Goal: Information Seeking & Learning: Find specific page/section

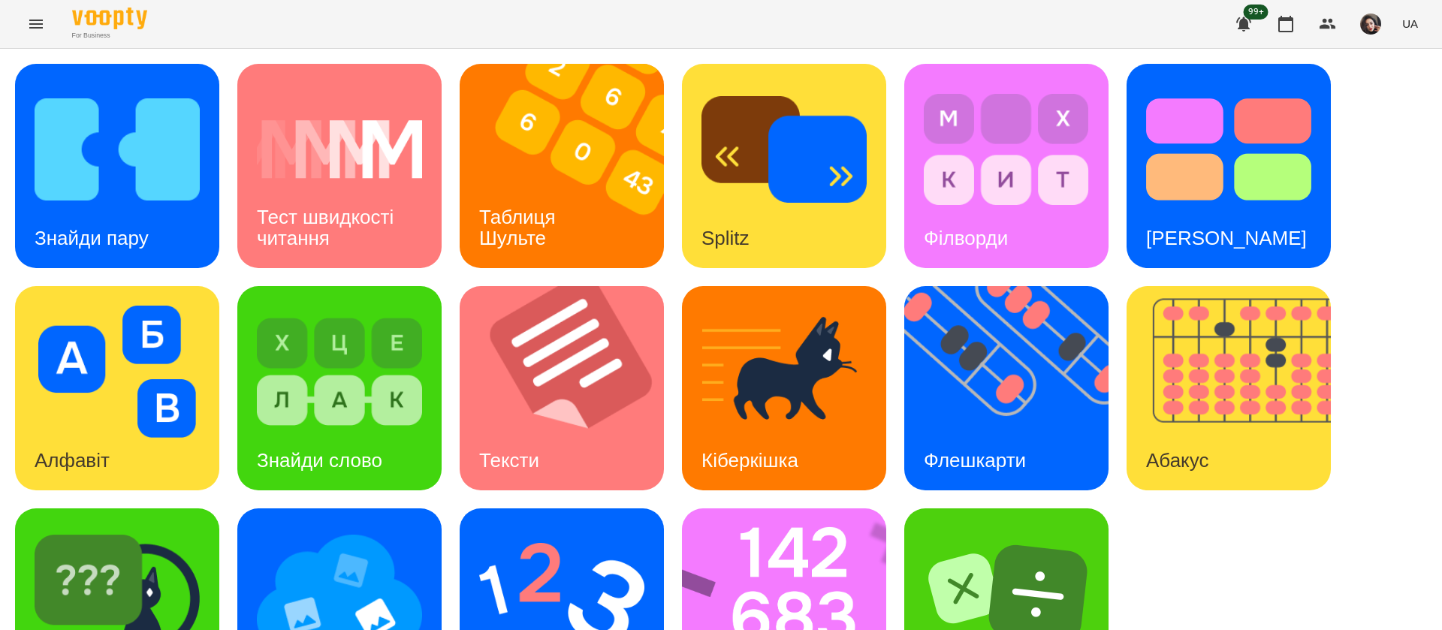
scroll to position [1, 0]
click at [1374, 397] on div "Знайди пару Тест швидкості читання Таблиця [PERSON_NAME] Splitz Філворди Тест С…" at bounding box center [721, 388] width 1412 height 649
click at [106, 227] on h3 "Знайди пару" at bounding box center [92, 238] width 114 height 23
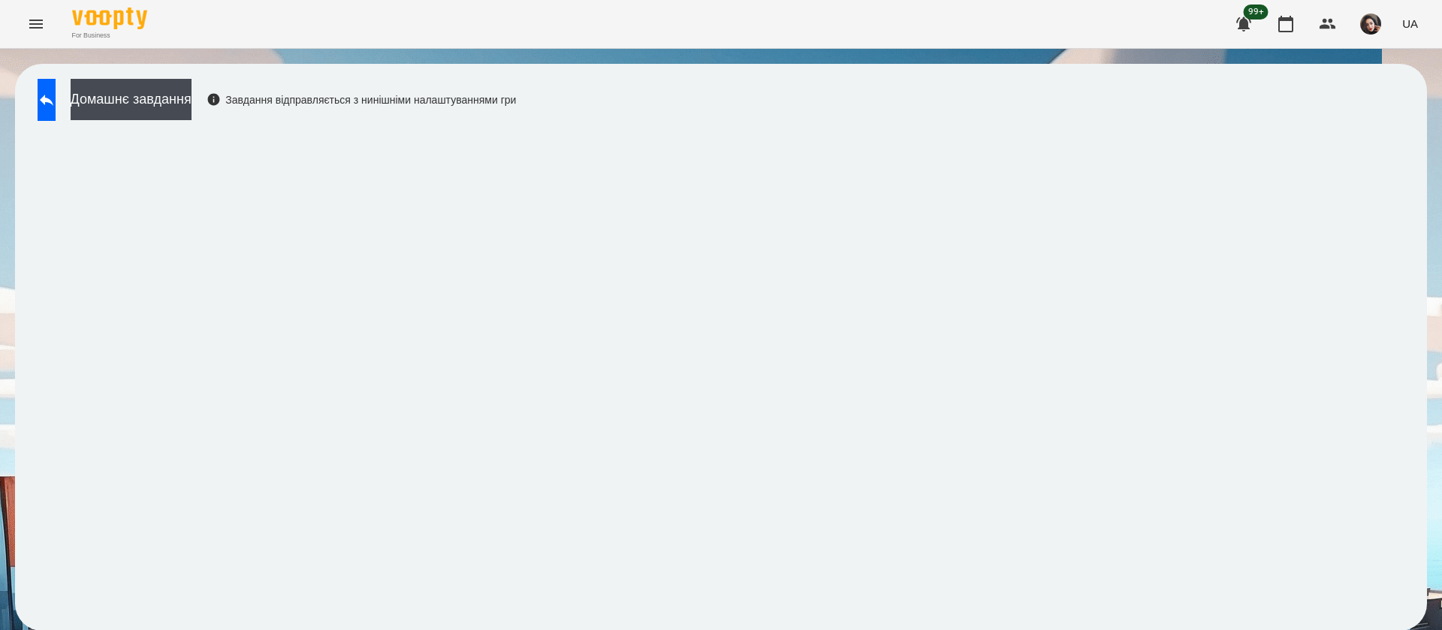
scroll to position [1, 0]
click at [1407, 19] on span "UA" at bounding box center [1410, 24] width 16 height 16
click at [1395, 118] on div "Русский" at bounding box center [1382, 111] width 77 height 27
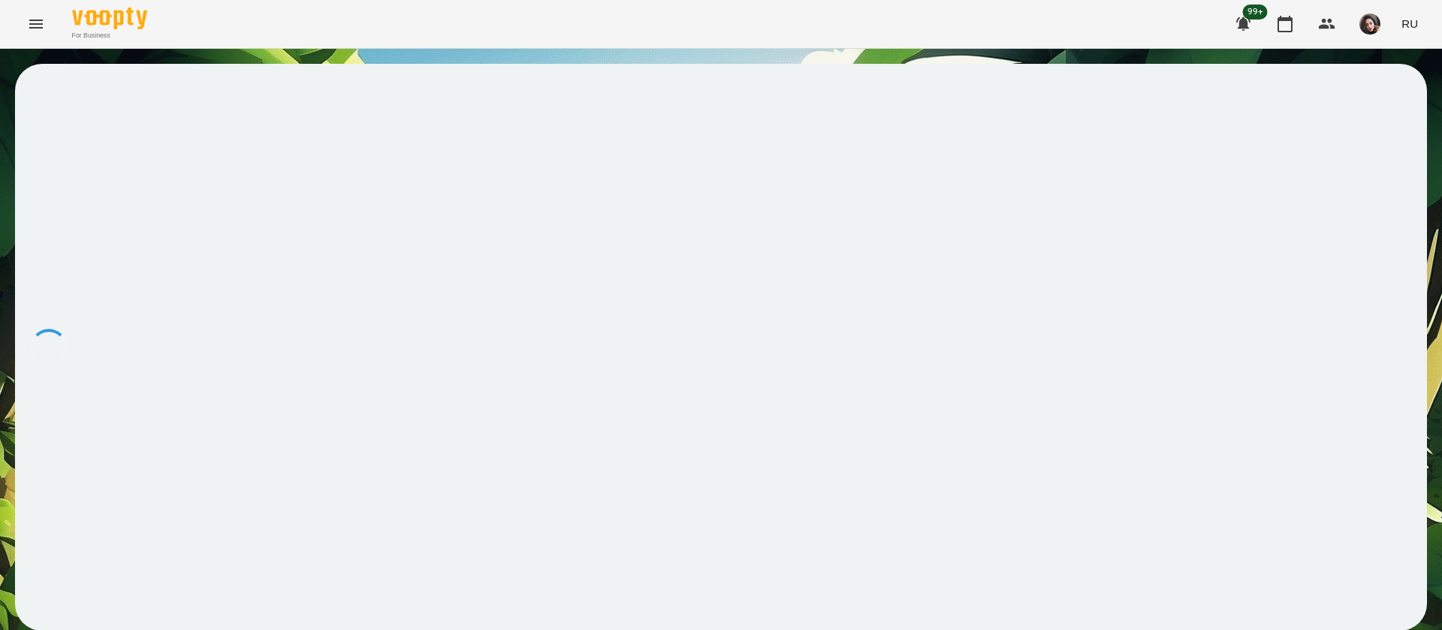
scroll to position [0, 0]
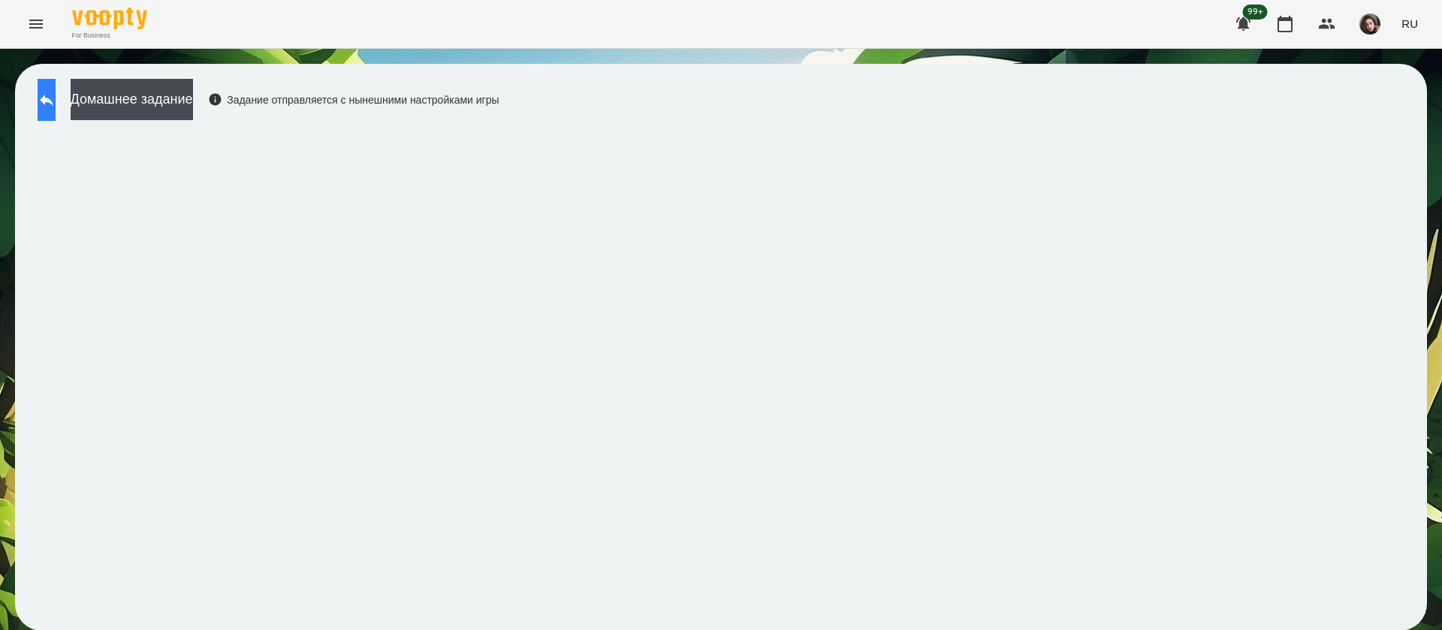
click at [53, 113] on button at bounding box center [47, 100] width 18 height 42
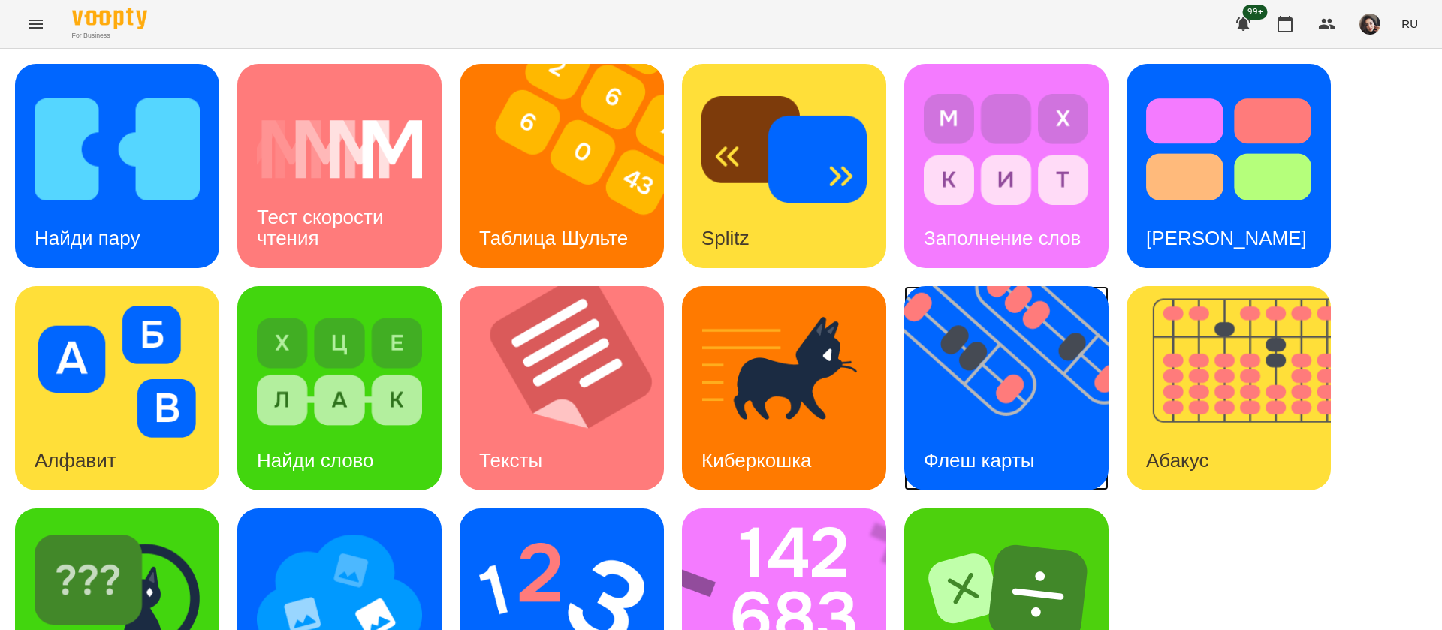
click at [958, 385] on img at bounding box center [1015, 388] width 223 height 204
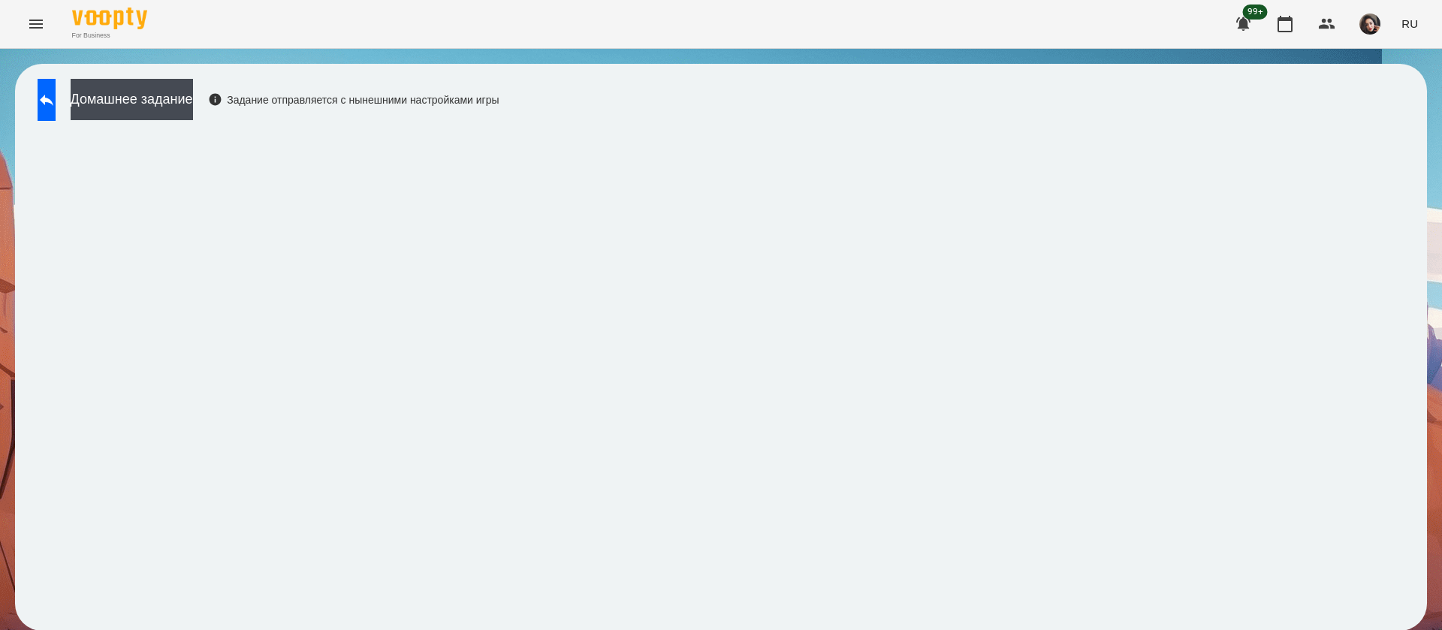
scroll to position [1, 0]
click at [53, 99] on icon at bounding box center [47, 100] width 14 height 11
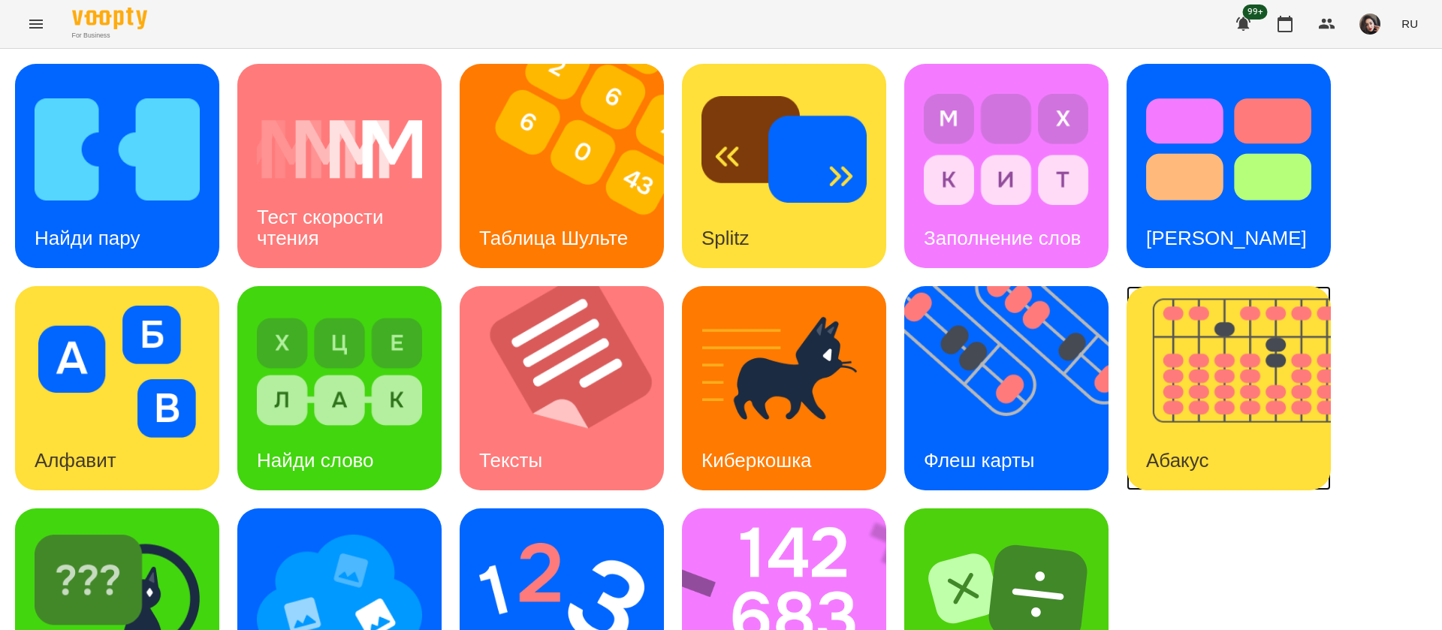
click at [1259, 399] on img at bounding box center [1238, 388] width 223 height 204
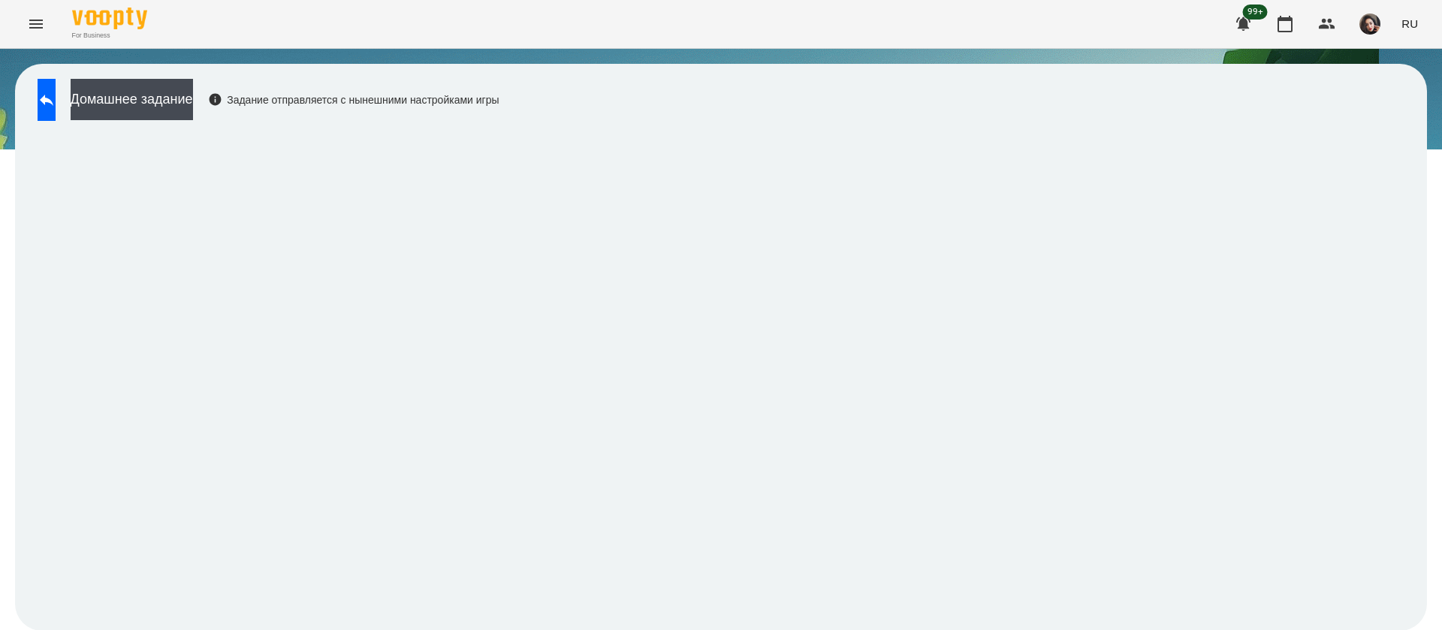
scroll to position [1, 0]
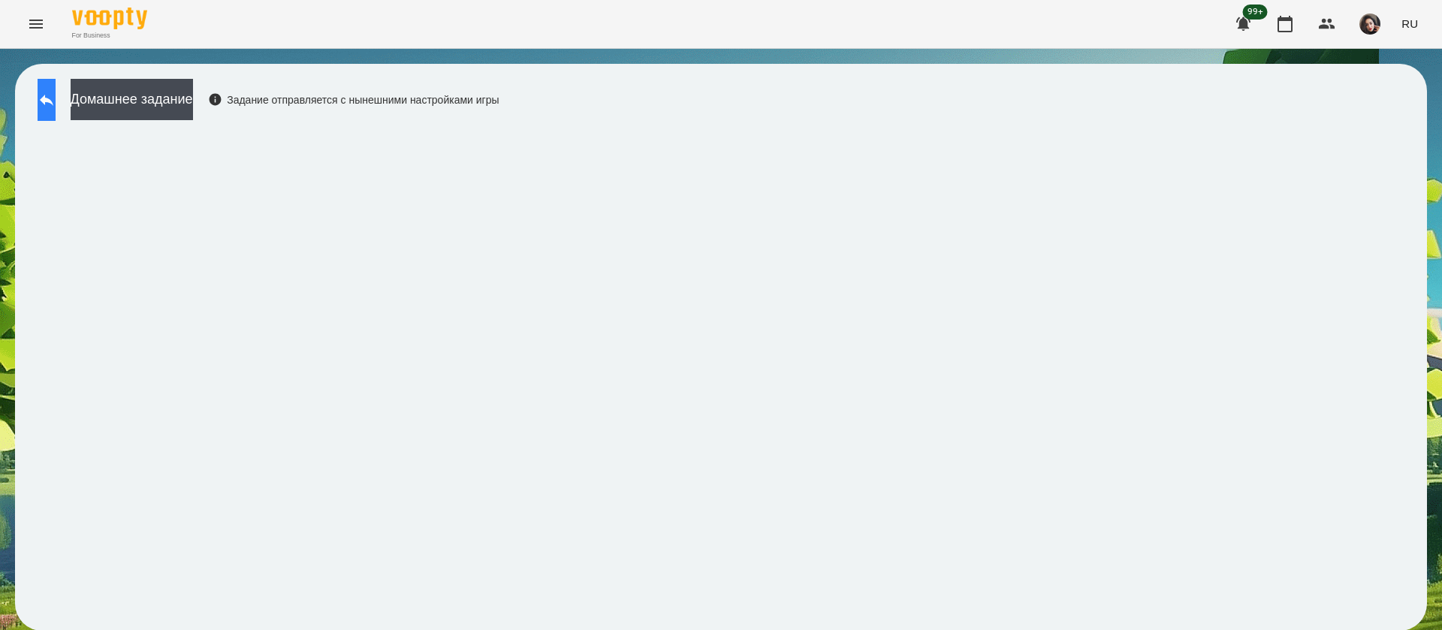
click at [56, 102] on icon at bounding box center [47, 100] width 18 height 18
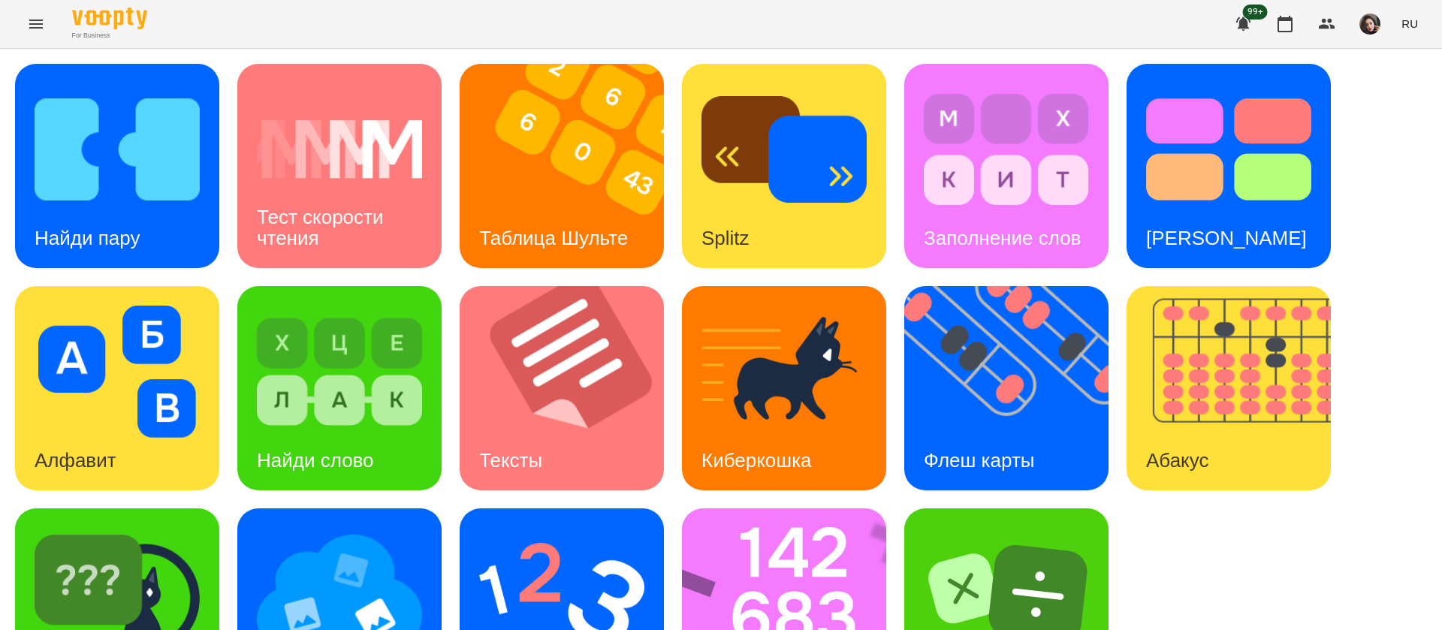
scroll to position [98, 0]
click at [377, 528] on img at bounding box center [339, 594] width 165 height 132
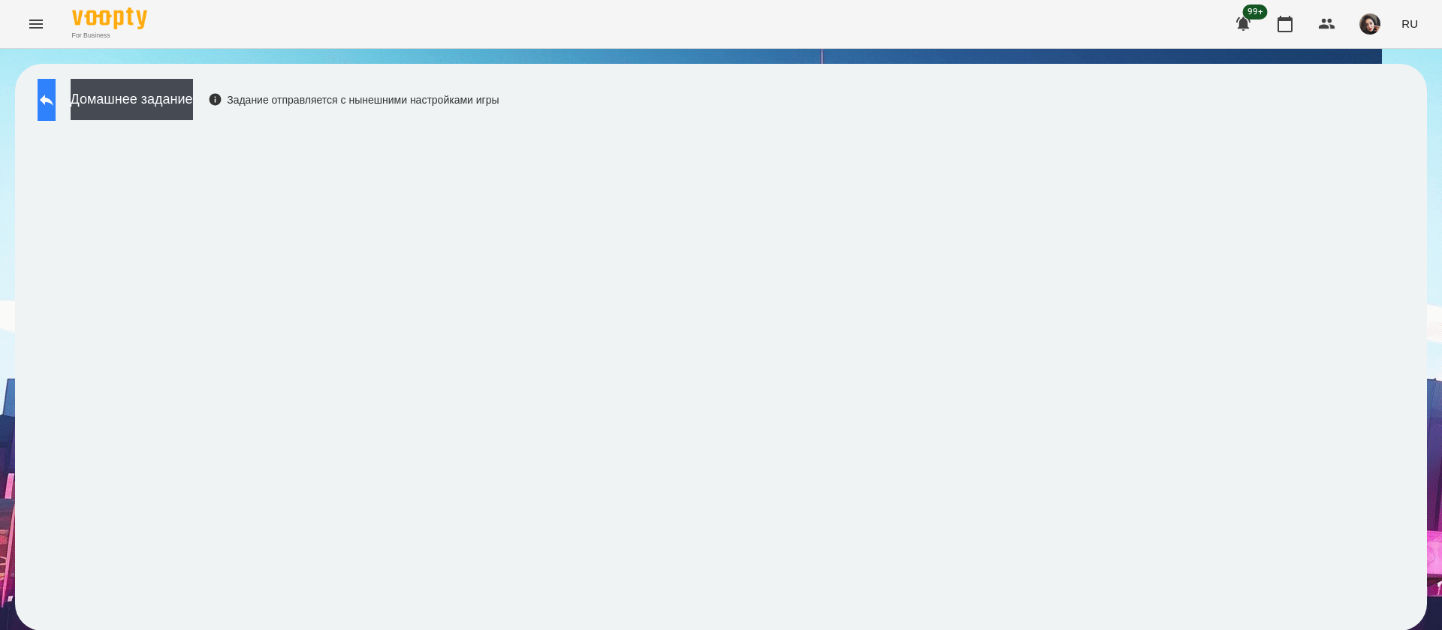
click at [56, 98] on icon at bounding box center [47, 100] width 18 height 18
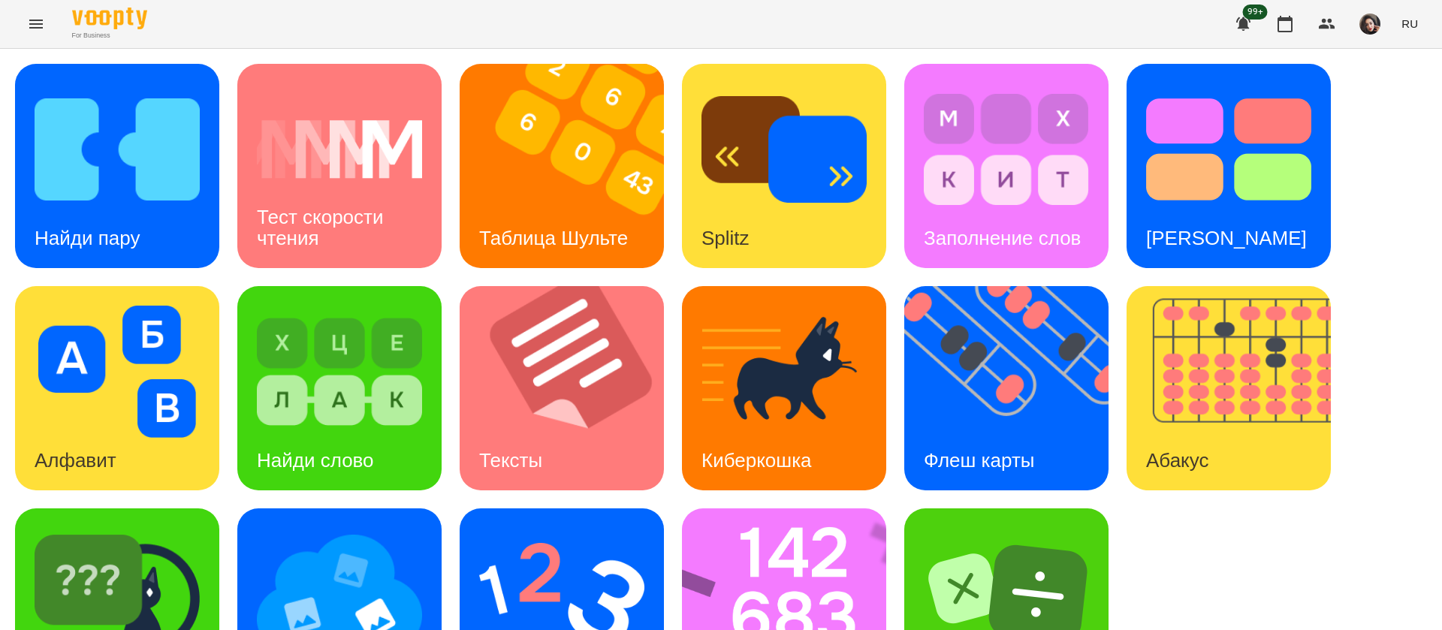
scroll to position [98, 0]
click at [794, 508] on img at bounding box center [794, 610] width 224 height 204
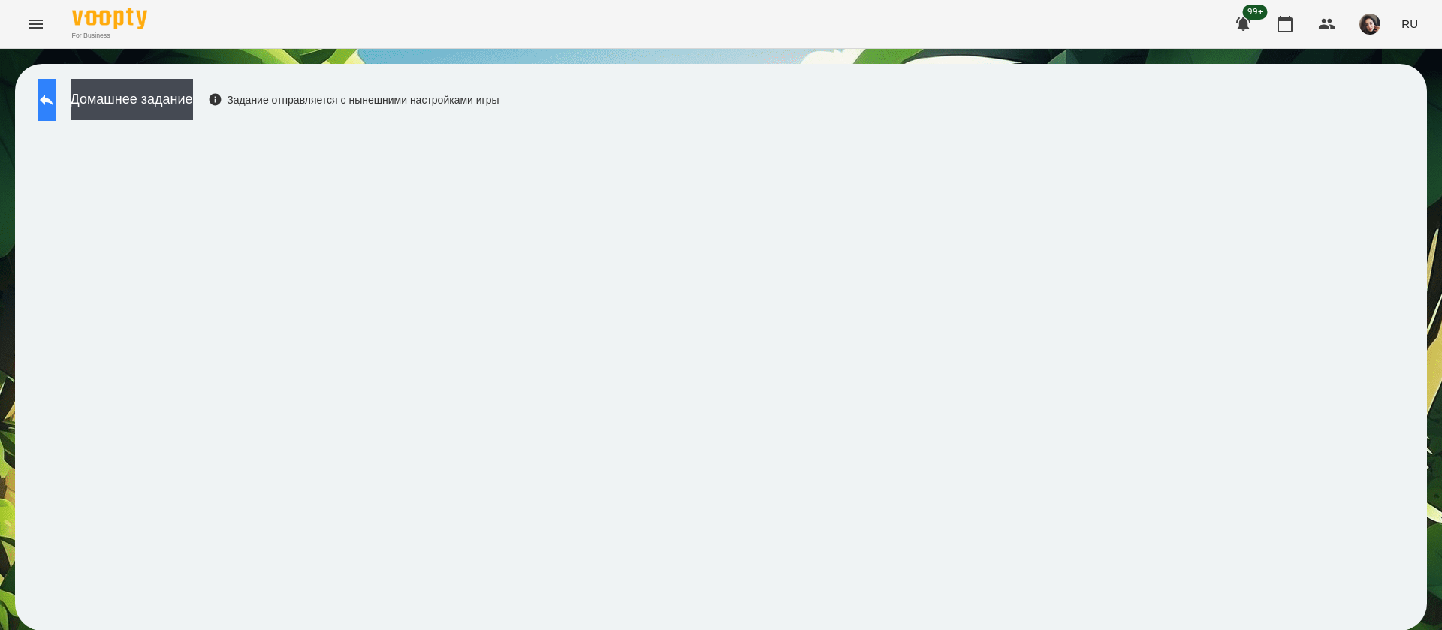
click at [53, 100] on icon at bounding box center [47, 100] width 14 height 11
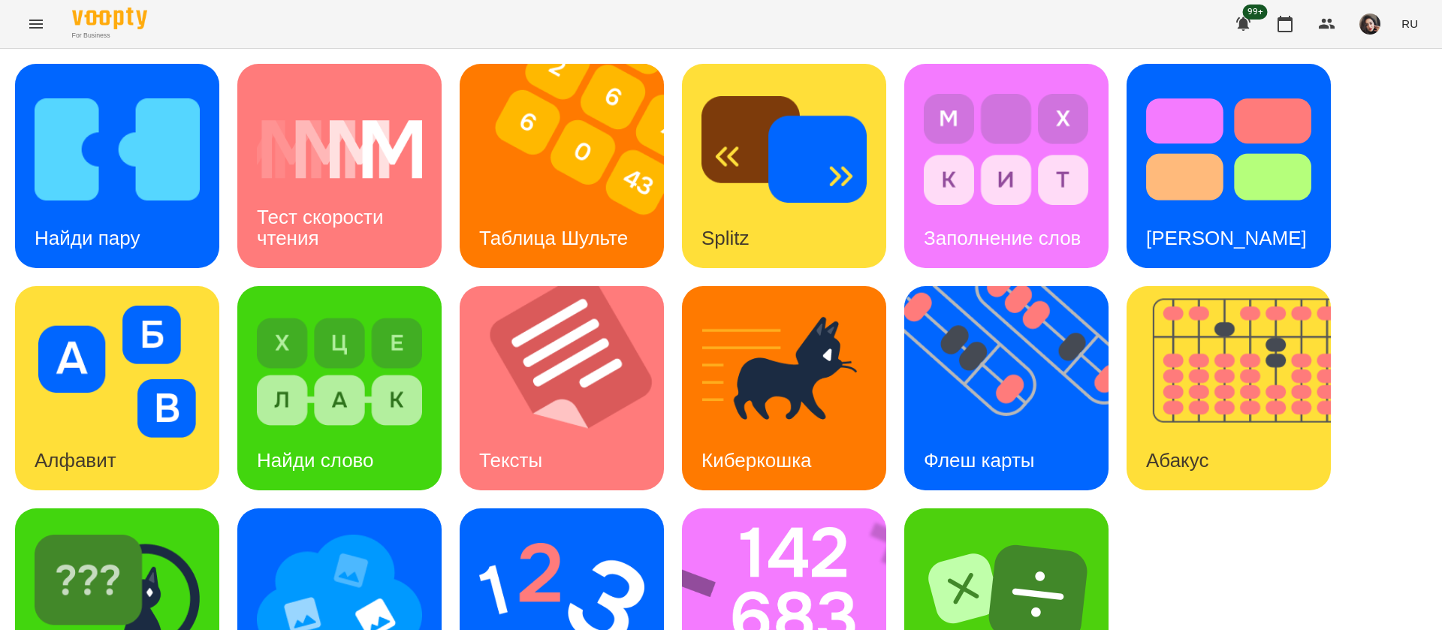
scroll to position [98, 0]
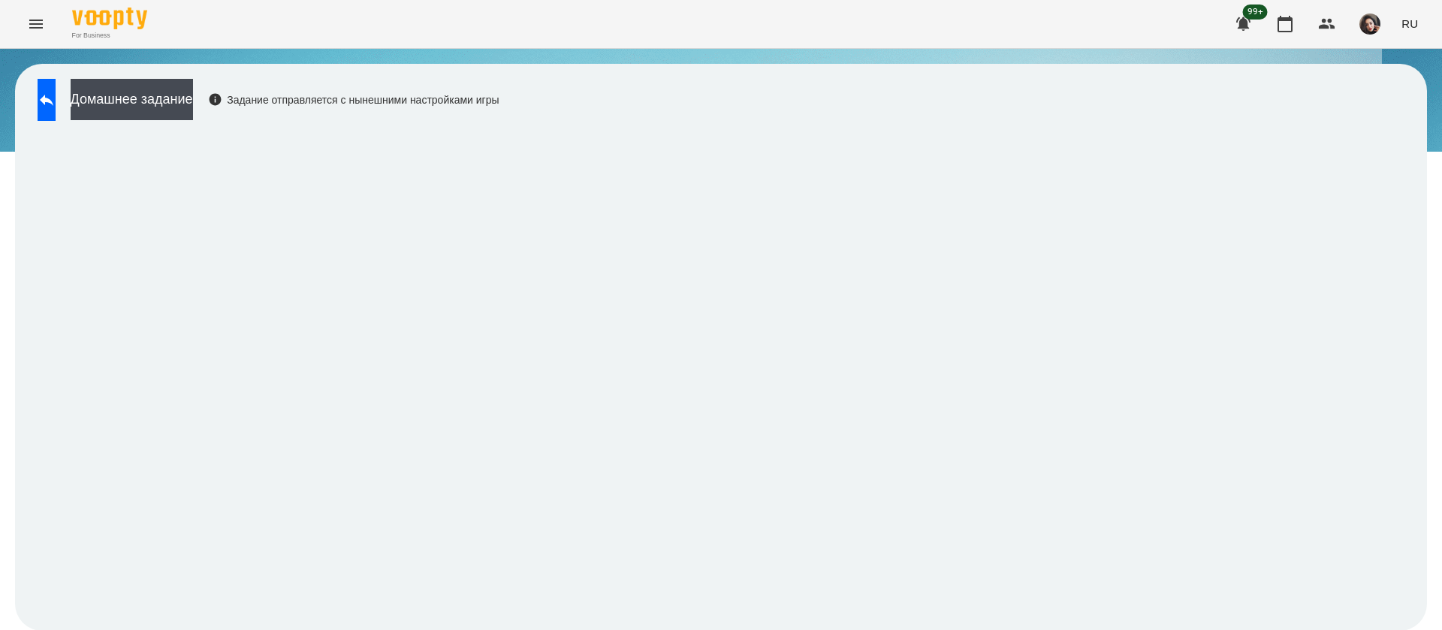
scroll to position [1, 0]
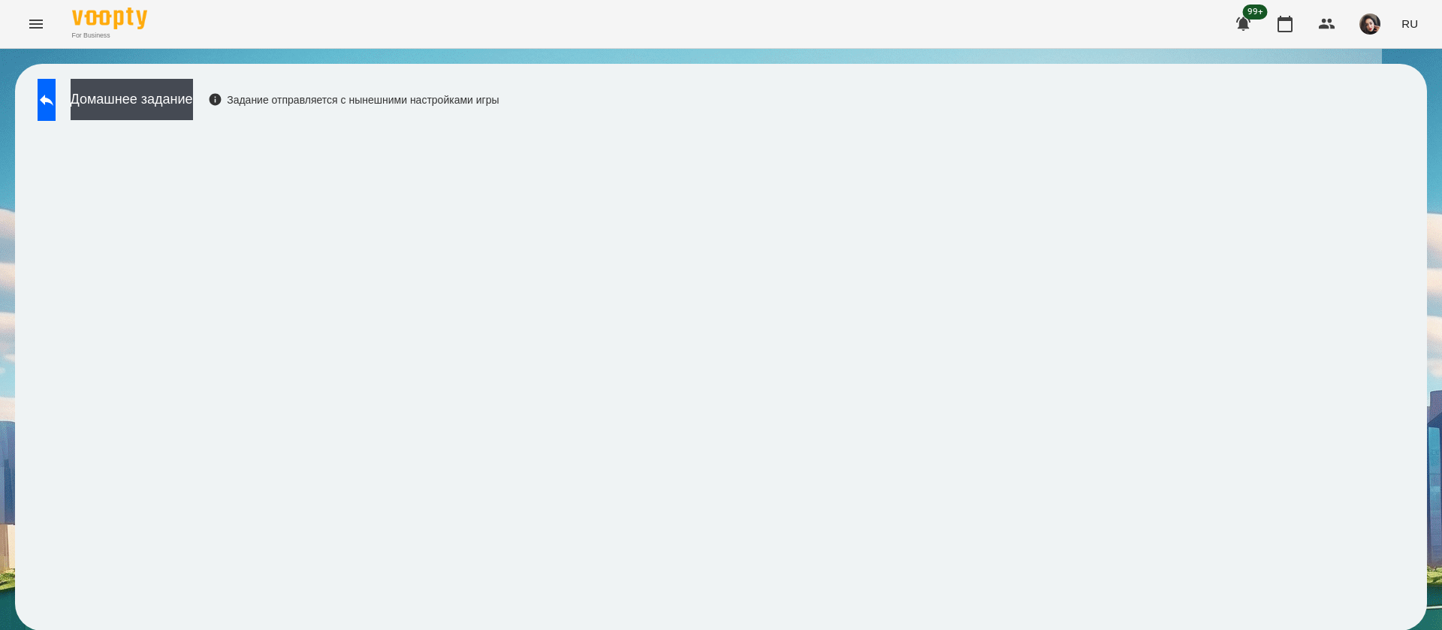
click at [1426, 30] on div "For Business 99+ RU" at bounding box center [721, 24] width 1442 height 48
click at [1420, 24] on button "RU" at bounding box center [1409, 24] width 29 height 28
click at [1401, 95] on div "Українська" at bounding box center [1382, 84] width 77 height 27
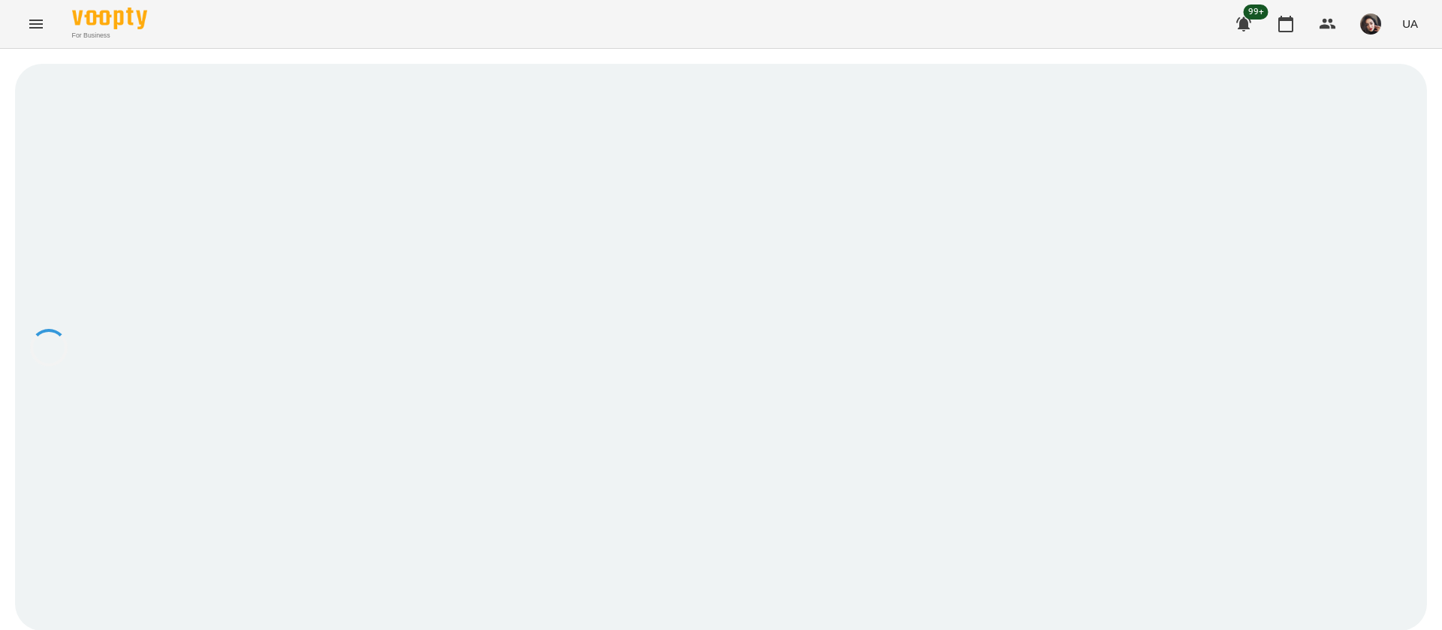
scroll to position [0, 0]
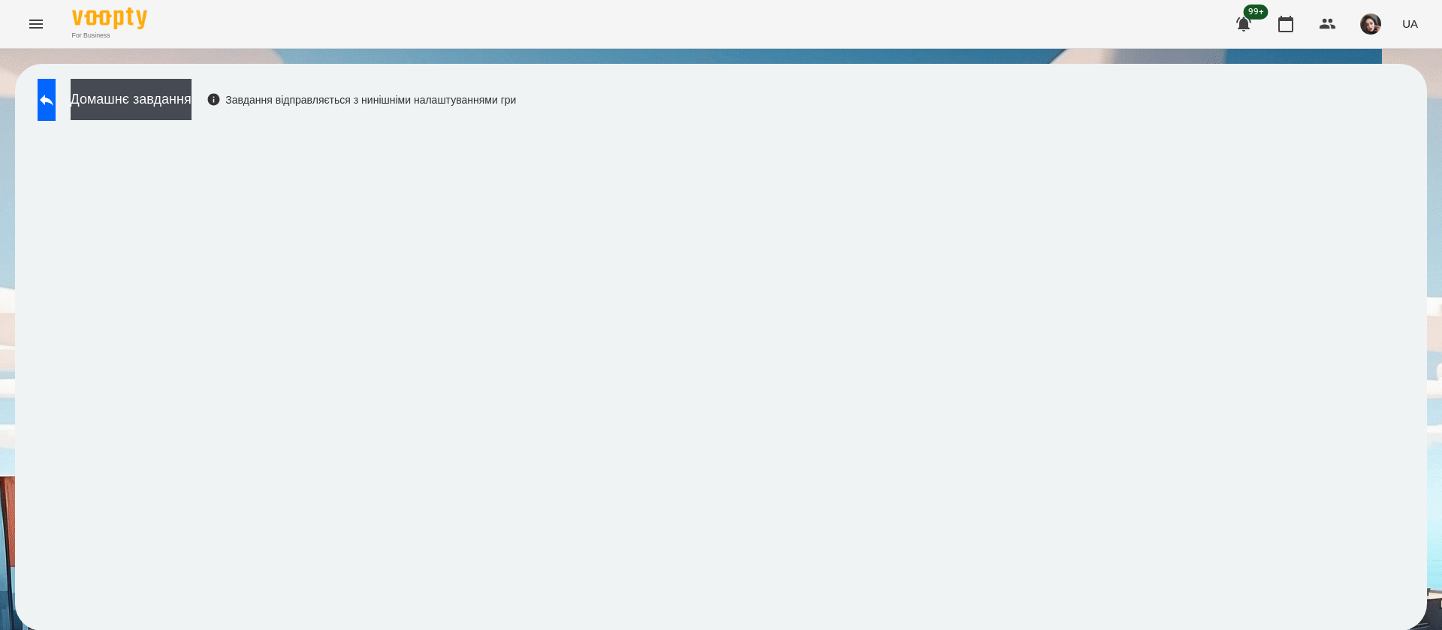
click at [61, 122] on div "Домашнє завдання Завдання відправляється з нинішніми налаштуваннями гри" at bounding box center [273, 104] width 486 height 50
click at [56, 106] on icon at bounding box center [47, 100] width 18 height 18
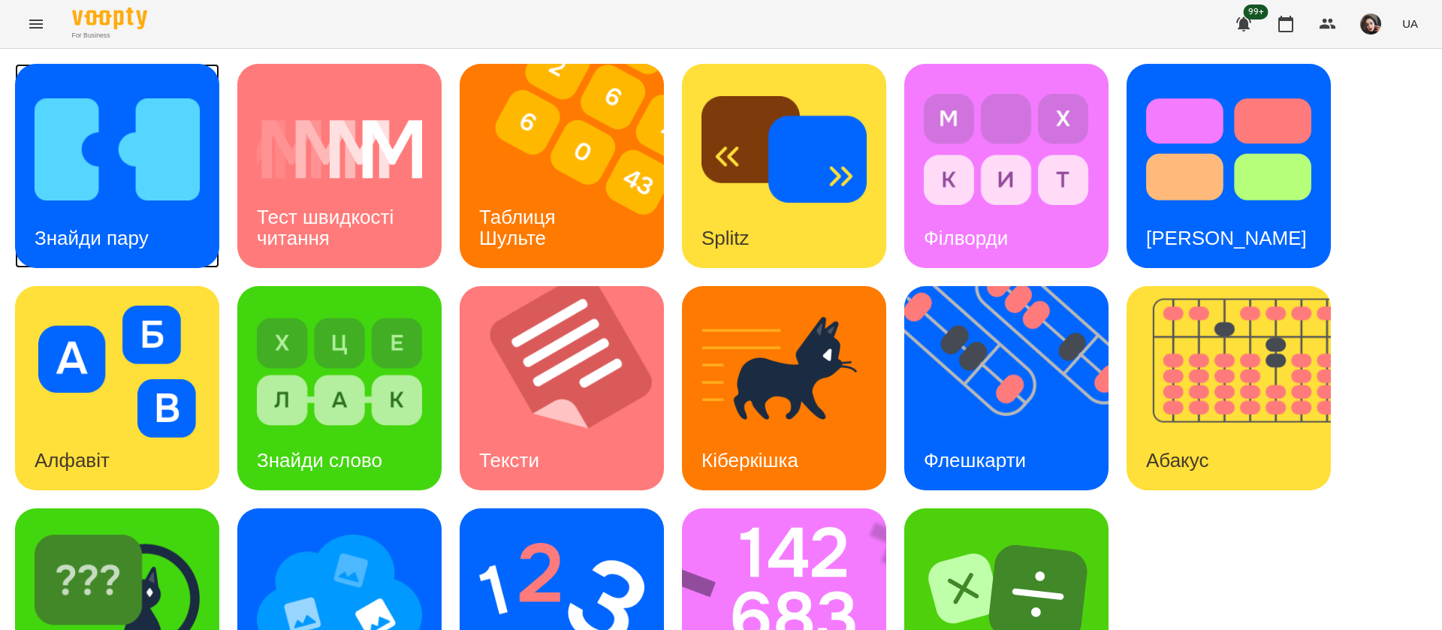
click at [104, 192] on img at bounding box center [117, 149] width 165 height 132
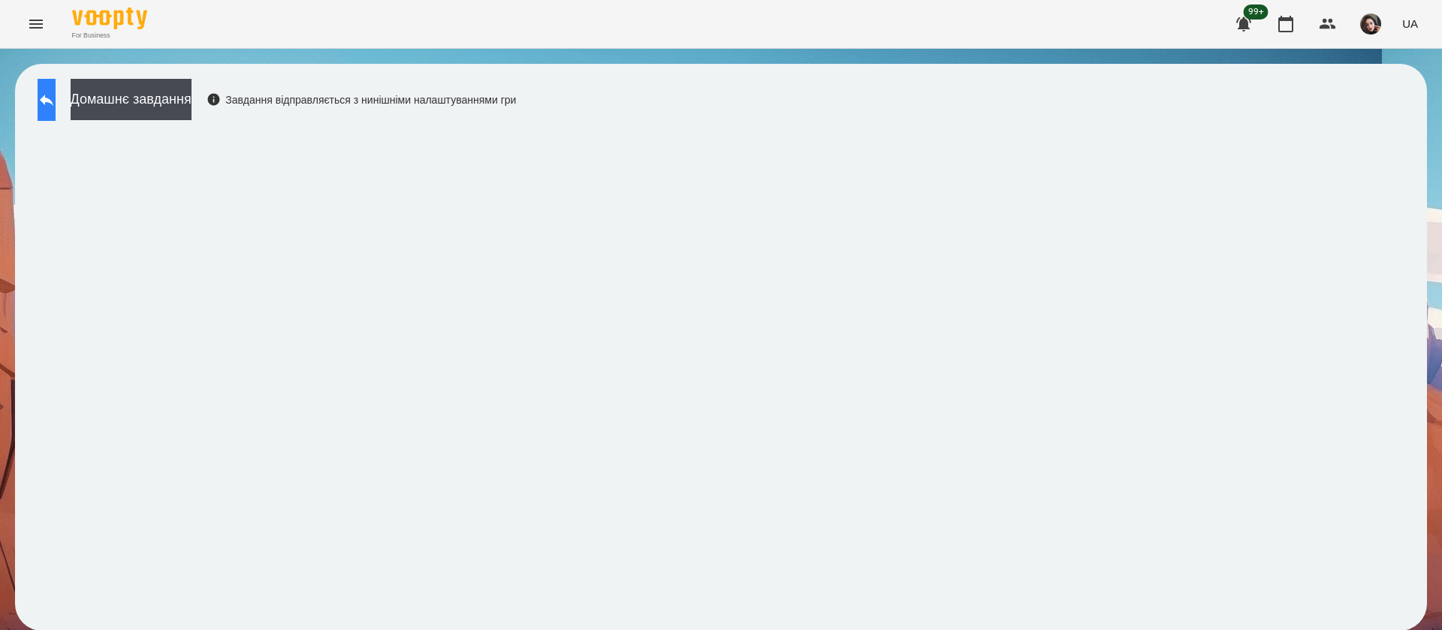
click at [53, 98] on icon at bounding box center [47, 100] width 14 height 11
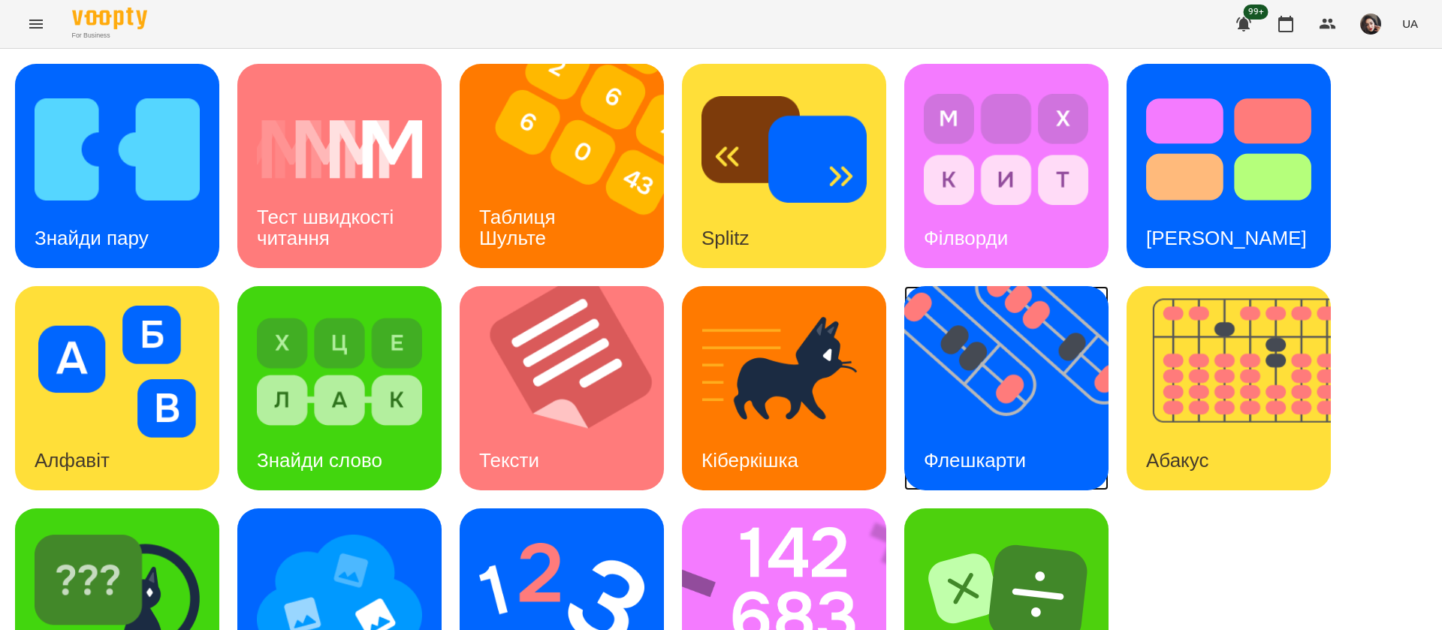
click at [994, 397] on img at bounding box center [1015, 388] width 223 height 204
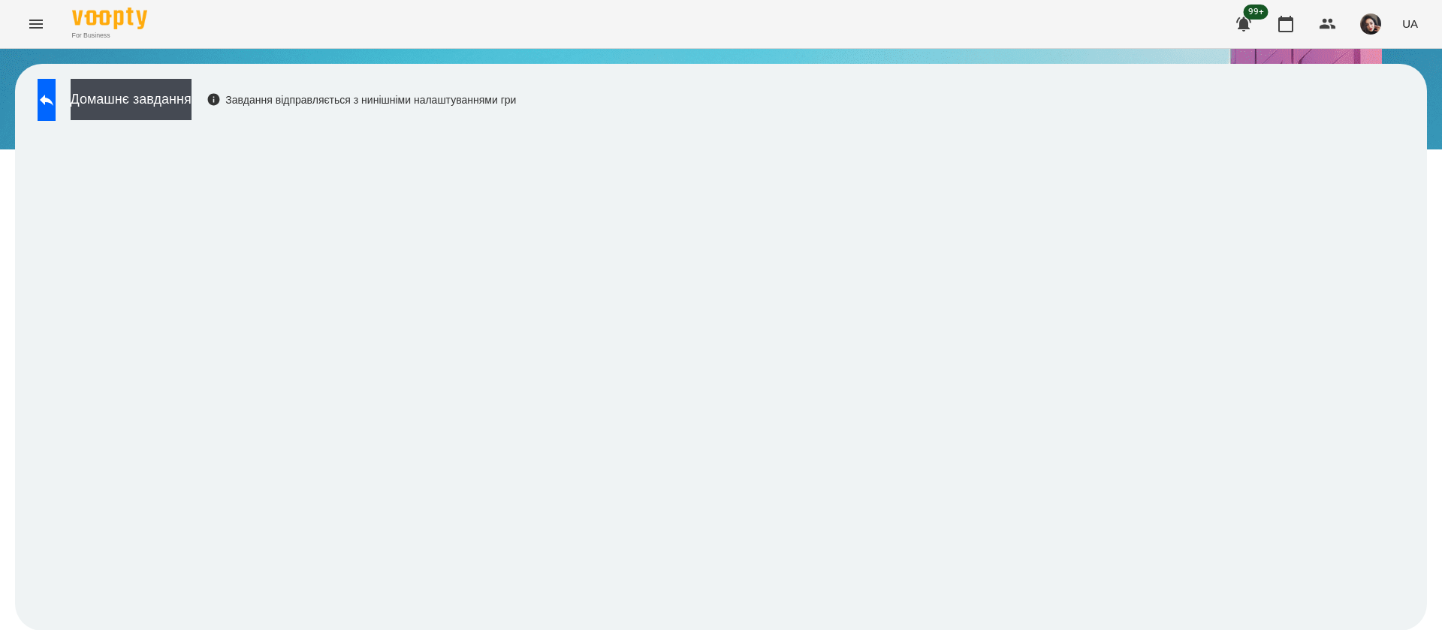
scroll to position [1, 0]
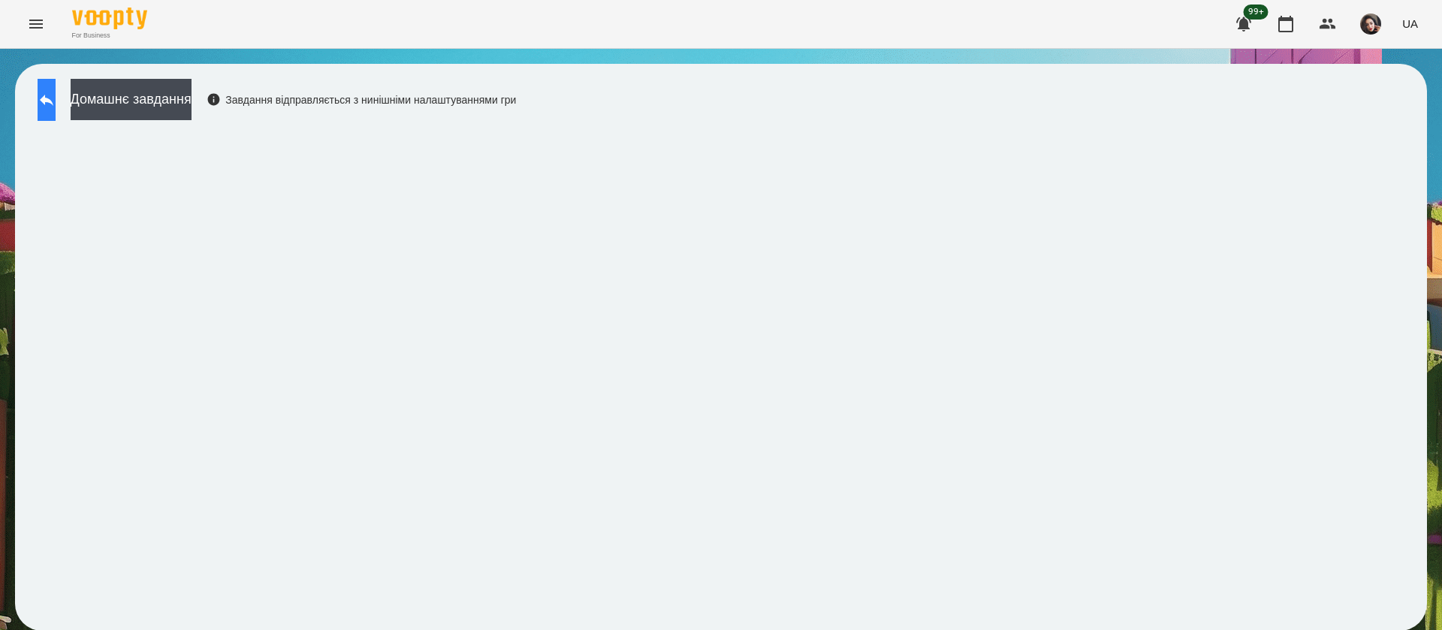
click at [50, 91] on button at bounding box center [47, 100] width 18 height 42
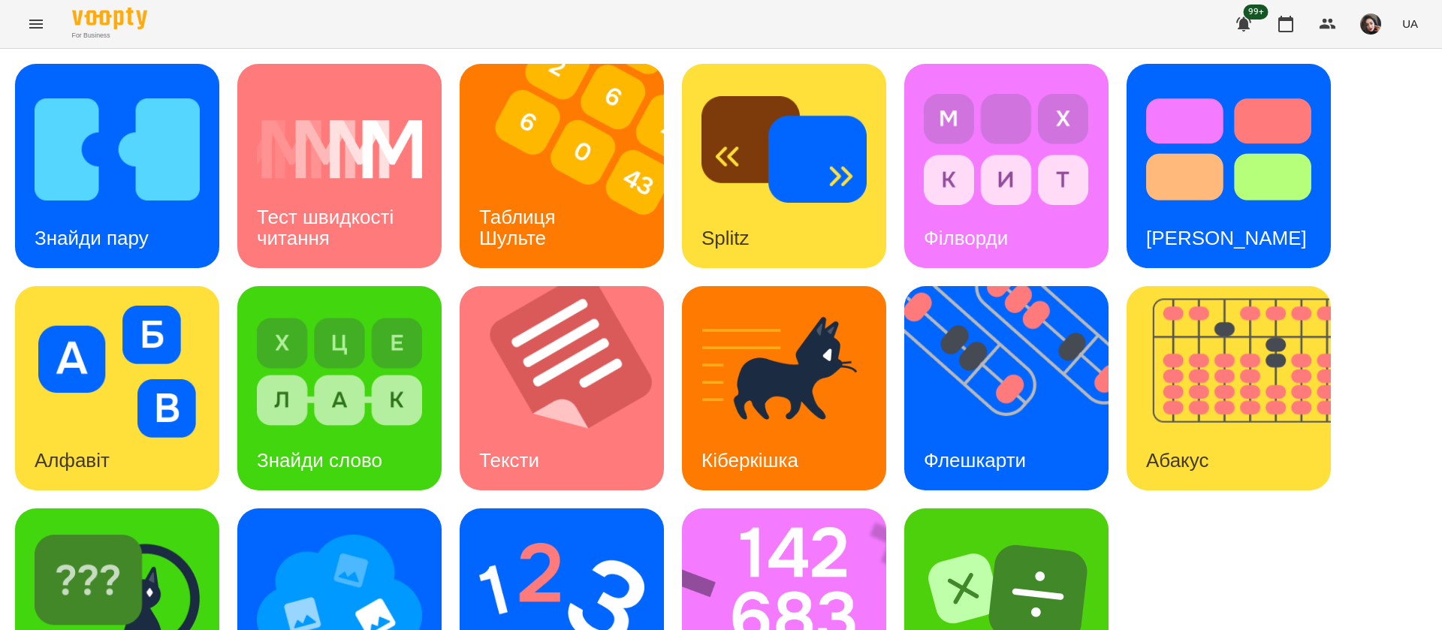
scroll to position [98, 0]
click at [767, 508] on img at bounding box center [794, 610] width 224 height 204
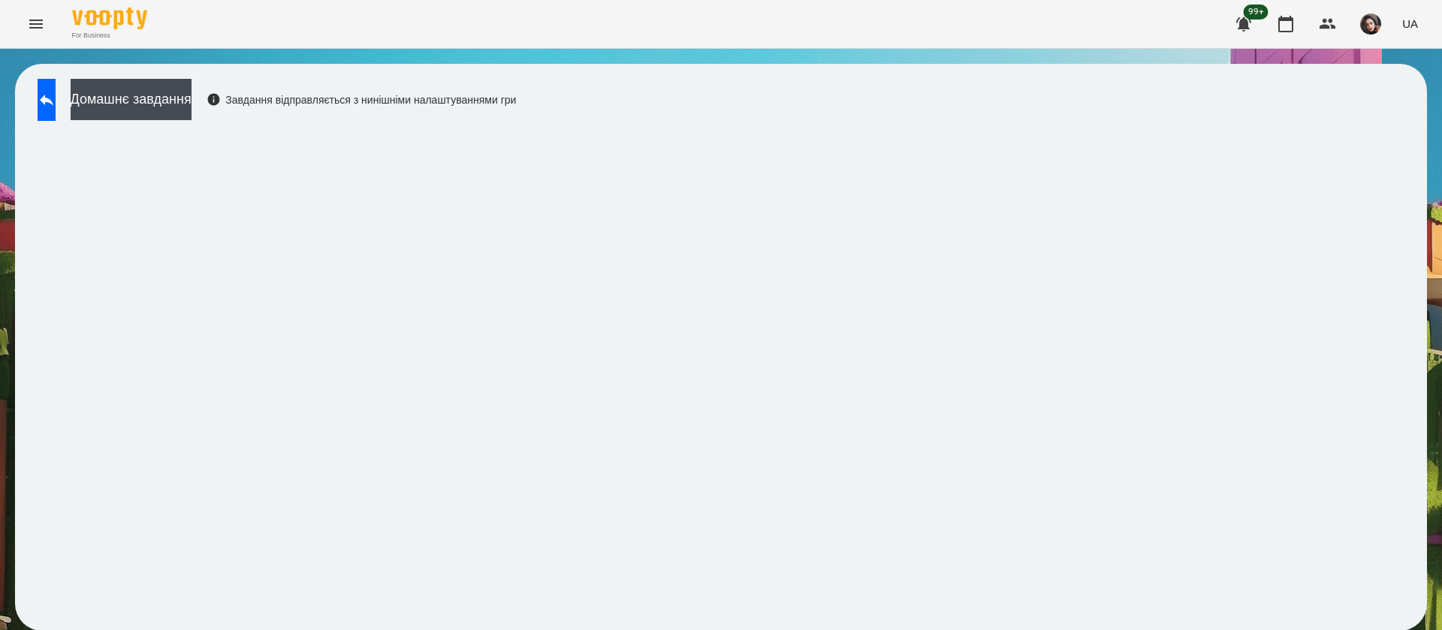
scroll to position [1, 0]
click at [56, 104] on button at bounding box center [47, 100] width 18 height 42
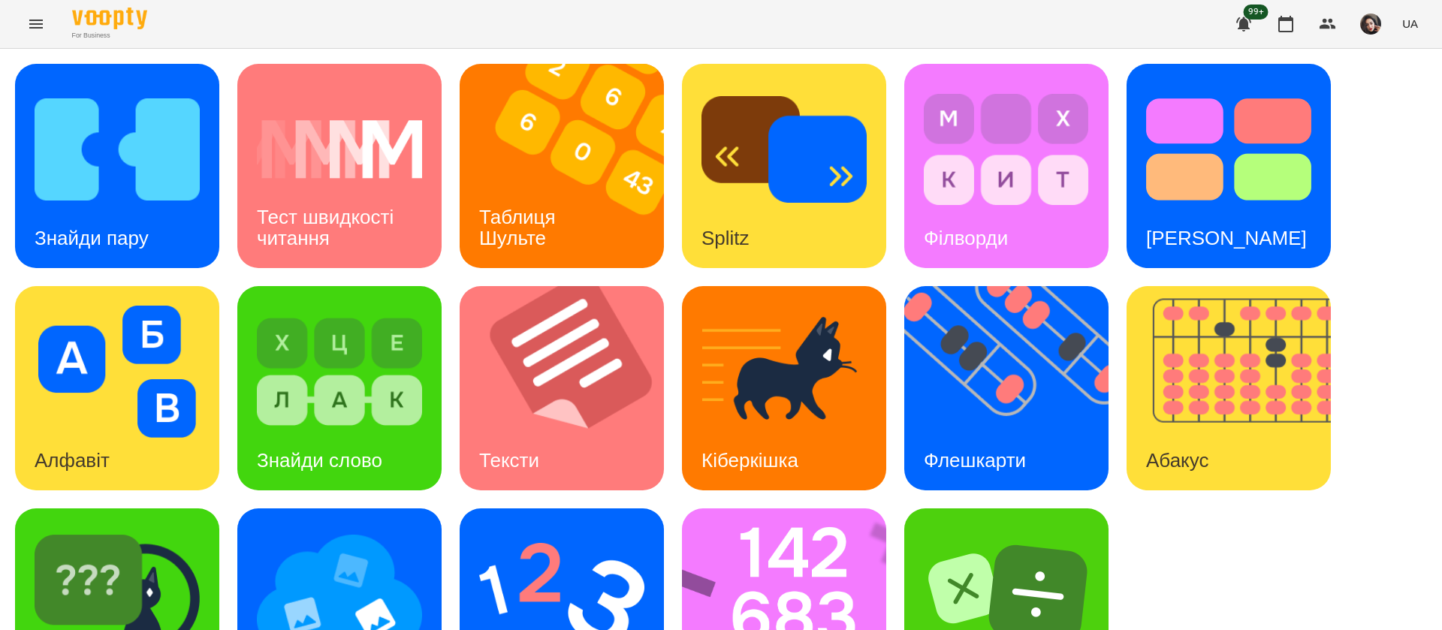
scroll to position [98, 0]
click at [543, 528] on img at bounding box center [561, 594] width 165 height 132
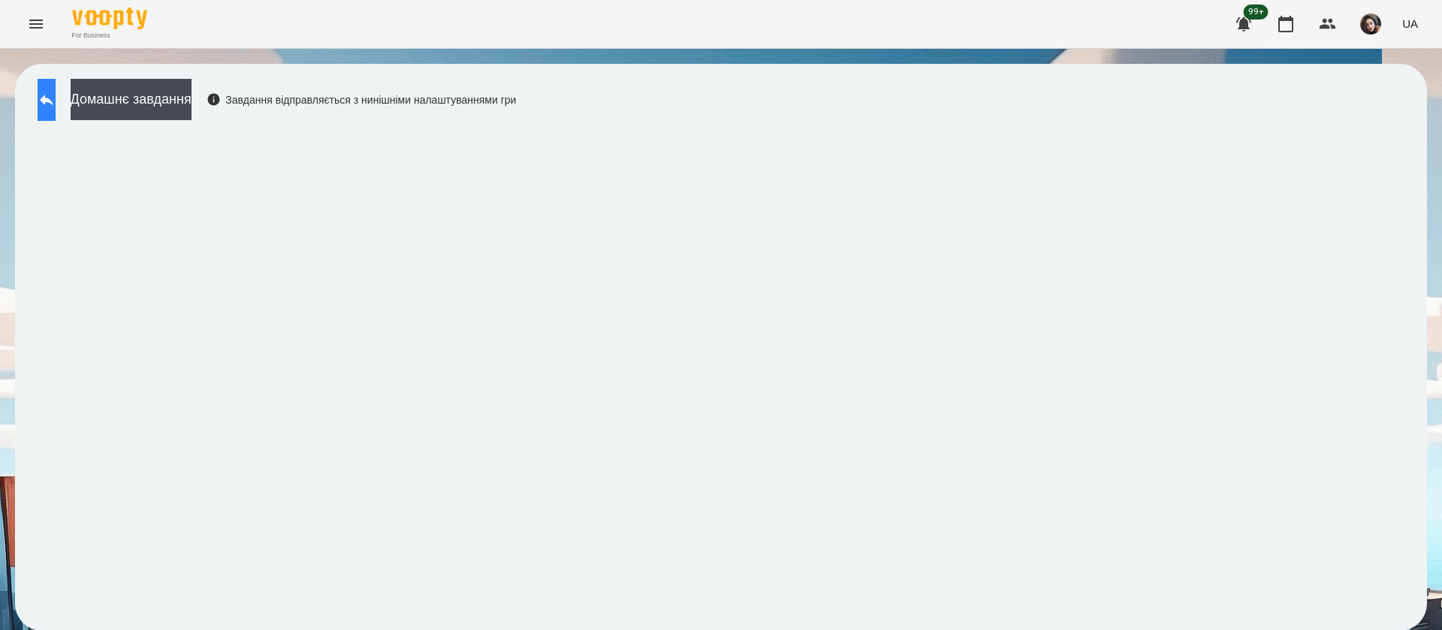
click at [56, 94] on button at bounding box center [47, 100] width 18 height 42
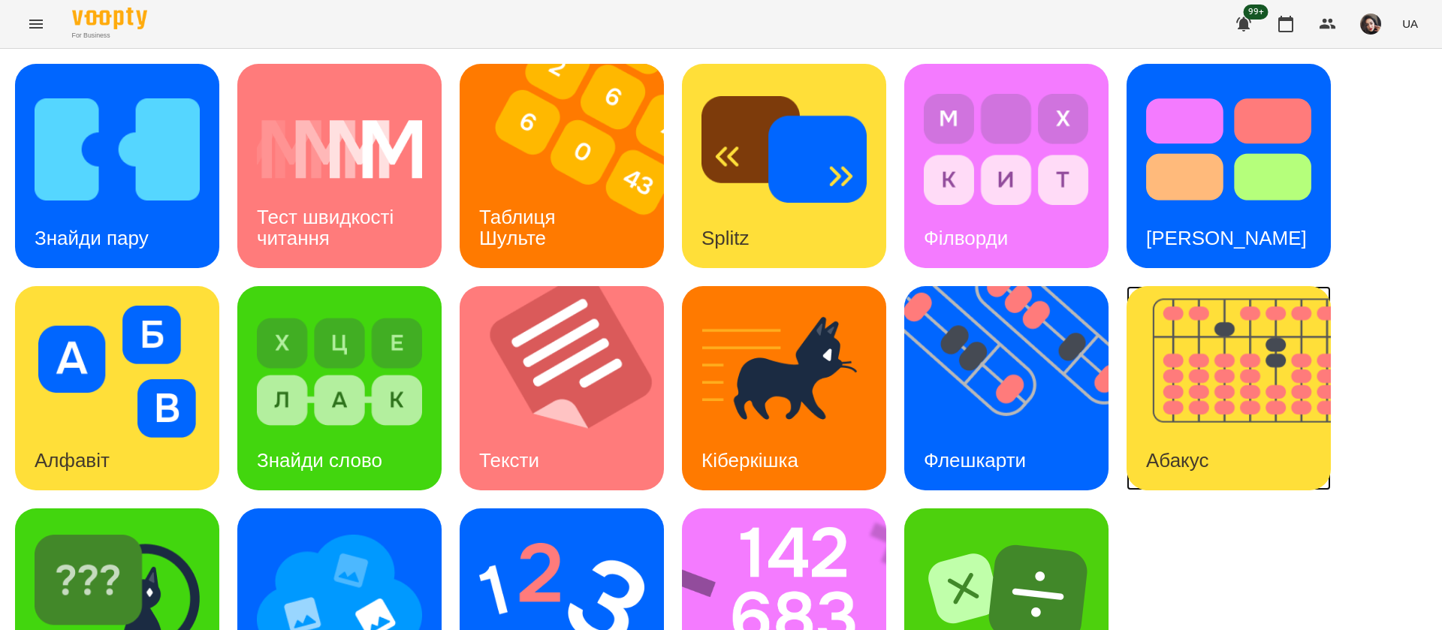
click at [1206, 427] on img at bounding box center [1238, 388] width 223 height 204
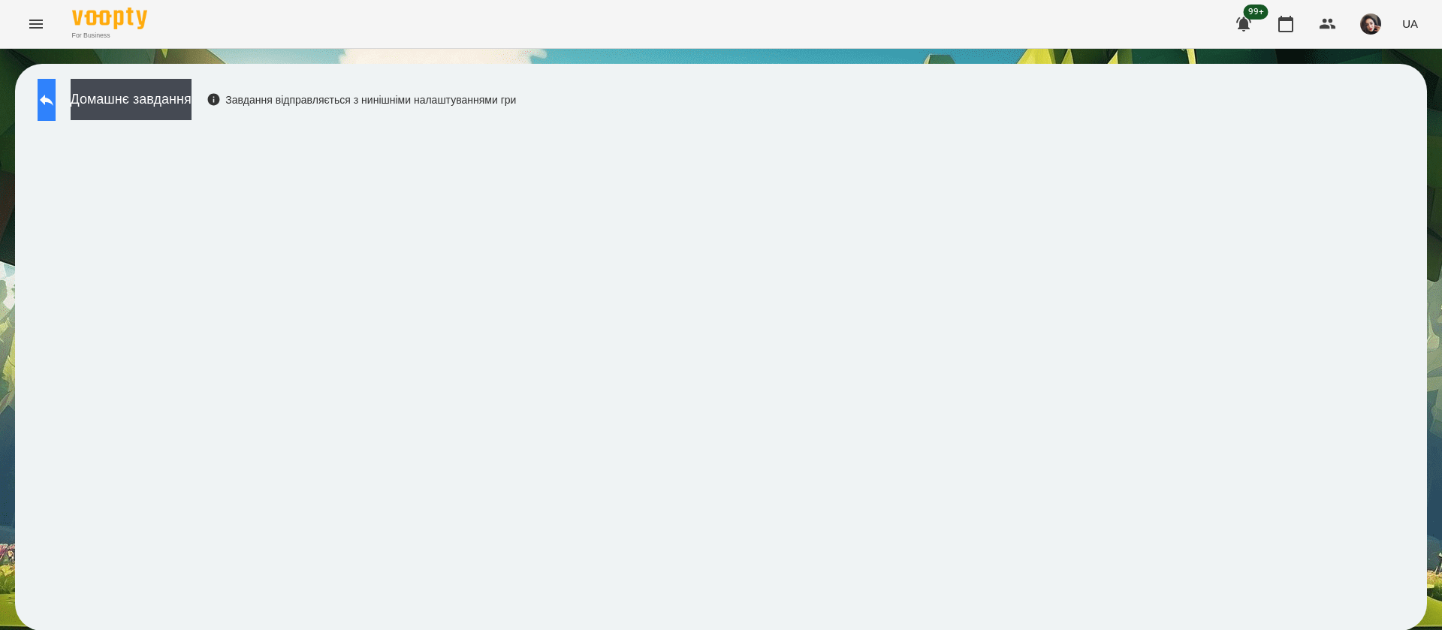
click at [56, 107] on icon at bounding box center [47, 100] width 18 height 18
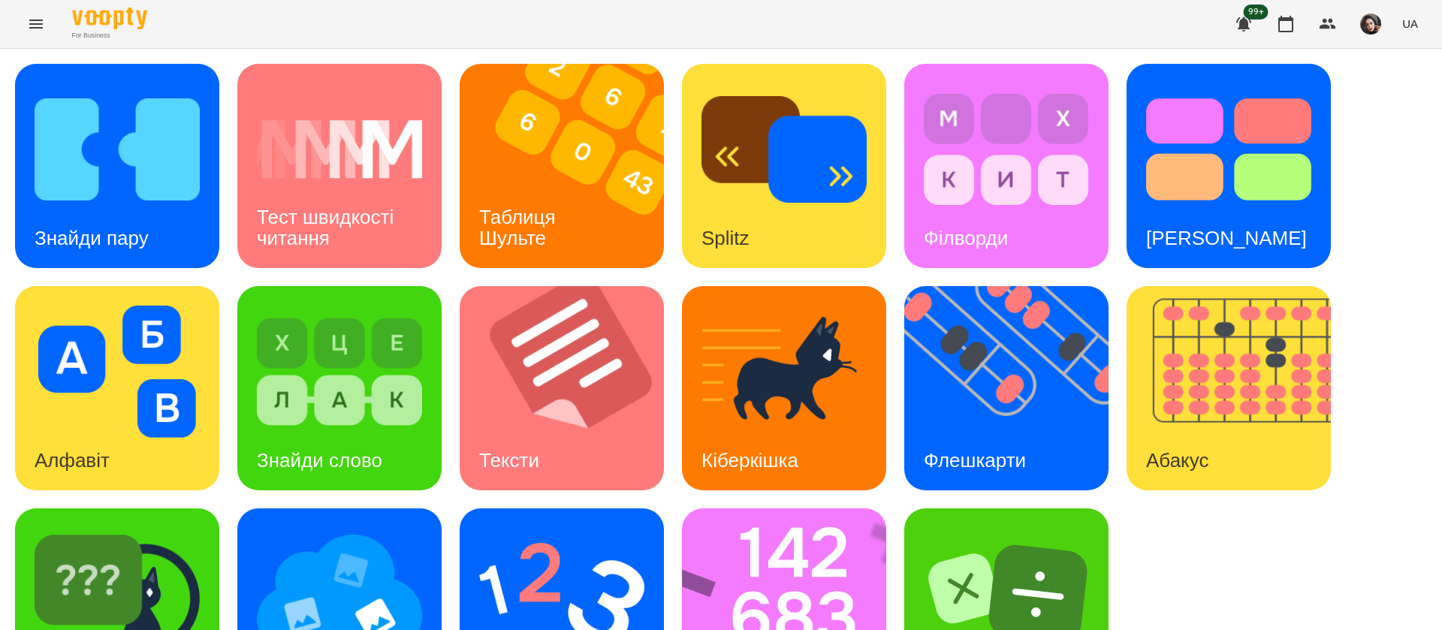
scroll to position [98, 0]
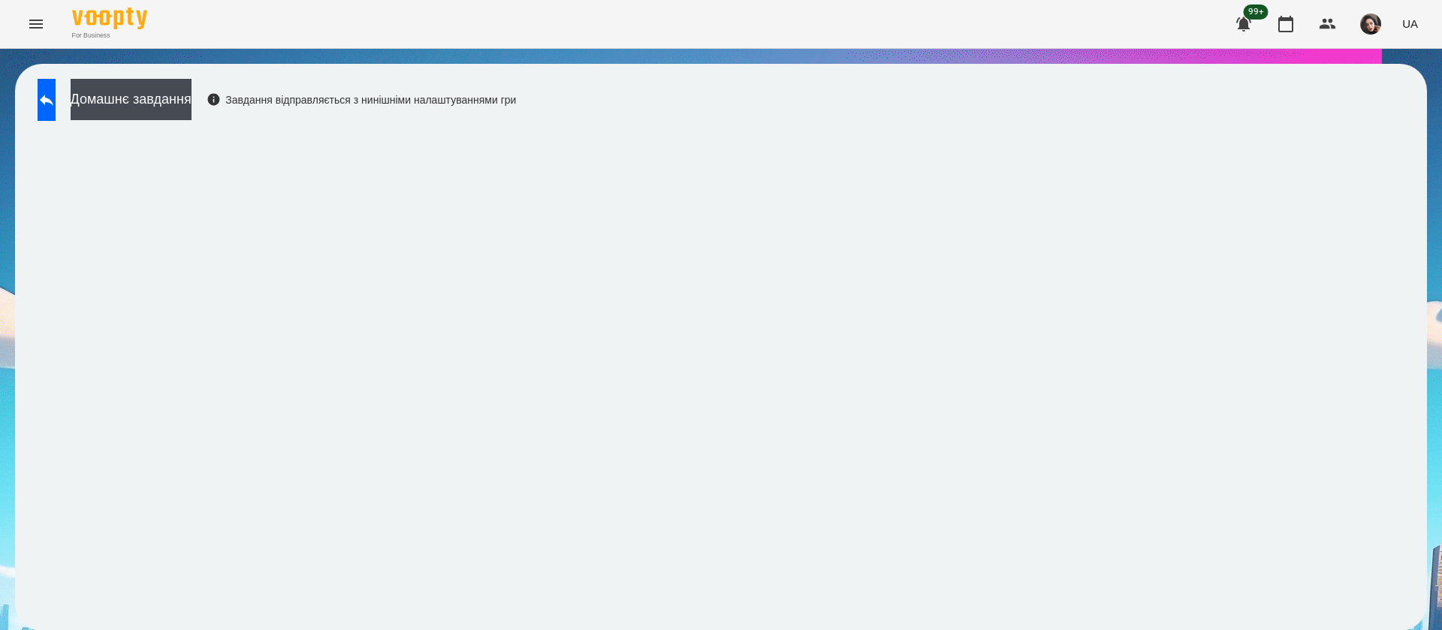
scroll to position [1, 0]
click at [7, 403] on div "Домашнє завдання Завдання відправляється з нинішніми налаштуваннями гри" at bounding box center [721, 347] width 1442 height 597
click at [51, 107] on button at bounding box center [47, 100] width 18 height 42
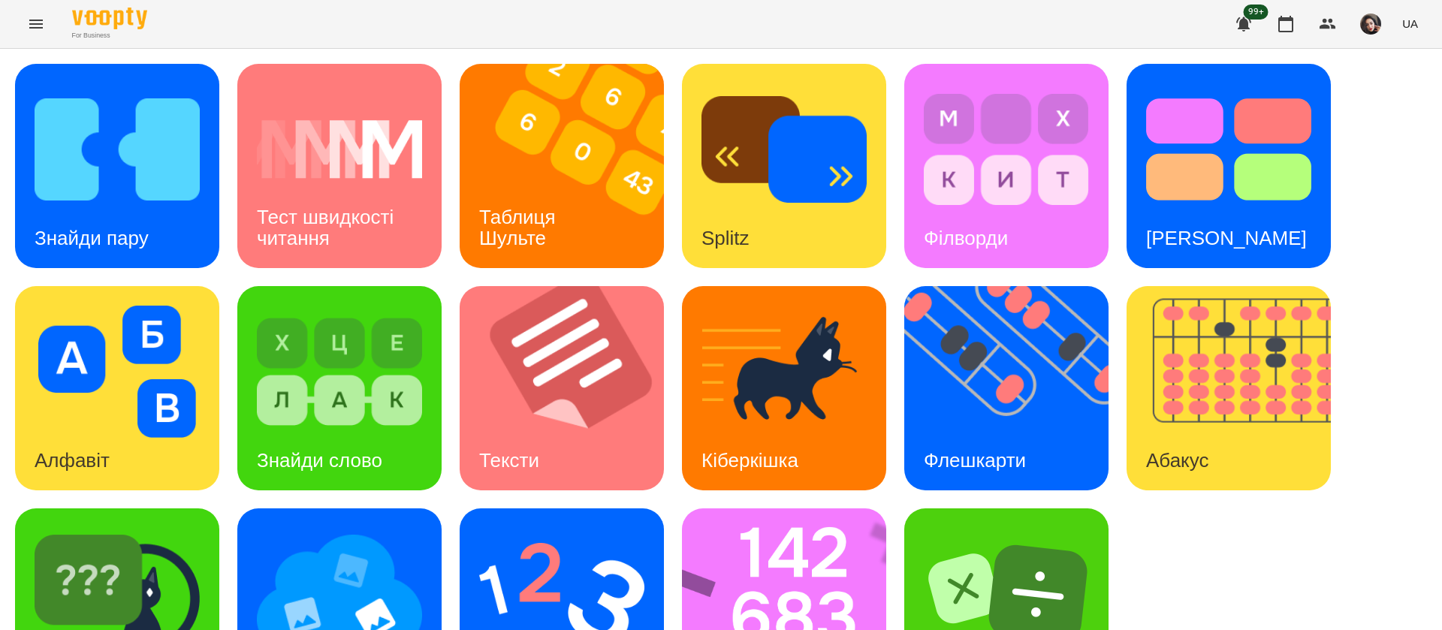
scroll to position [98, 0]
click at [527, 528] on img at bounding box center [561, 594] width 165 height 132
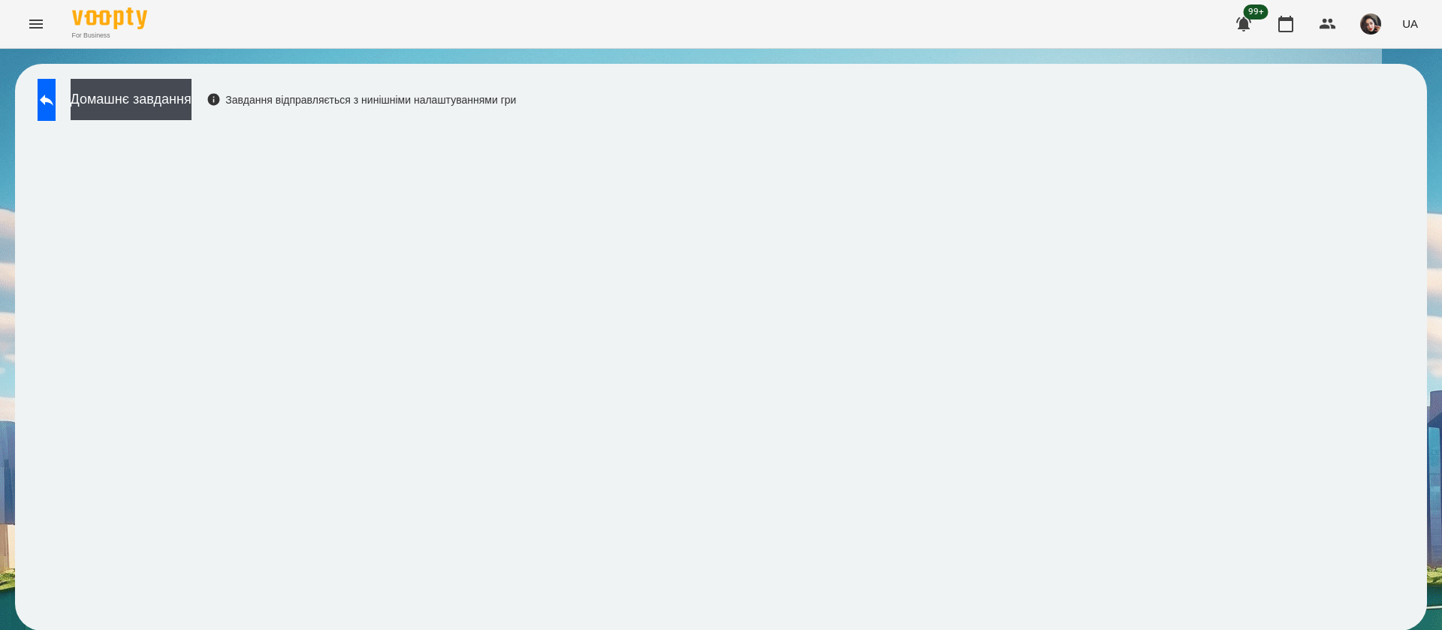
scroll to position [1, 0]
click at [56, 113] on button at bounding box center [47, 100] width 18 height 42
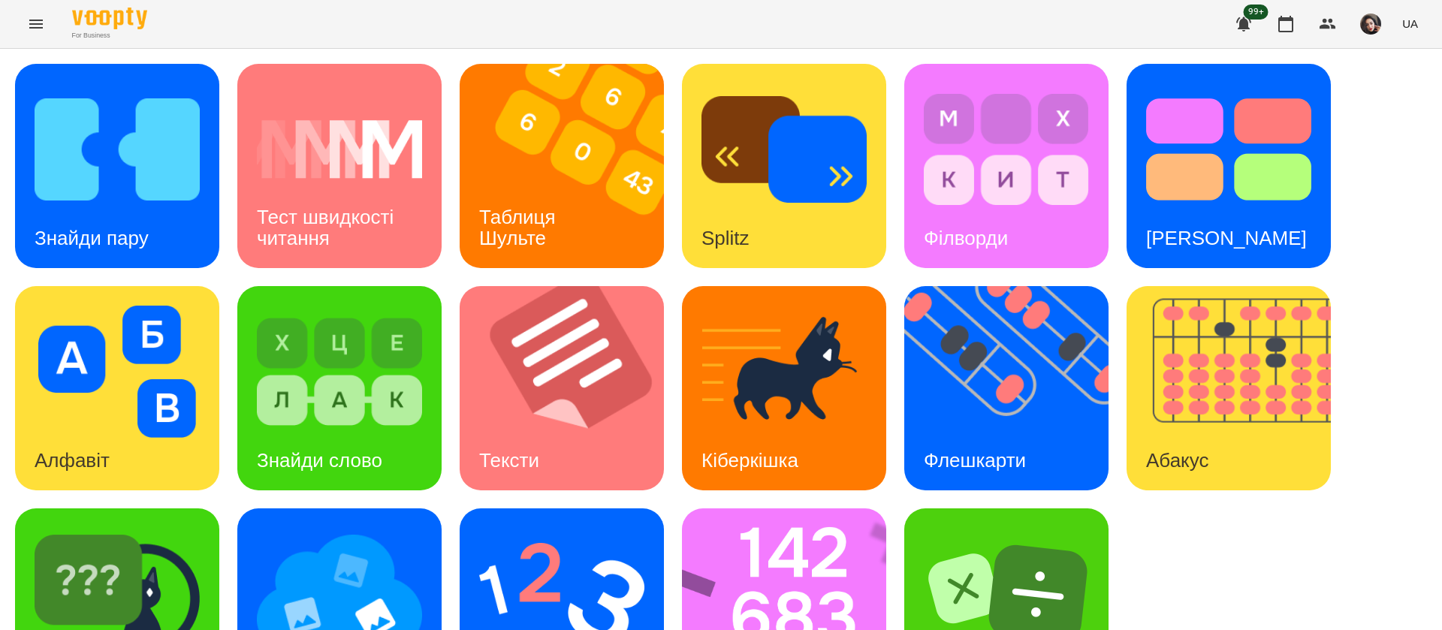
scroll to position [98, 0]
click at [152, 528] on img at bounding box center [117, 594] width 165 height 132
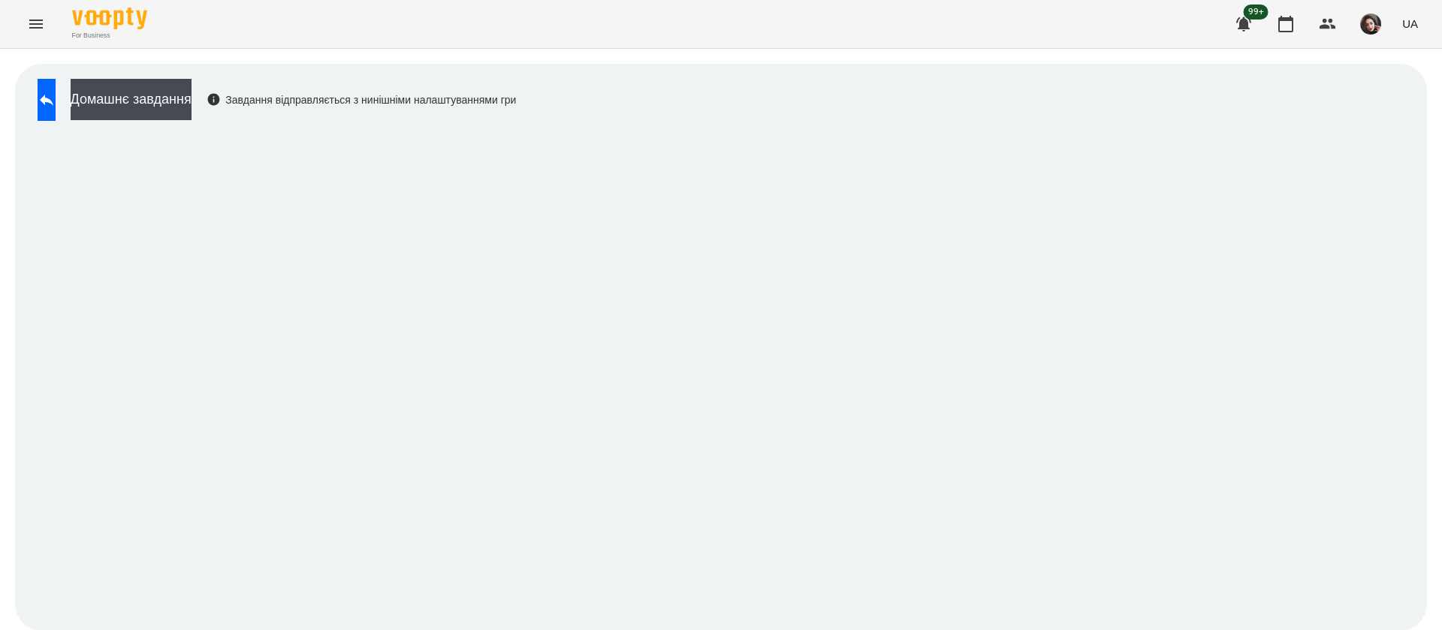
scroll to position [1, 0]
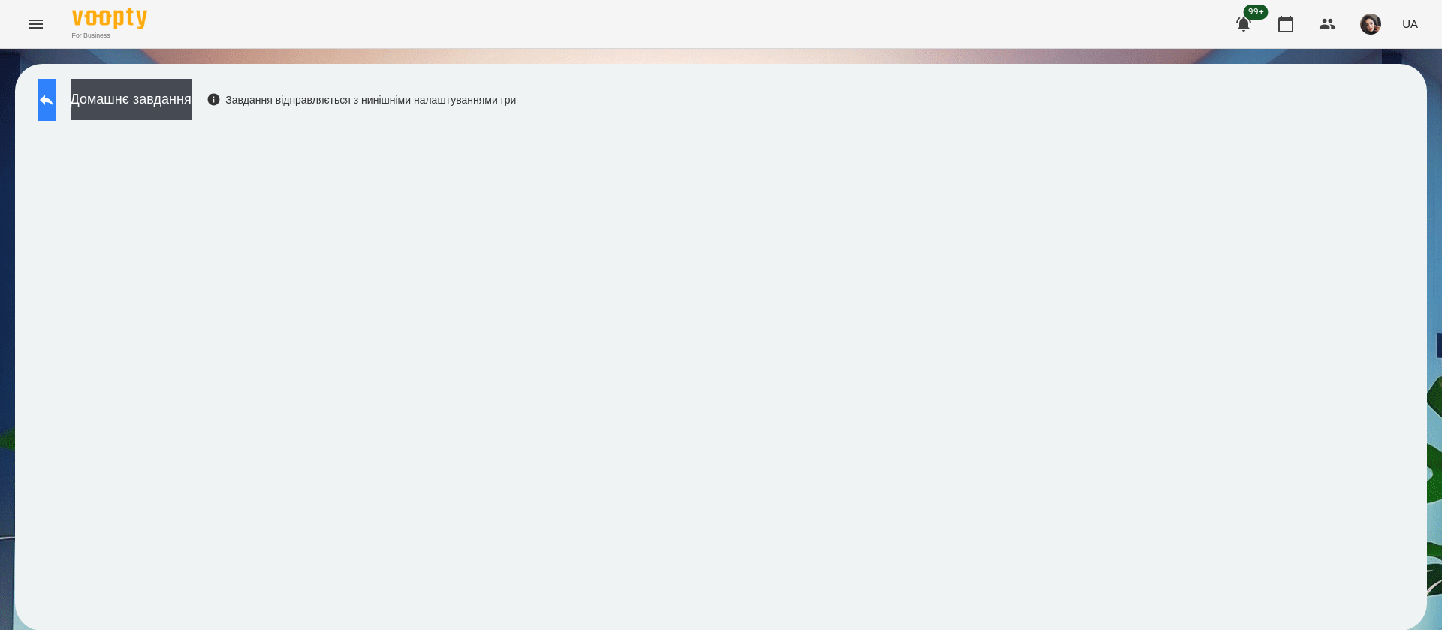
click at [56, 99] on button at bounding box center [47, 100] width 18 height 42
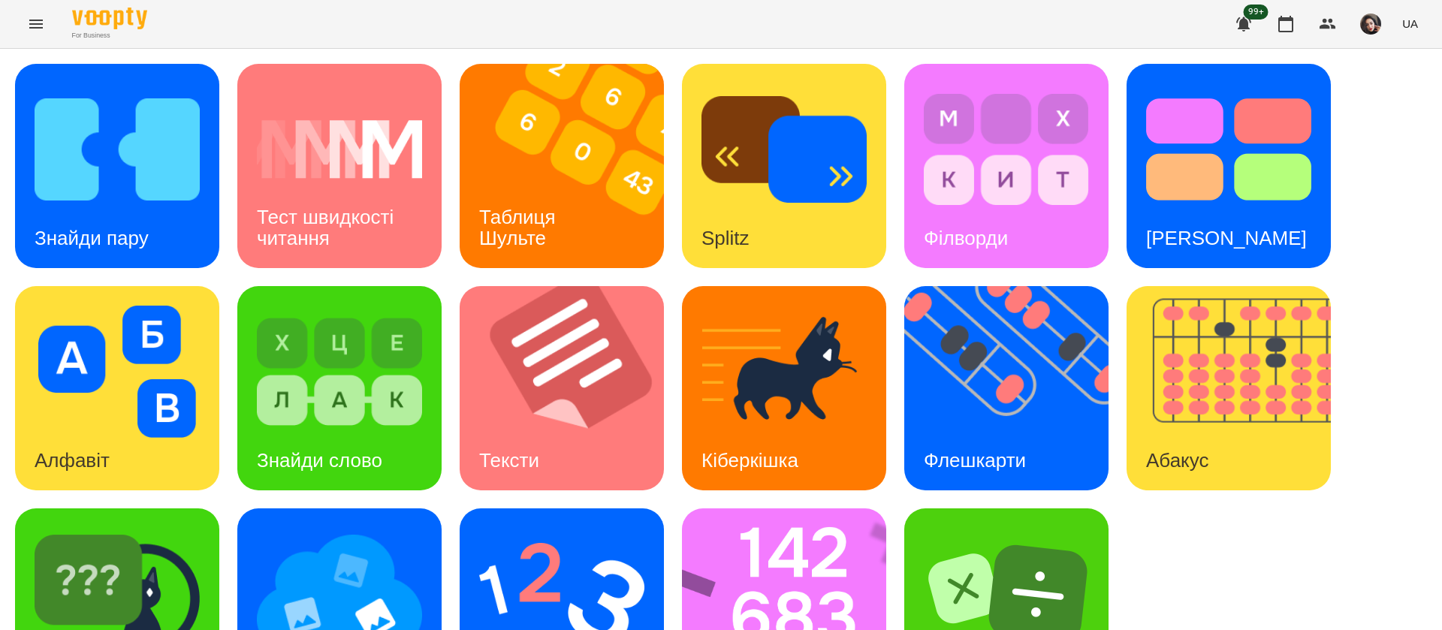
click at [1214, 569] on div "Знайди пару Тест швидкості читання Таблиця [PERSON_NAME] Splitz Філворди Тест С…" at bounding box center [721, 388] width 1412 height 649
click at [124, 228] on h3 "Знайди пару" at bounding box center [92, 238] width 114 height 23
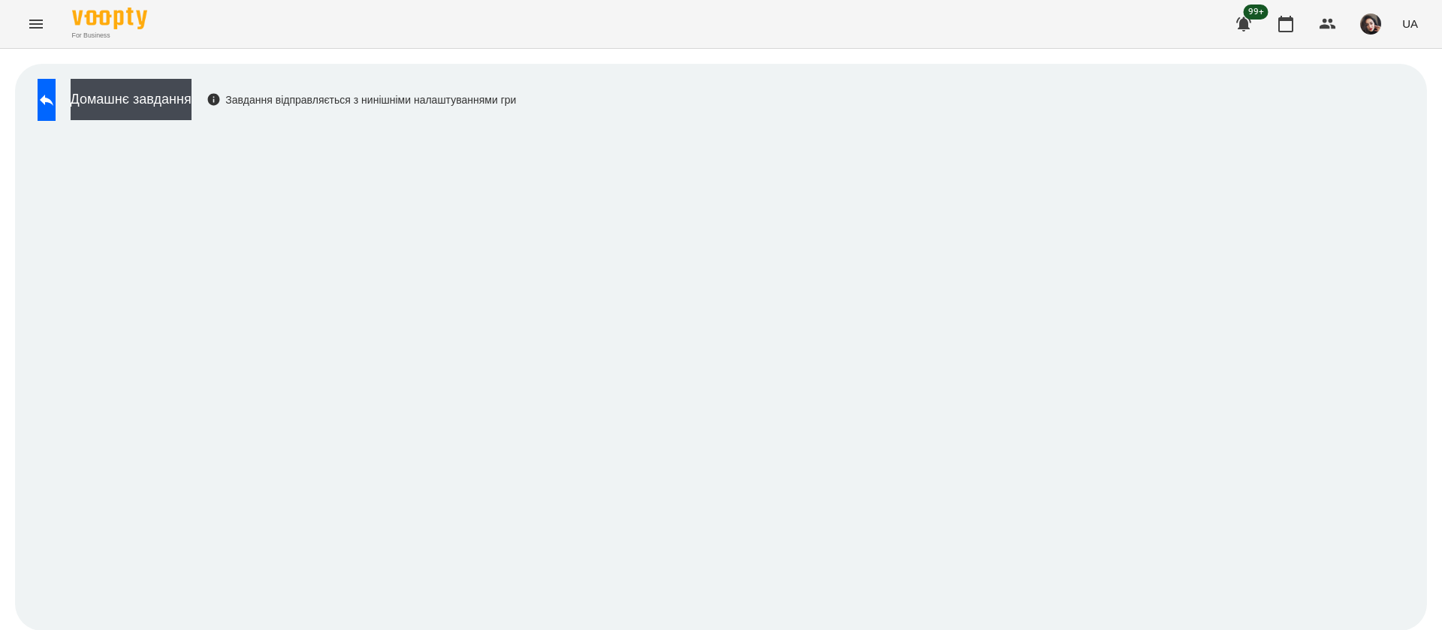
scroll to position [1, 0]
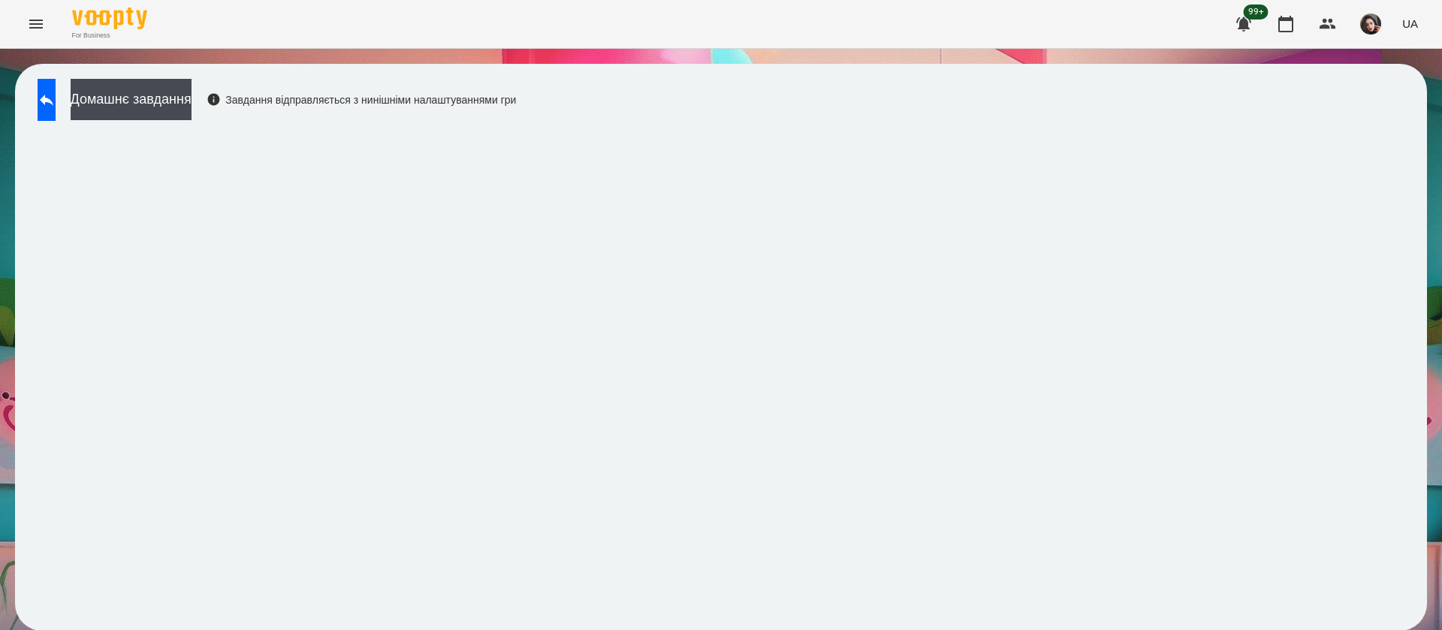
click at [1418, 23] on button "UA" at bounding box center [1410, 24] width 28 height 28
click at [1382, 119] on div "Русский" at bounding box center [1382, 111] width 77 height 27
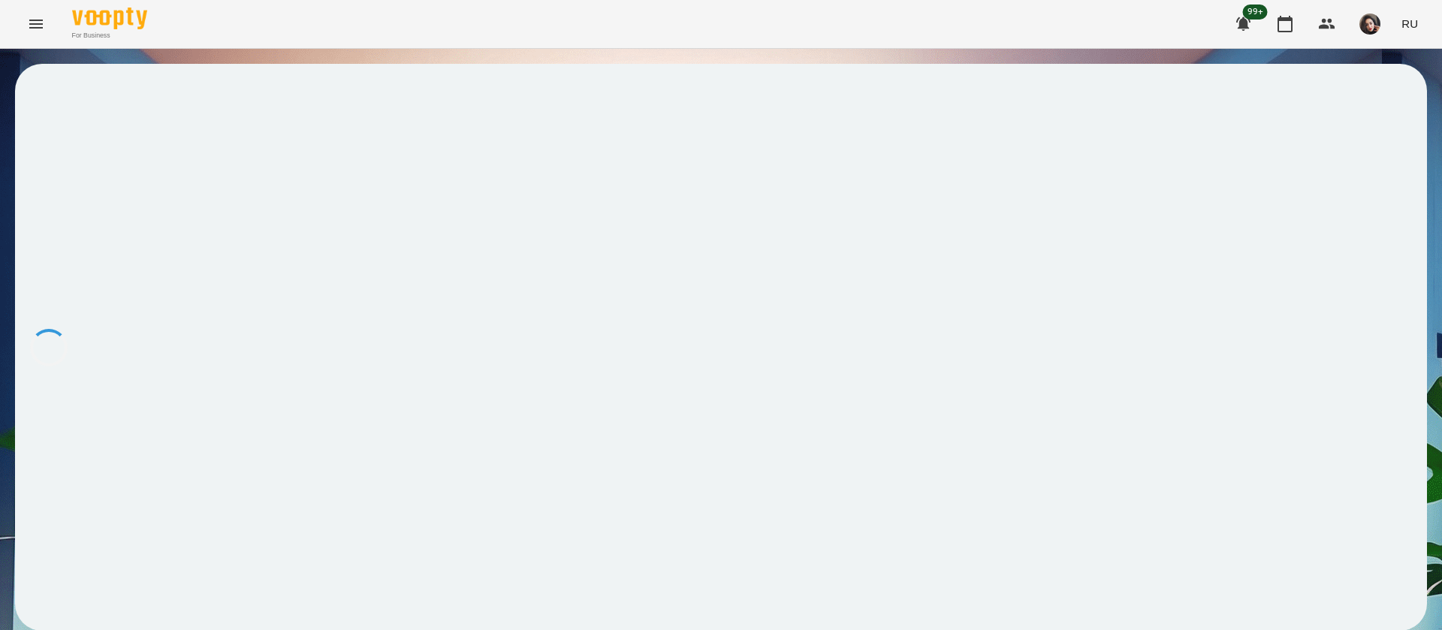
scroll to position [0, 0]
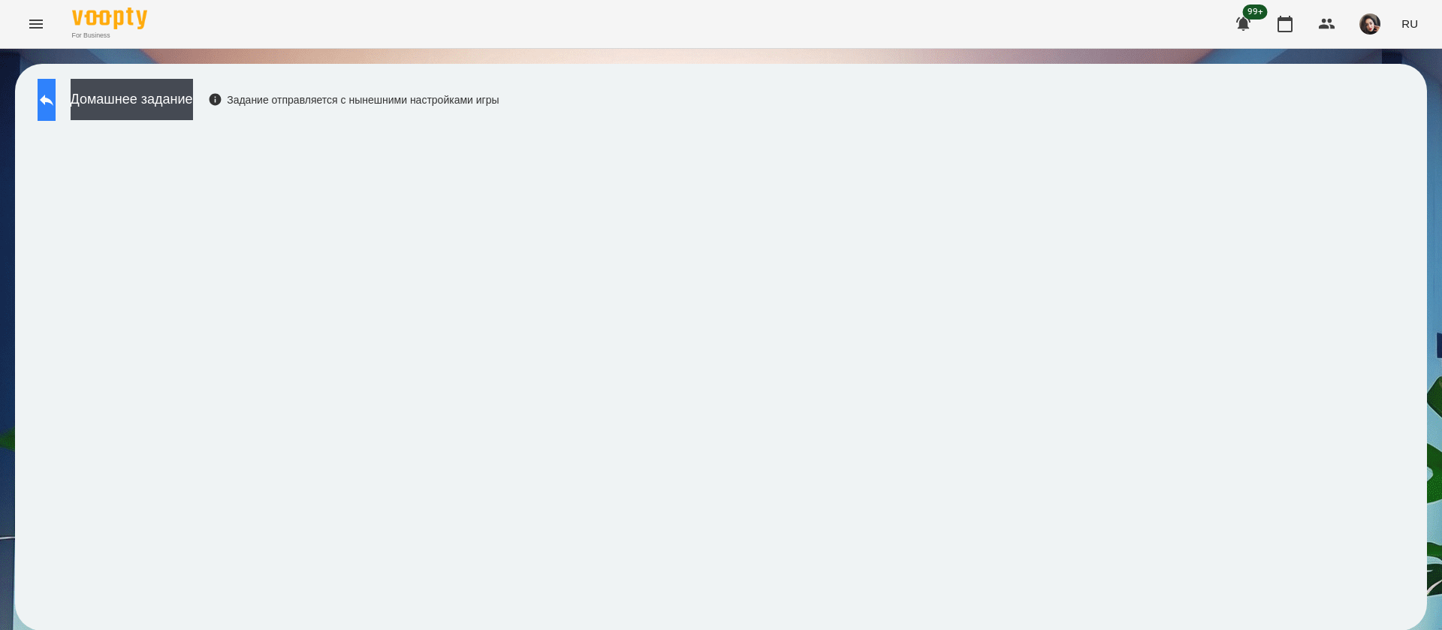
click at [56, 94] on icon at bounding box center [47, 100] width 18 height 18
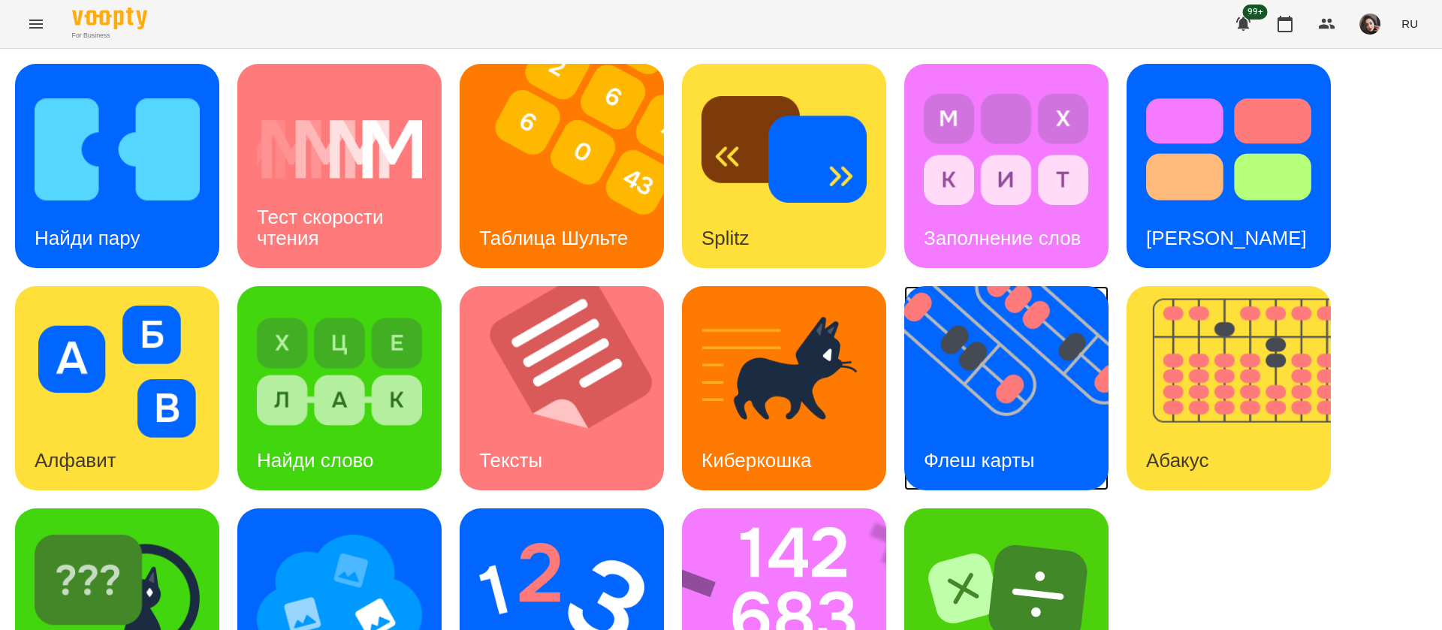
click at [1012, 421] on img at bounding box center [1015, 388] width 223 height 204
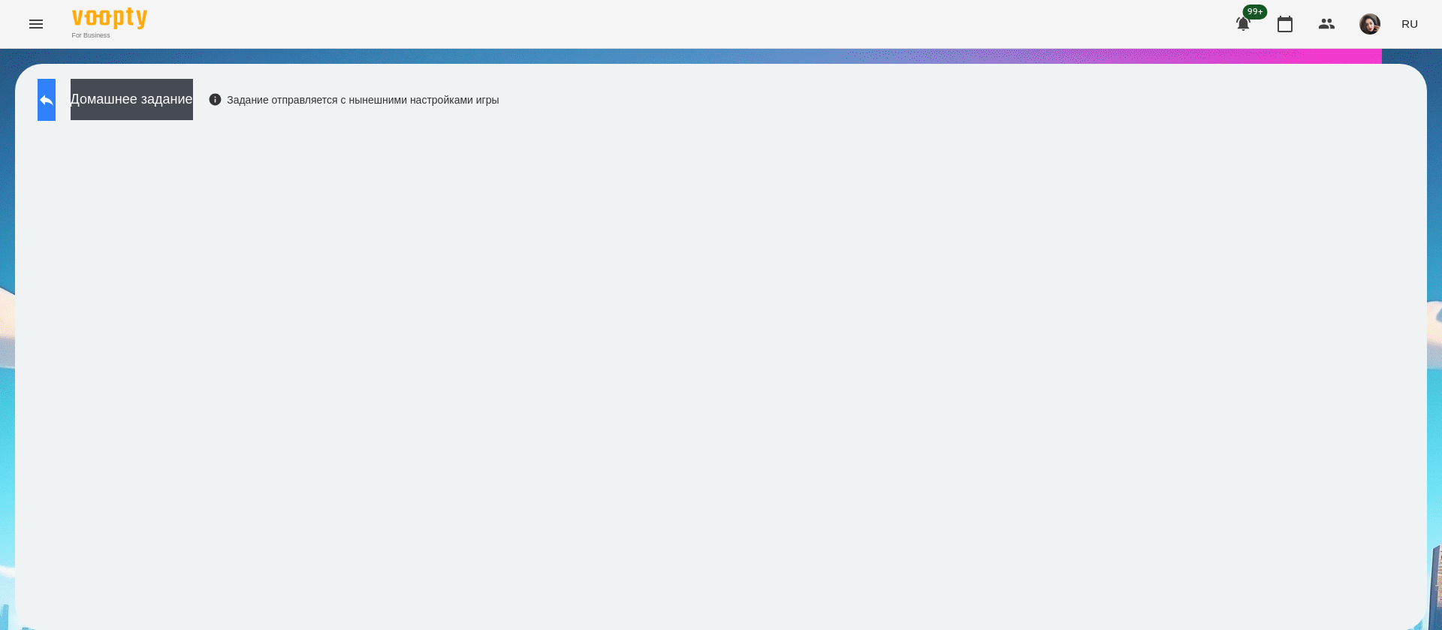
click at [53, 98] on icon at bounding box center [47, 100] width 14 height 11
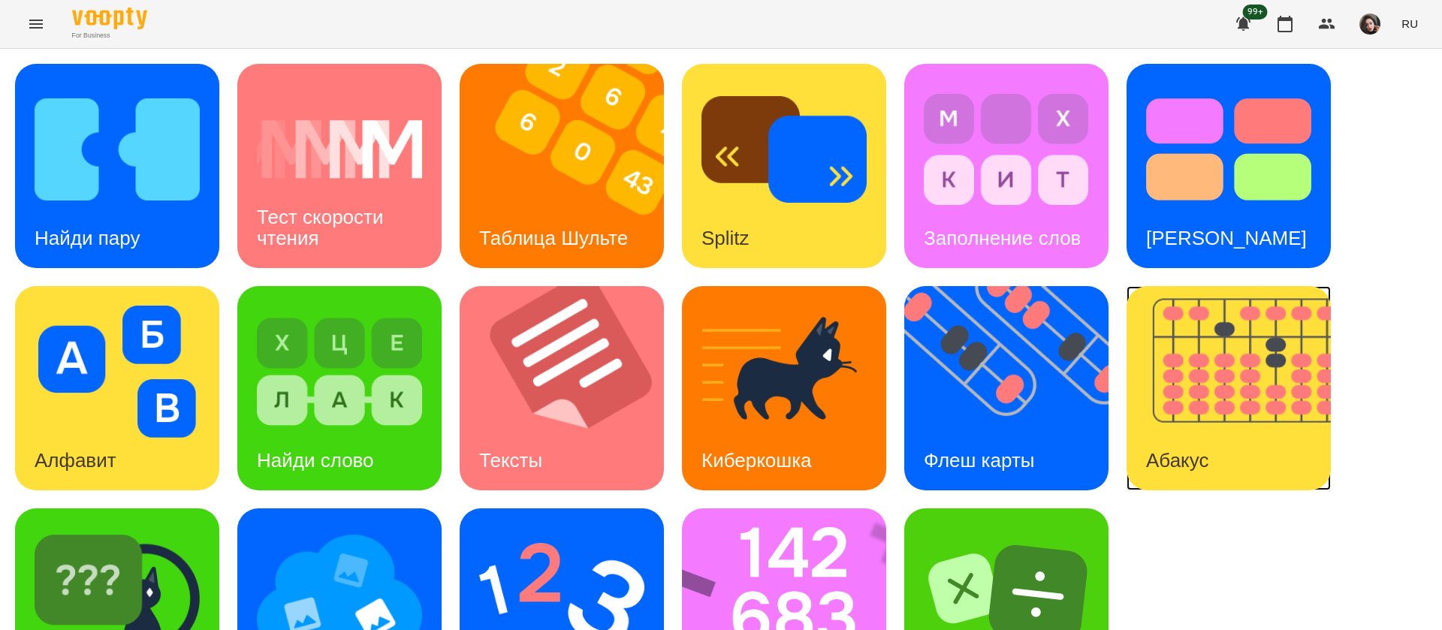
click at [1202, 440] on div "Абакус" at bounding box center [1177, 460] width 101 height 59
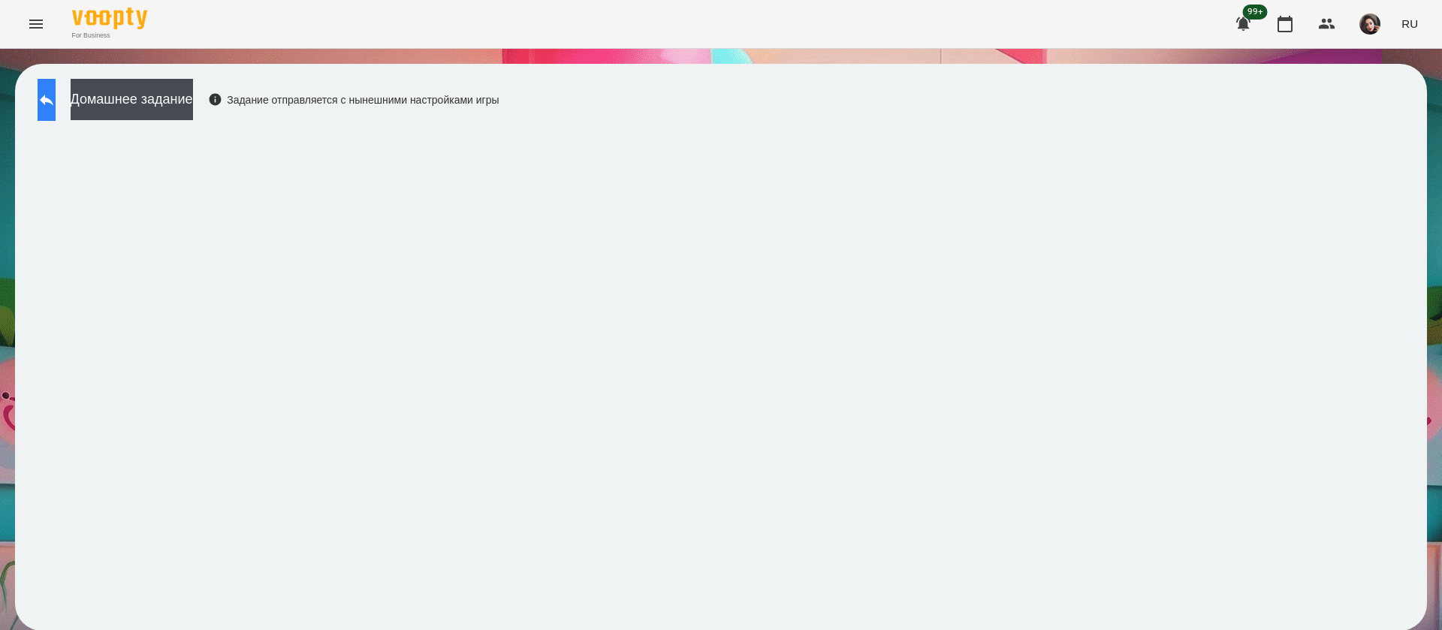
click at [56, 88] on button at bounding box center [47, 100] width 18 height 42
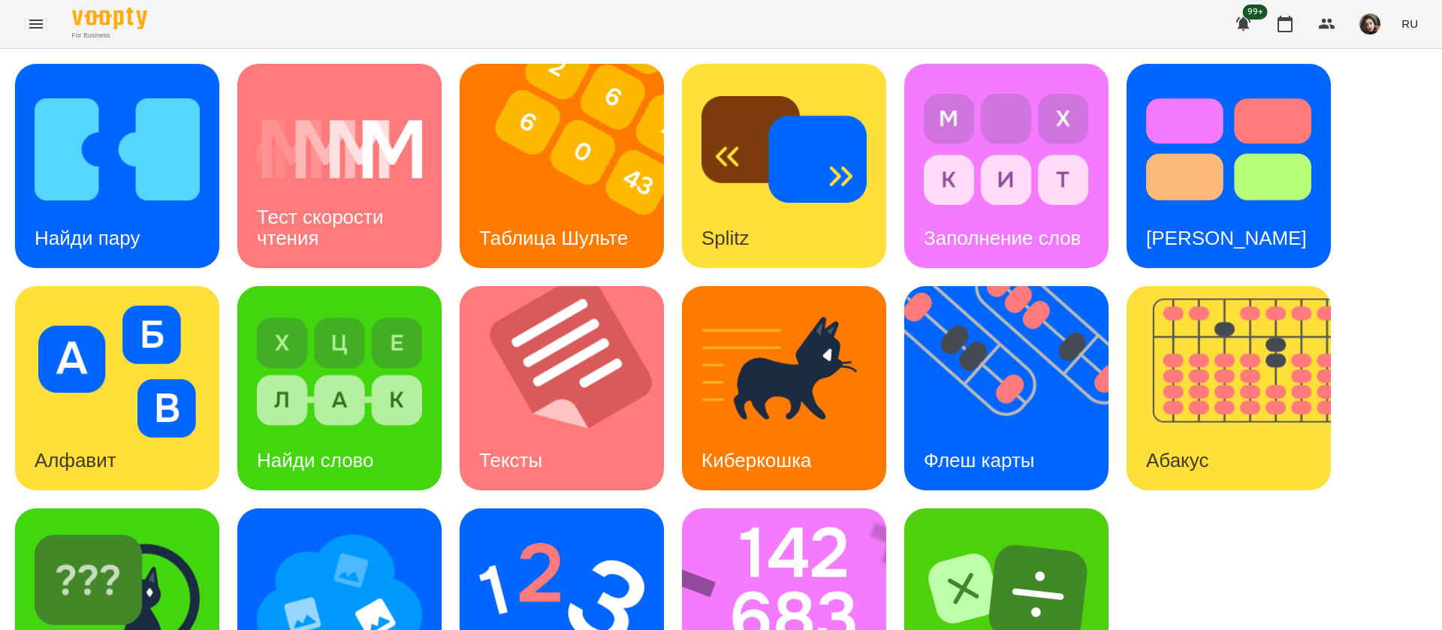
scroll to position [98, 0]
click at [785, 508] on img at bounding box center [794, 610] width 224 height 204
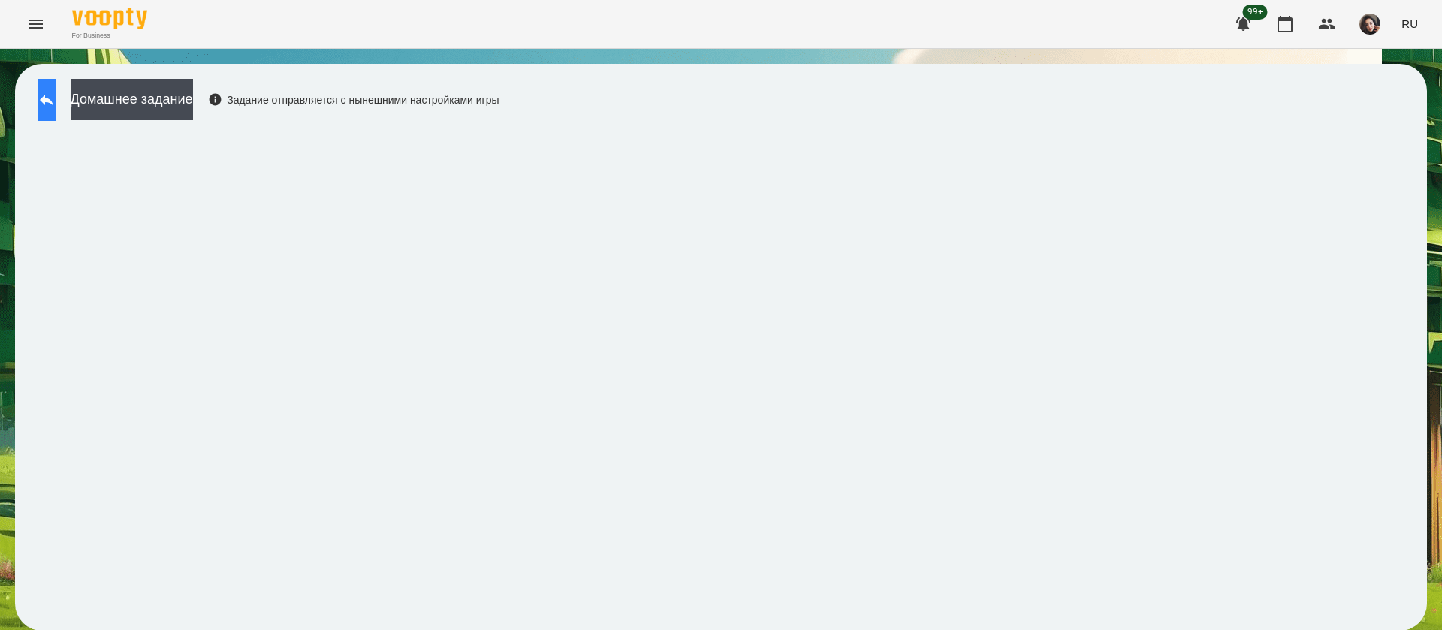
click at [53, 100] on icon at bounding box center [47, 100] width 14 height 11
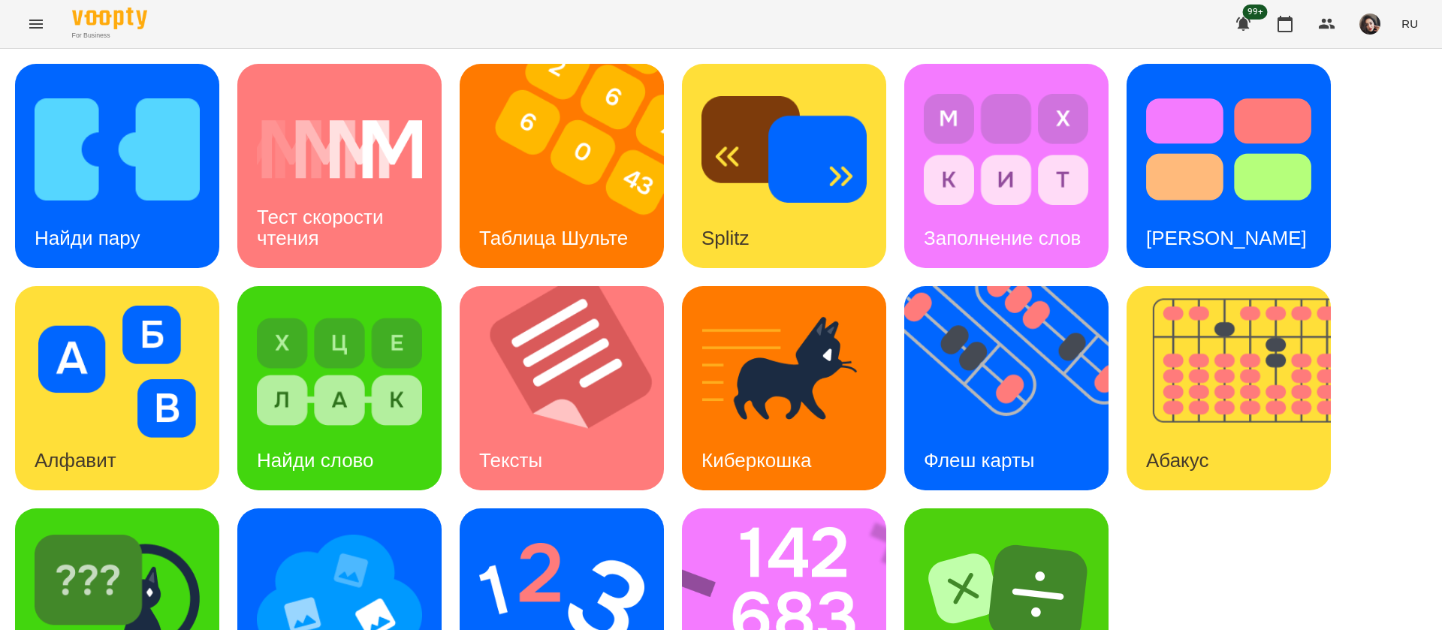
scroll to position [98, 0]
click at [370, 541] on img at bounding box center [339, 594] width 165 height 132
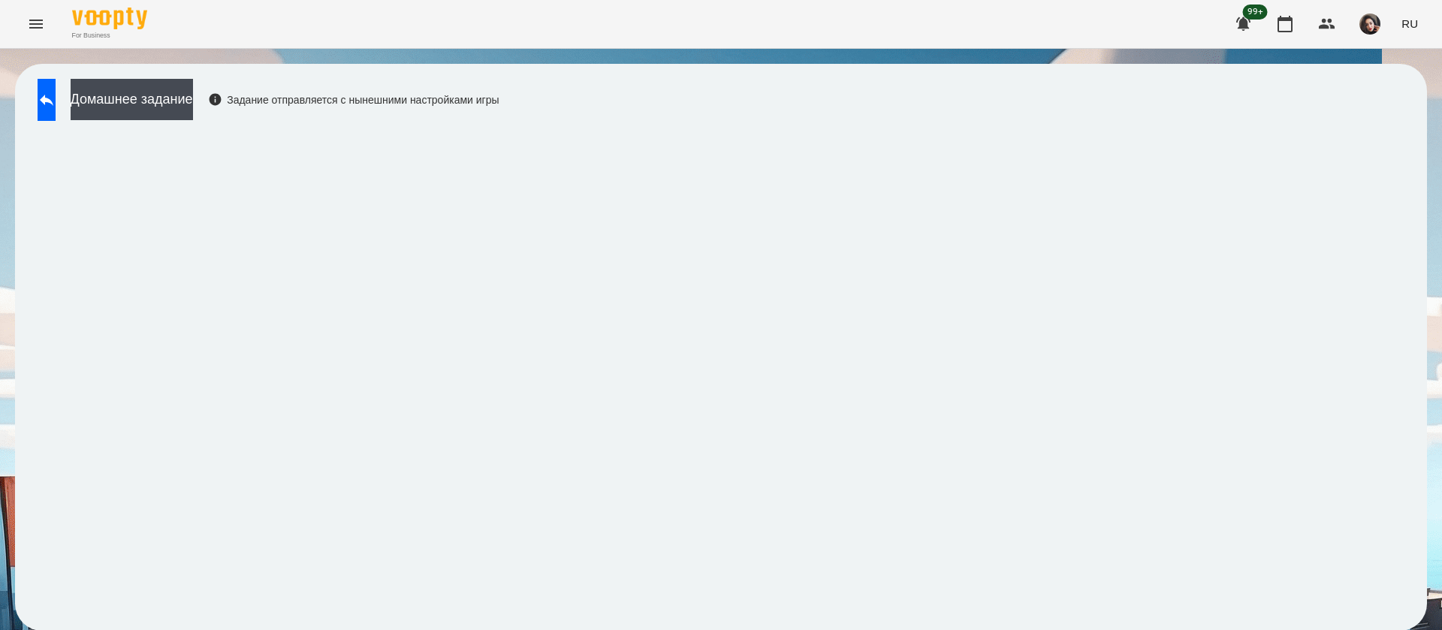
drag, startPoint x: 51, startPoint y: 83, endPoint x: 113, endPoint y: 17, distance: 90.9
click at [52, 83] on button at bounding box center [47, 100] width 18 height 42
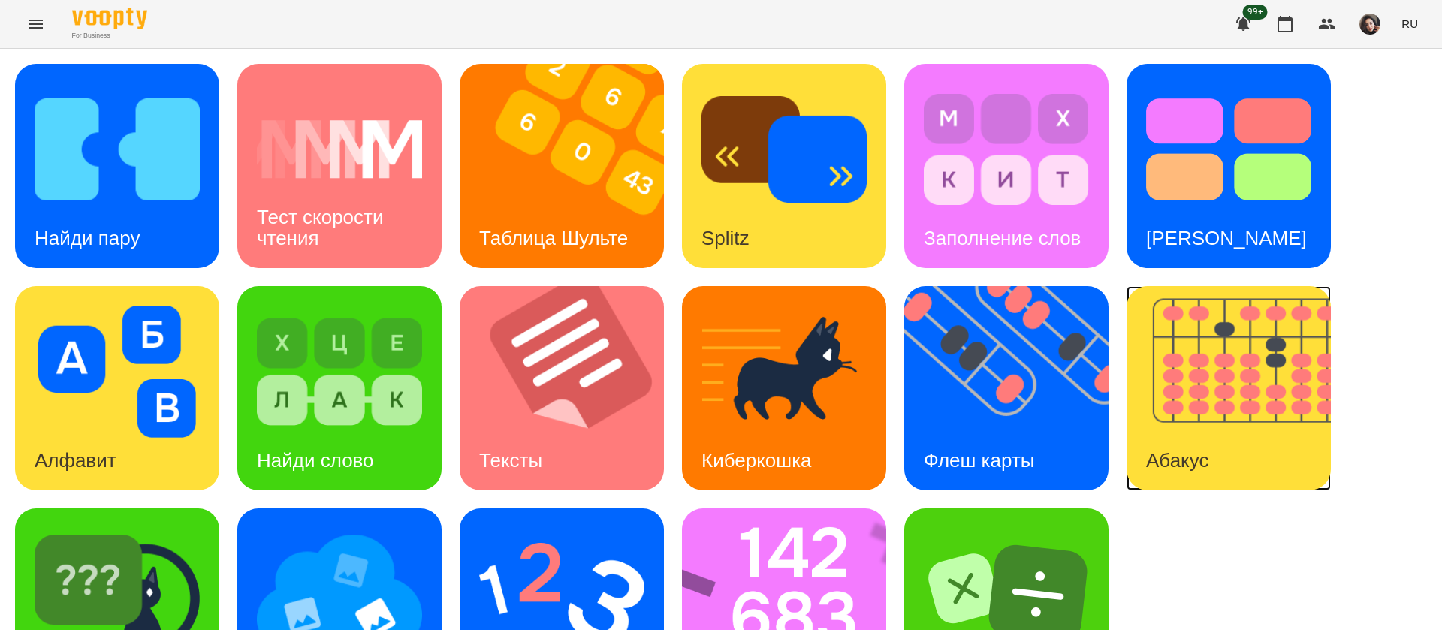
click at [1242, 373] on img at bounding box center [1238, 388] width 223 height 204
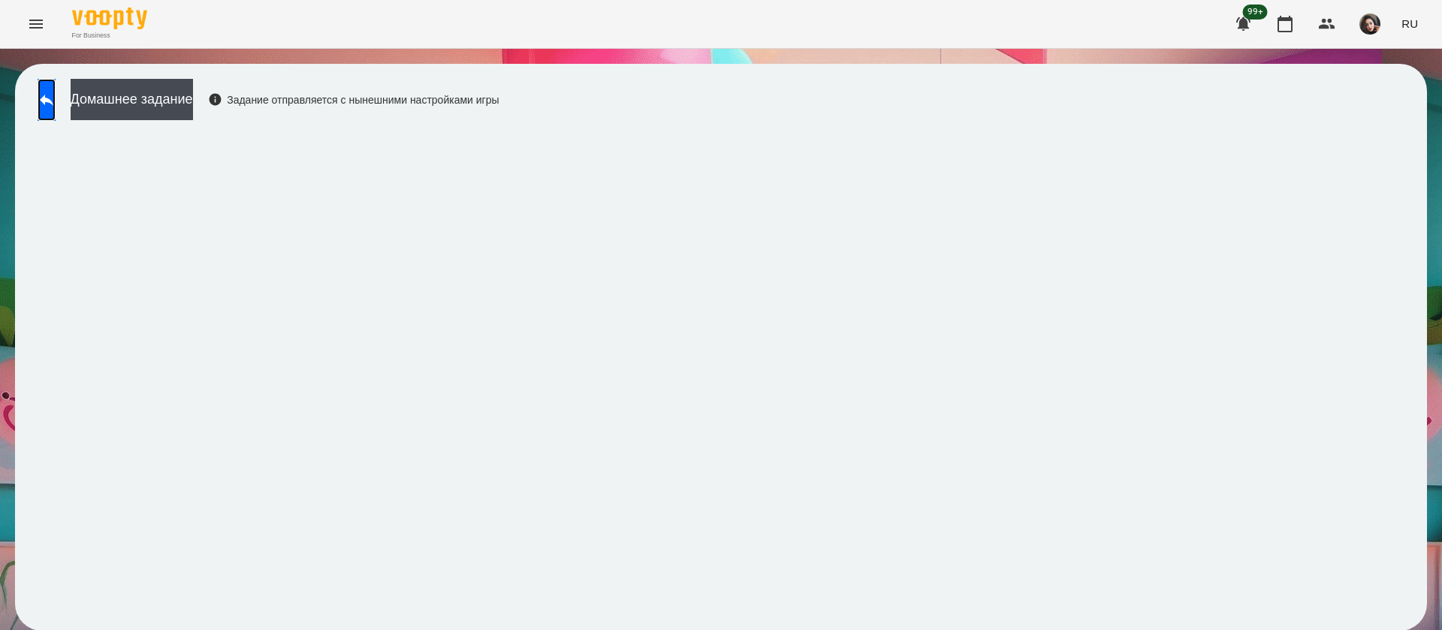
click at [38, 113] on link at bounding box center [47, 100] width 18 height 42
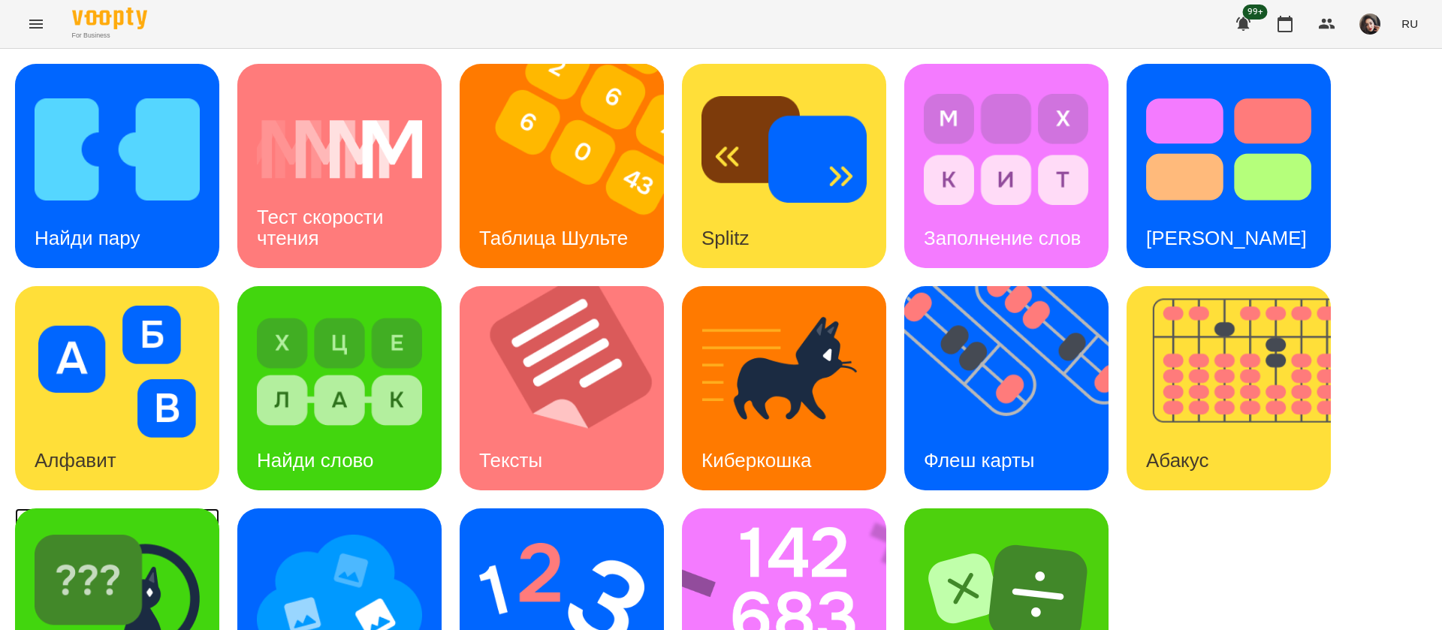
click at [150, 581] on img at bounding box center [117, 594] width 165 height 132
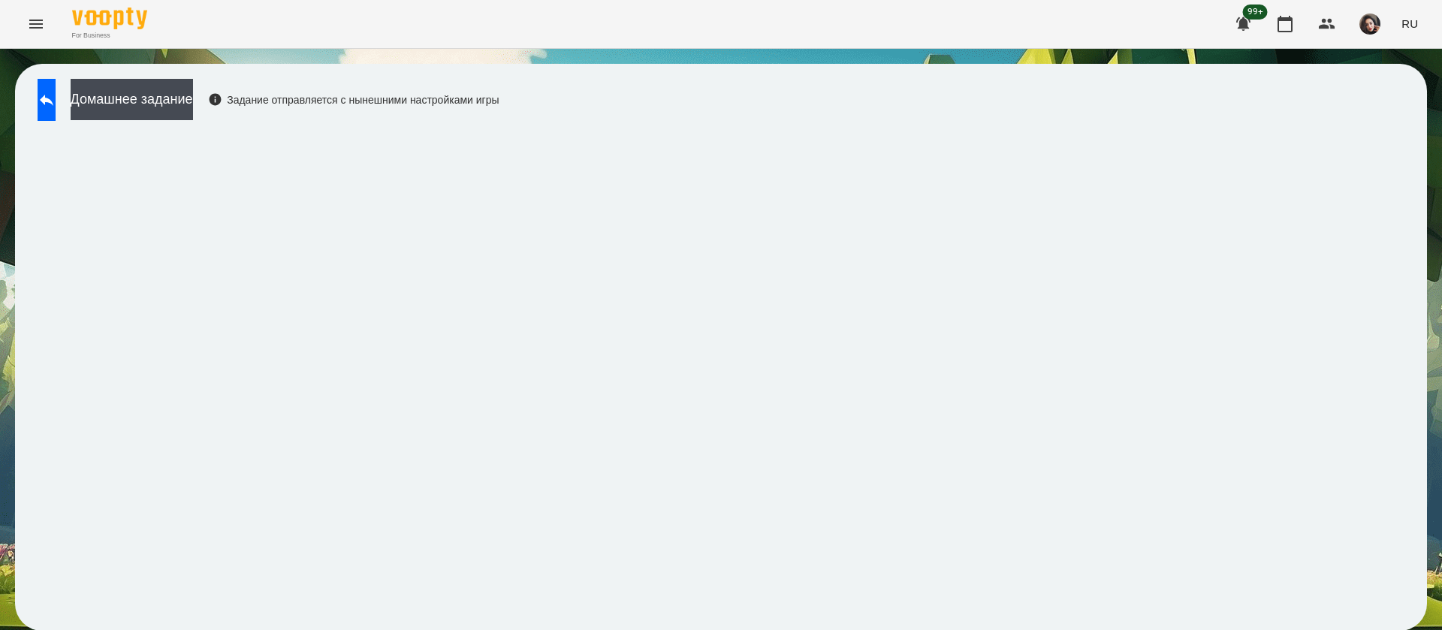
scroll to position [1, 0]
click at [46, 93] on button at bounding box center [47, 100] width 18 height 42
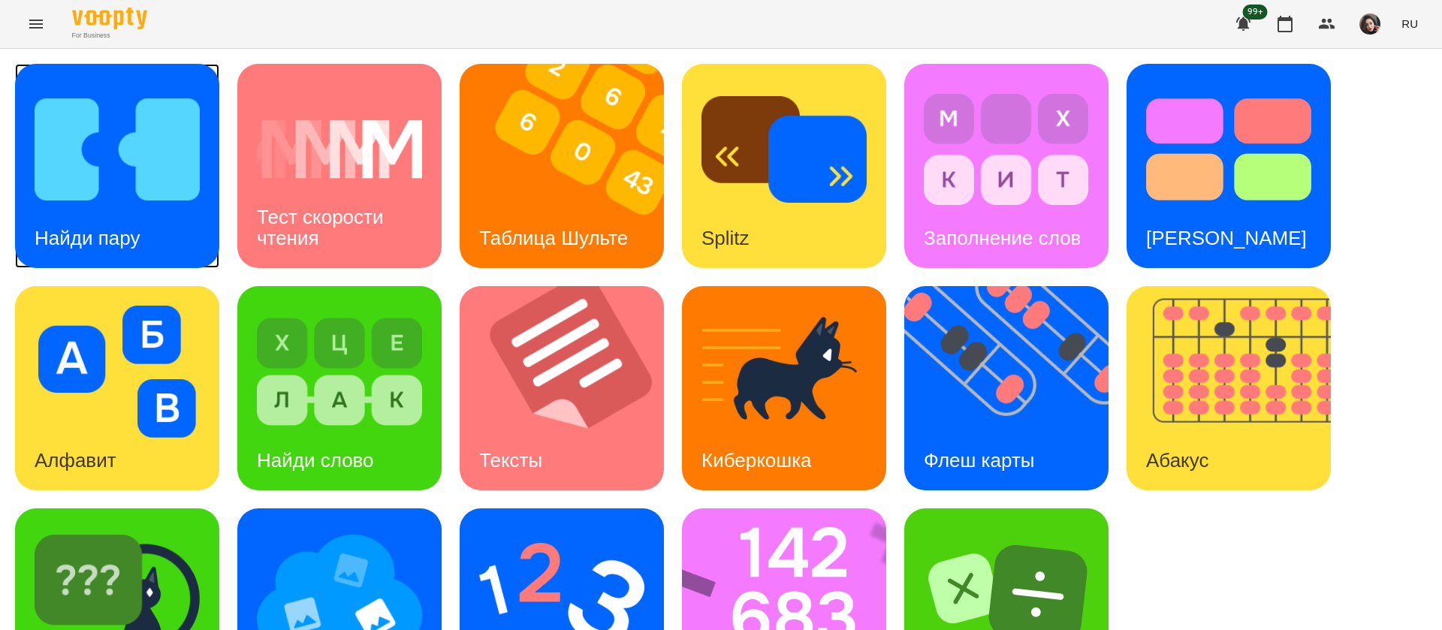
click at [113, 133] on img at bounding box center [117, 149] width 165 height 132
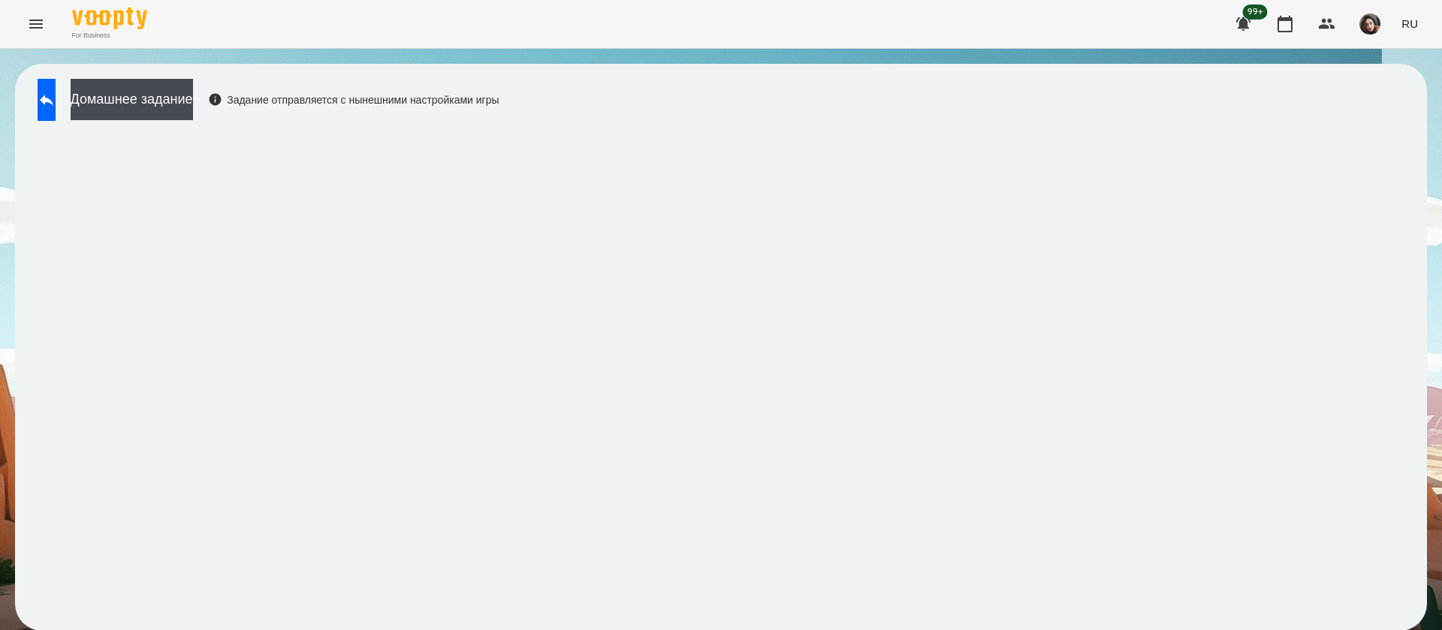
click at [1422, 11] on div "99+ RU" at bounding box center [1325, 24] width 198 height 39
click at [1419, 20] on button "RU" at bounding box center [1409, 24] width 29 height 28
click at [1405, 85] on div "Українська" at bounding box center [1382, 84] width 77 height 27
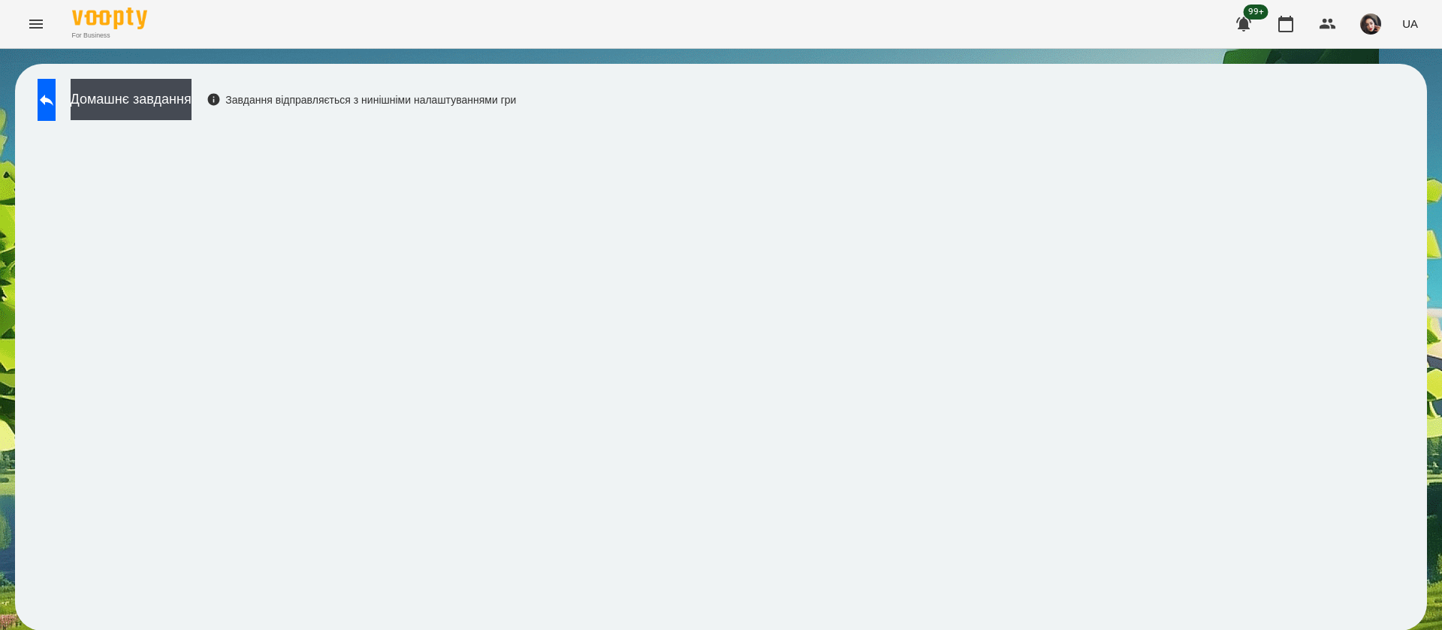
click at [17, 433] on div "Домашнє завдання Завдання відправляється з нинішніми налаштуваннями гри" at bounding box center [721, 347] width 1412 height 567
click at [53, 95] on button at bounding box center [47, 100] width 18 height 42
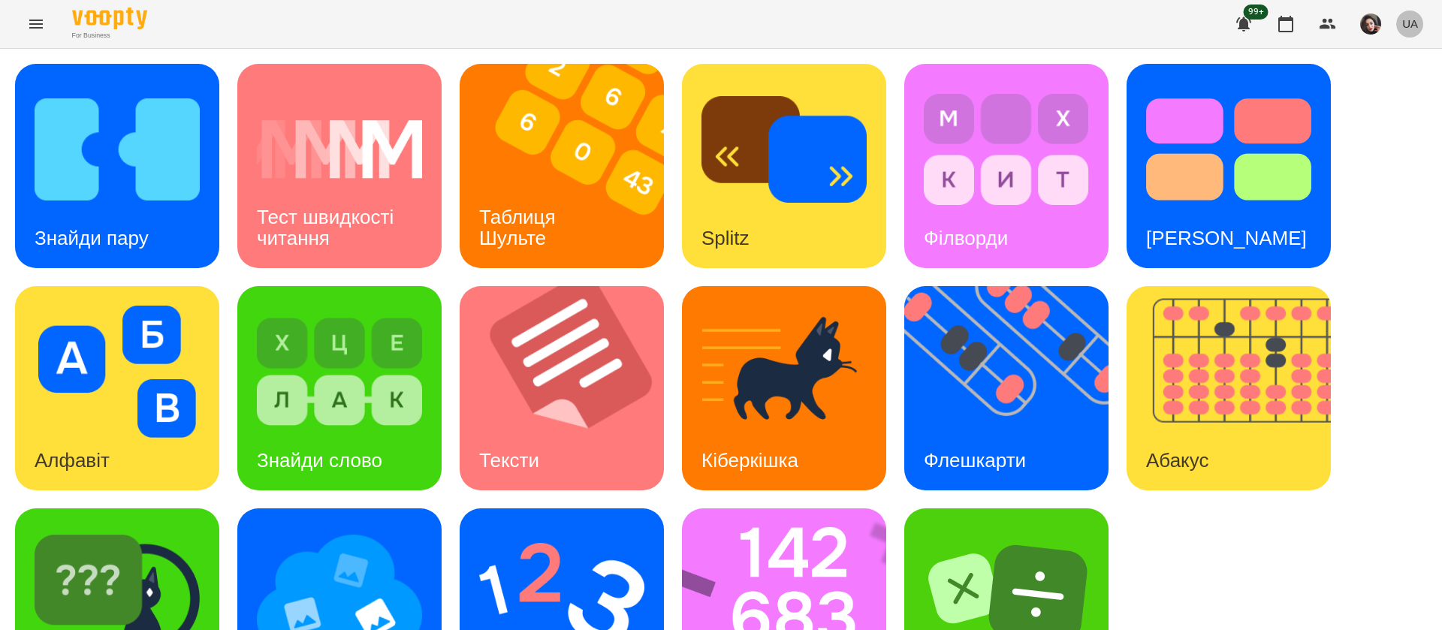
click at [1406, 23] on span "UA" at bounding box center [1410, 24] width 16 height 16
click at [1389, 113] on div "Русский" at bounding box center [1382, 111] width 77 height 27
click at [1009, 411] on img at bounding box center [1015, 388] width 223 height 204
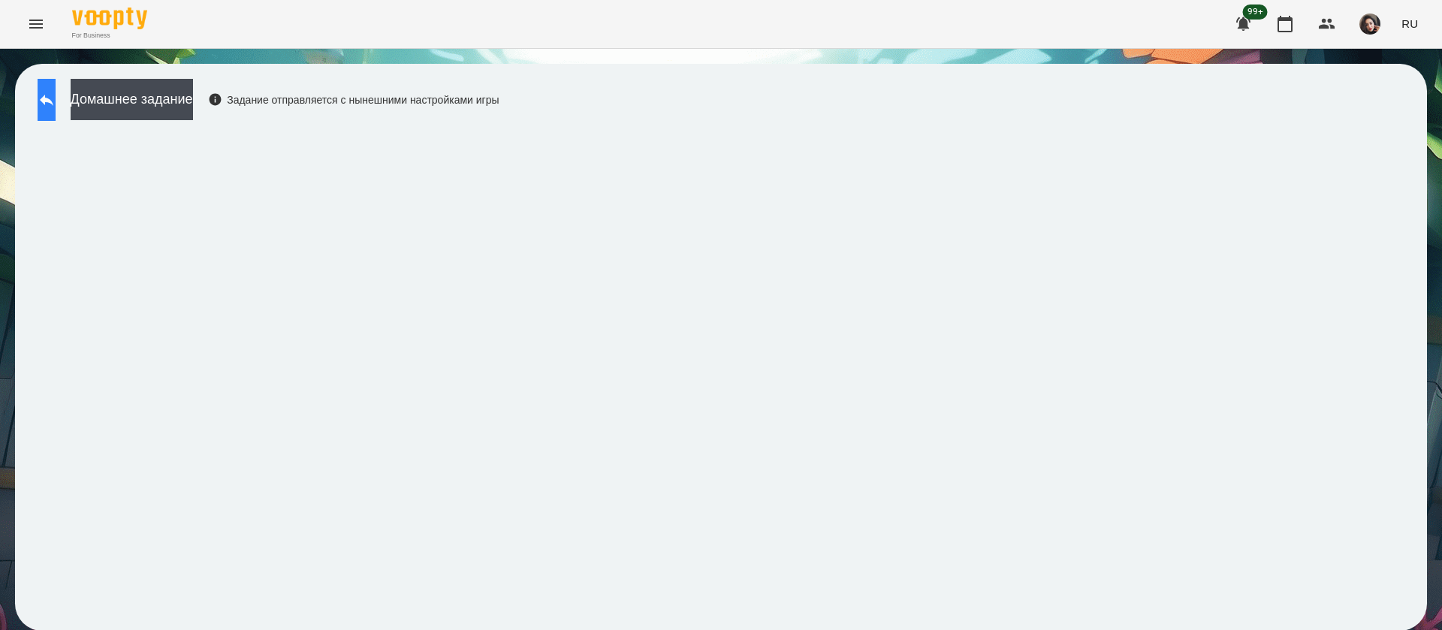
click at [56, 98] on icon at bounding box center [47, 100] width 18 height 18
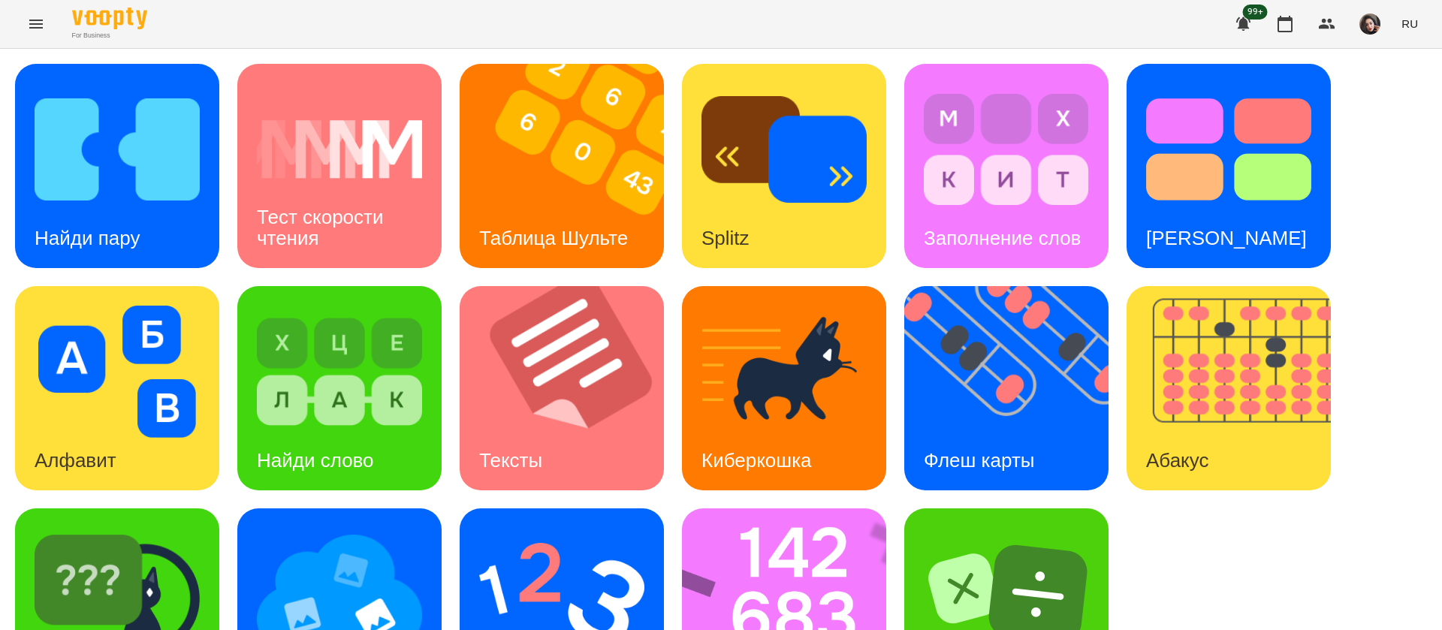
scroll to position [98, 0]
click at [786, 523] on img at bounding box center [794, 610] width 224 height 204
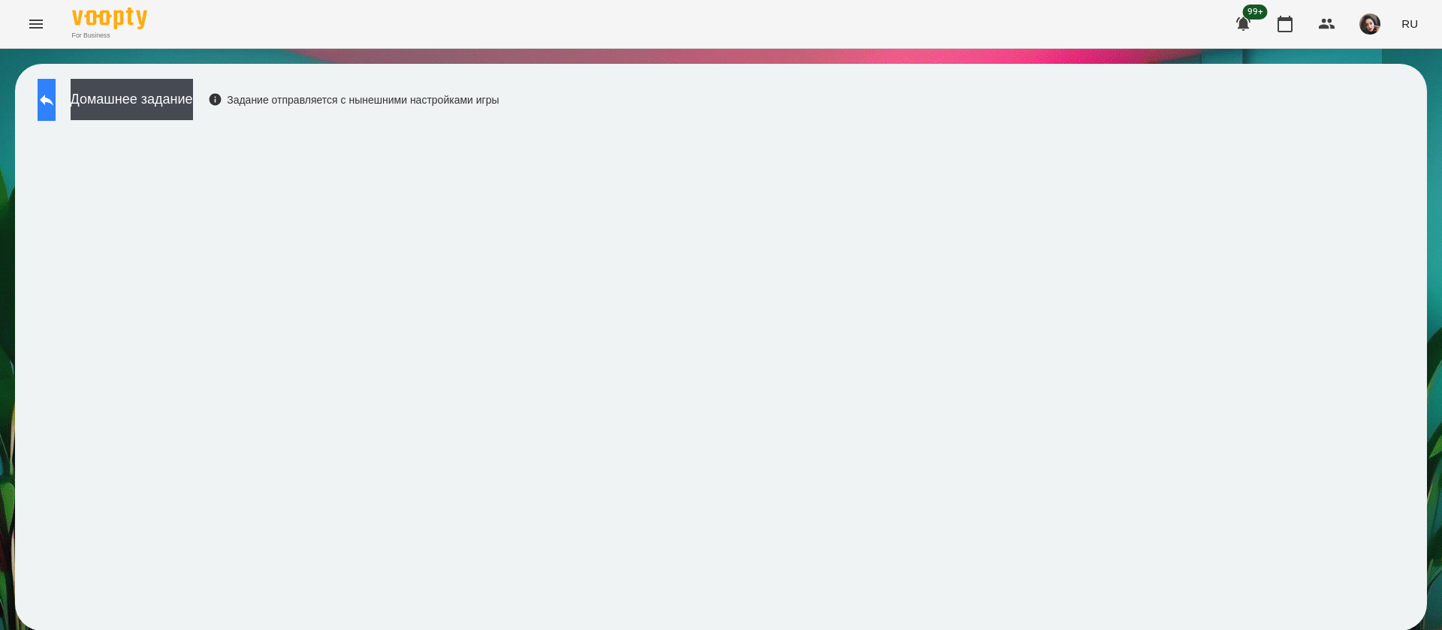
click at [55, 106] on icon at bounding box center [47, 100] width 18 height 18
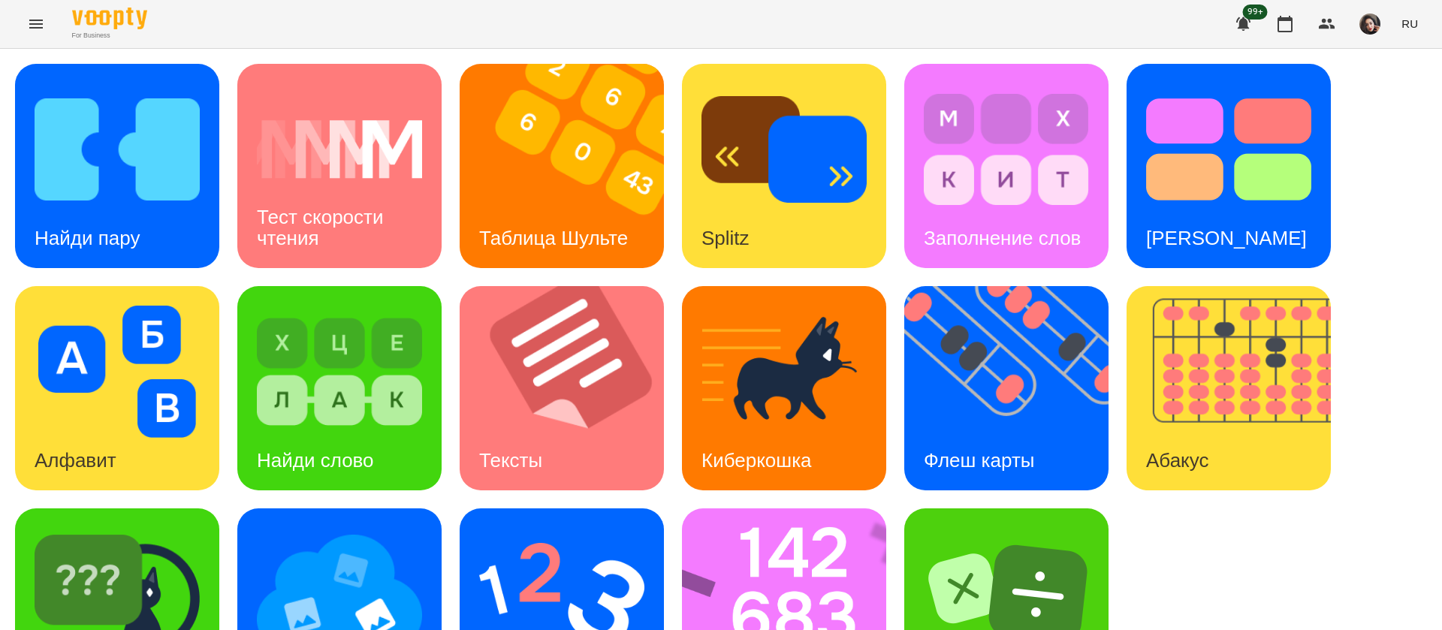
scroll to position [98, 0]
click at [538, 528] on img at bounding box center [561, 594] width 165 height 132
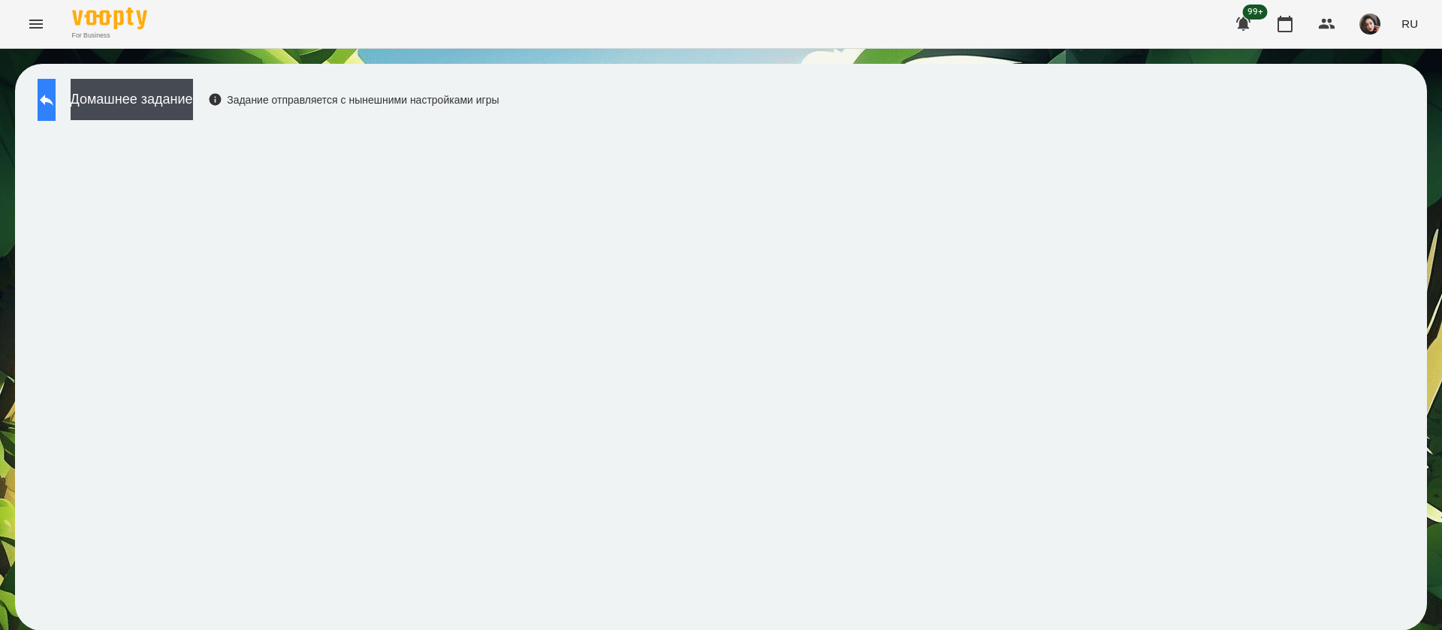
click at [53, 106] on icon at bounding box center [47, 100] width 18 height 18
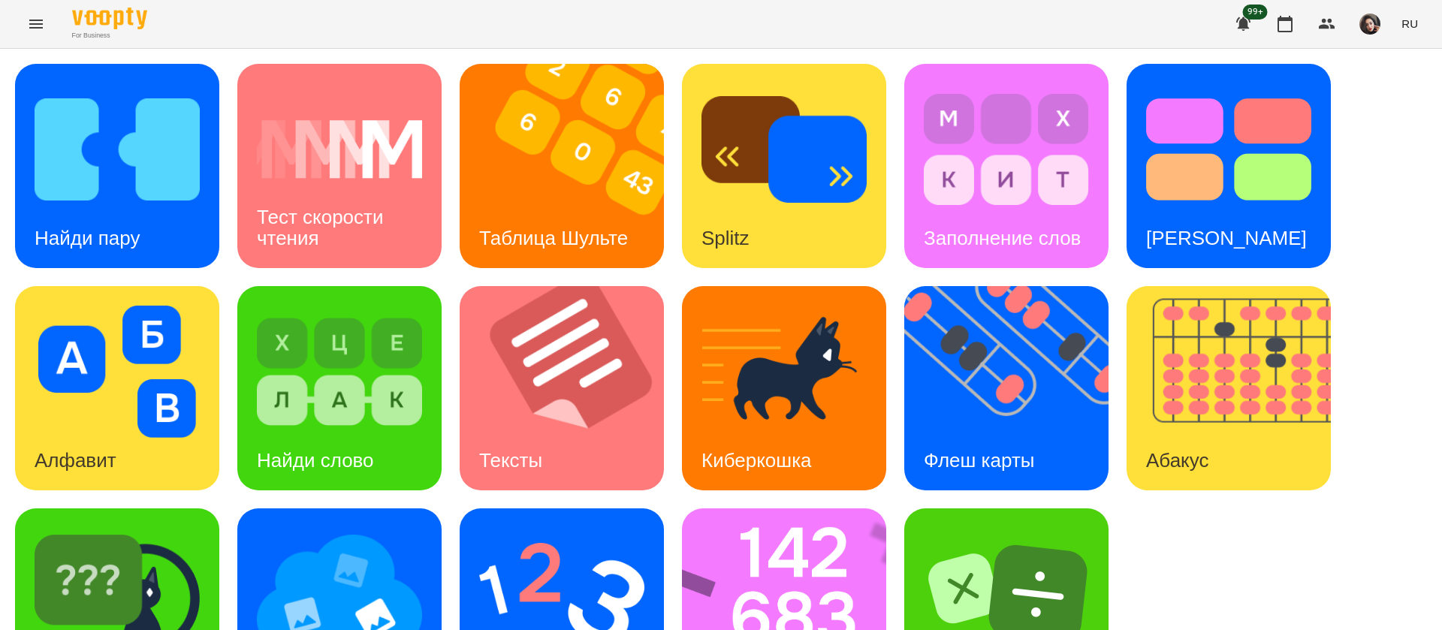
scroll to position [98, 0]
click at [364, 528] on img at bounding box center [339, 594] width 165 height 132
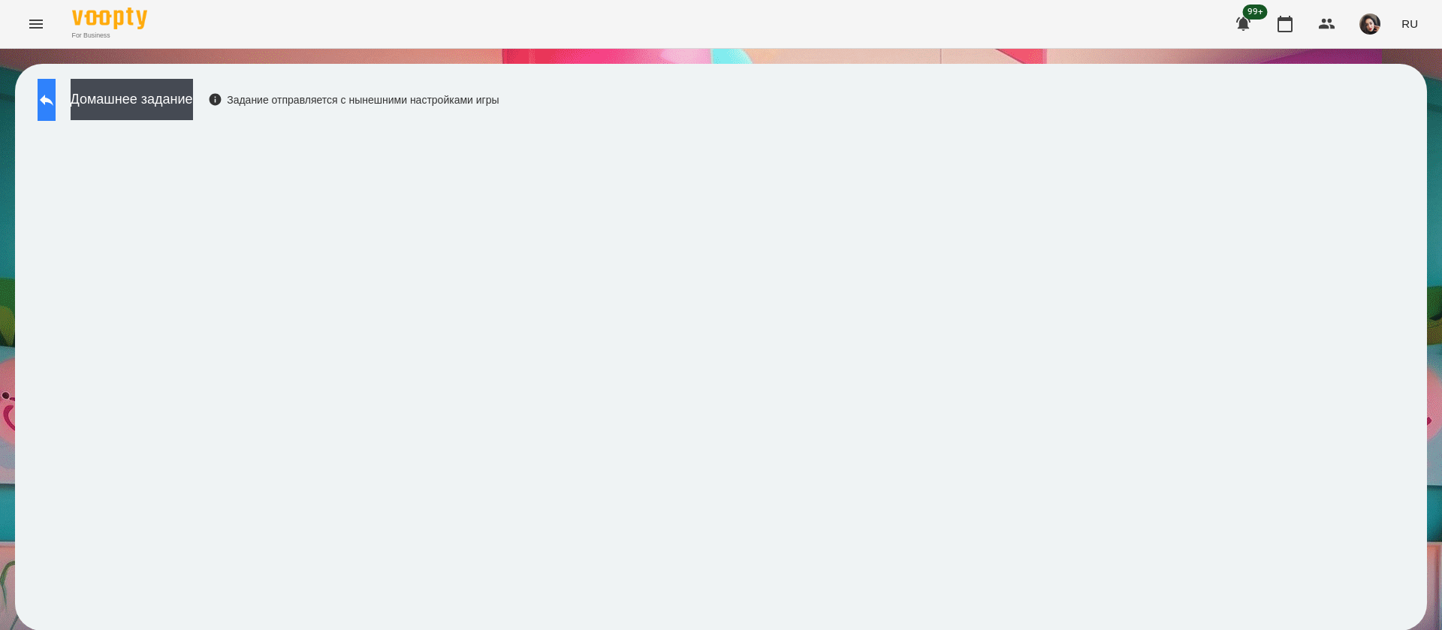
click at [44, 94] on button at bounding box center [47, 100] width 18 height 42
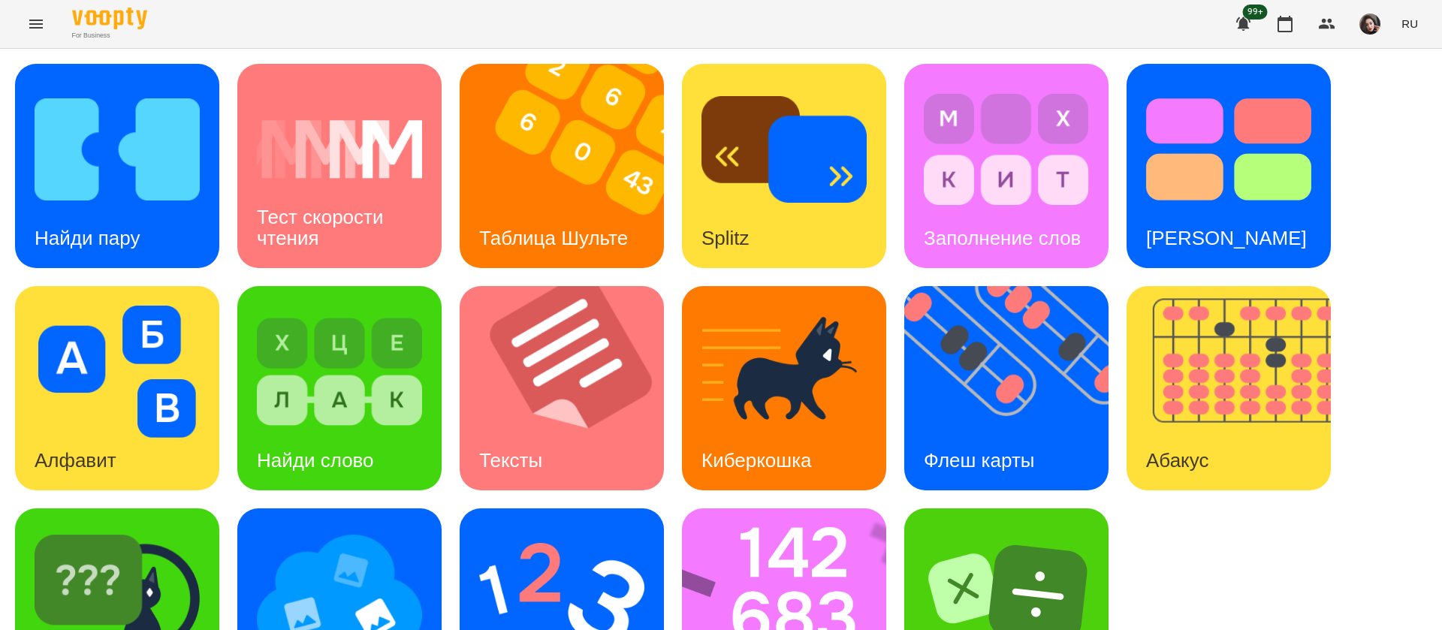
scroll to position [98, 0]
click at [554, 528] on img at bounding box center [561, 594] width 165 height 132
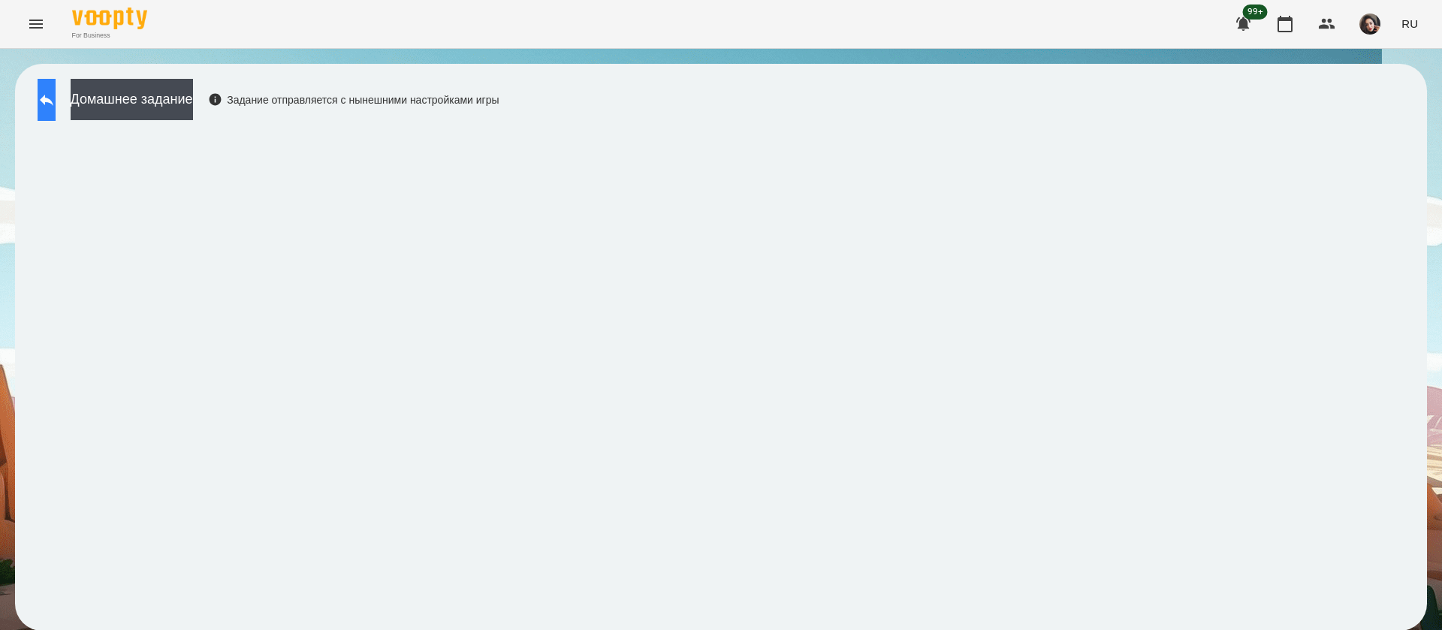
click at [56, 108] on icon at bounding box center [47, 100] width 18 height 18
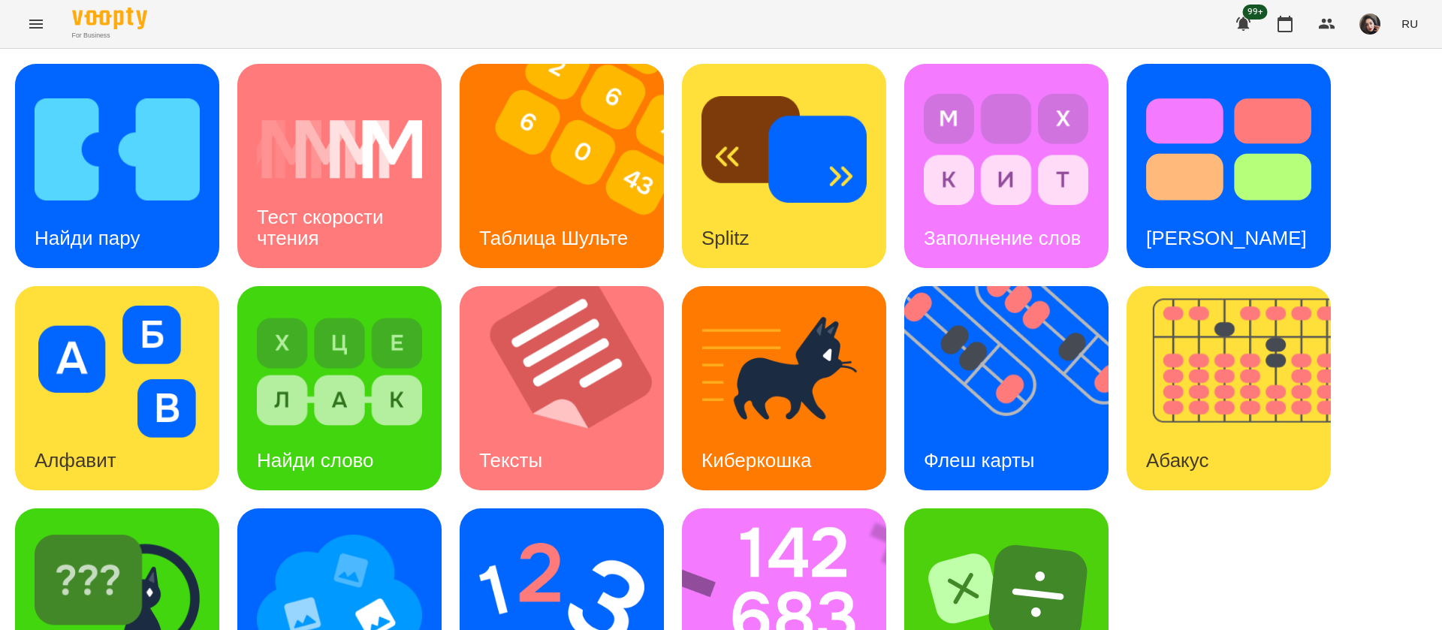
scroll to position [98, 0]
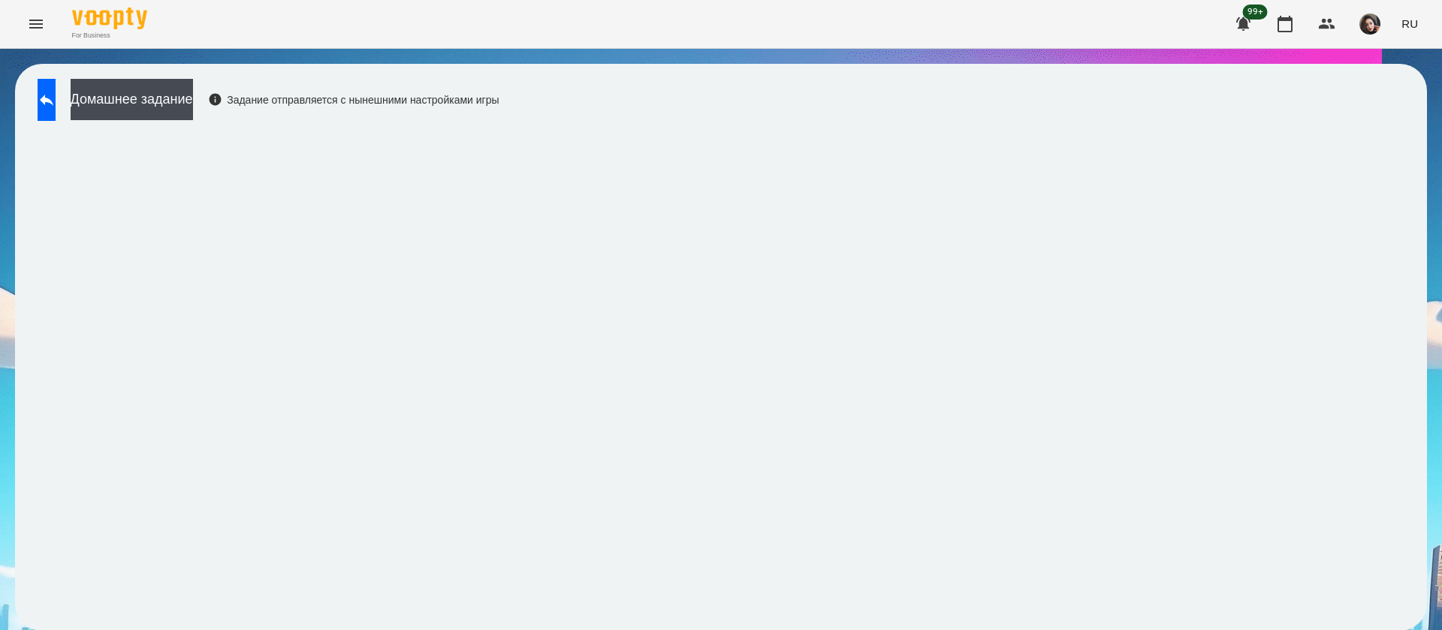
scroll to position [1, 0]
click at [56, 95] on icon at bounding box center [47, 100] width 18 height 18
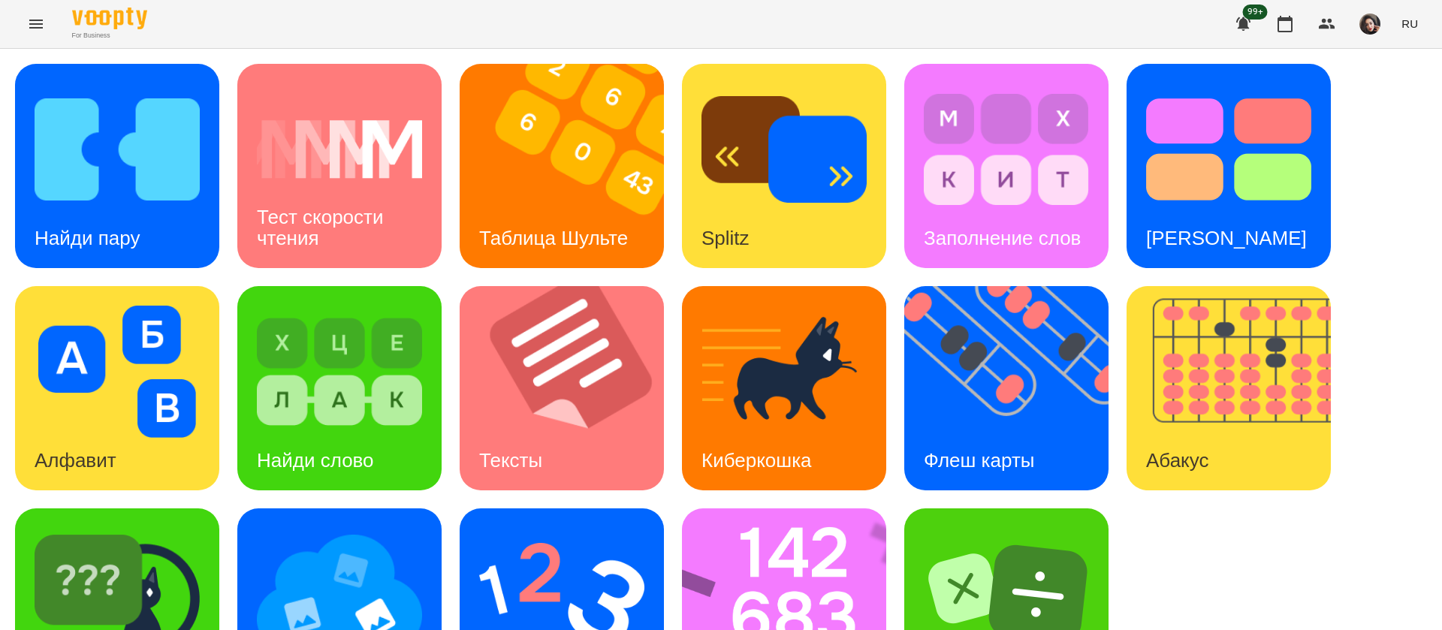
click at [1411, 29] on span "RU" at bounding box center [1409, 24] width 17 height 16
click at [1400, 86] on div "Українська" at bounding box center [1382, 84] width 77 height 27
click at [160, 211] on div "Знайди пару" at bounding box center [91, 238] width 153 height 59
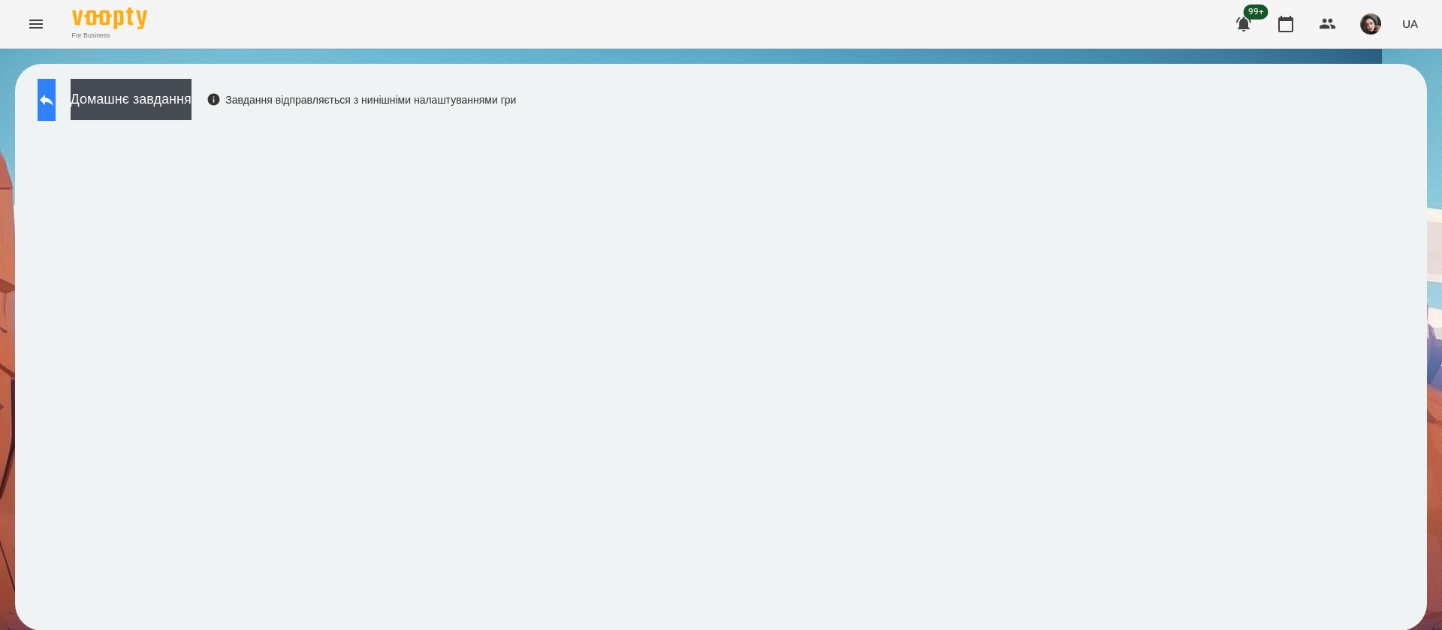
click at [47, 111] on button at bounding box center [47, 100] width 18 height 42
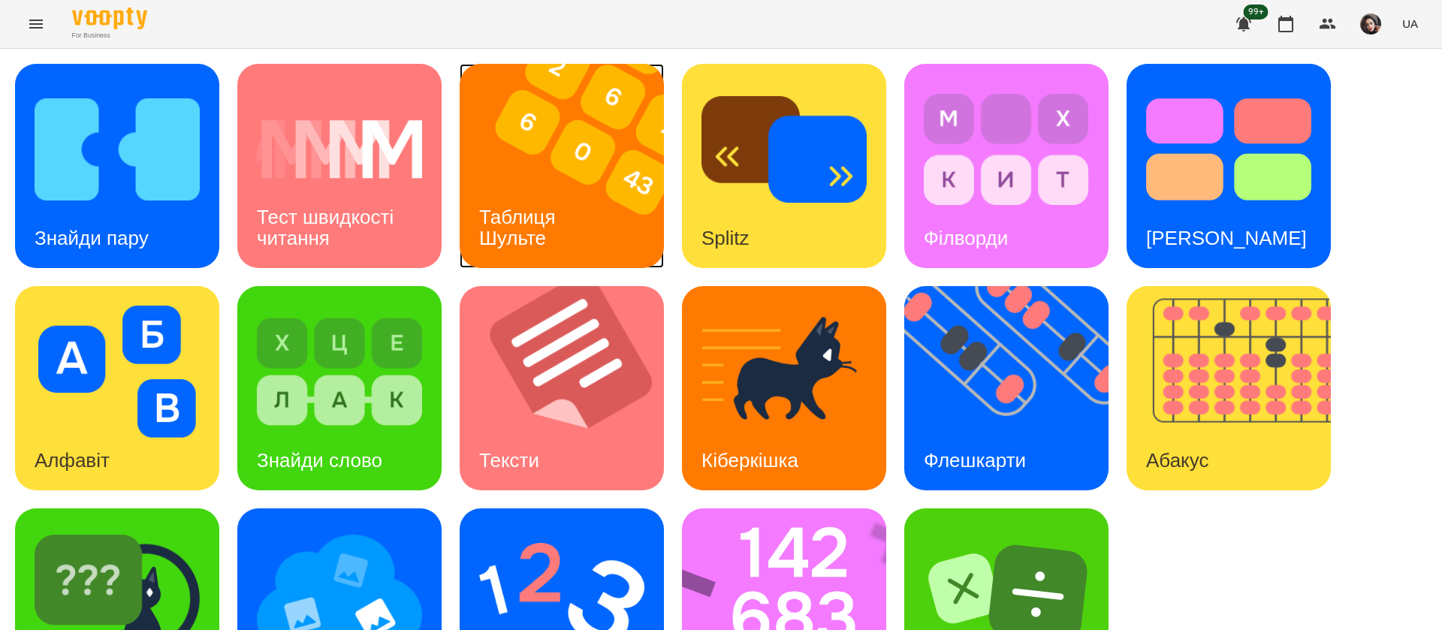
click at [533, 206] on h3 "Таблиця Шульте" at bounding box center [520, 227] width 82 height 43
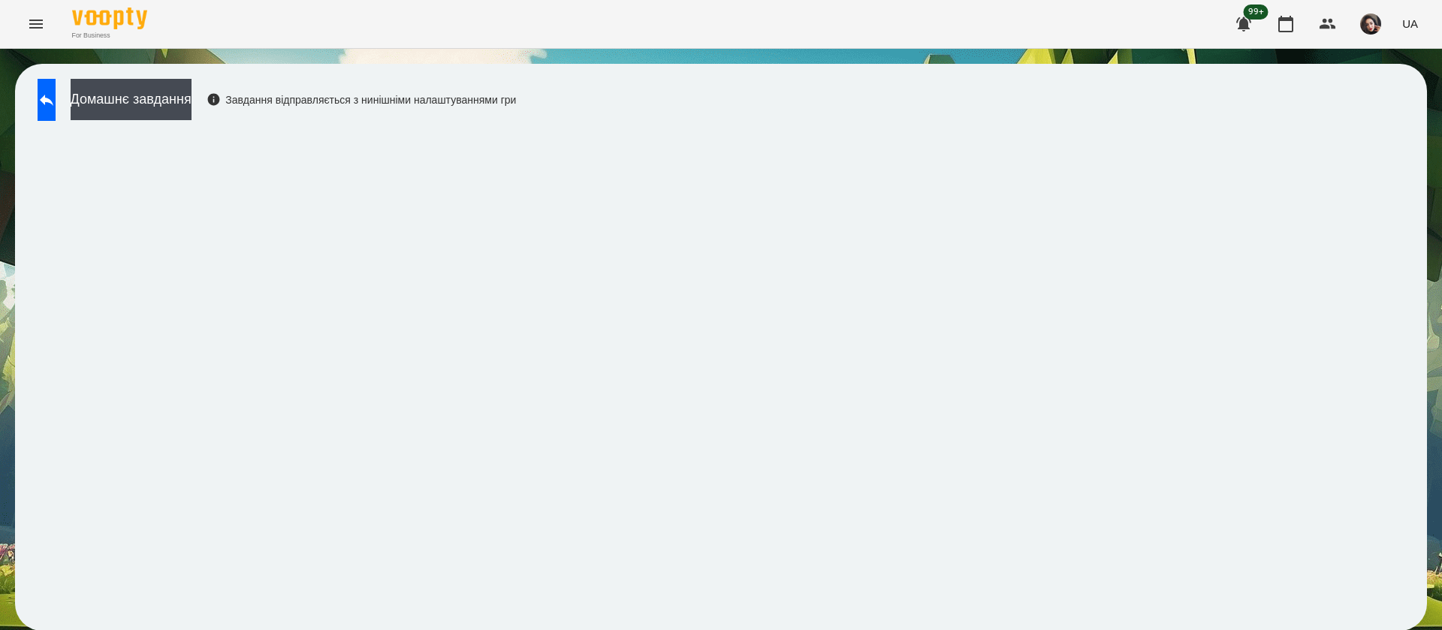
scroll to position [1, 0]
click at [56, 100] on button at bounding box center [47, 100] width 18 height 42
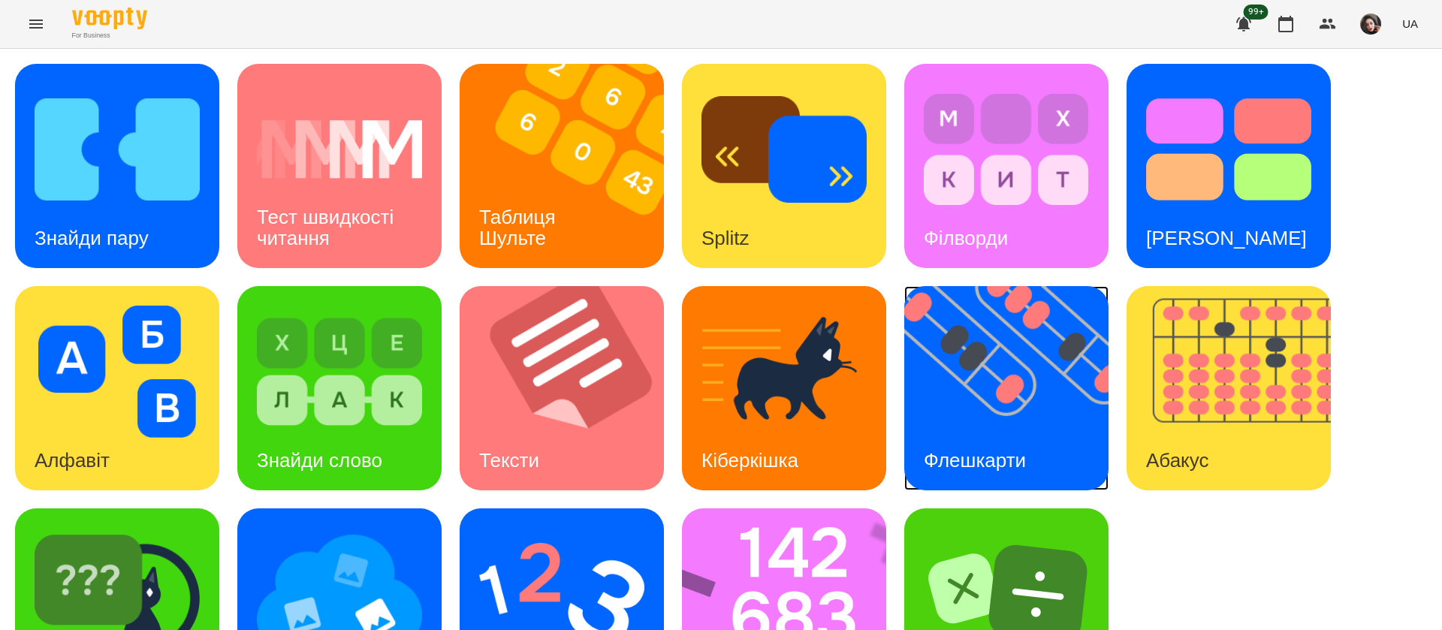
click at [985, 437] on div "Флешкарти" at bounding box center [974, 460] width 141 height 59
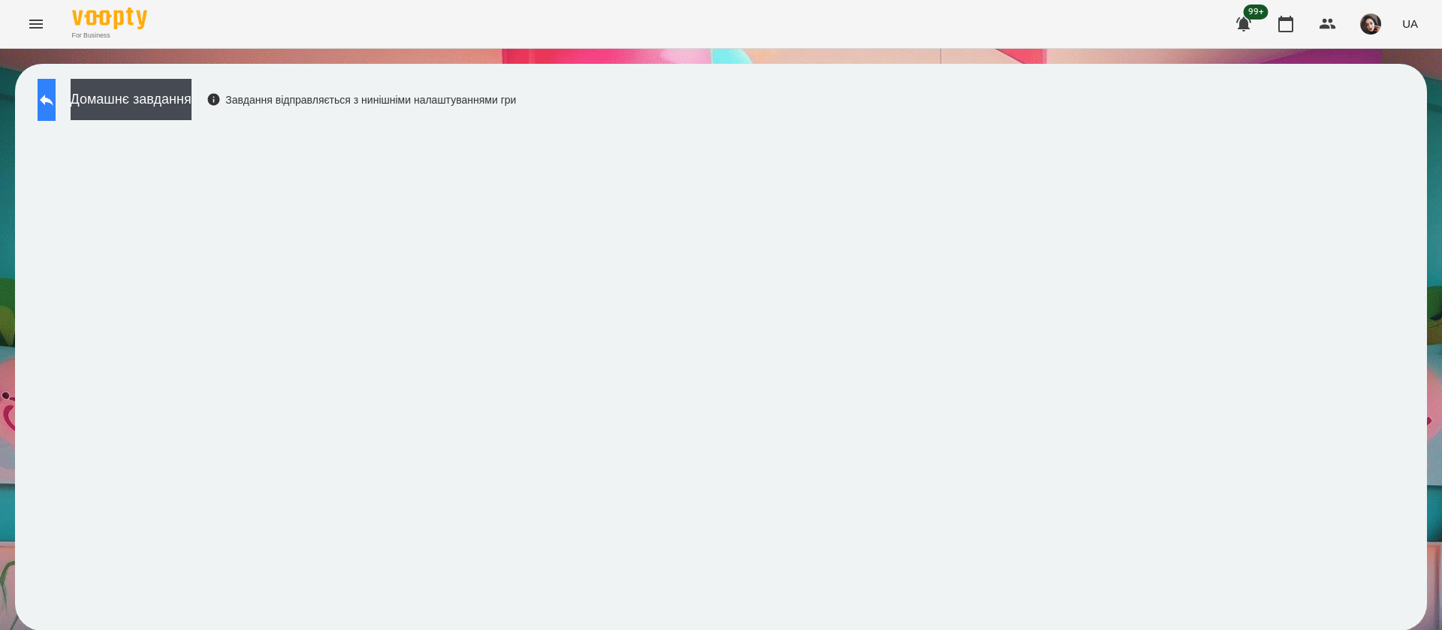
click at [45, 109] on button at bounding box center [47, 100] width 18 height 42
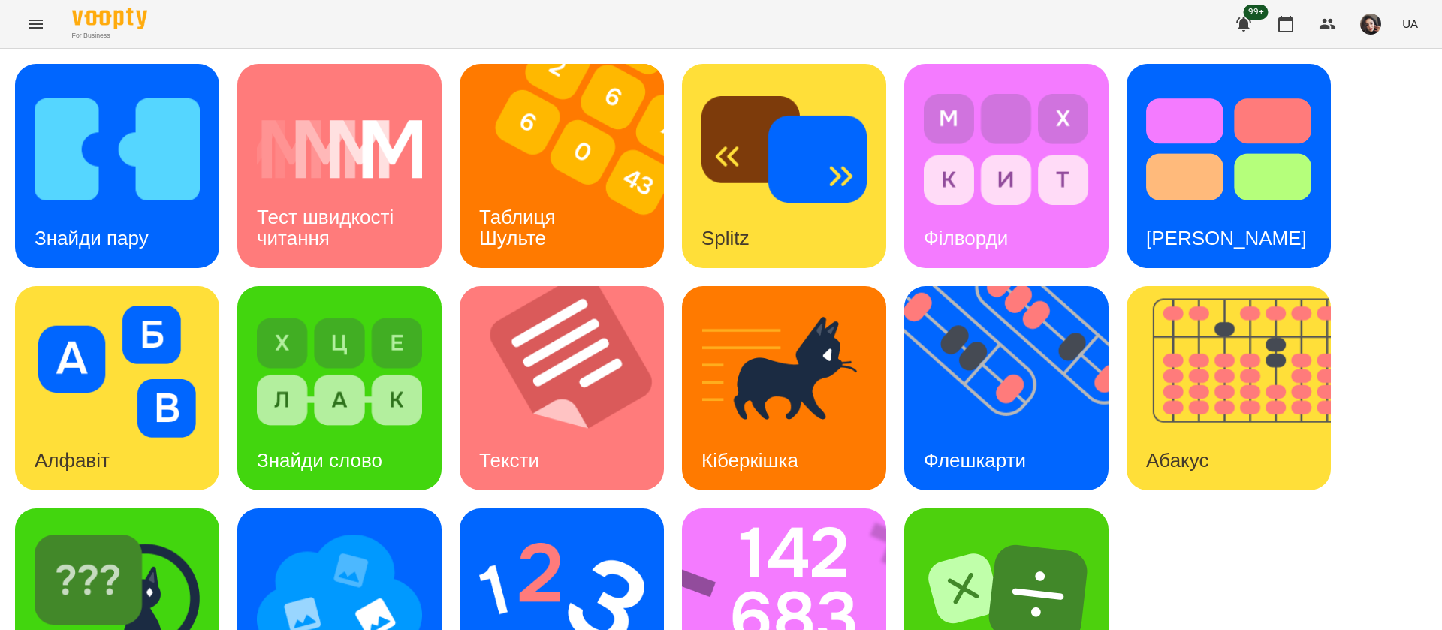
scroll to position [98, 0]
click at [754, 508] on img at bounding box center [794, 610] width 224 height 204
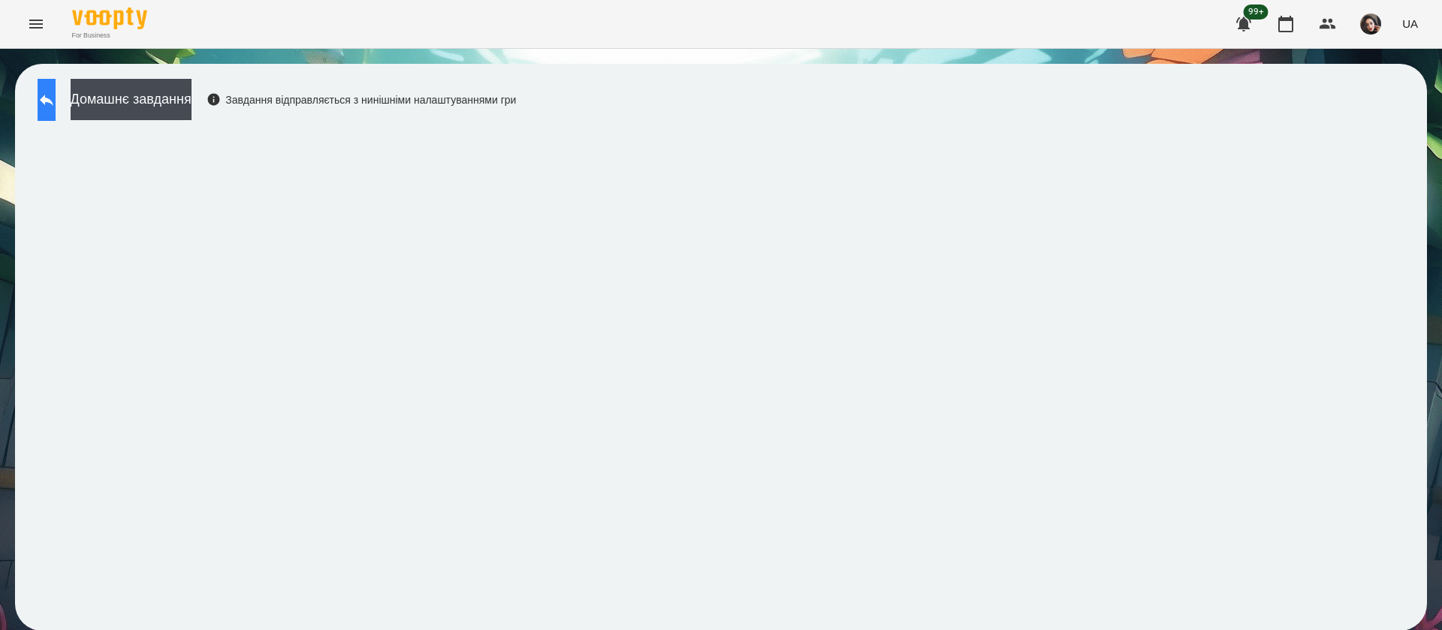
click at [46, 95] on button at bounding box center [47, 100] width 18 height 42
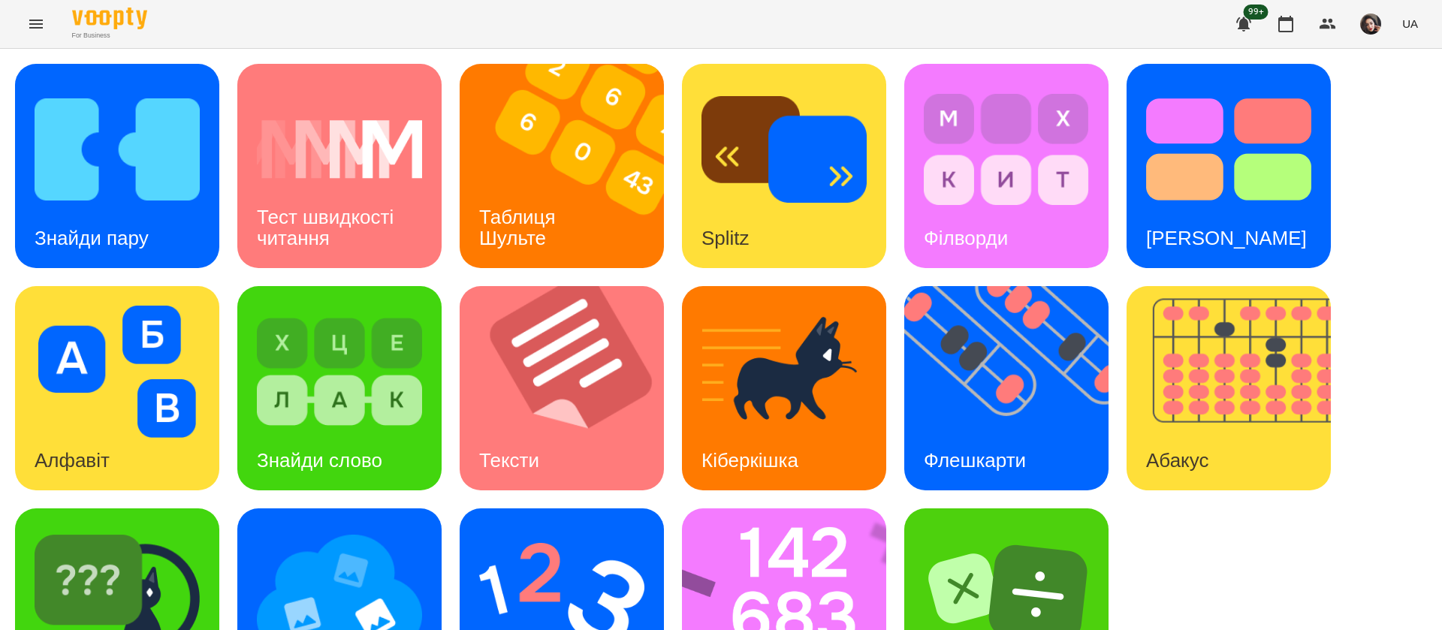
scroll to position [98, 0]
click at [798, 508] on img at bounding box center [794, 610] width 224 height 204
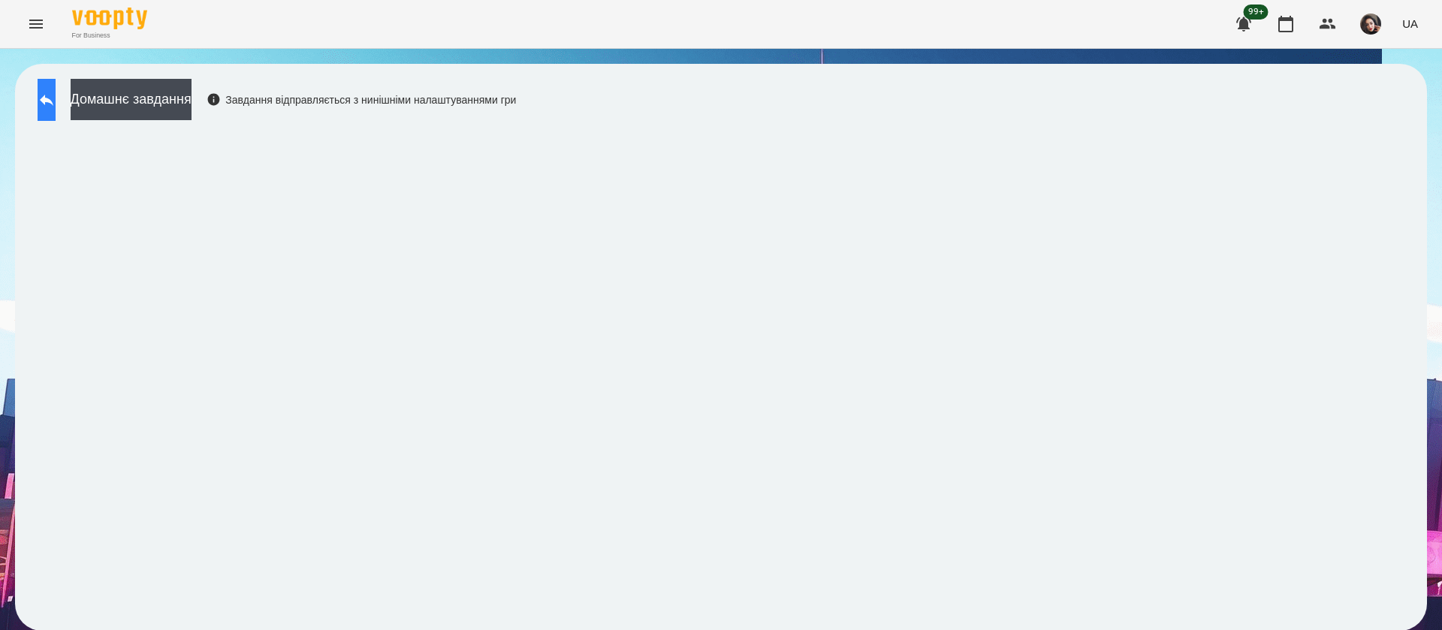
click at [56, 89] on button at bounding box center [47, 100] width 18 height 42
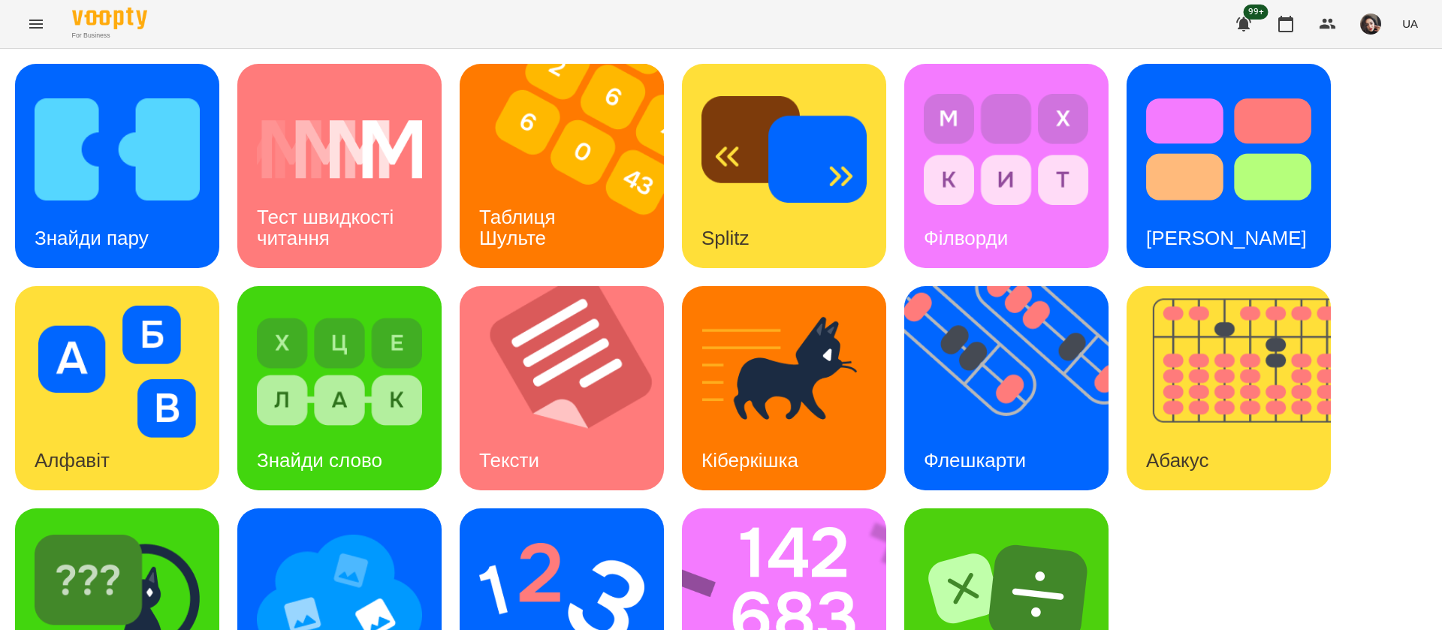
scroll to position [98, 0]
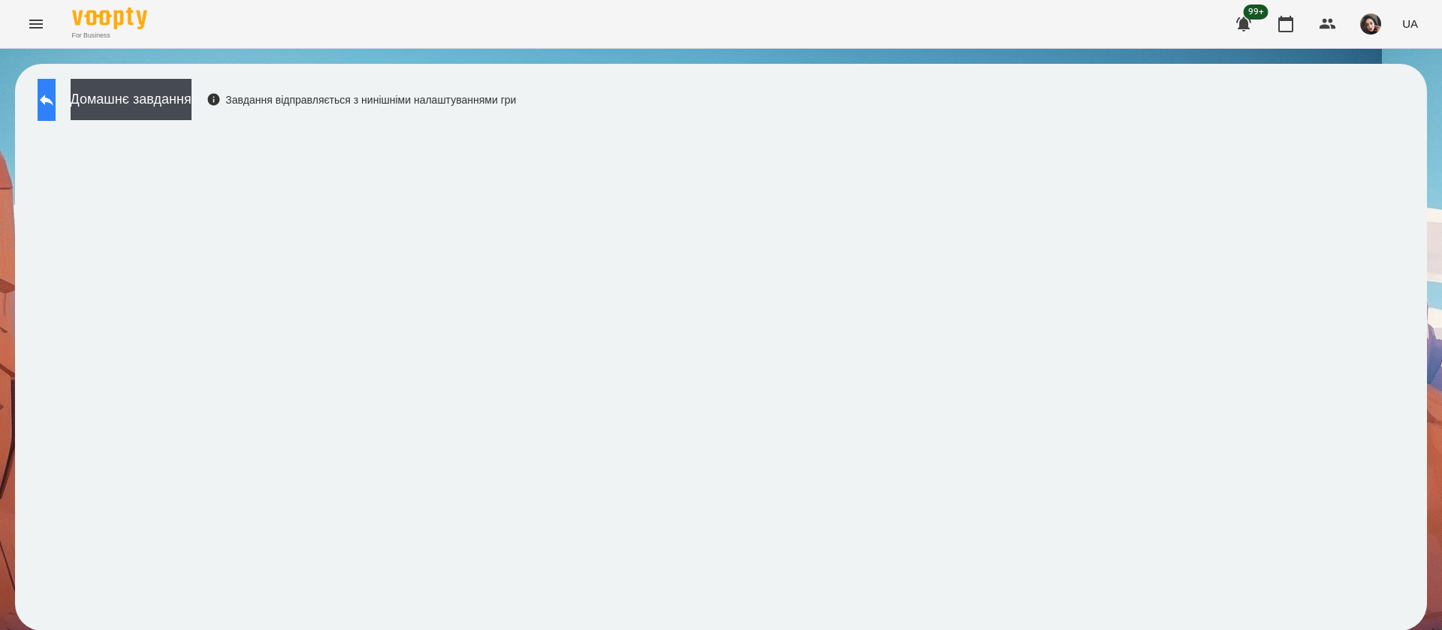
click at [48, 95] on button at bounding box center [47, 100] width 18 height 42
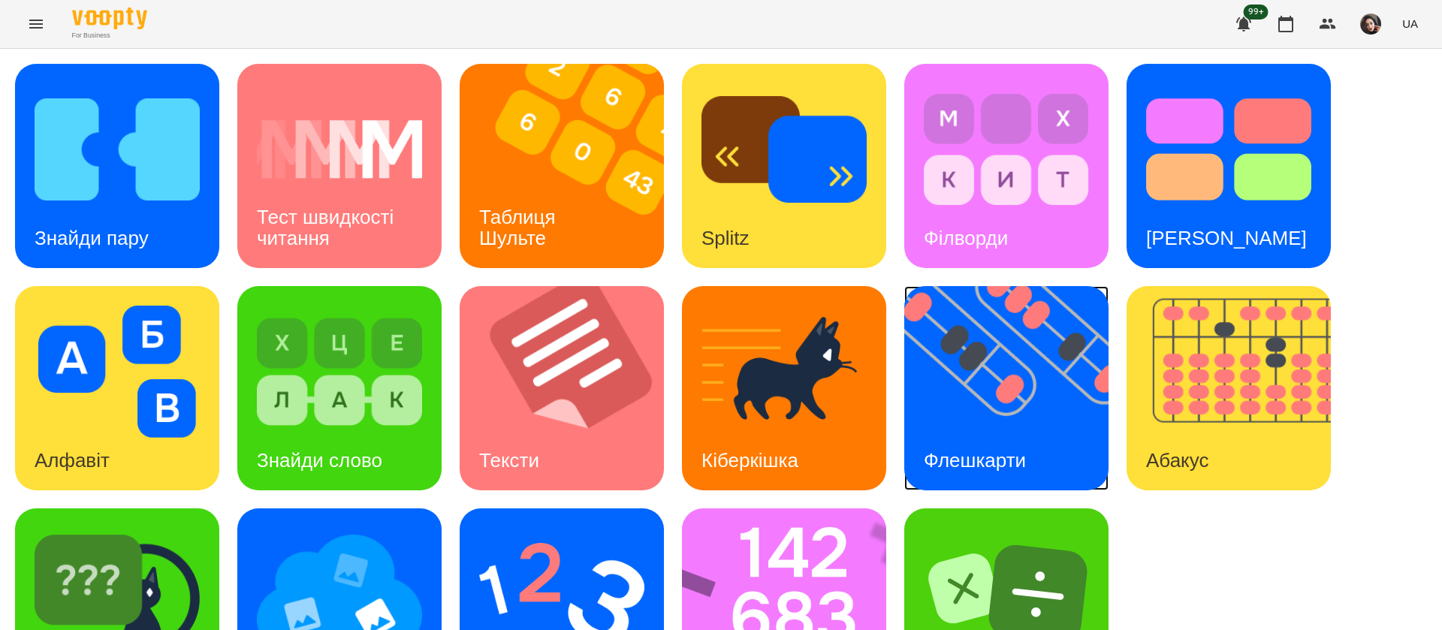
click at [1009, 380] on img at bounding box center [1015, 388] width 223 height 204
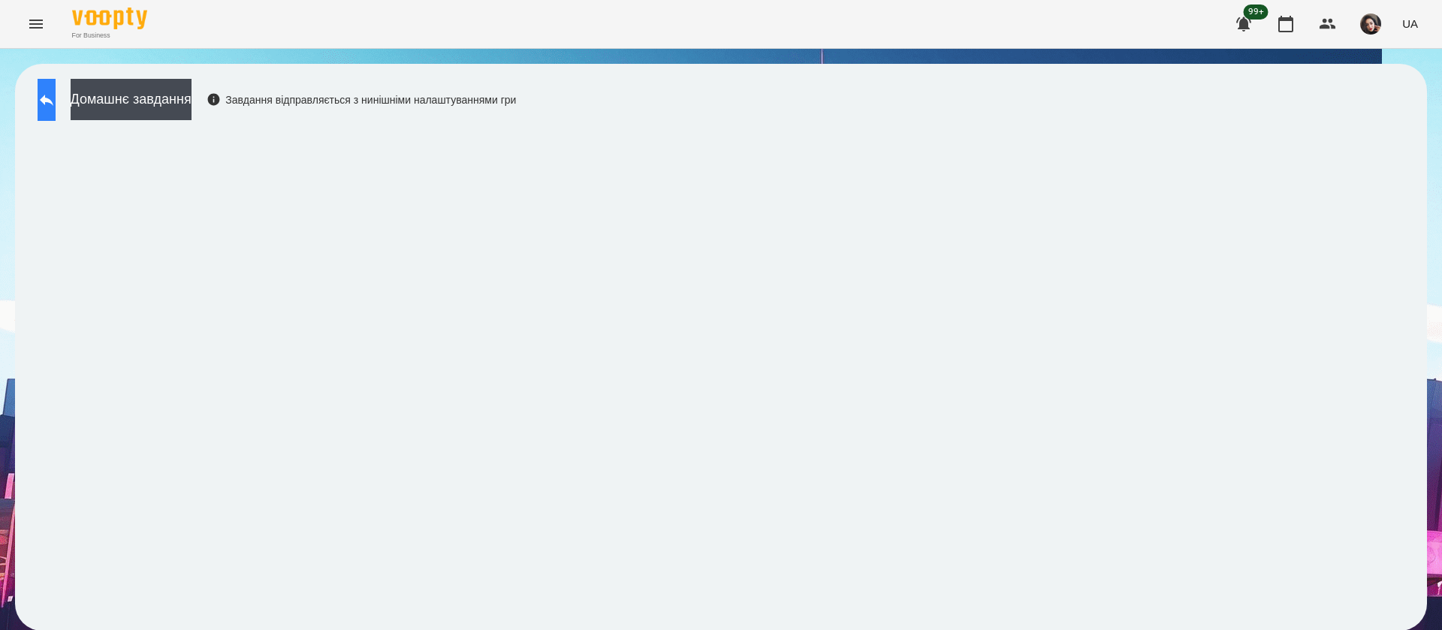
click at [56, 97] on icon at bounding box center [47, 100] width 18 height 18
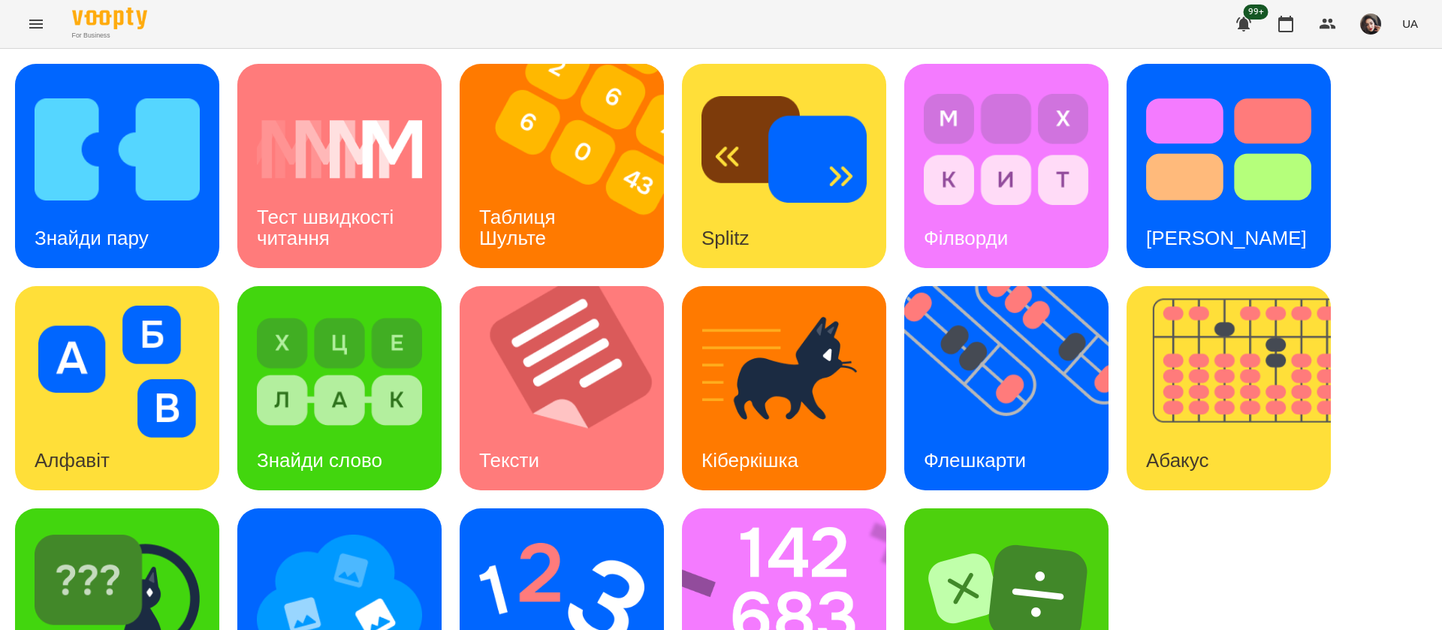
scroll to position [98, 0]
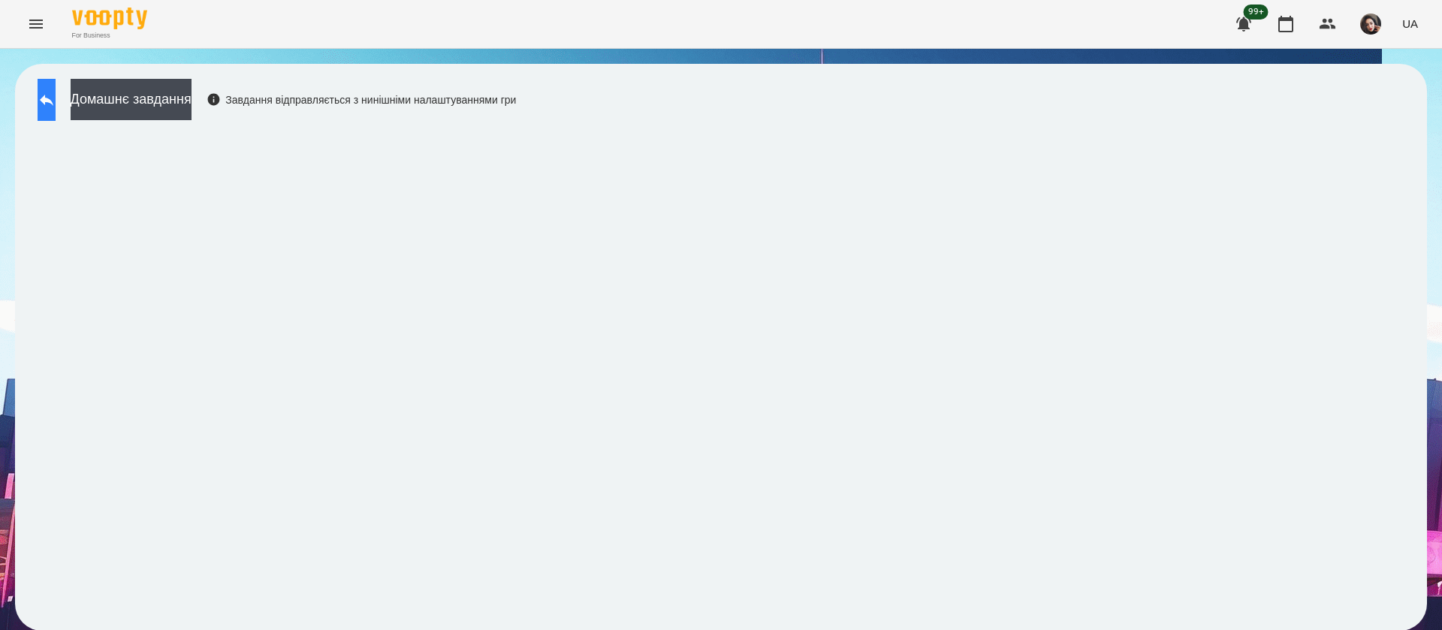
click at [56, 93] on icon at bounding box center [47, 100] width 18 height 18
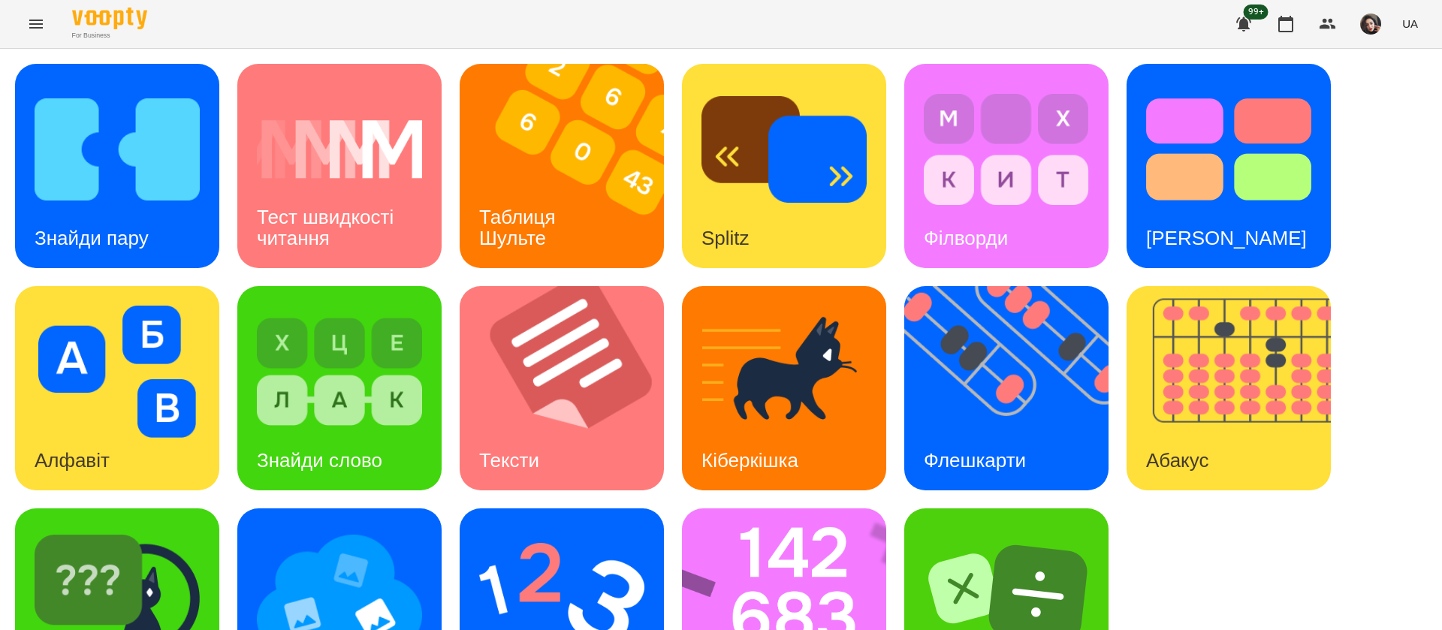
scroll to position [98, 0]
click at [569, 528] on img at bounding box center [561, 594] width 165 height 132
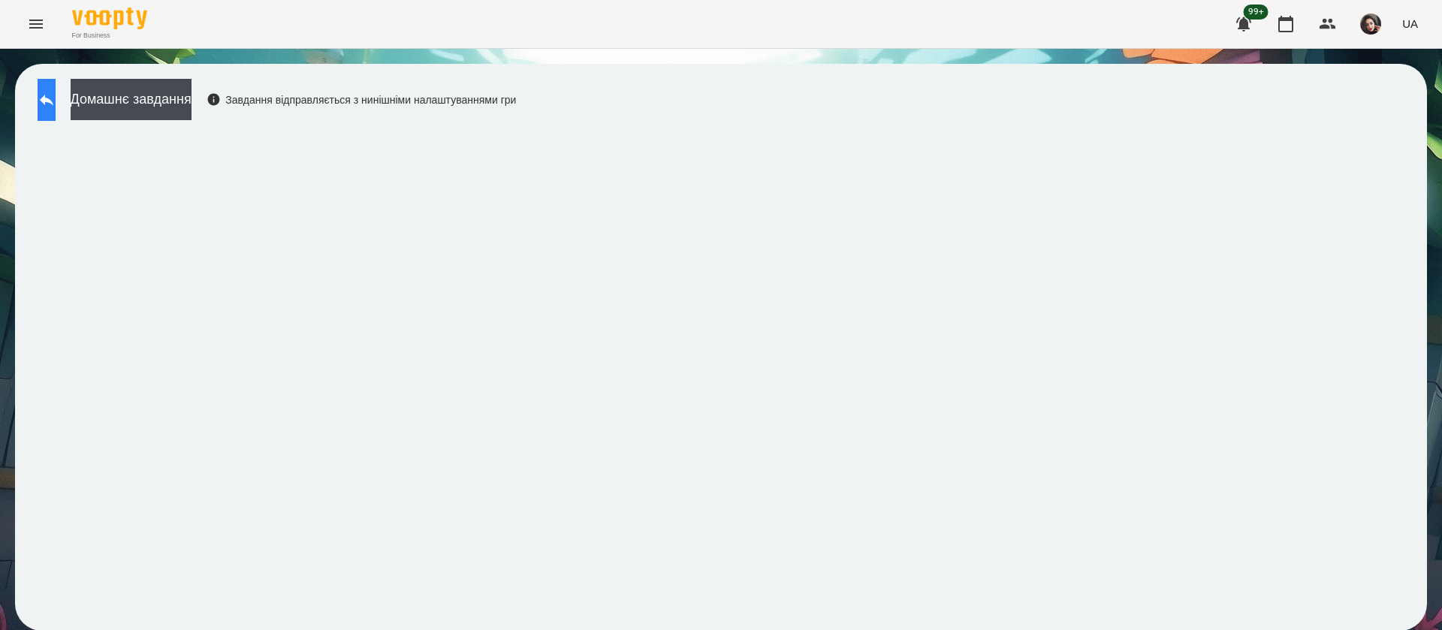
click at [56, 101] on icon at bounding box center [47, 100] width 18 height 18
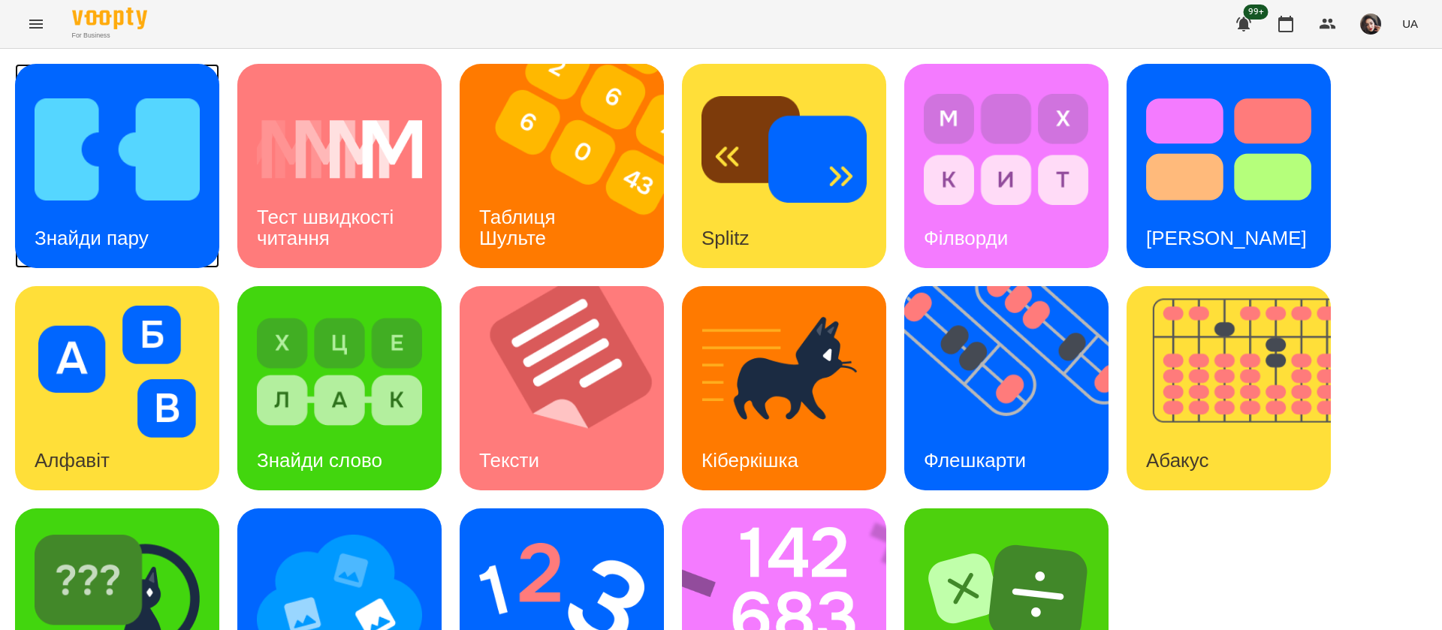
click at [90, 192] on img at bounding box center [117, 149] width 165 height 132
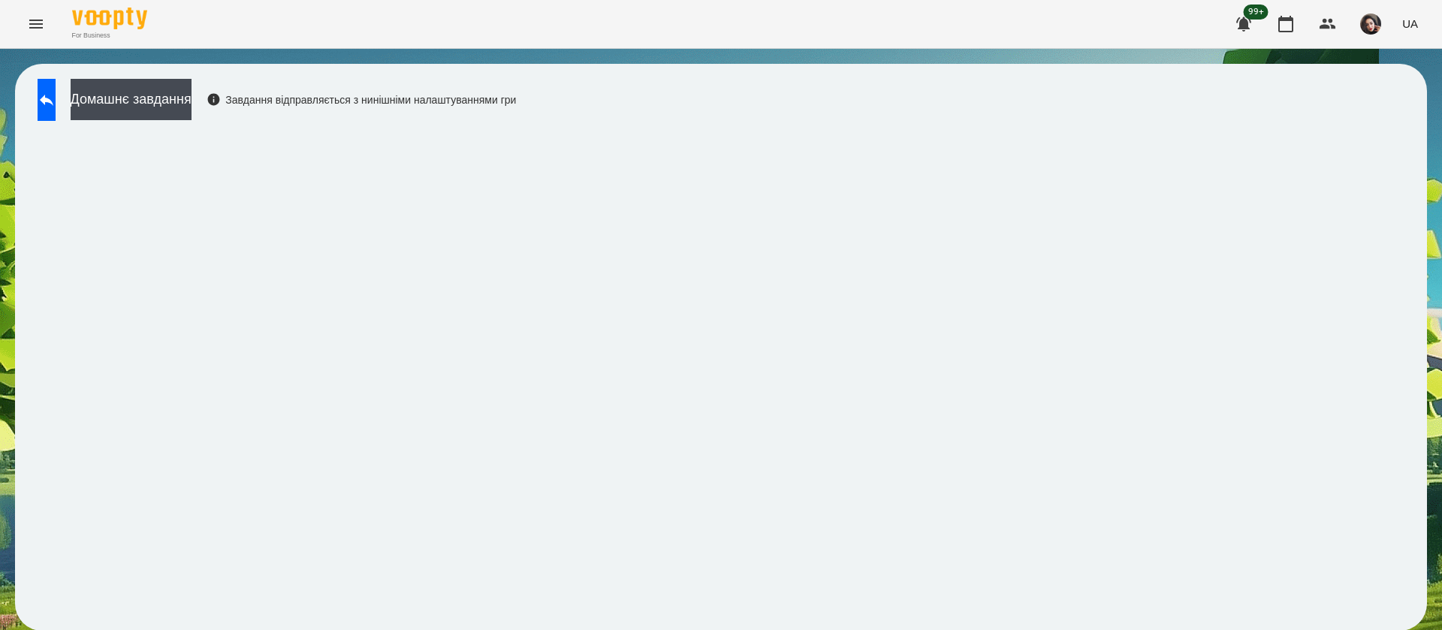
scroll to position [1, 0]
click at [1417, 26] on span "UA" at bounding box center [1410, 24] width 16 height 16
drag, startPoint x: 1395, startPoint y: 122, endPoint x: 1305, endPoint y: 134, distance: 90.3
click at [1395, 123] on div "Русский" at bounding box center [1382, 111] width 77 height 27
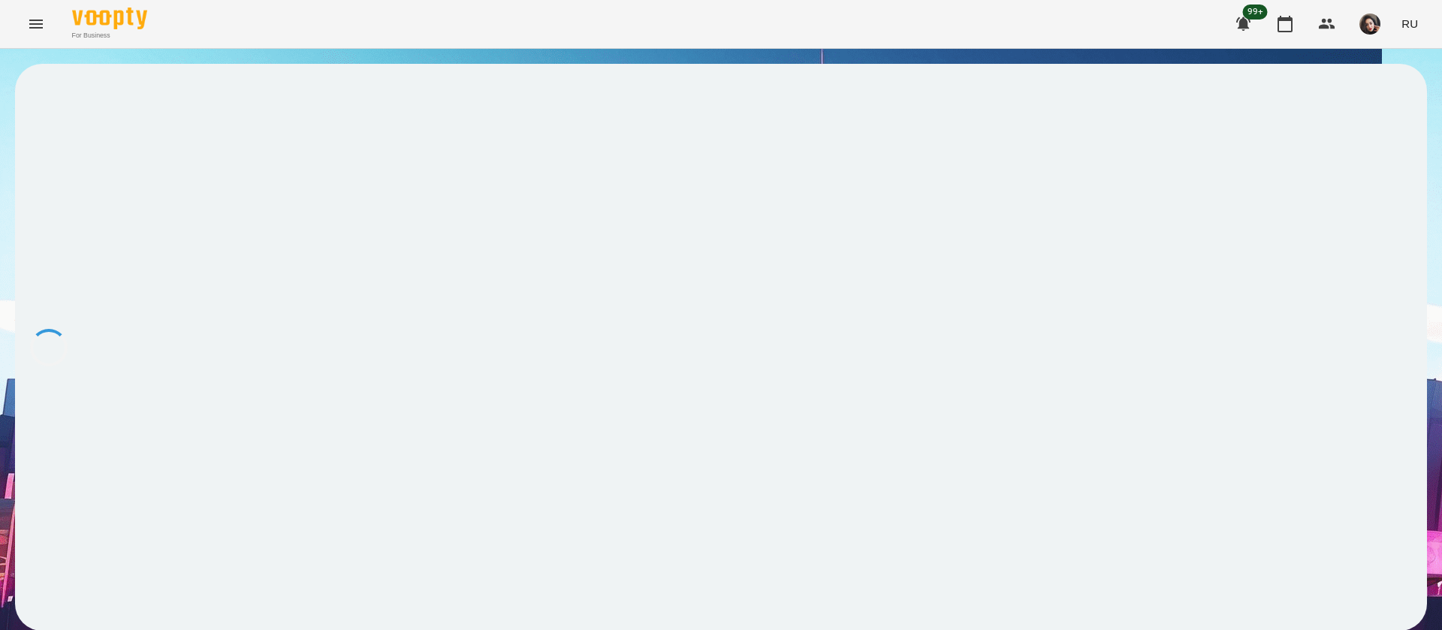
scroll to position [0, 0]
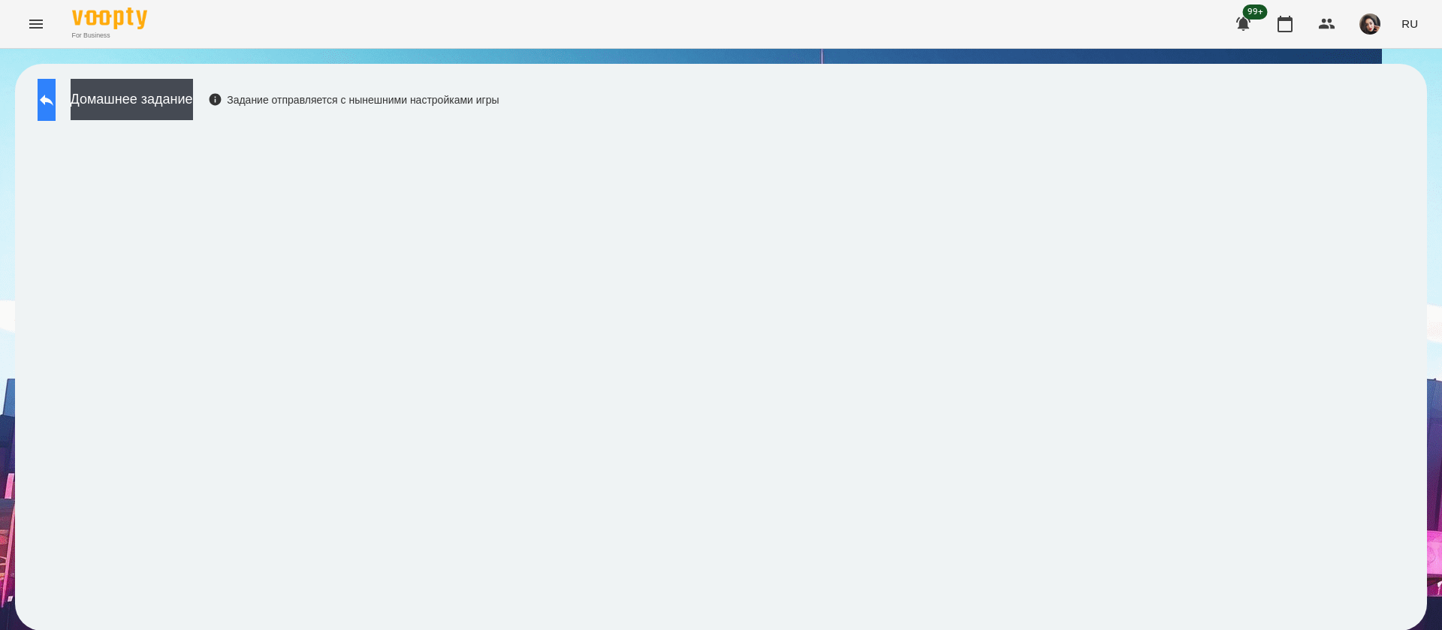
click at [44, 99] on button at bounding box center [47, 100] width 18 height 42
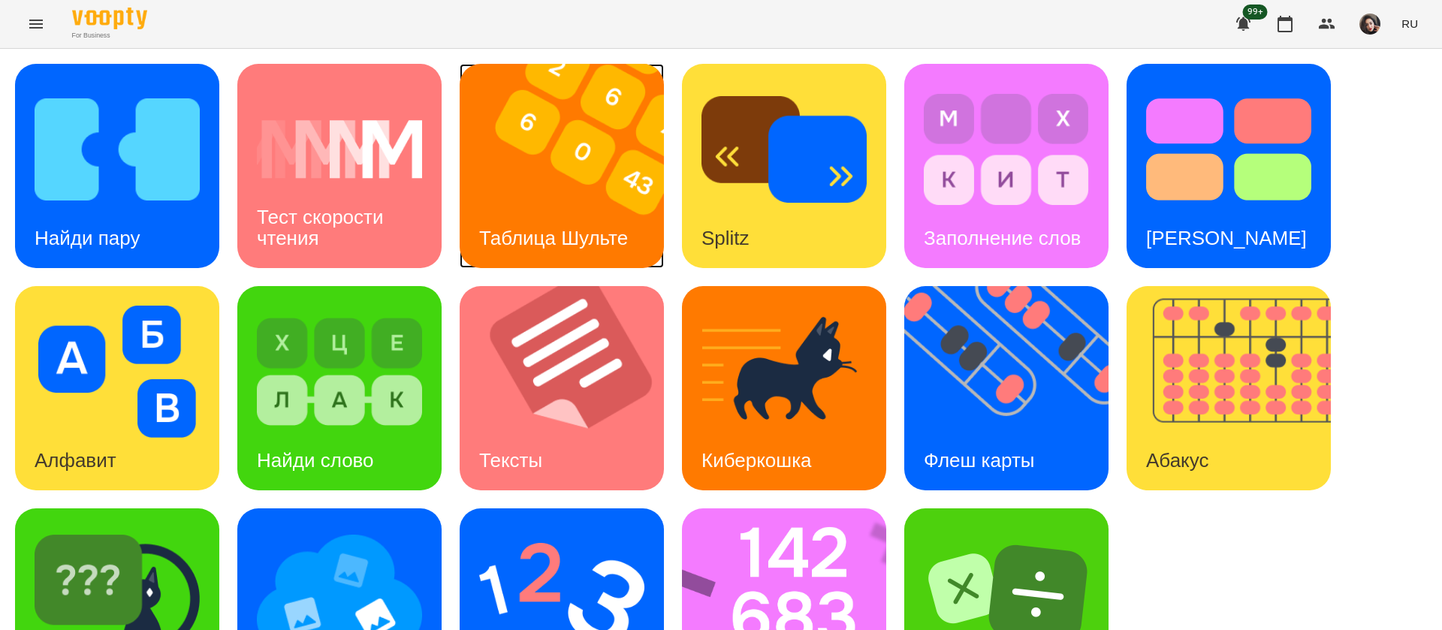
click at [554, 186] on img at bounding box center [571, 166] width 223 height 204
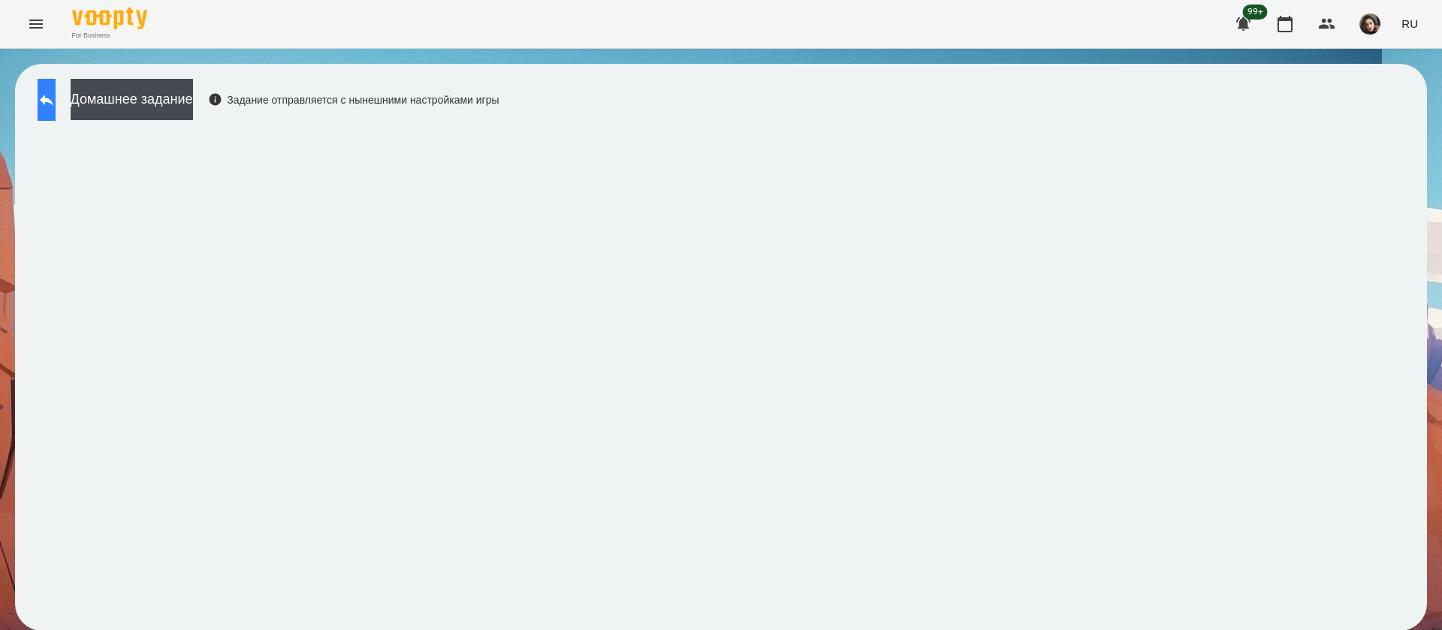
click at [56, 98] on icon at bounding box center [47, 100] width 18 height 18
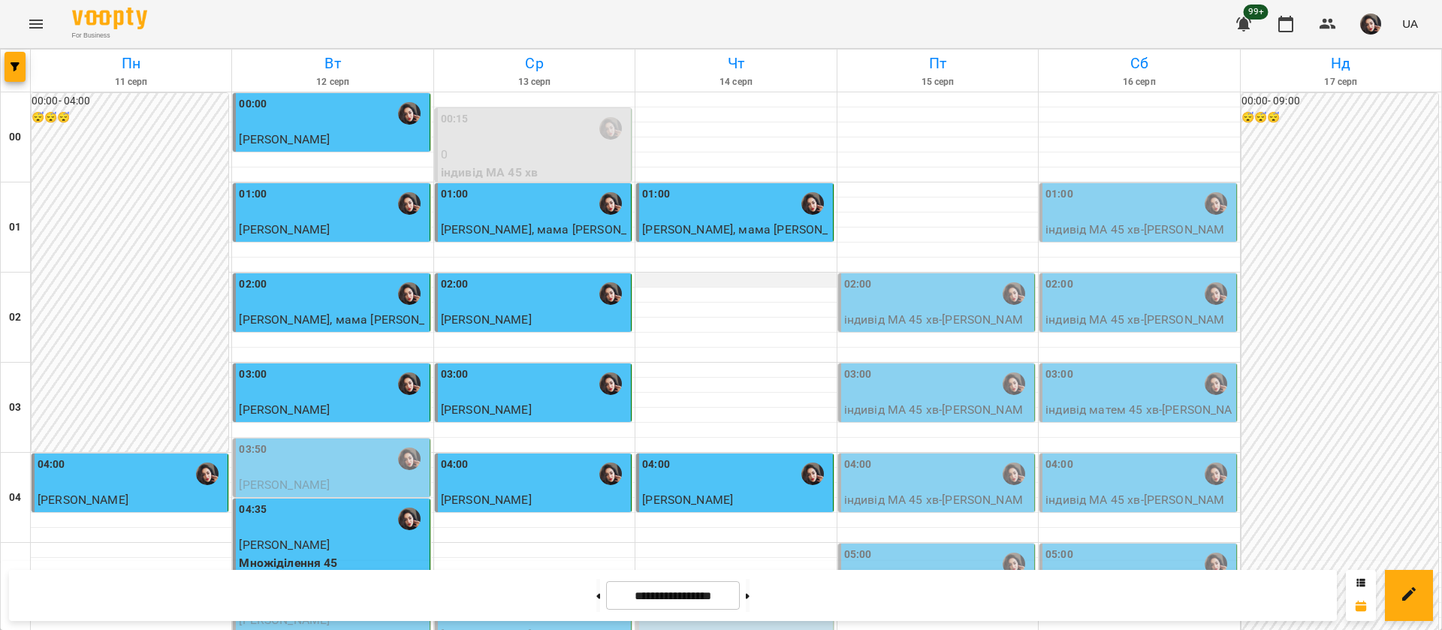
scroll to position [1577, 0]
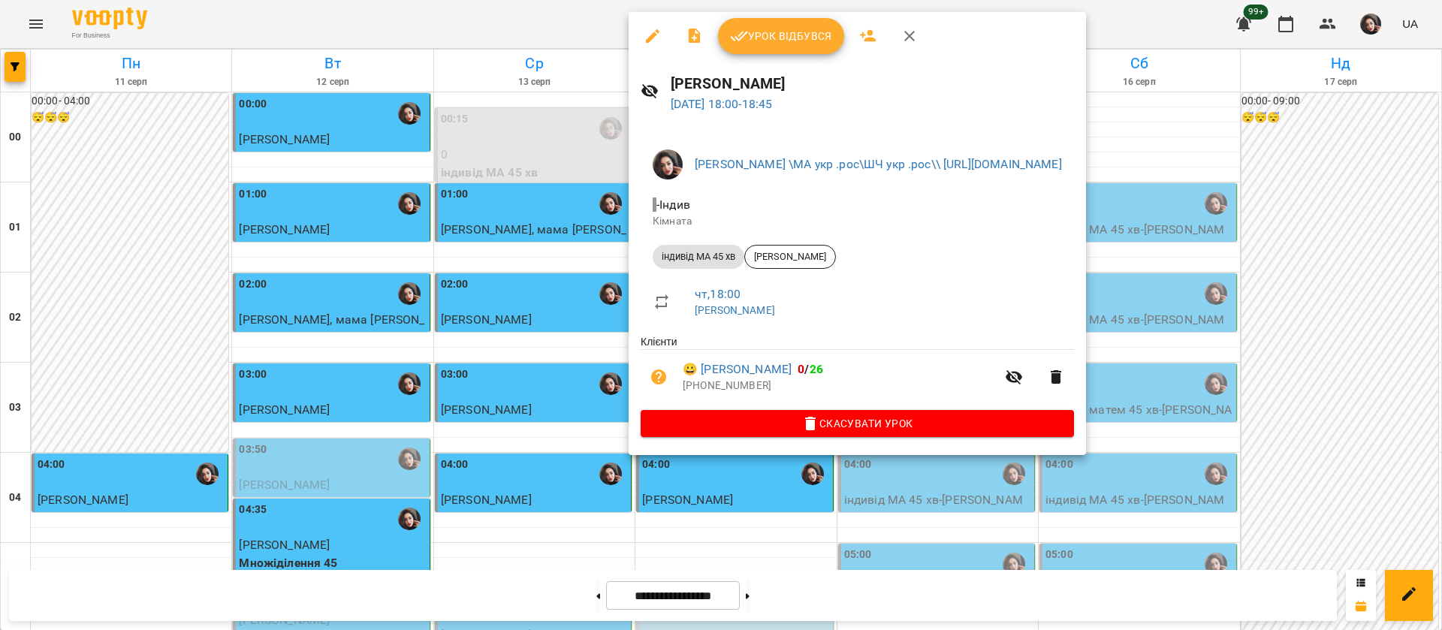
click at [763, 38] on span "Урок відбувся" at bounding box center [781, 36] width 102 height 18
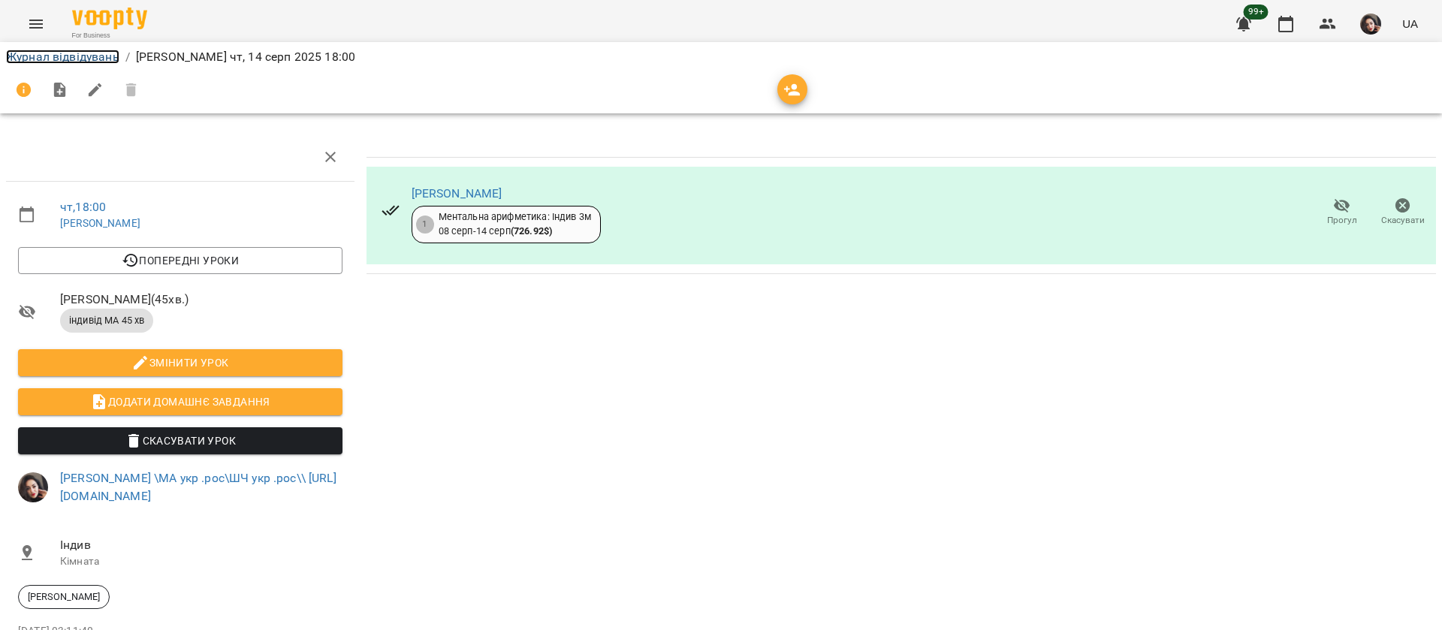
click at [21, 55] on link "Журнал відвідувань" at bounding box center [62, 57] width 113 height 14
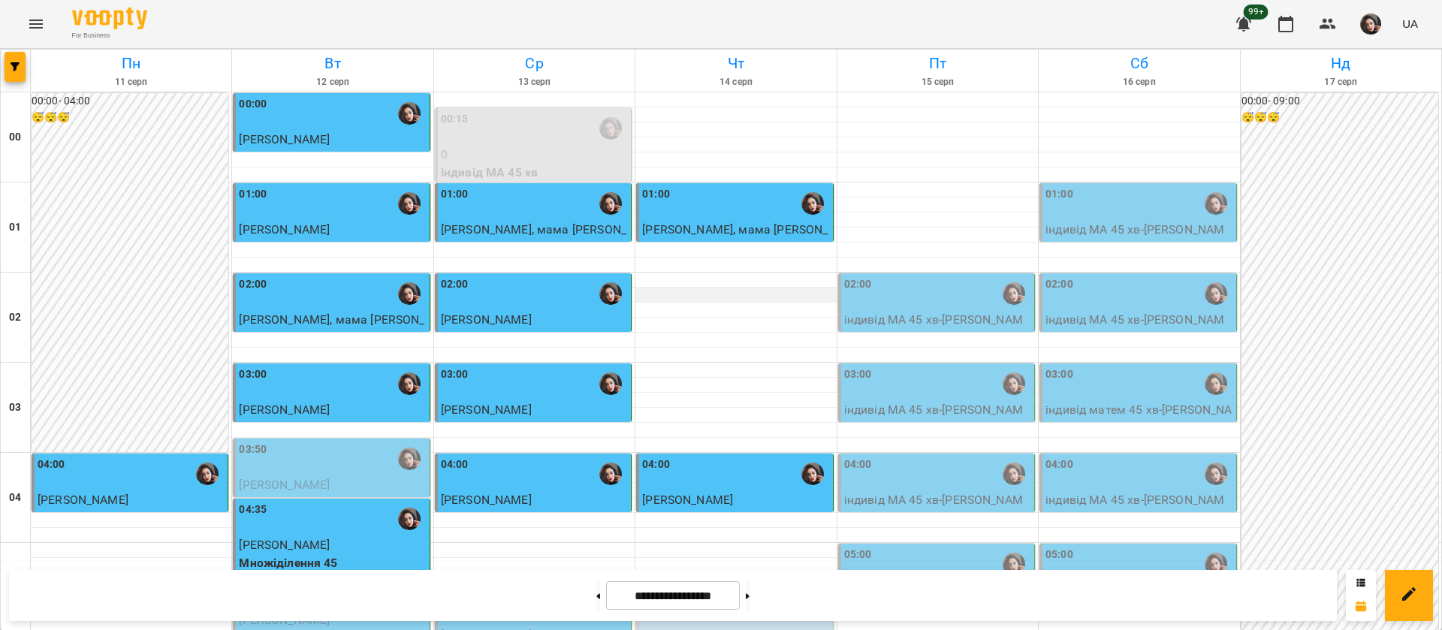
scroll to position [1465, 0]
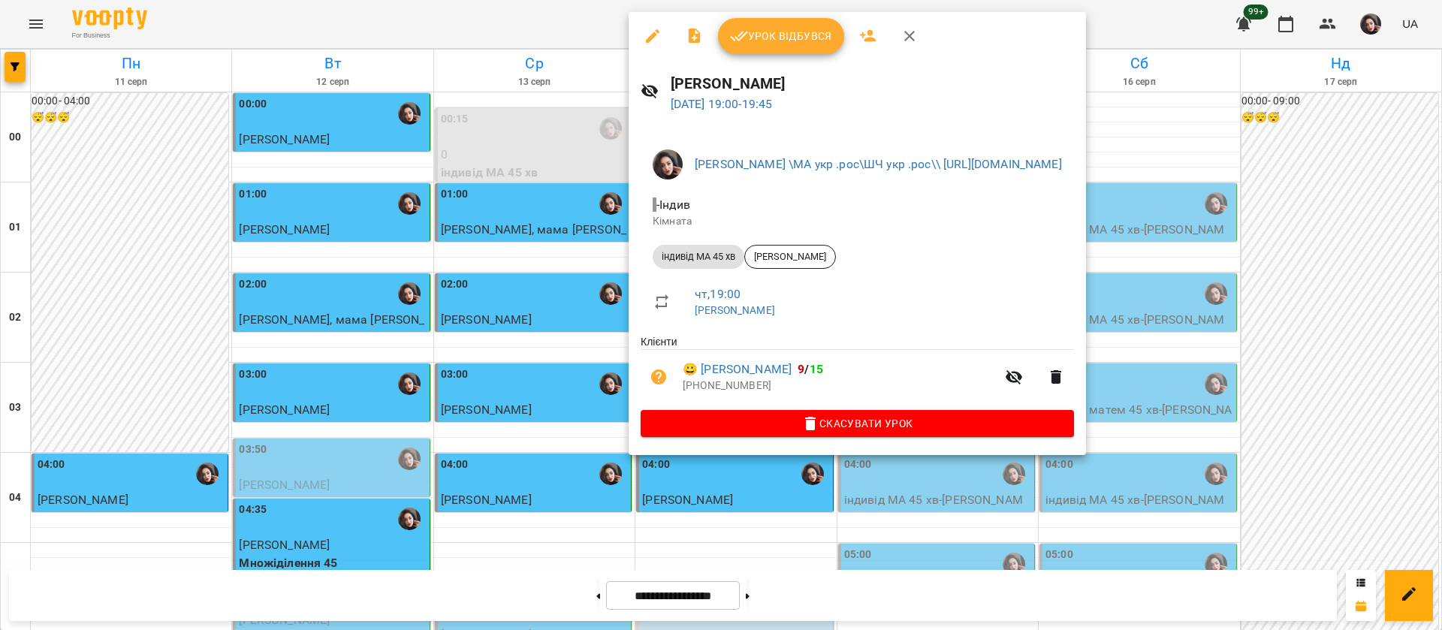
click at [763, 35] on span "Урок відбувся" at bounding box center [781, 36] width 102 height 18
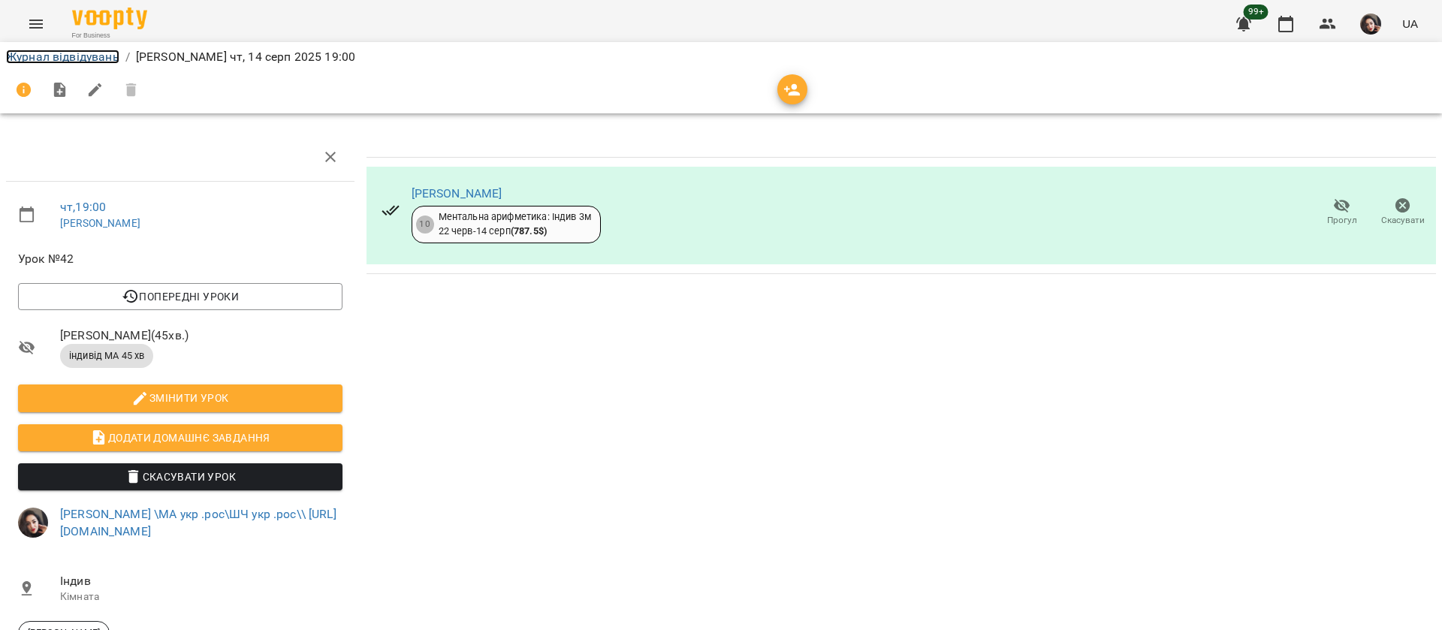
click at [70, 60] on link "Журнал відвідувань" at bounding box center [62, 57] width 113 height 14
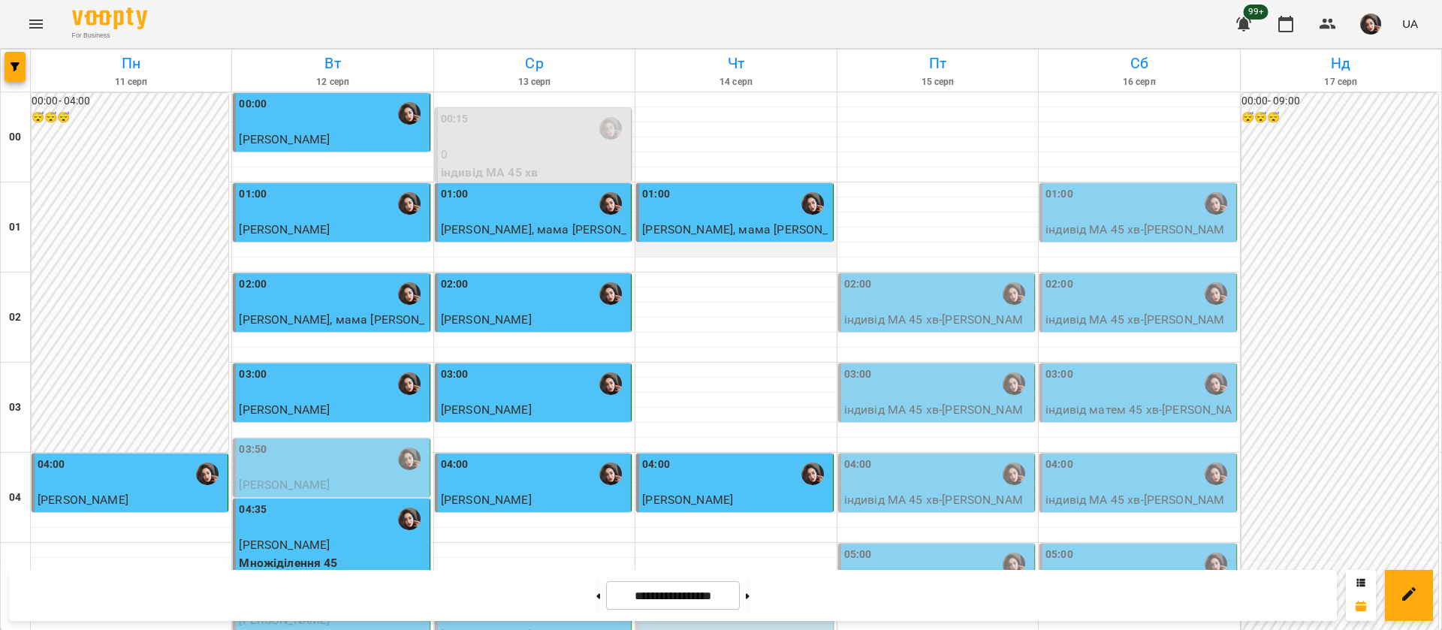
scroll to position [1693, 0]
click at [750, 593] on icon at bounding box center [748, 596] width 4 height 6
type input "**********"
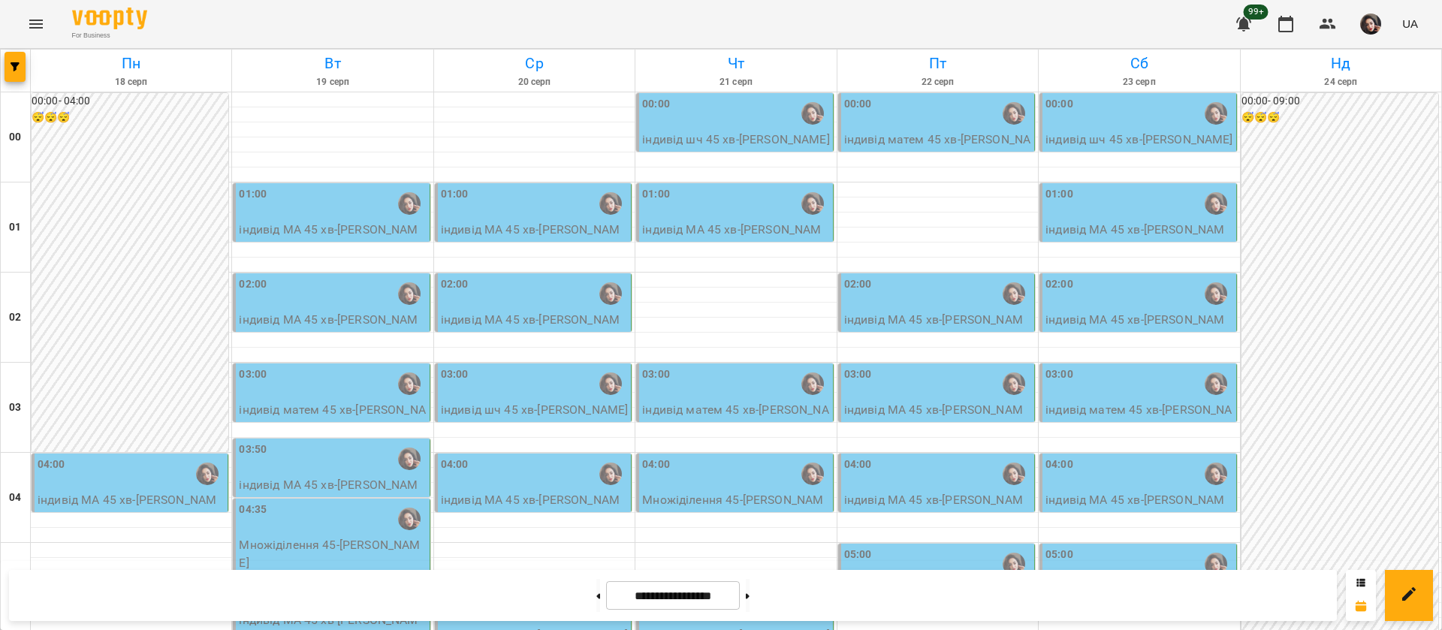
scroll to position [904, 0]
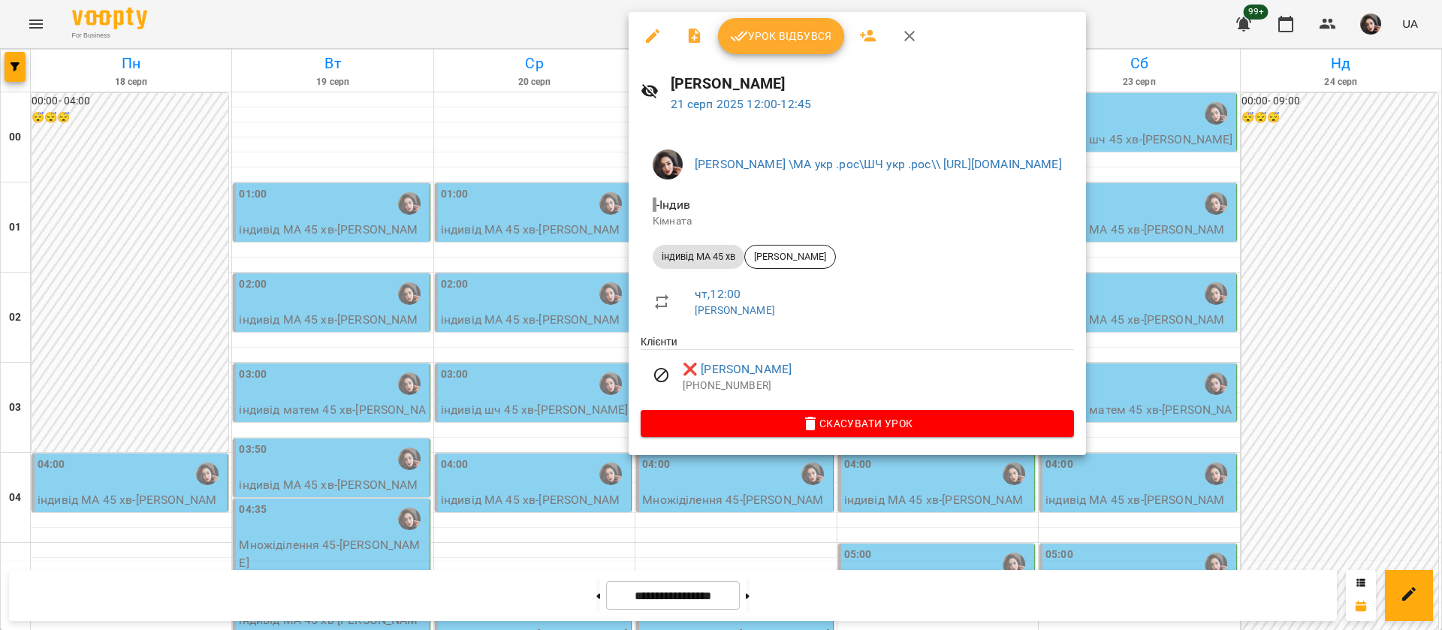
click at [654, 34] on icon "button" at bounding box center [653, 36] width 14 height 14
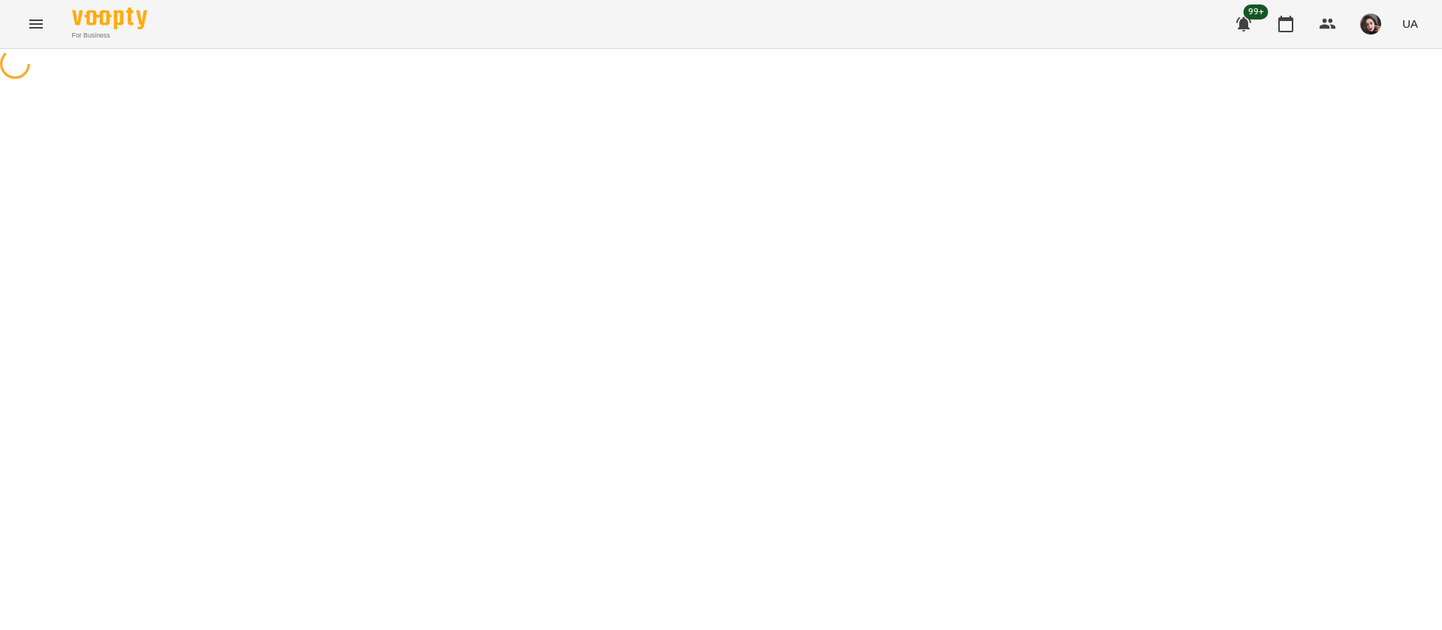
select select "**********"
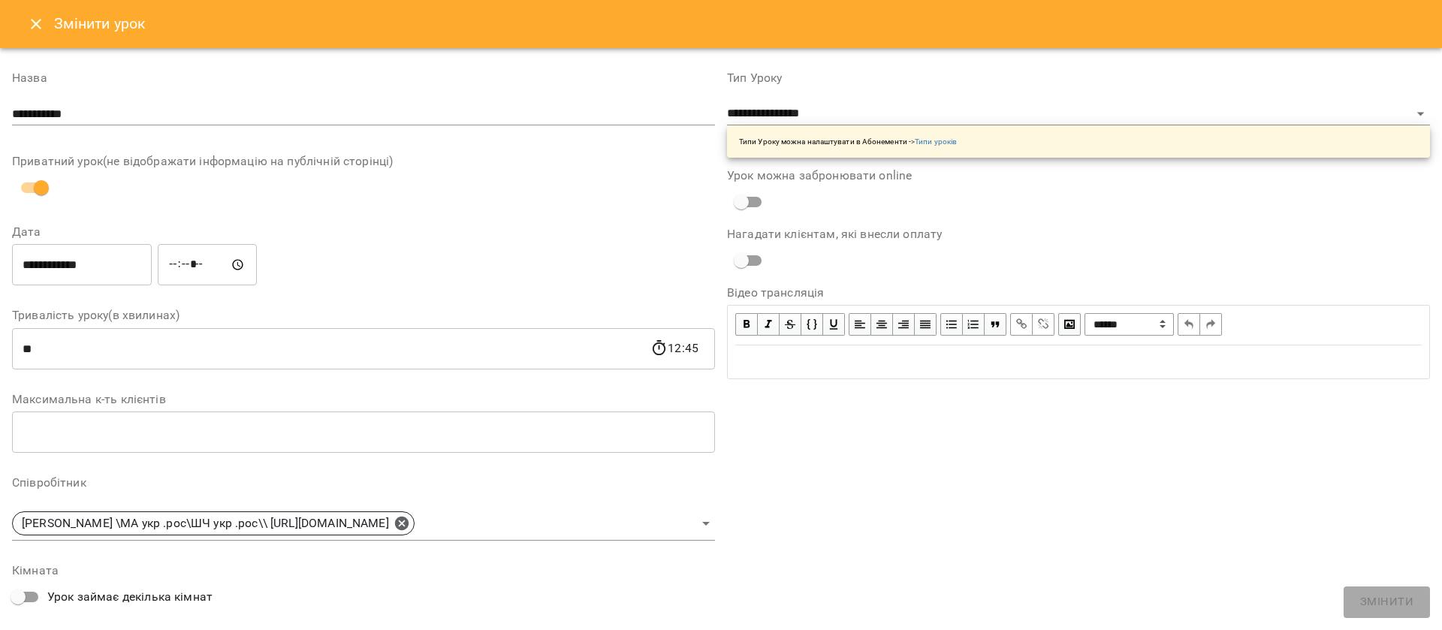
click at [32, 26] on icon "Close" at bounding box center [36, 24] width 11 height 11
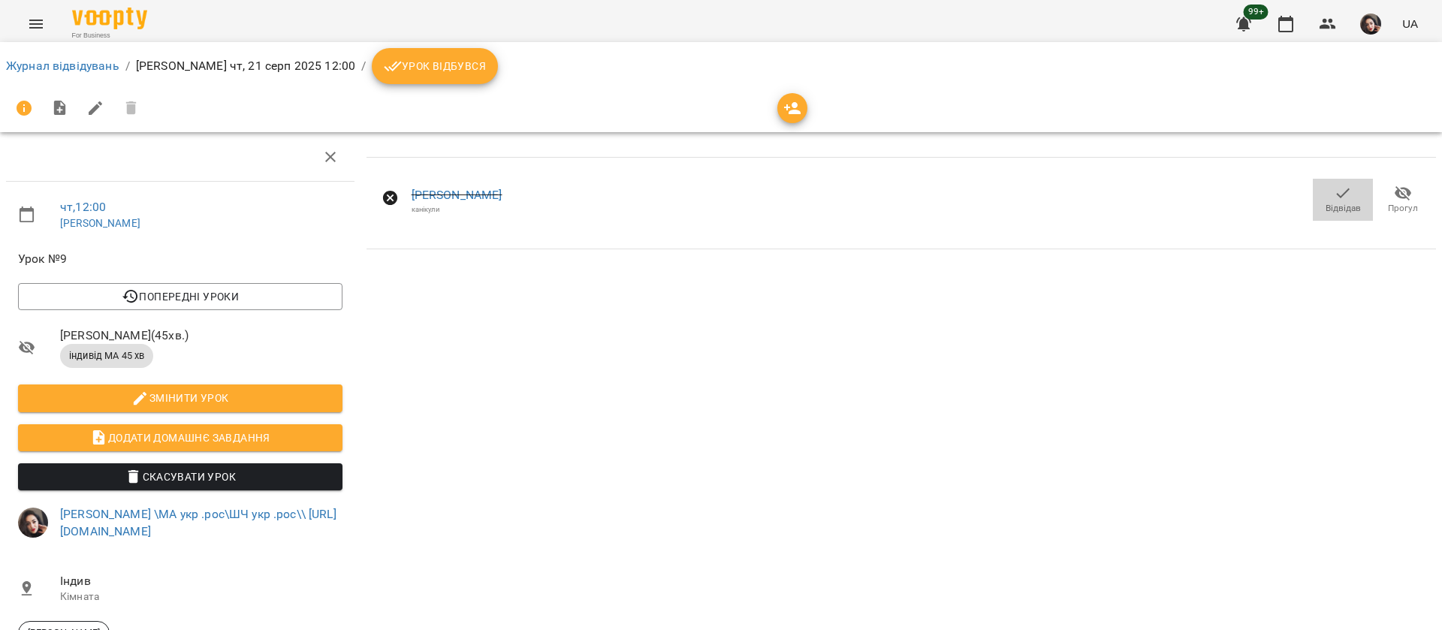
click at [1334, 194] on icon "button" at bounding box center [1343, 193] width 18 height 18
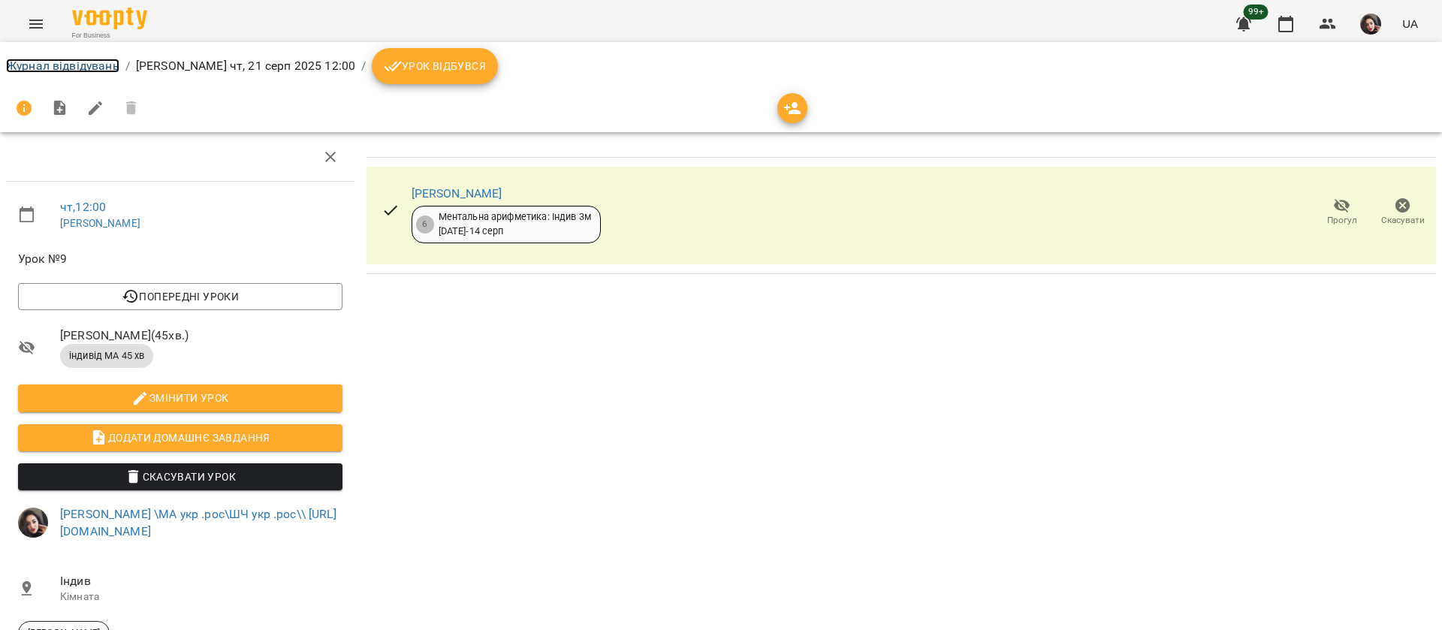
click at [12, 66] on link "Журнал відвідувань" at bounding box center [62, 66] width 113 height 14
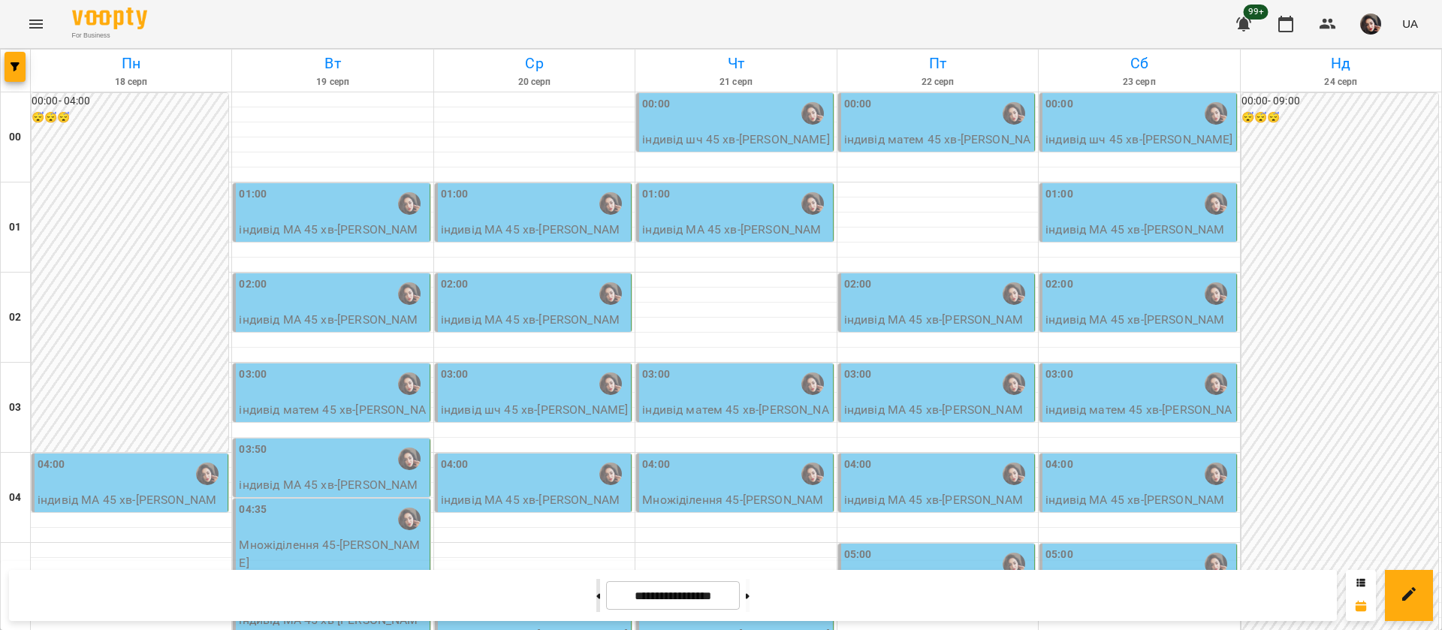
click at [596, 599] on button at bounding box center [598, 595] width 4 height 33
type input "**********"
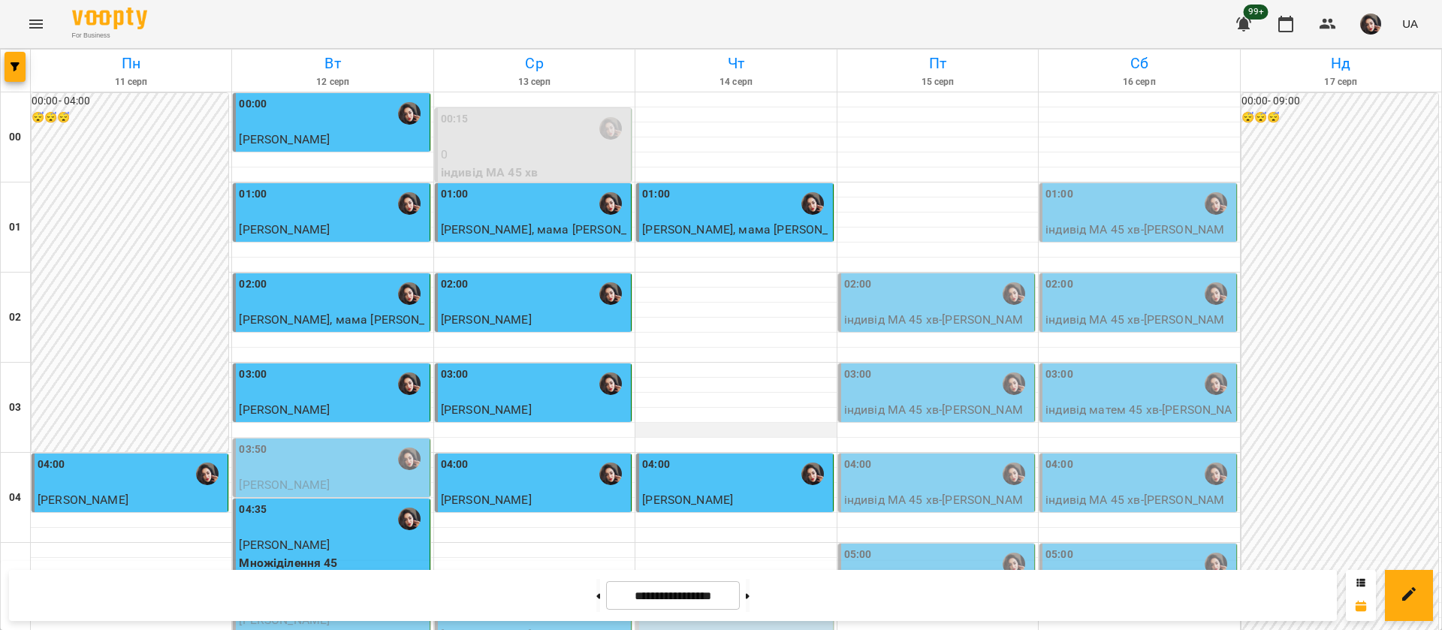
scroll to position [225, 0]
click at [731, 457] on div "04:00" at bounding box center [735, 474] width 187 height 35
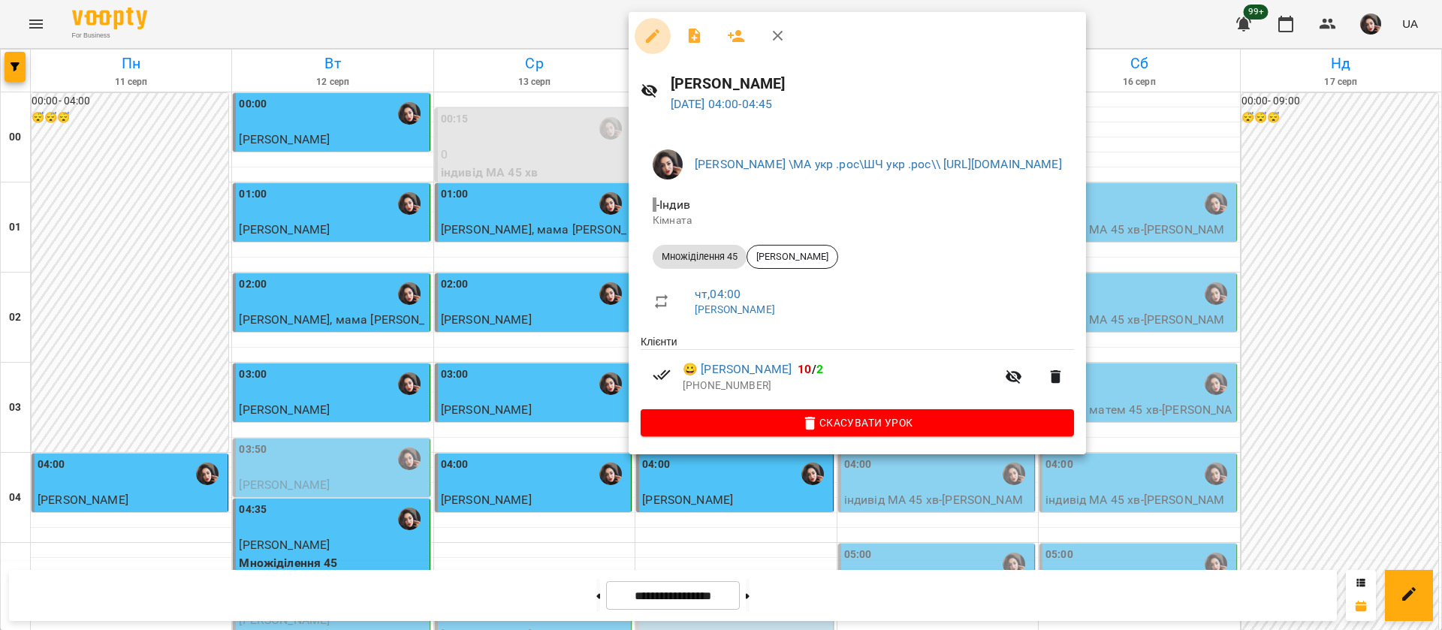
click at [653, 35] on icon "button" at bounding box center [653, 36] width 14 height 14
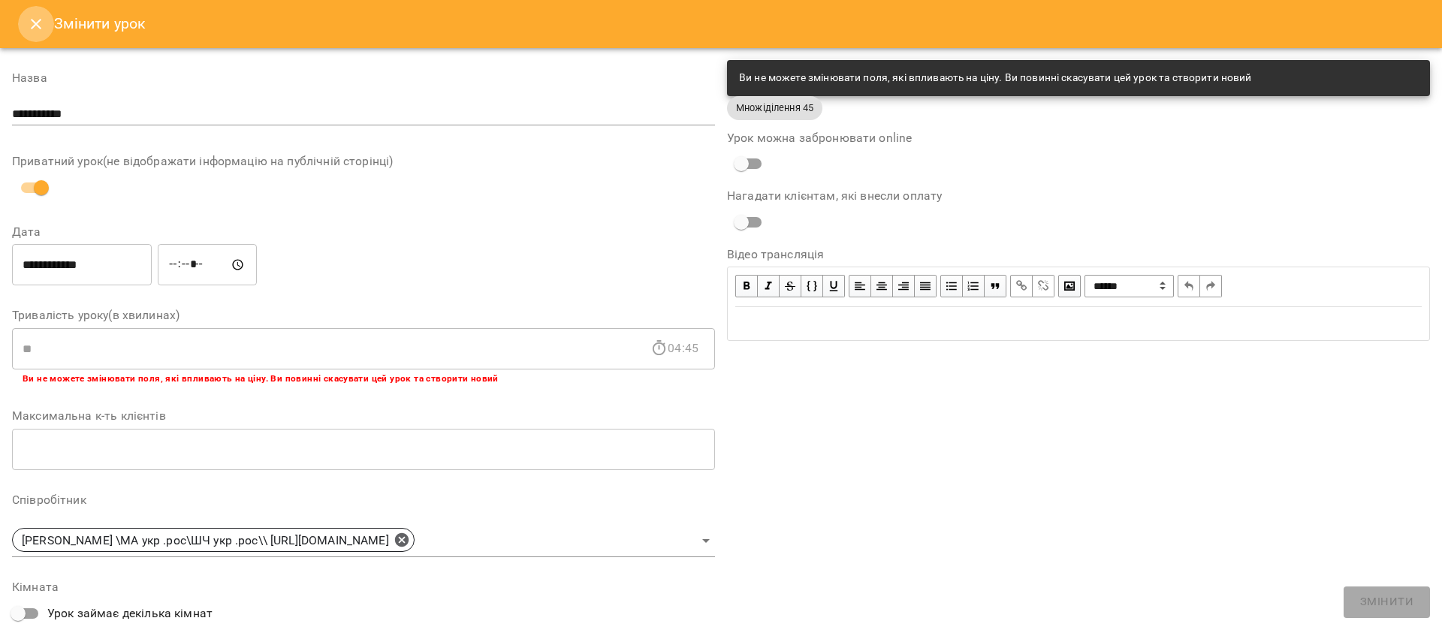
click at [34, 26] on icon "Close" at bounding box center [36, 24] width 11 height 11
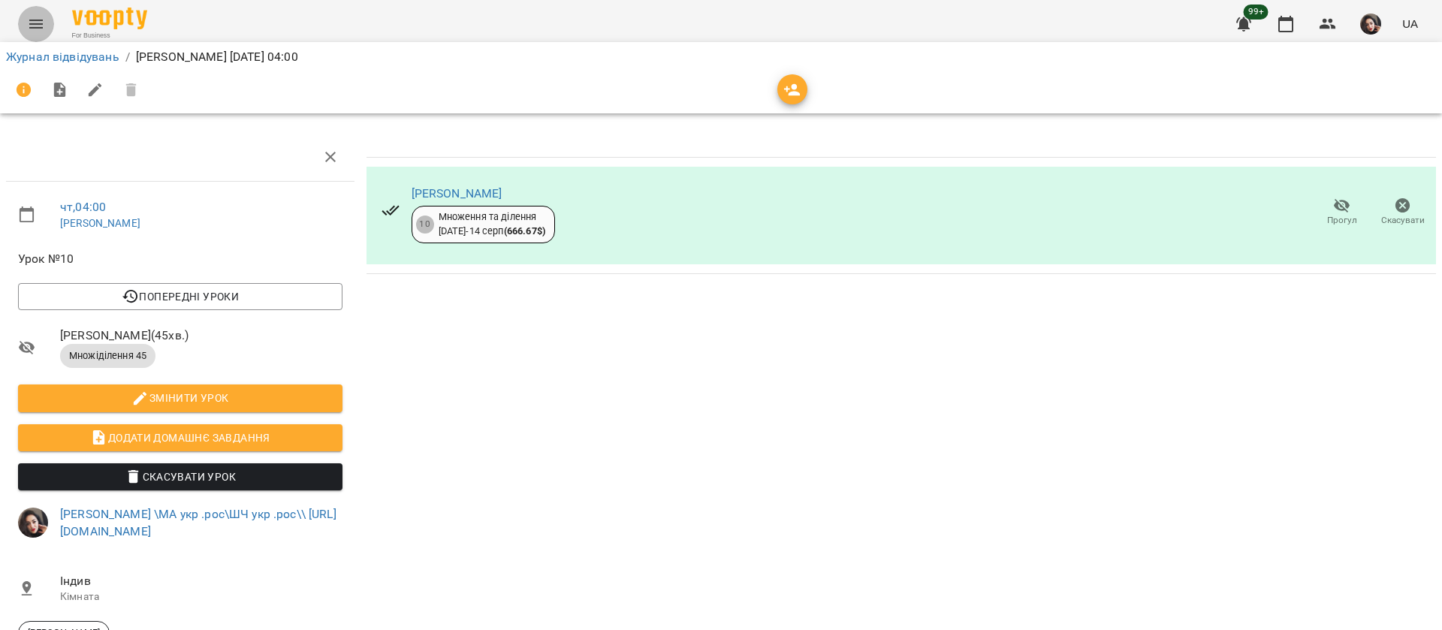
click at [29, 26] on icon "Menu" at bounding box center [36, 24] width 18 height 18
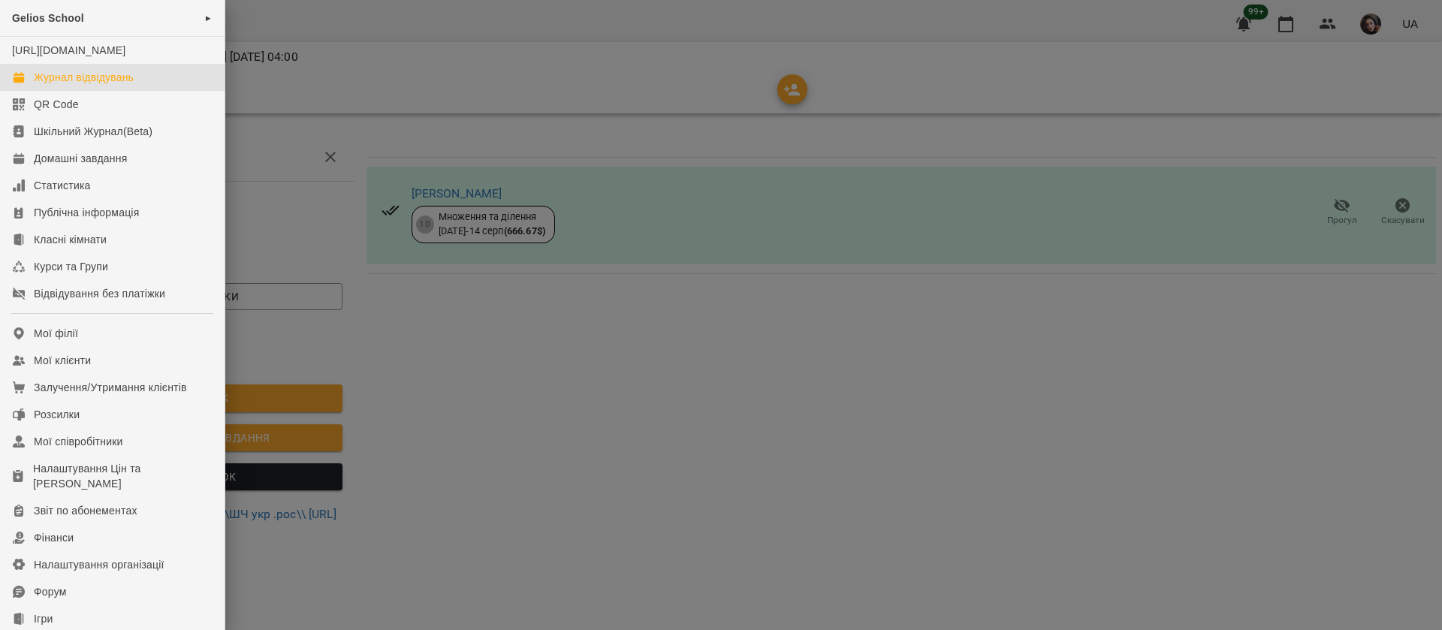
click at [37, 85] on div "Журнал відвідувань" at bounding box center [84, 77] width 100 height 15
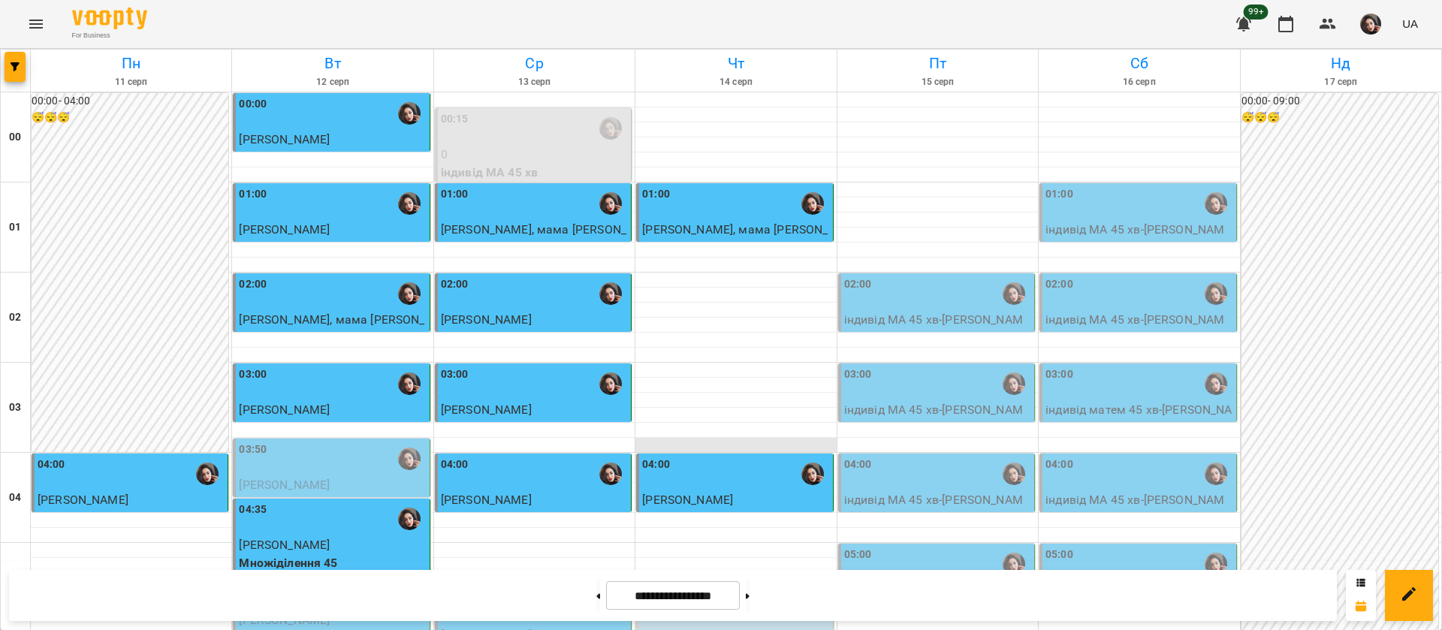
scroll to position [1693, 0]
click at [750, 599] on button at bounding box center [748, 595] width 4 height 33
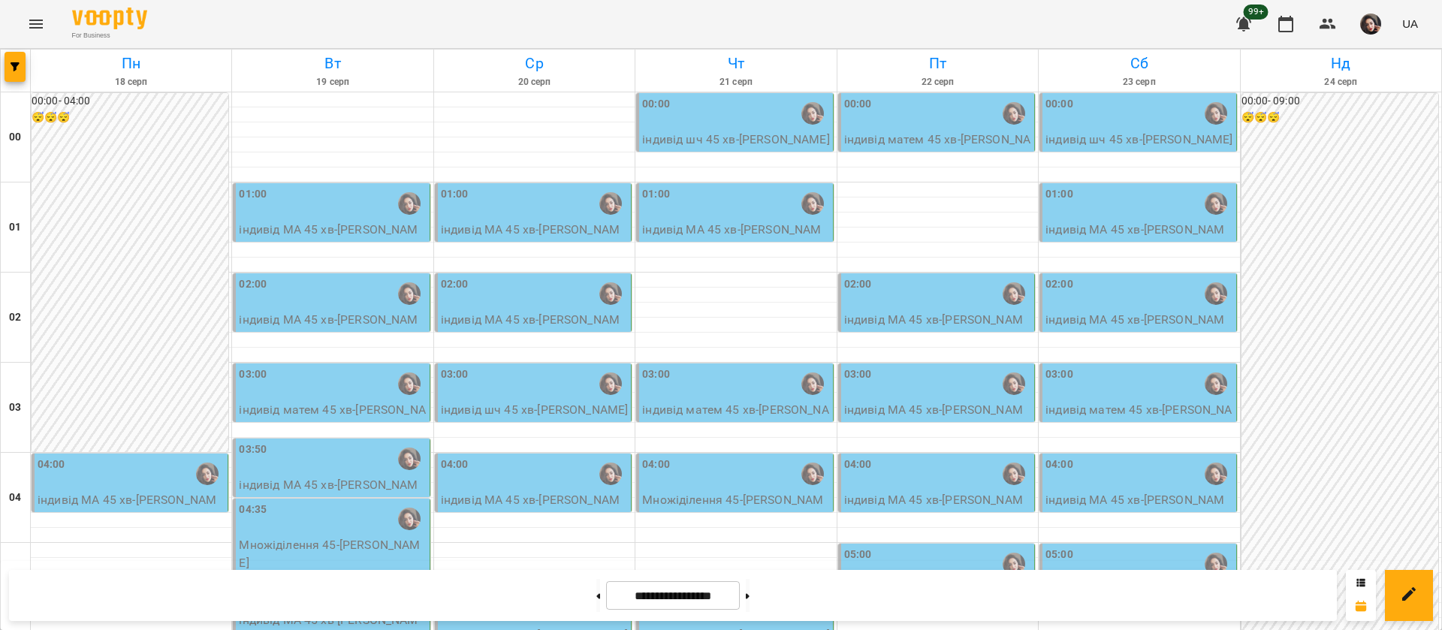
scroll to position [1242, 0]
click at [596, 593] on button at bounding box center [598, 595] width 4 height 33
type input "**********"
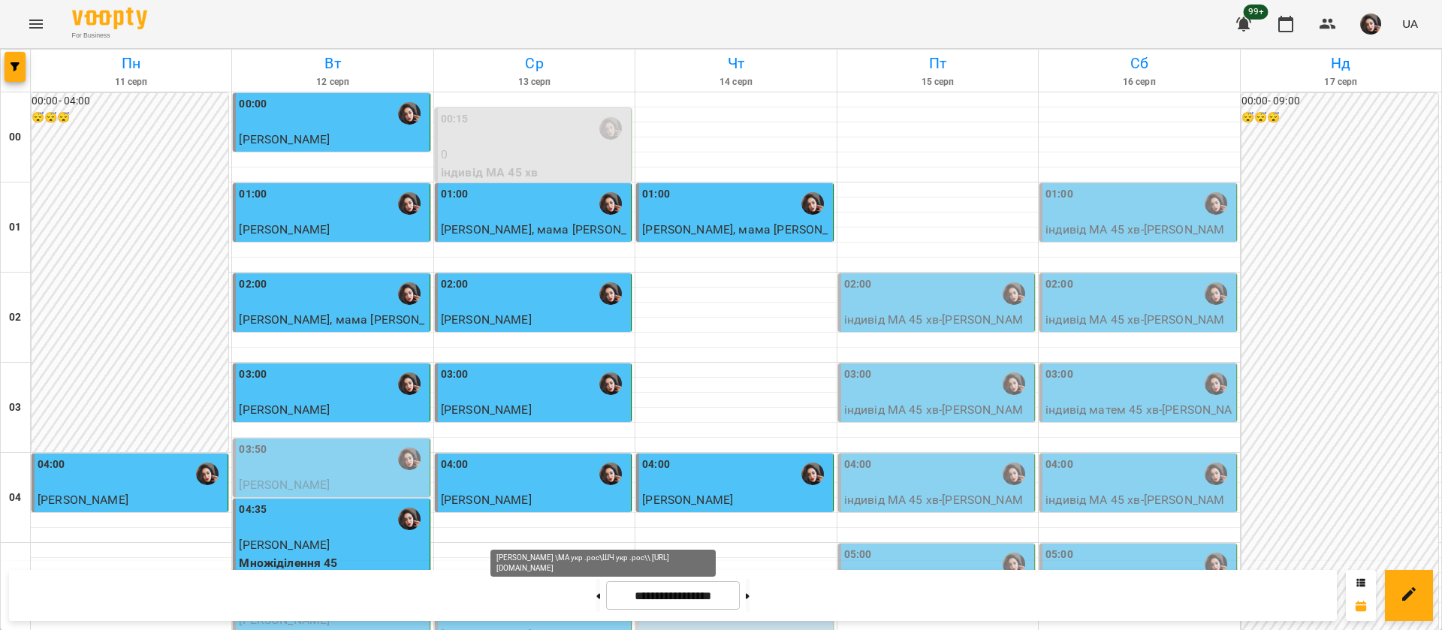
scroll to position [1693, 0]
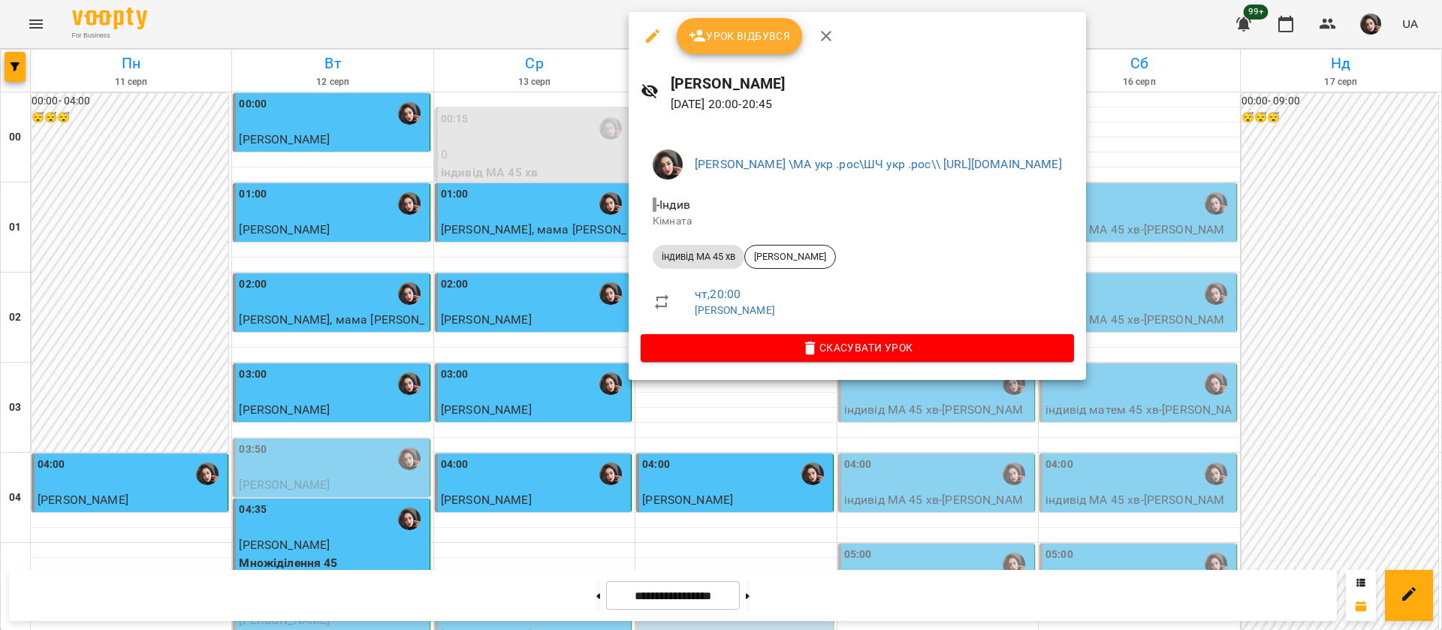
click at [770, 38] on span "Урок відбувся" at bounding box center [740, 36] width 102 height 18
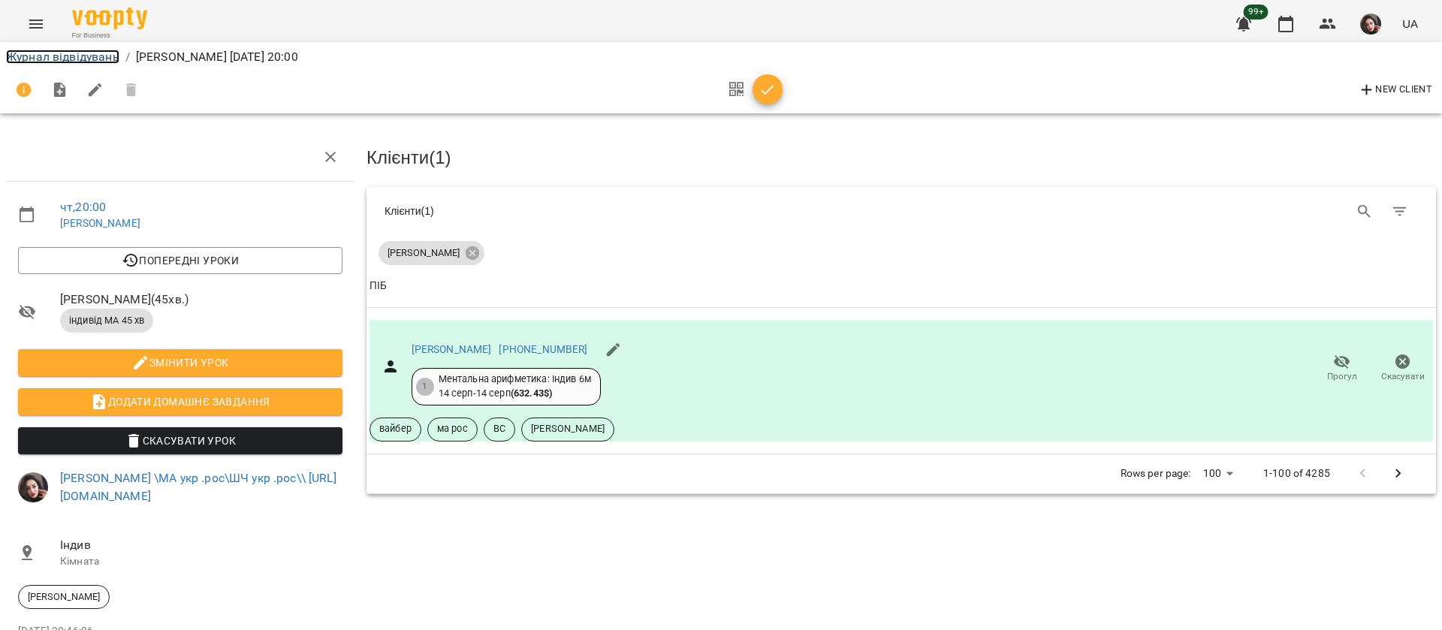
click at [112, 50] on link "Журнал відвідувань" at bounding box center [62, 57] width 113 height 14
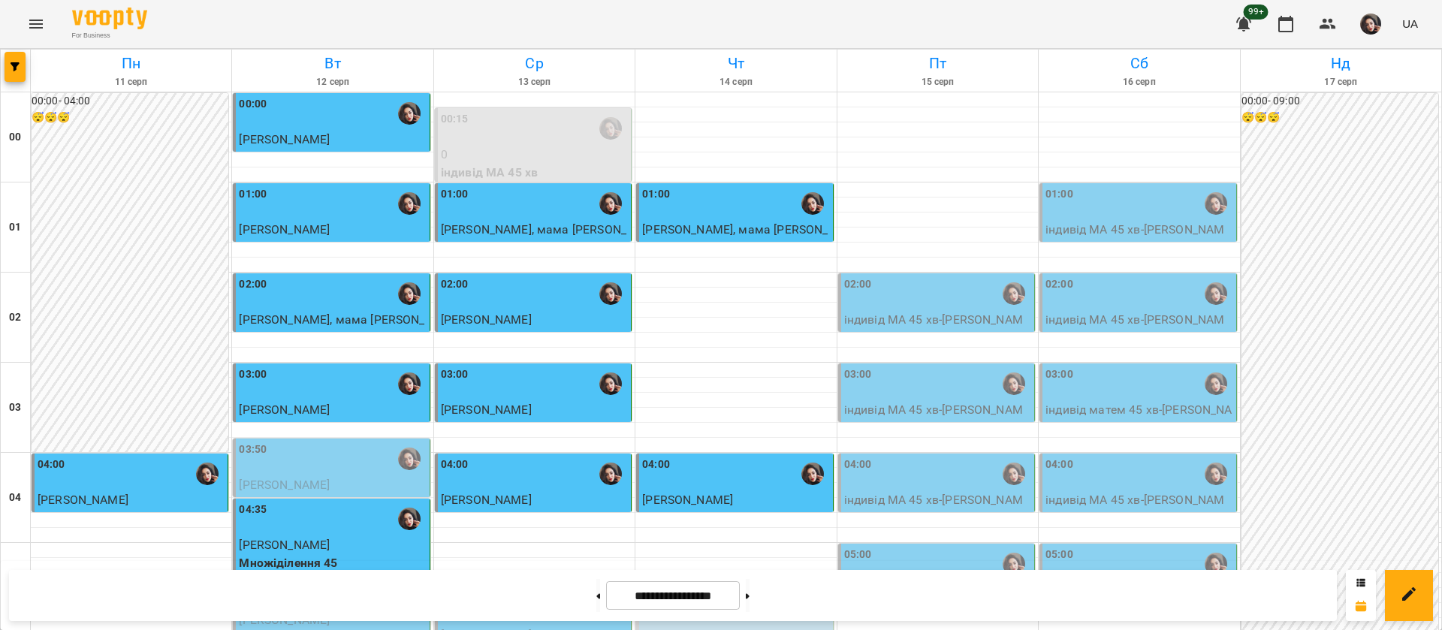
scroll to position [1693, 0]
click at [997, 25] on div "For Business 99+ UA" at bounding box center [721, 24] width 1442 height 48
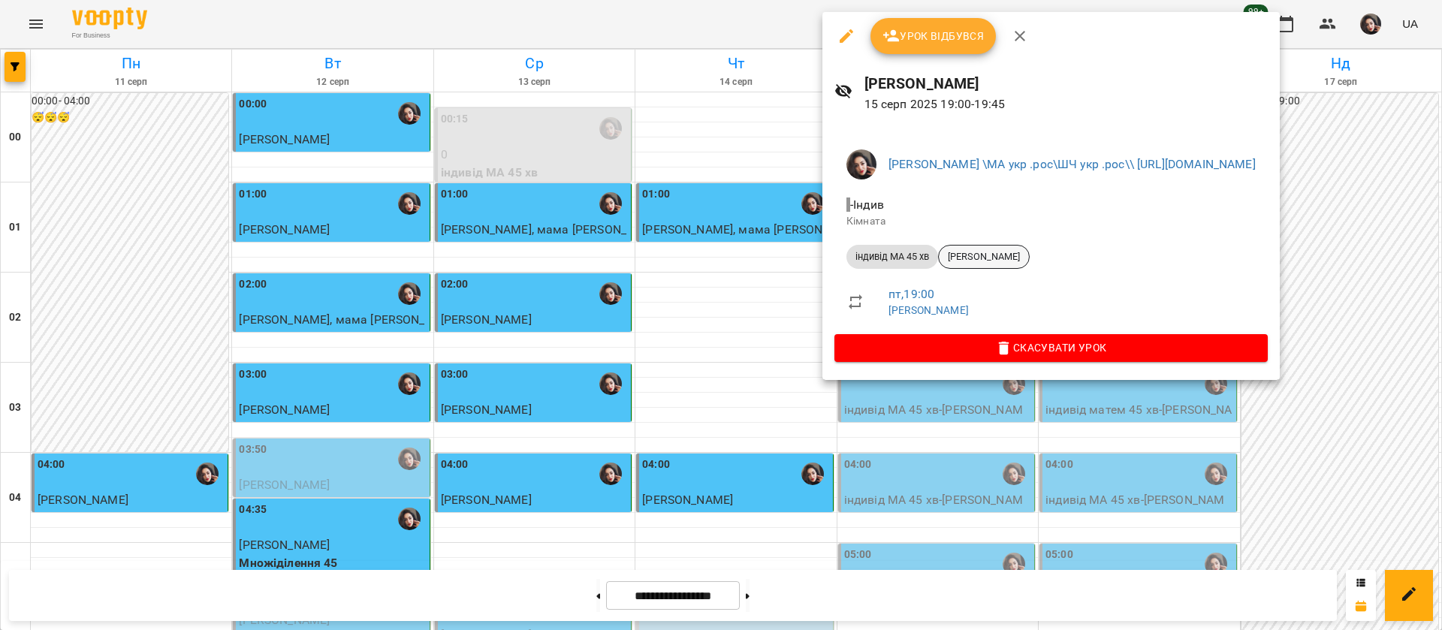
click at [977, 256] on span "[PERSON_NAME]" at bounding box center [984, 257] width 90 height 14
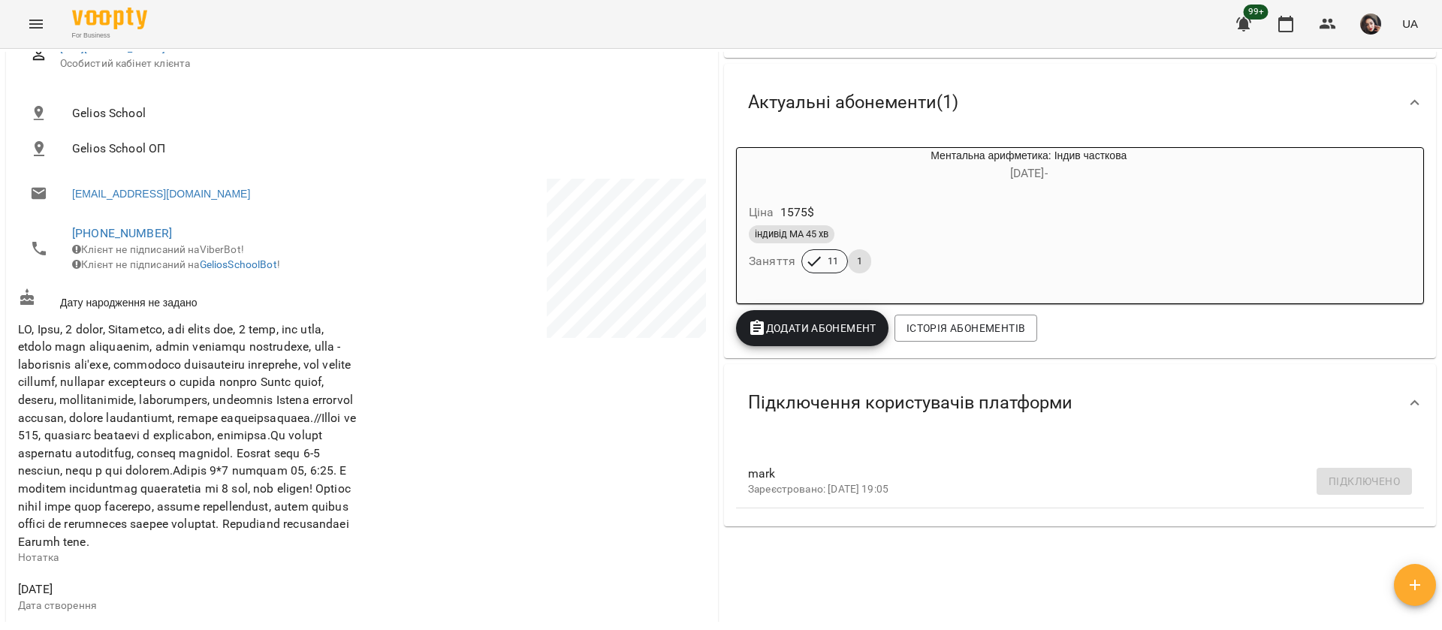
scroll to position [113, 0]
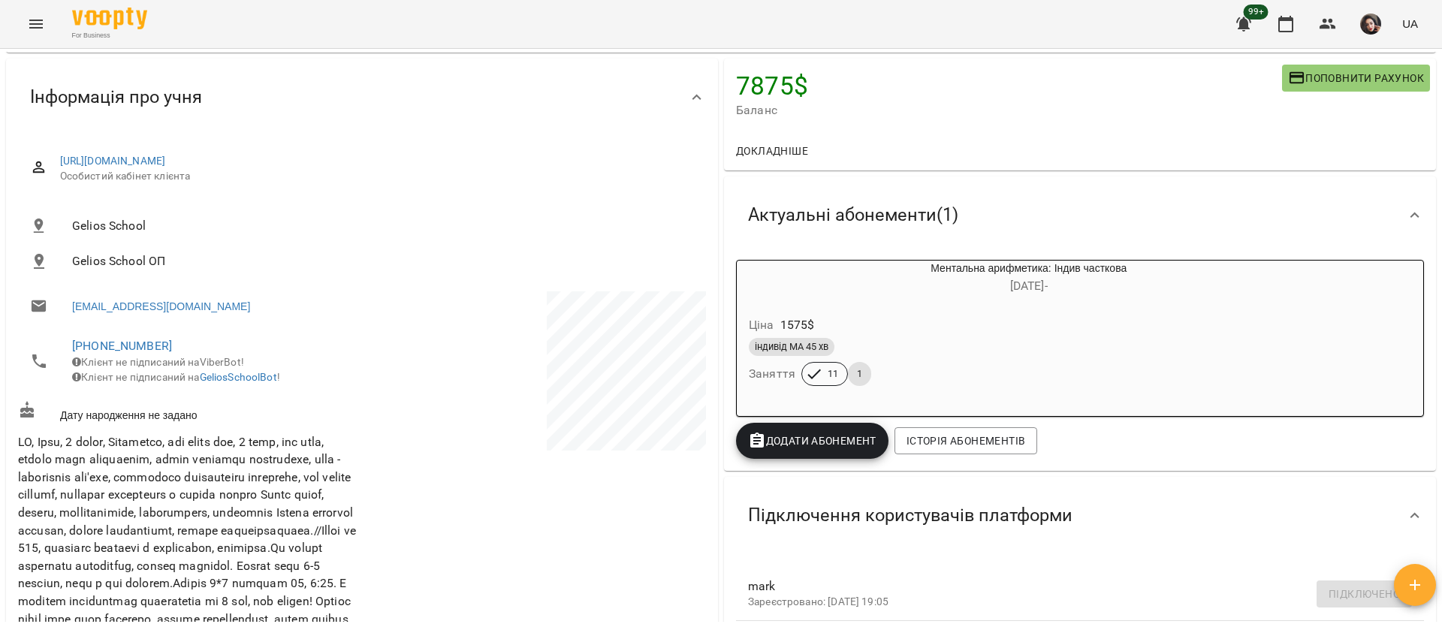
click at [36, 34] on button "Menu" at bounding box center [36, 24] width 36 height 36
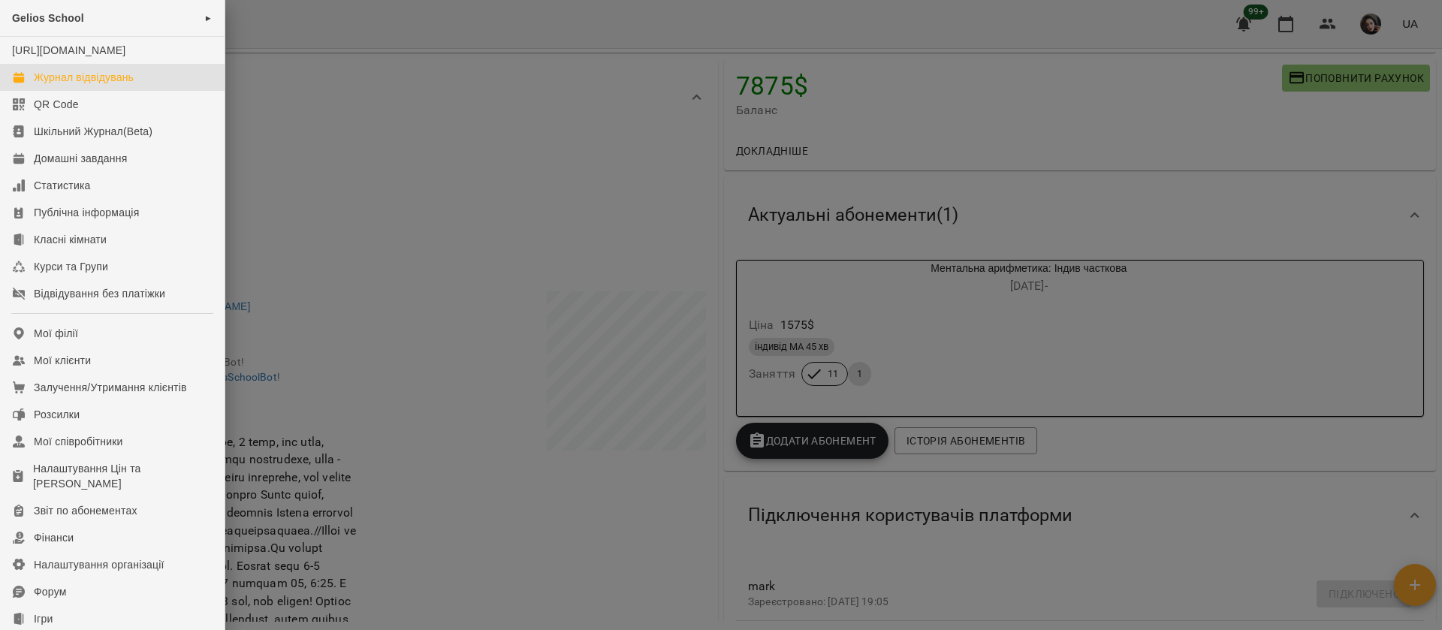
click at [60, 85] on div "Журнал відвідувань" at bounding box center [84, 77] width 100 height 15
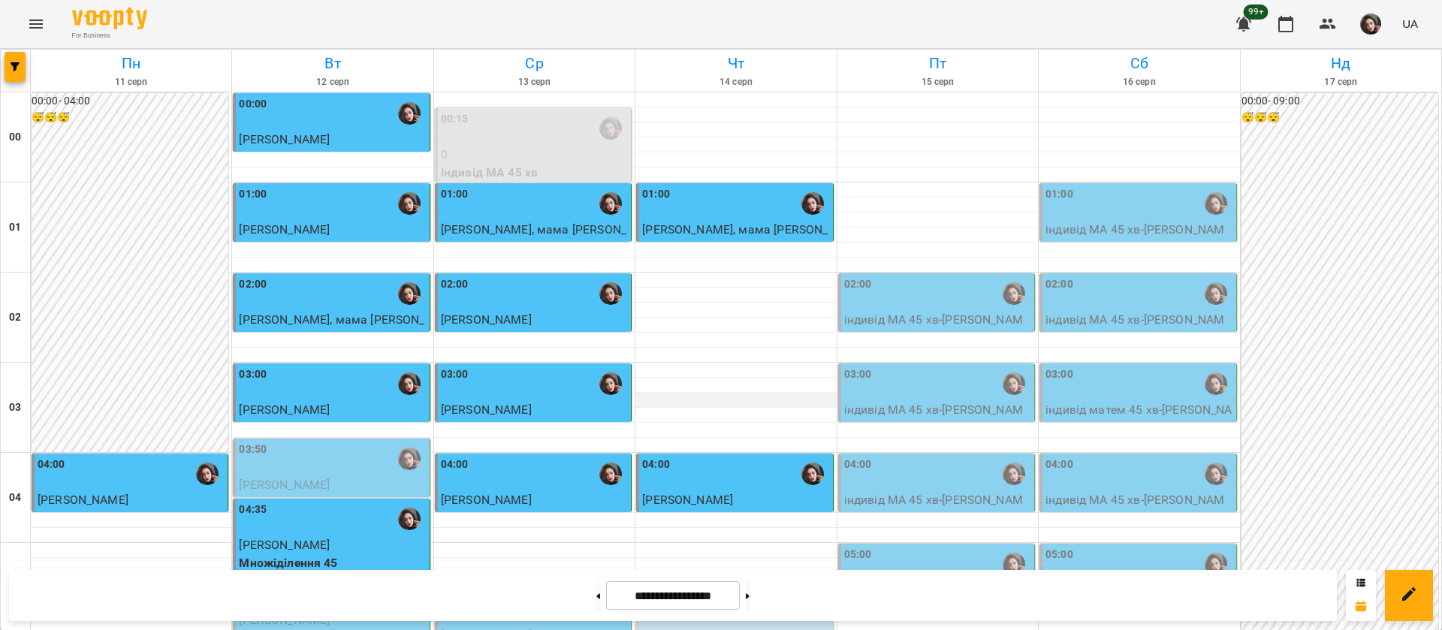
scroll to position [1693, 0]
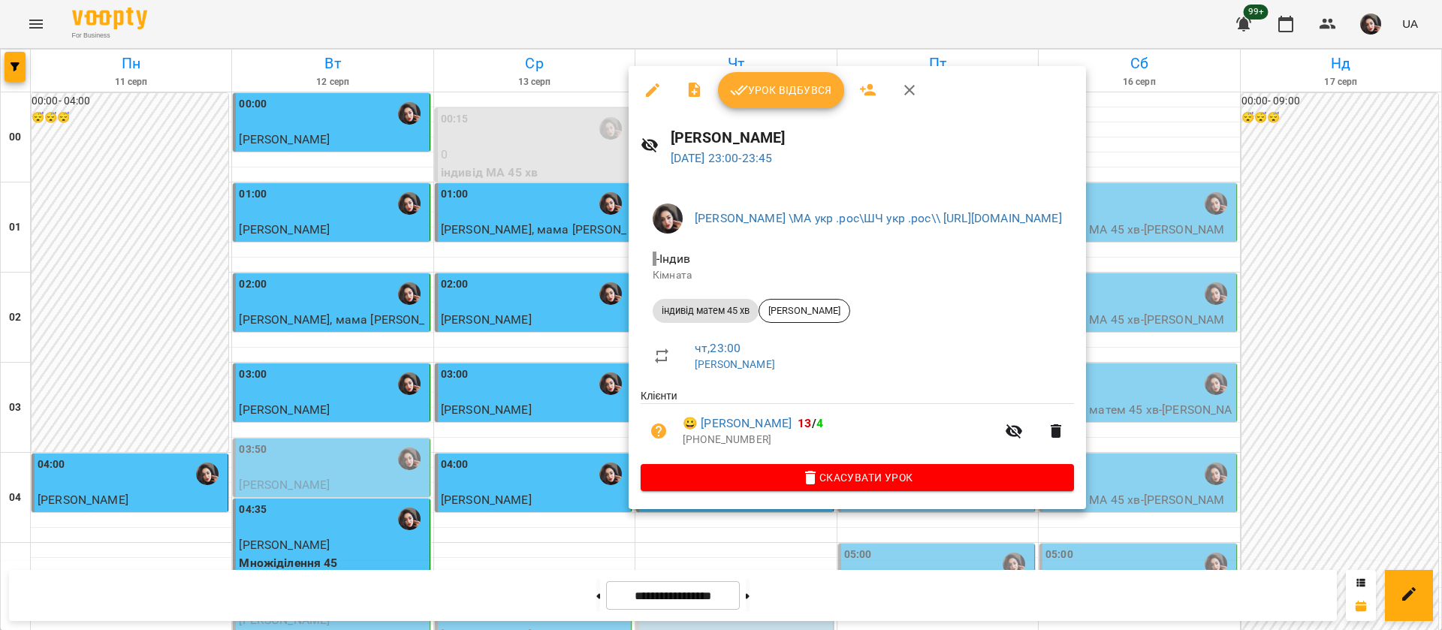
click at [544, 47] on div at bounding box center [721, 315] width 1442 height 630
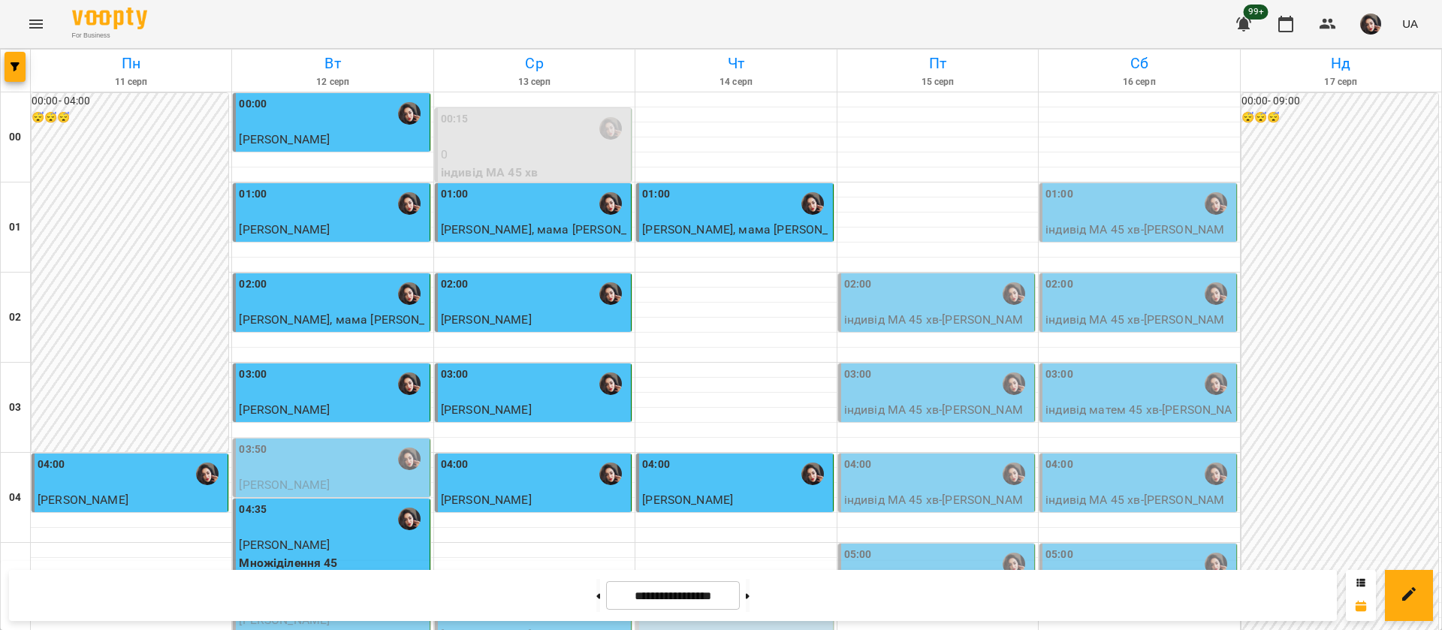
scroll to position [1693, 0]
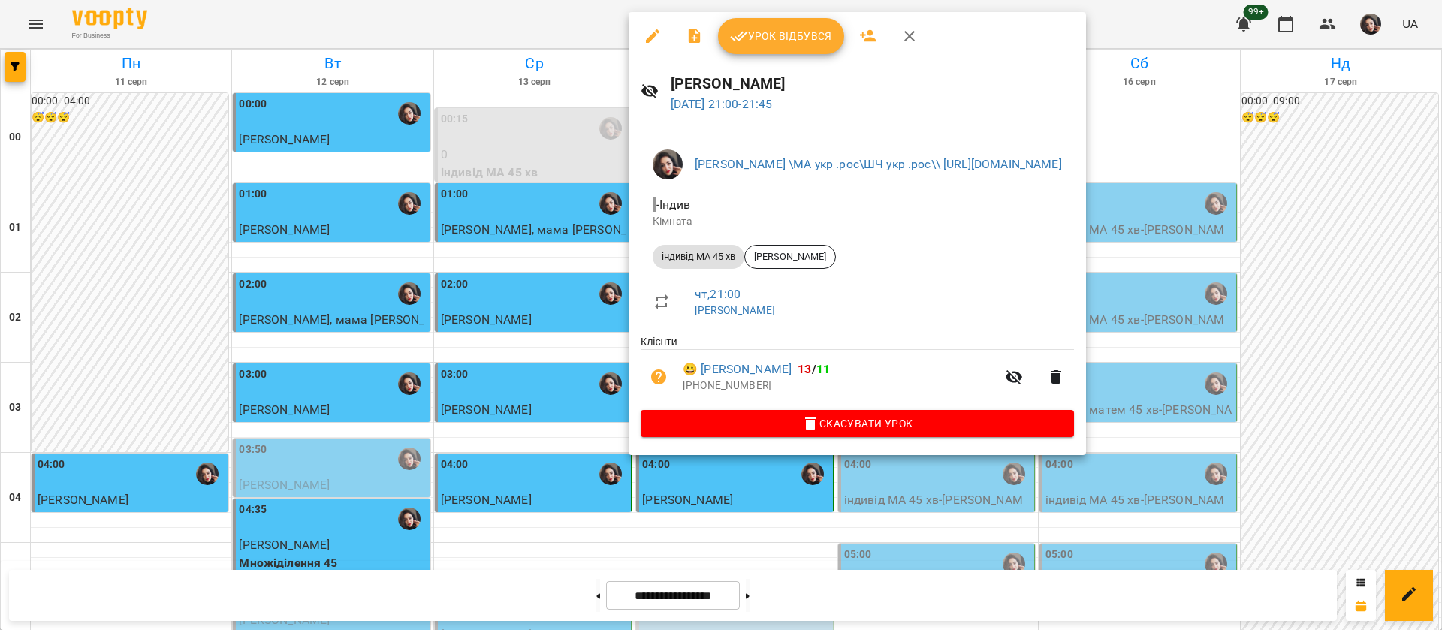
click at [780, 44] on button "Урок відбувся" at bounding box center [781, 36] width 126 height 36
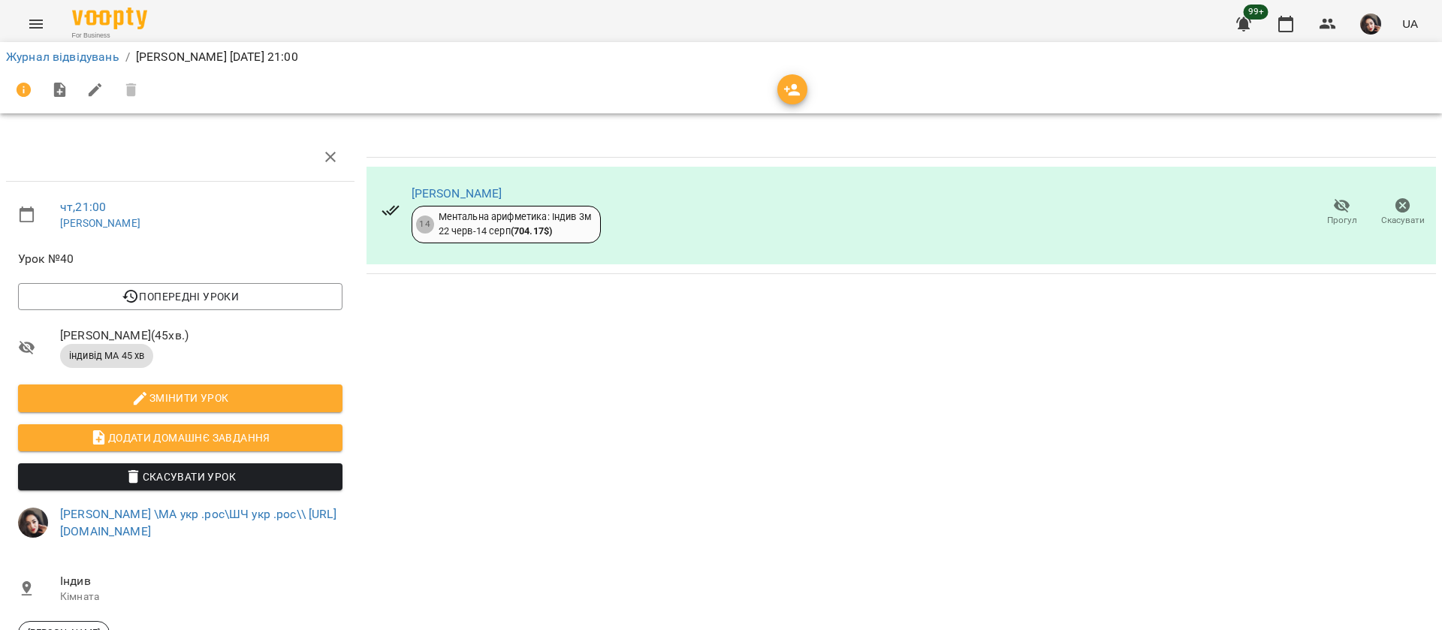
click at [62, 48] on li "Журнал відвідувань" at bounding box center [62, 57] width 113 height 18
click at [80, 50] on link "Журнал відвідувань" at bounding box center [62, 57] width 113 height 14
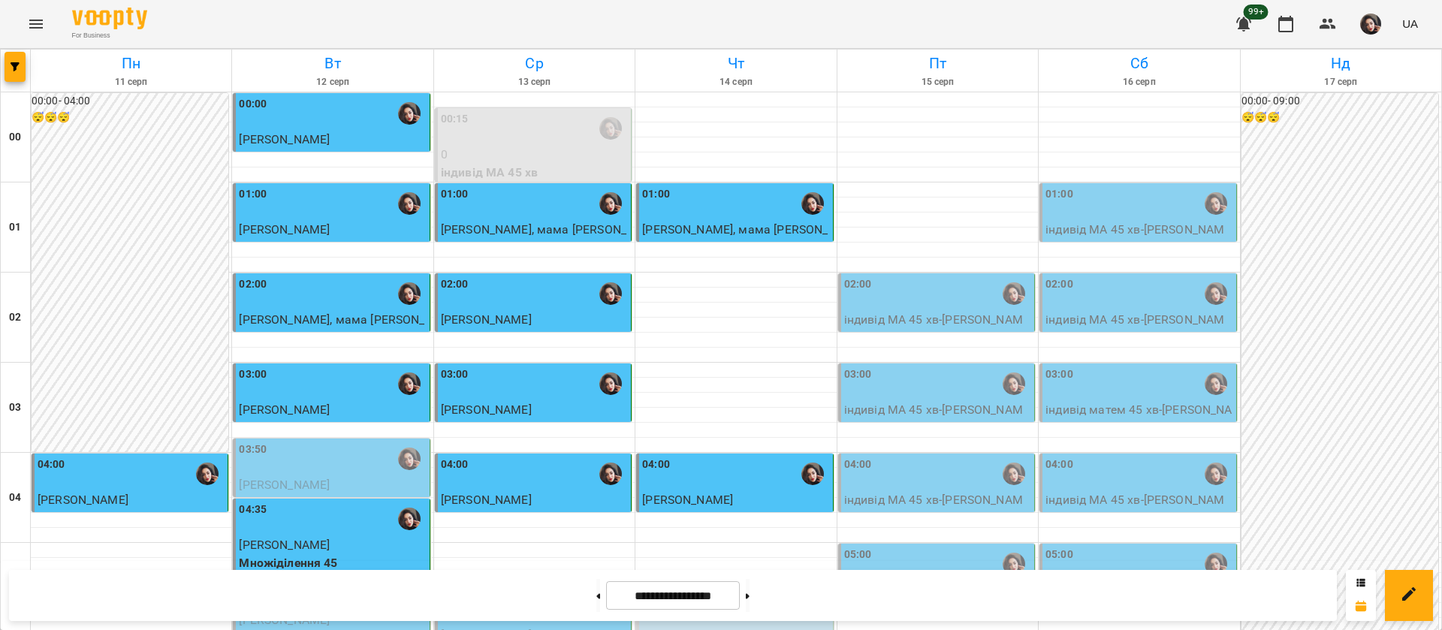
click at [110, 479] on div "04:00" at bounding box center [131, 474] width 187 height 35
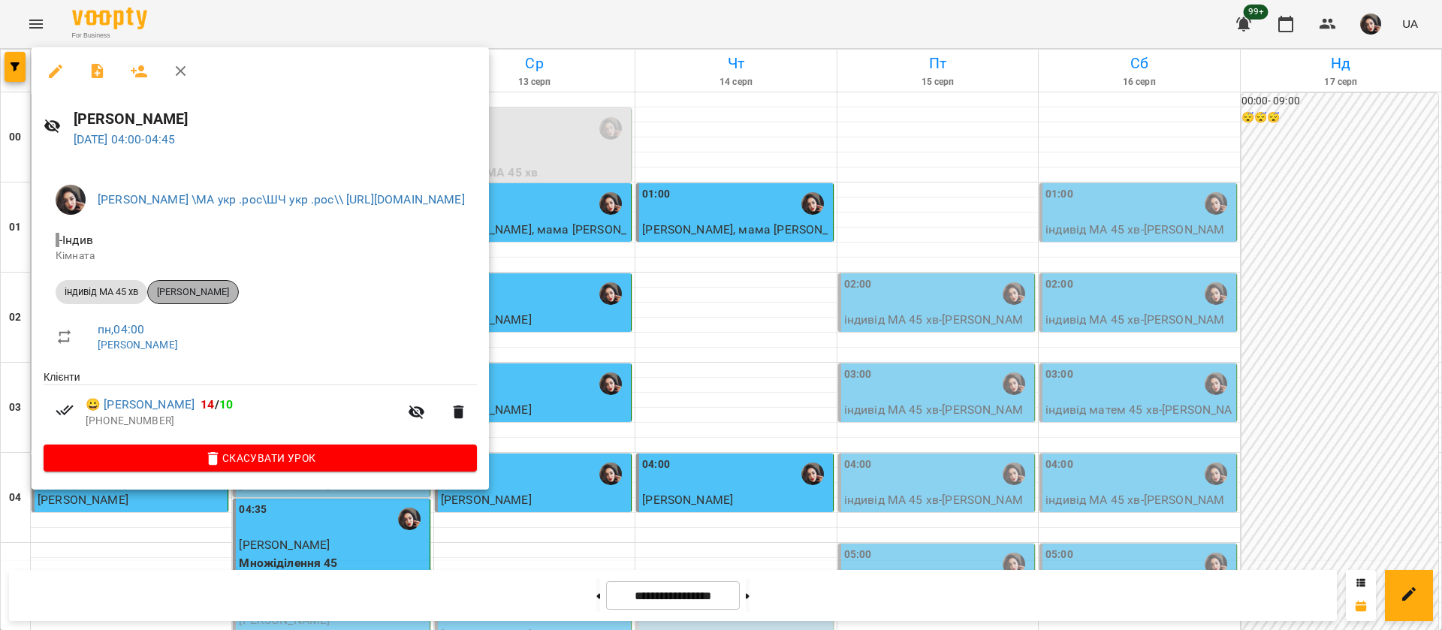
click at [201, 294] on span "[PERSON_NAME]" at bounding box center [193, 292] width 90 height 14
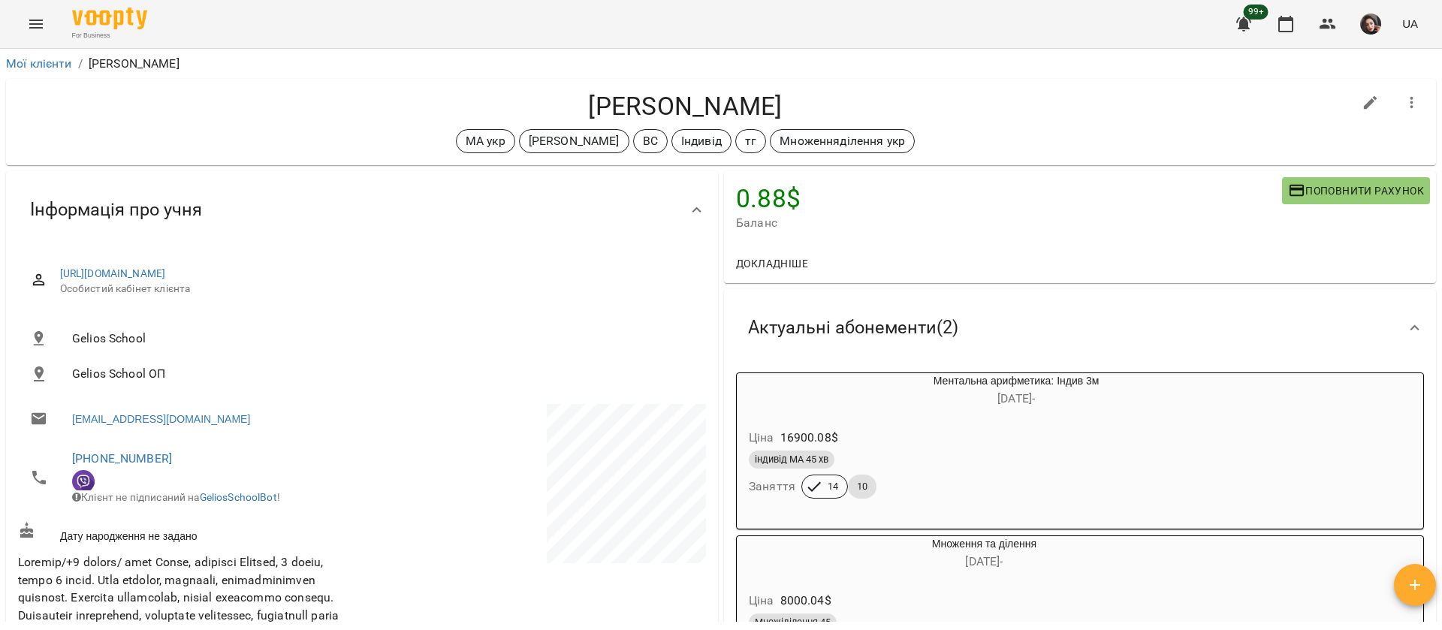
drag, startPoint x: 544, startPoint y: 101, endPoint x: 806, endPoint y: 94, distance: 261.4
click at [806, 94] on h4 "[PERSON_NAME]" at bounding box center [685, 106] width 1335 height 31
copy h4 "[PERSON_NAME]"
click at [29, 37] on button "Menu" at bounding box center [36, 24] width 36 height 36
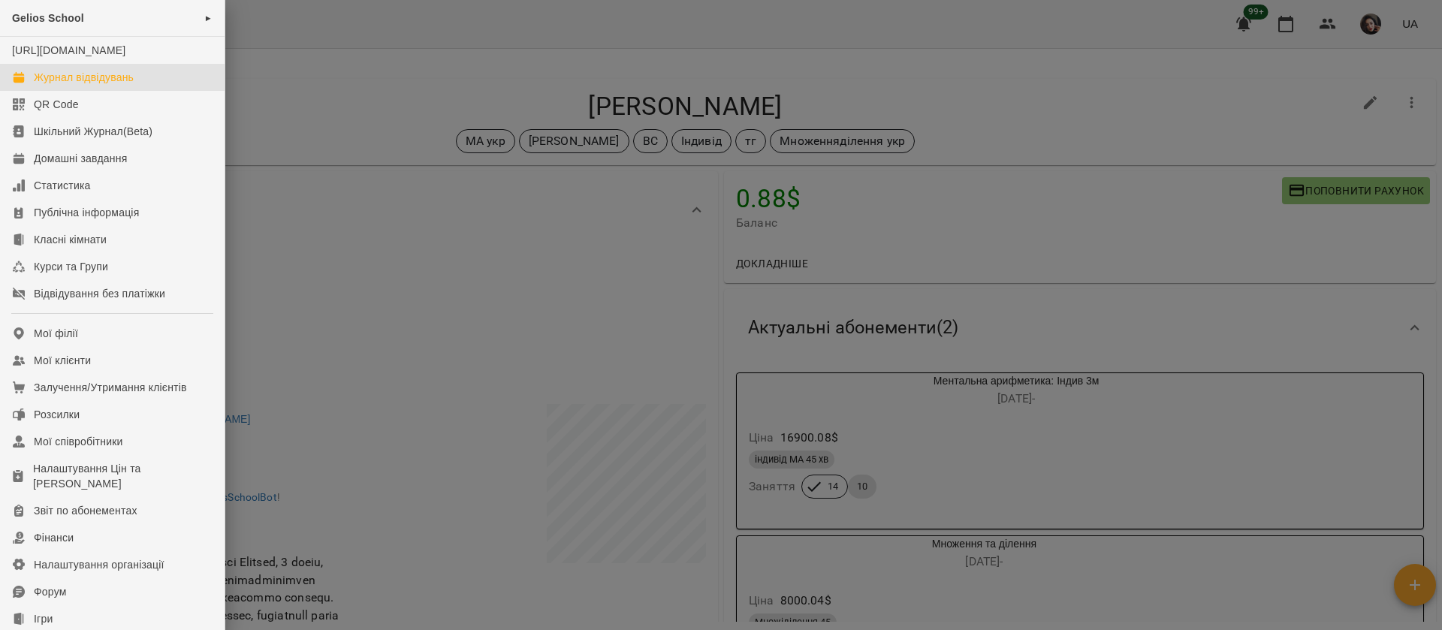
click at [55, 85] on div "Журнал відвідувань" at bounding box center [84, 77] width 100 height 15
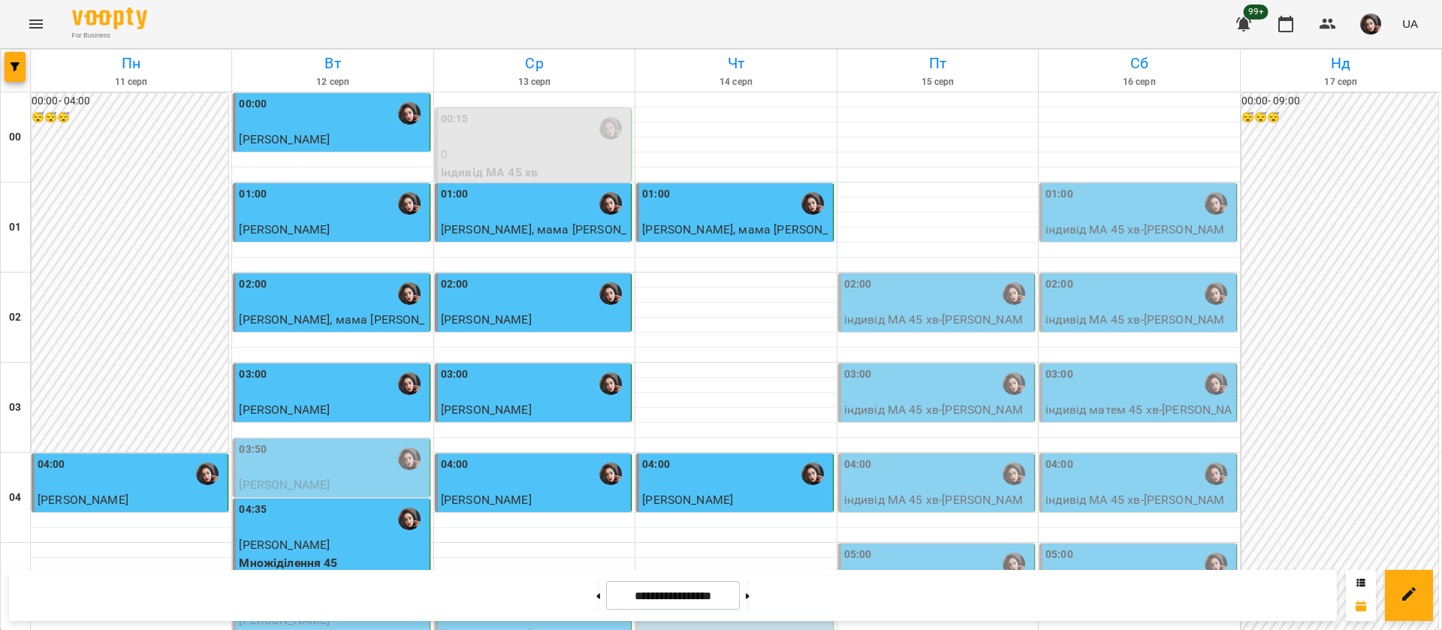
scroll to position [789, 0]
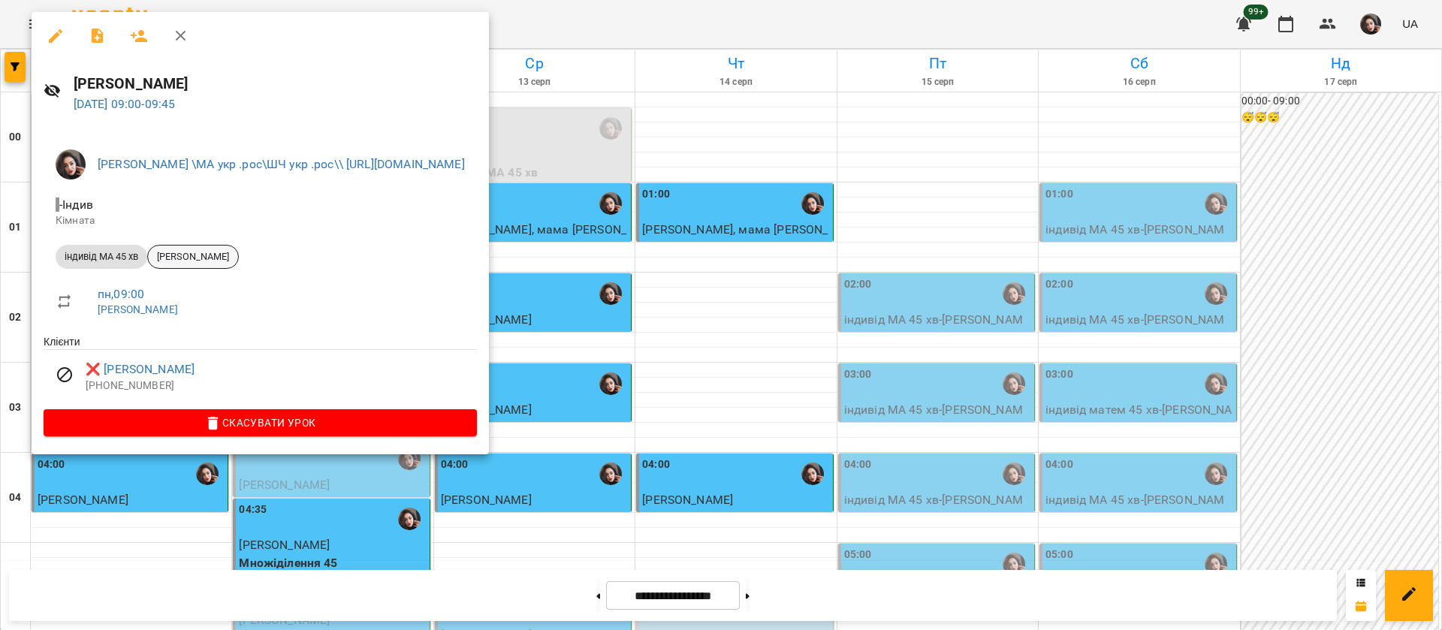
click at [186, 257] on span "[PERSON_NAME]" at bounding box center [193, 257] width 90 height 14
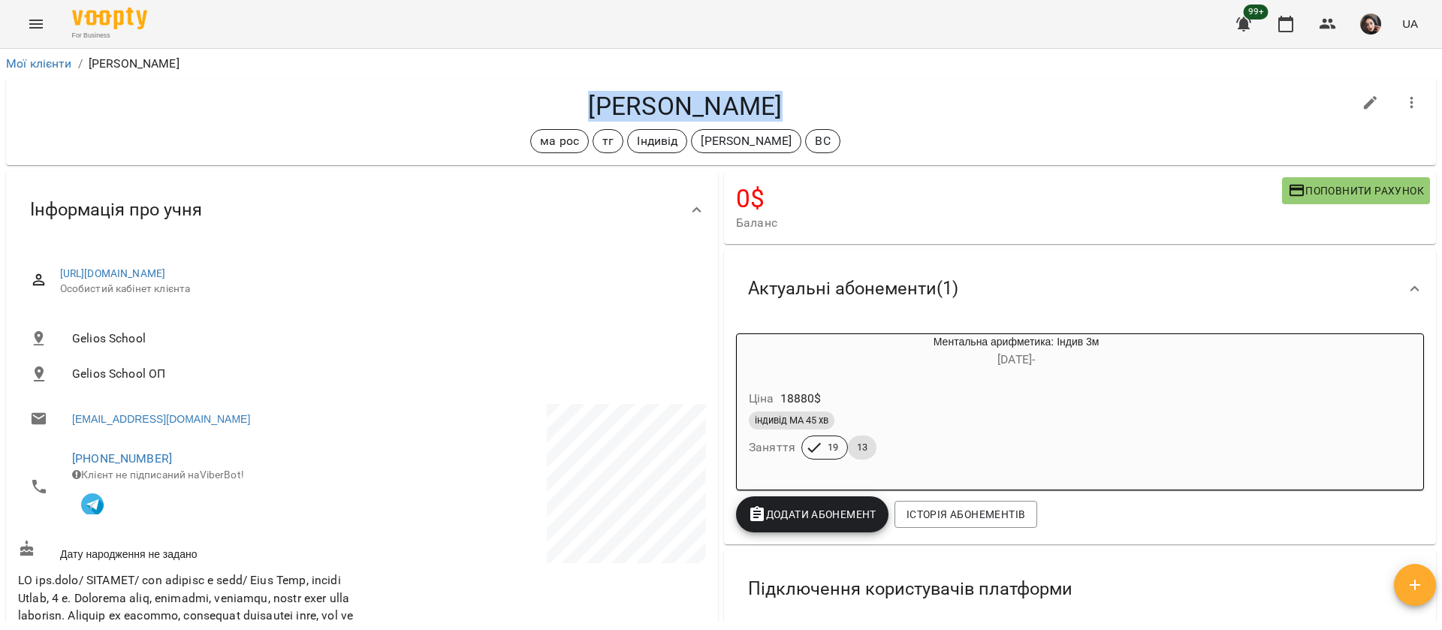
drag, startPoint x: 605, startPoint y: 105, endPoint x: 760, endPoint y: 107, distance: 155.5
click at [760, 107] on h4 "[PERSON_NAME]" at bounding box center [685, 106] width 1335 height 31
copy h4 "[PERSON_NAME]"
click at [46, 20] on button "Menu" at bounding box center [36, 24] width 36 height 36
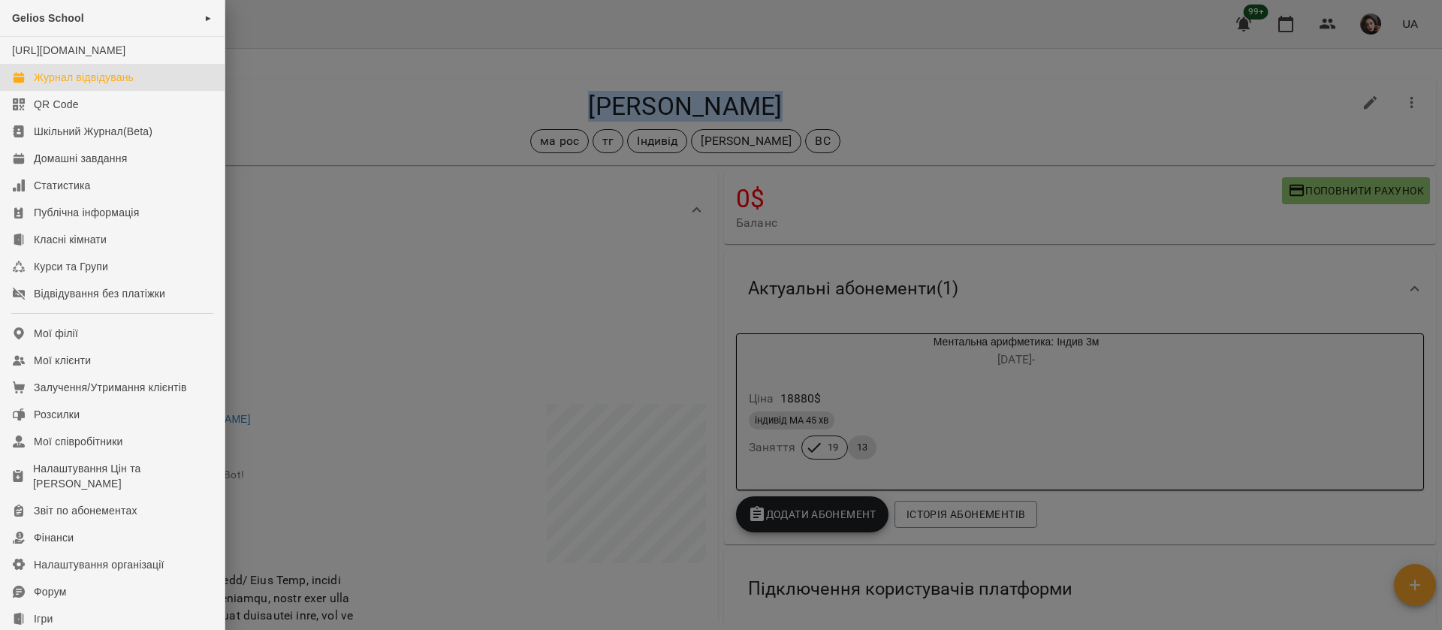
click at [71, 91] on link "Журнал відвідувань" at bounding box center [112, 77] width 225 height 27
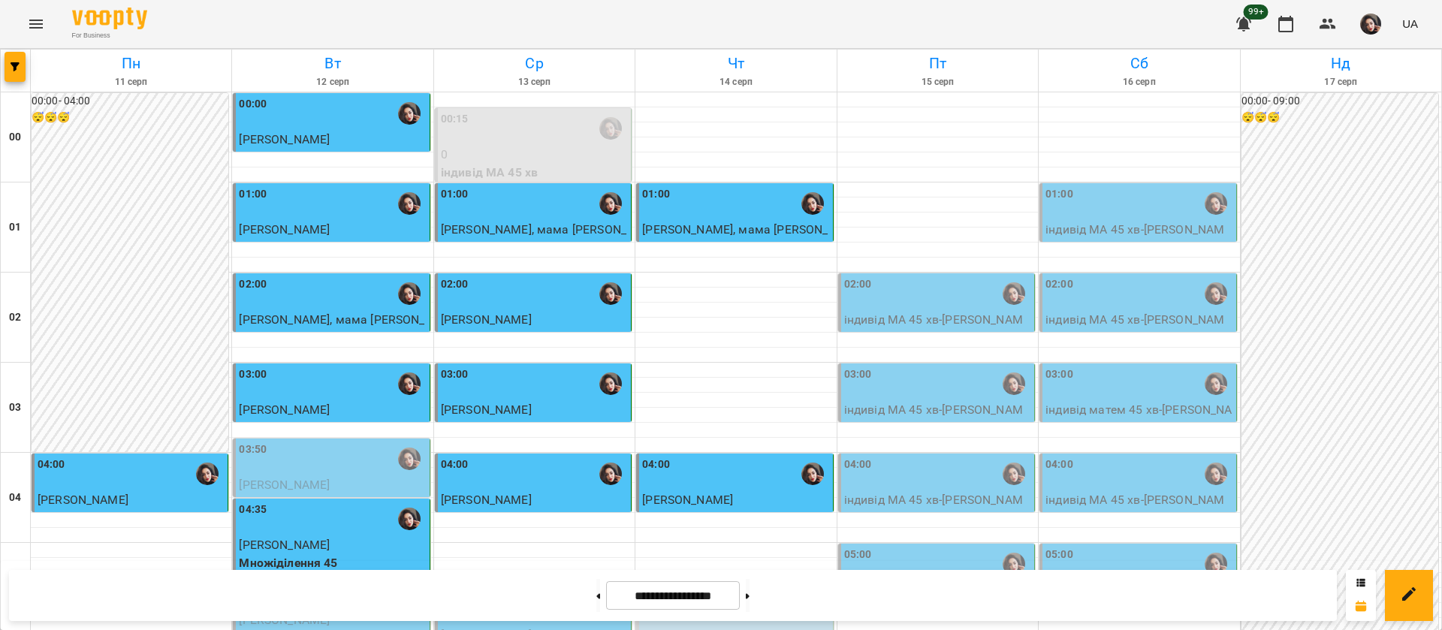
scroll to position [676, 0]
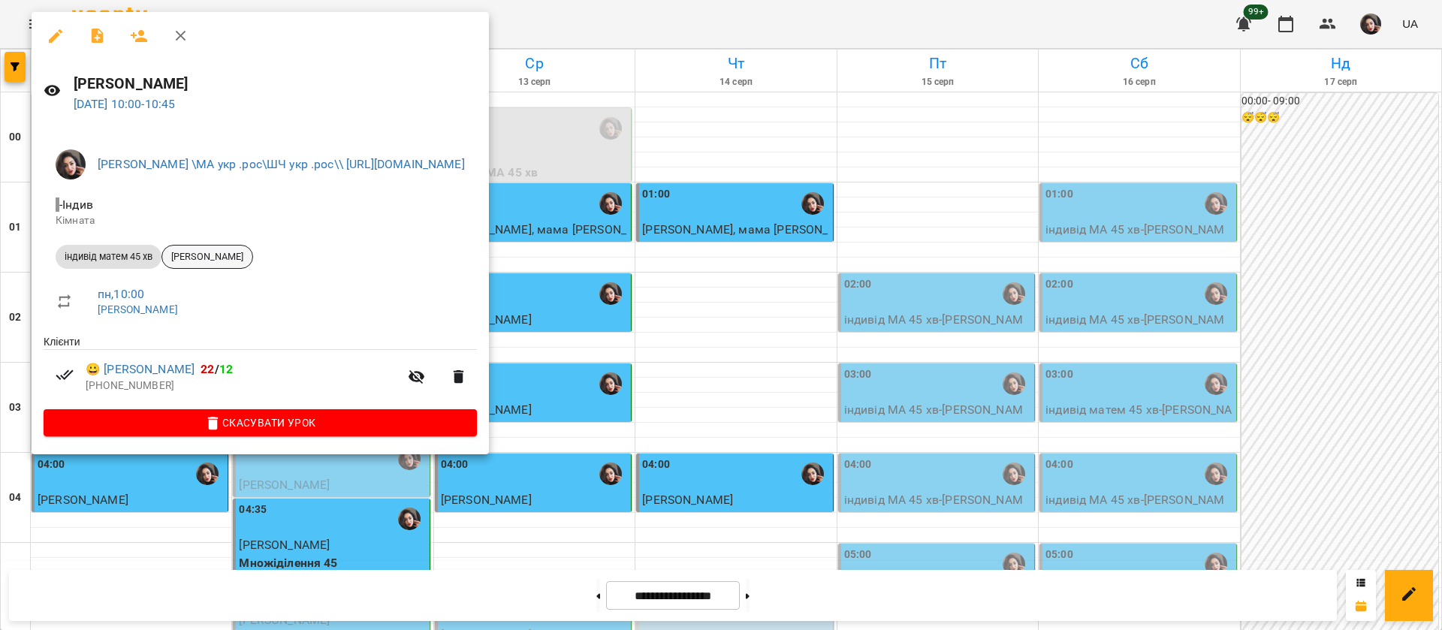
click at [210, 262] on span "[PERSON_NAME]" at bounding box center [207, 257] width 90 height 14
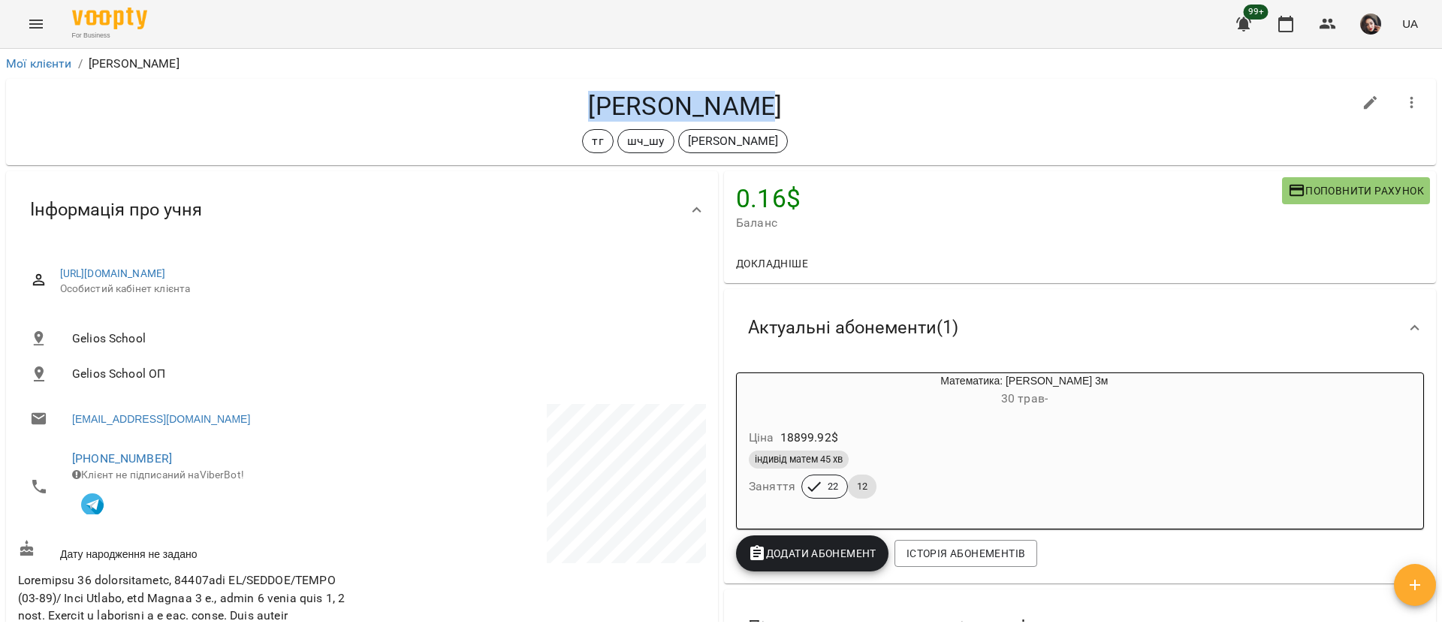
drag, startPoint x: 594, startPoint y: 110, endPoint x: 762, endPoint y: 98, distance: 168.7
click at [762, 98] on h4 "[PERSON_NAME]" at bounding box center [685, 106] width 1335 height 31
copy h4 "[PERSON_NAME]"
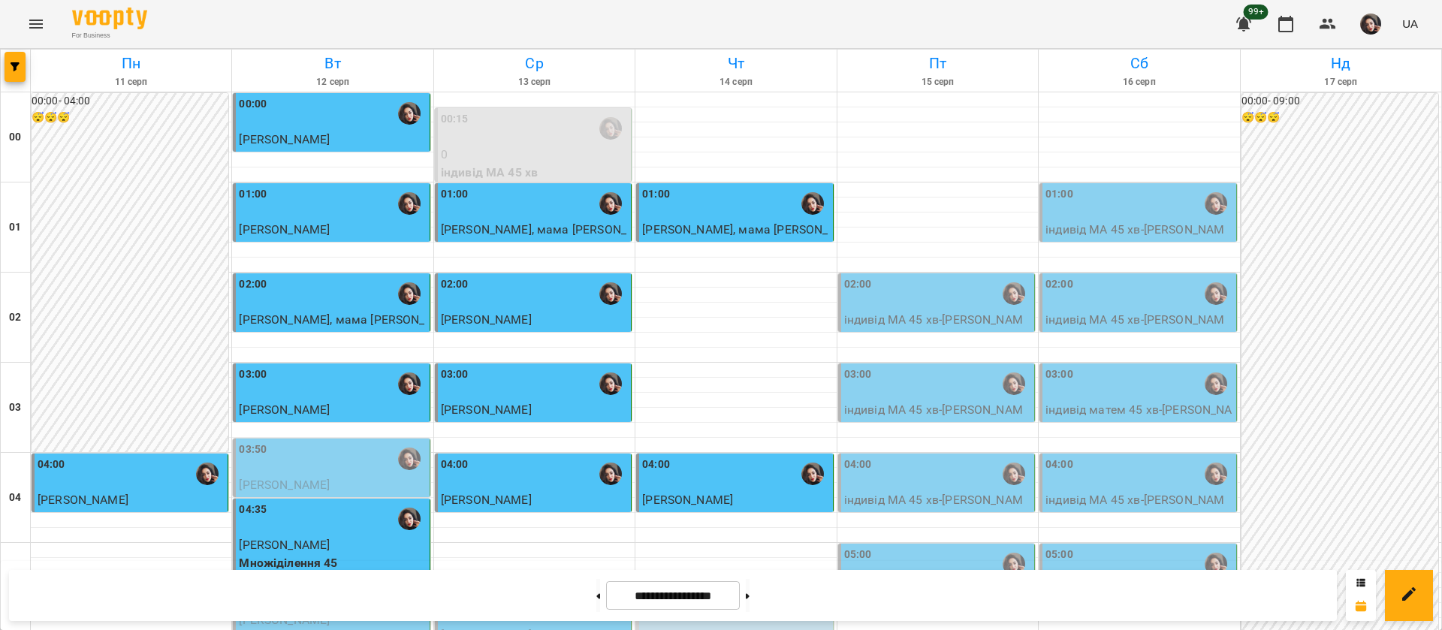
scroll to position [676, 0]
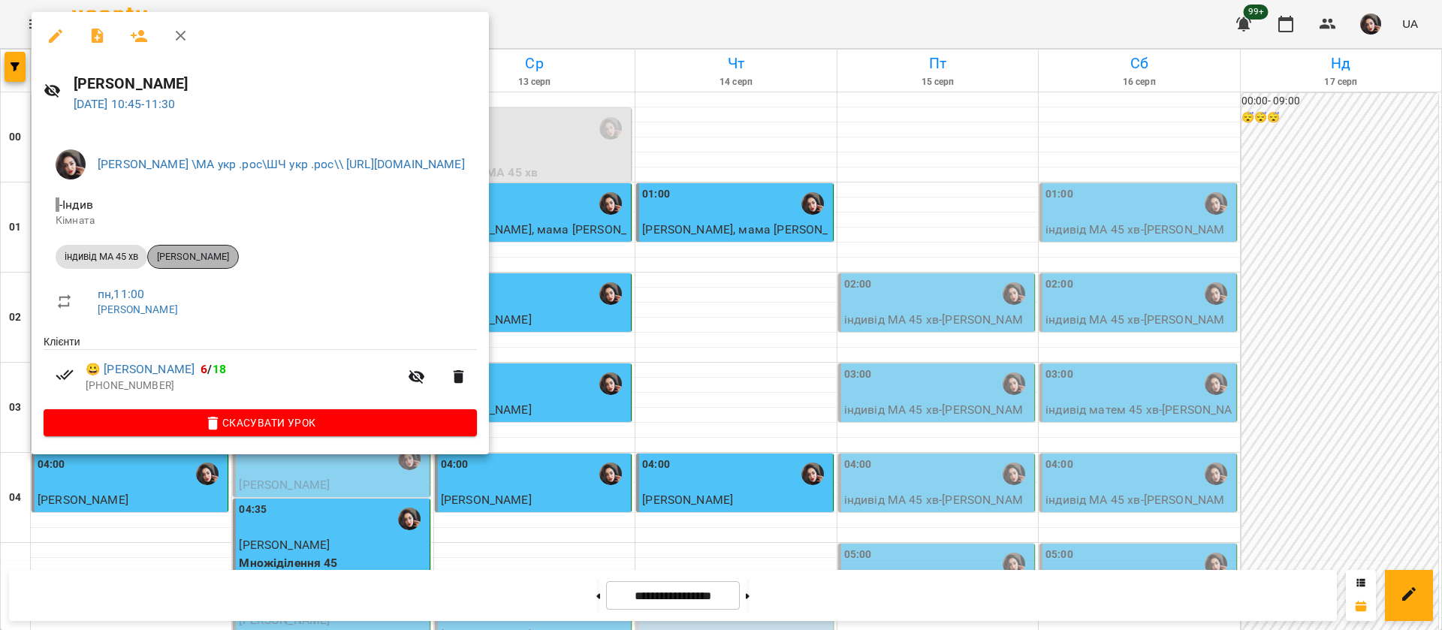
click at [195, 260] on span "[PERSON_NAME]" at bounding box center [193, 257] width 90 height 14
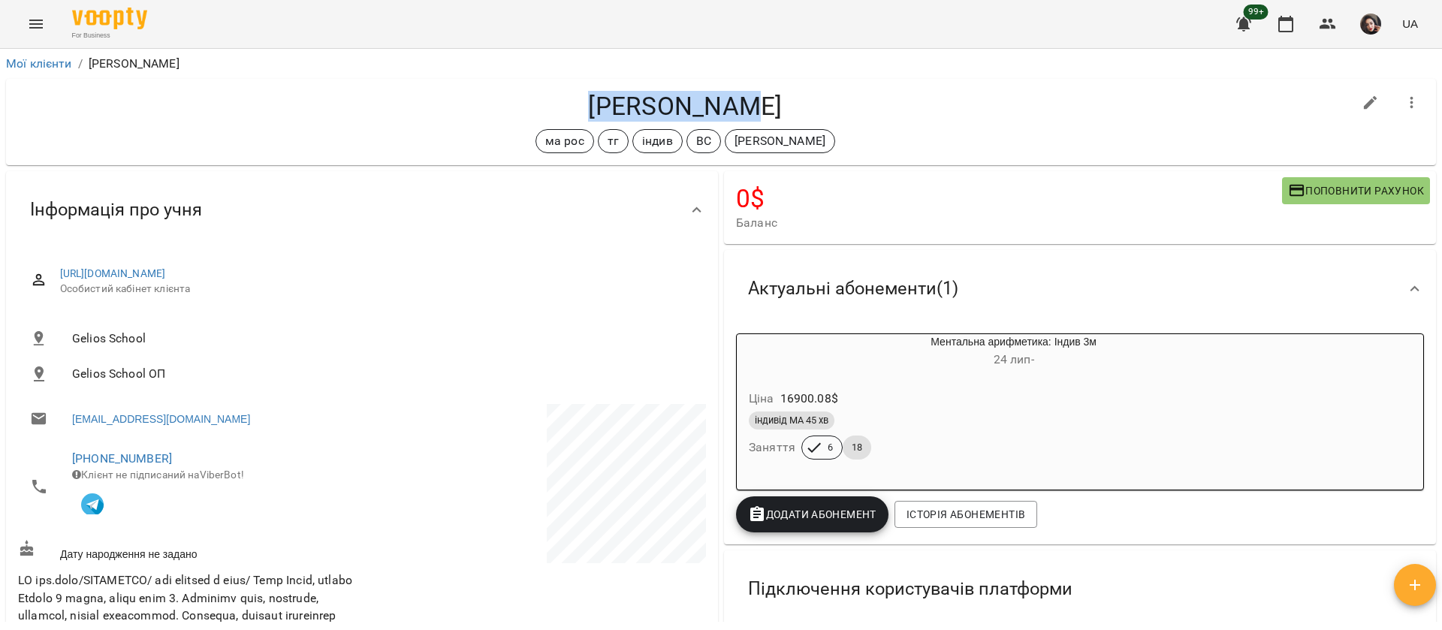
drag, startPoint x: 622, startPoint y: 96, endPoint x: 740, endPoint y: 86, distance: 118.3
click at [740, 86] on div "Melisa İnci ма рос тг індив ВС Оксана Михайлишин" at bounding box center [721, 122] width 1430 height 86
copy h4 "[PERSON_NAME]"
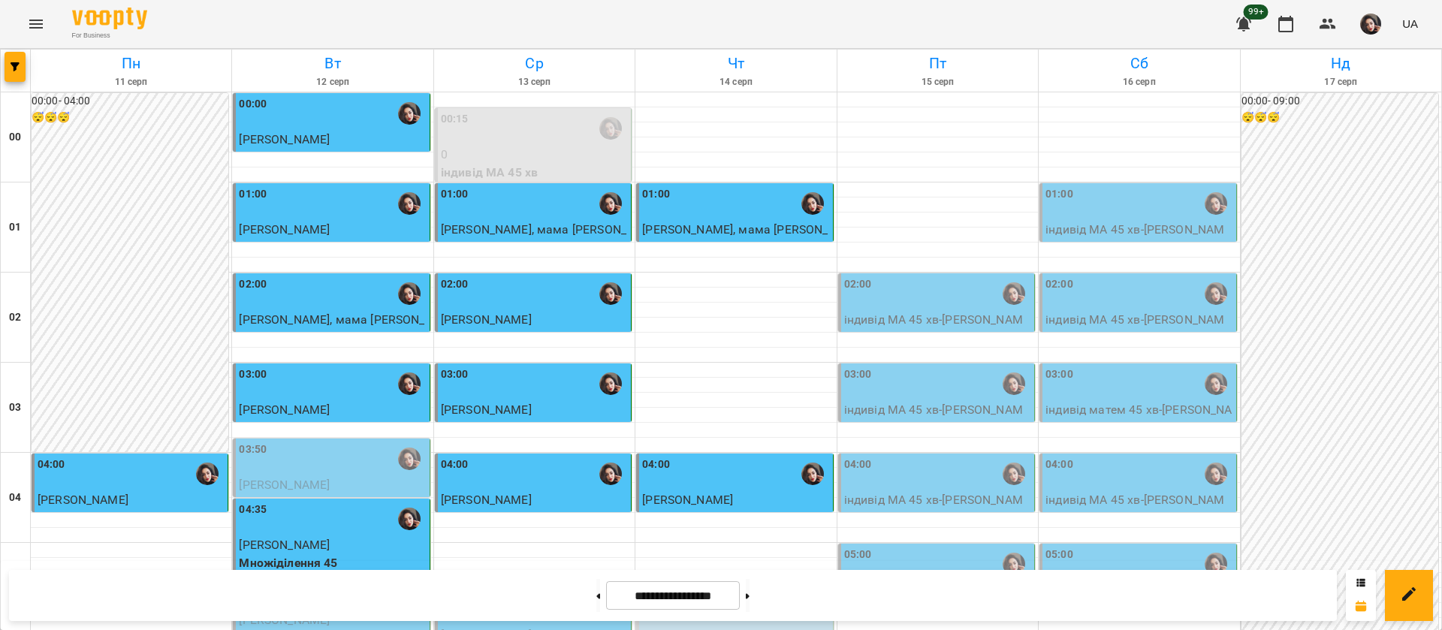
scroll to position [789, 0]
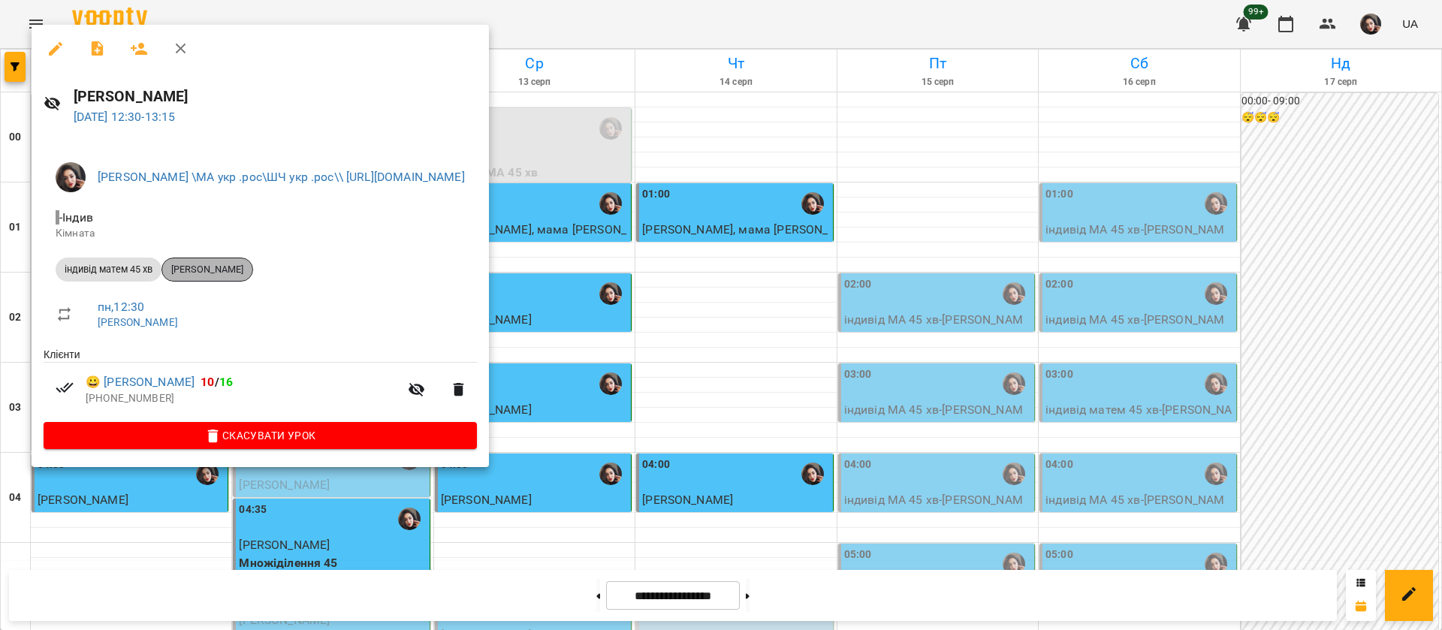
click at [213, 273] on span "[PERSON_NAME]" at bounding box center [207, 270] width 90 height 14
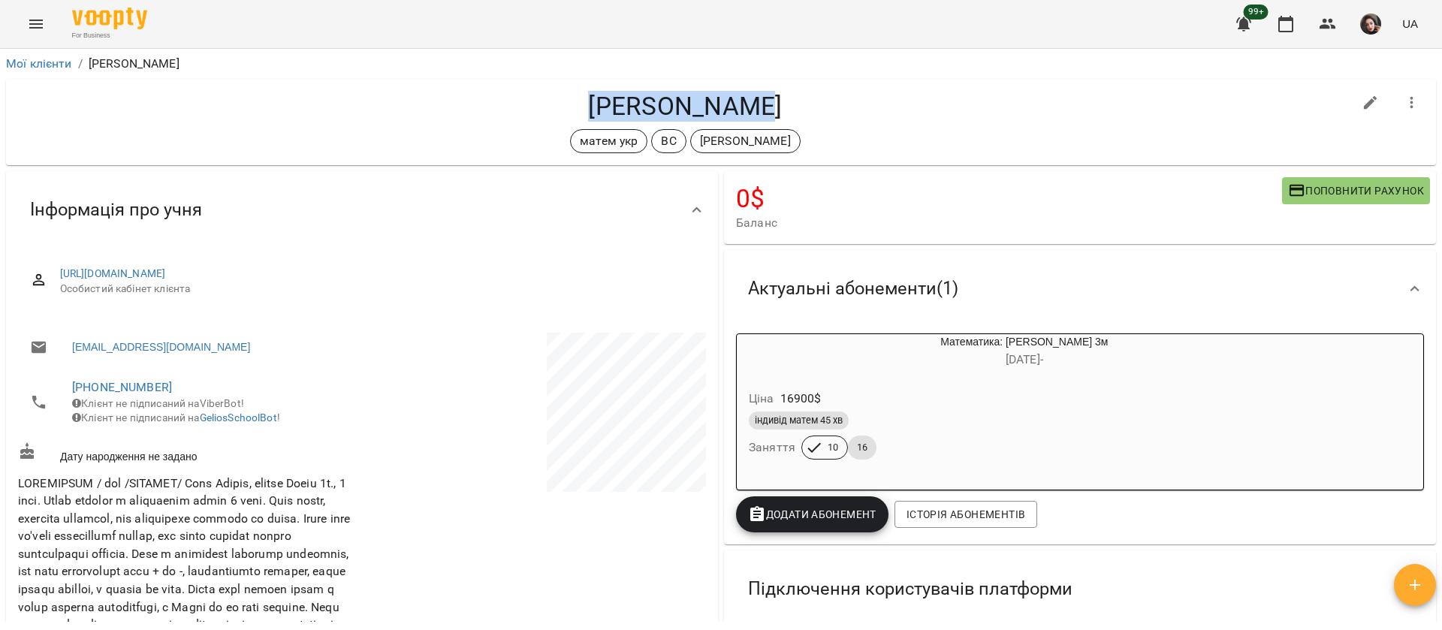
drag, startPoint x: 595, startPoint y: 104, endPoint x: 765, endPoint y: 88, distance: 171.2
click at [765, 88] on div "Софія Коваль матем укр ВС Саріджа Юля" at bounding box center [721, 122] width 1430 height 86
copy h4 "[PERSON_NAME]"
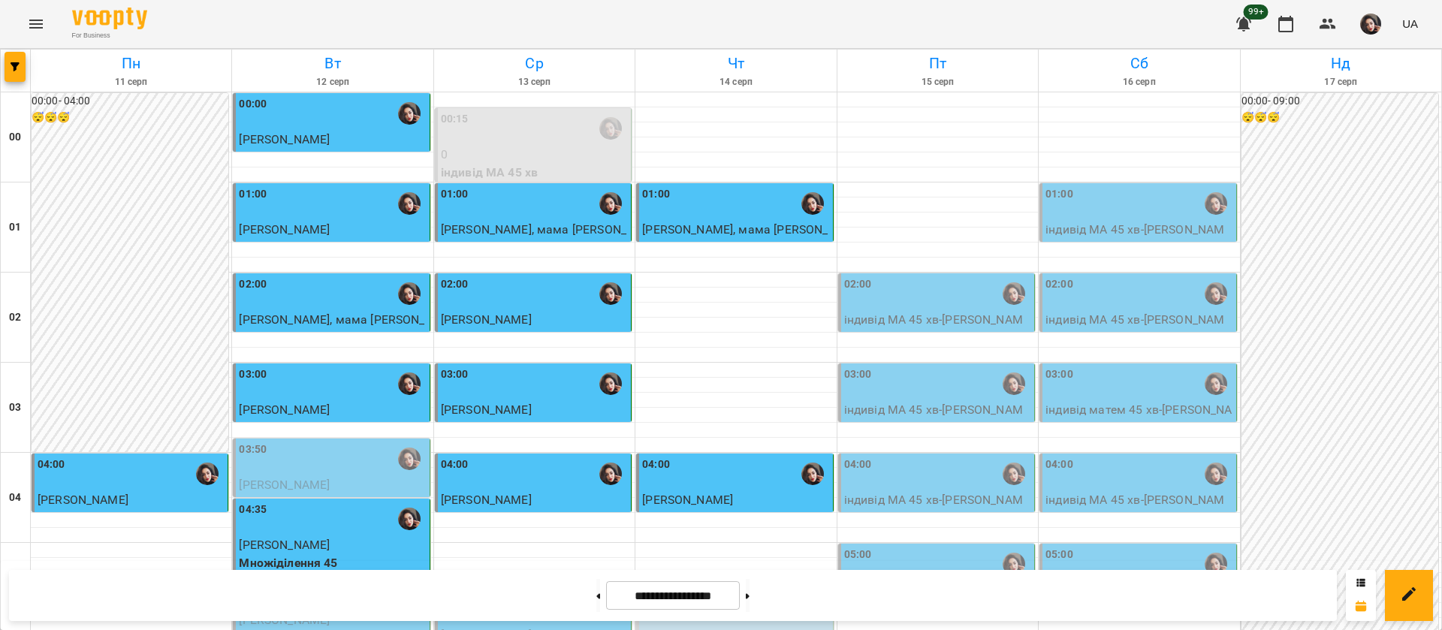
scroll to position [1239, 0]
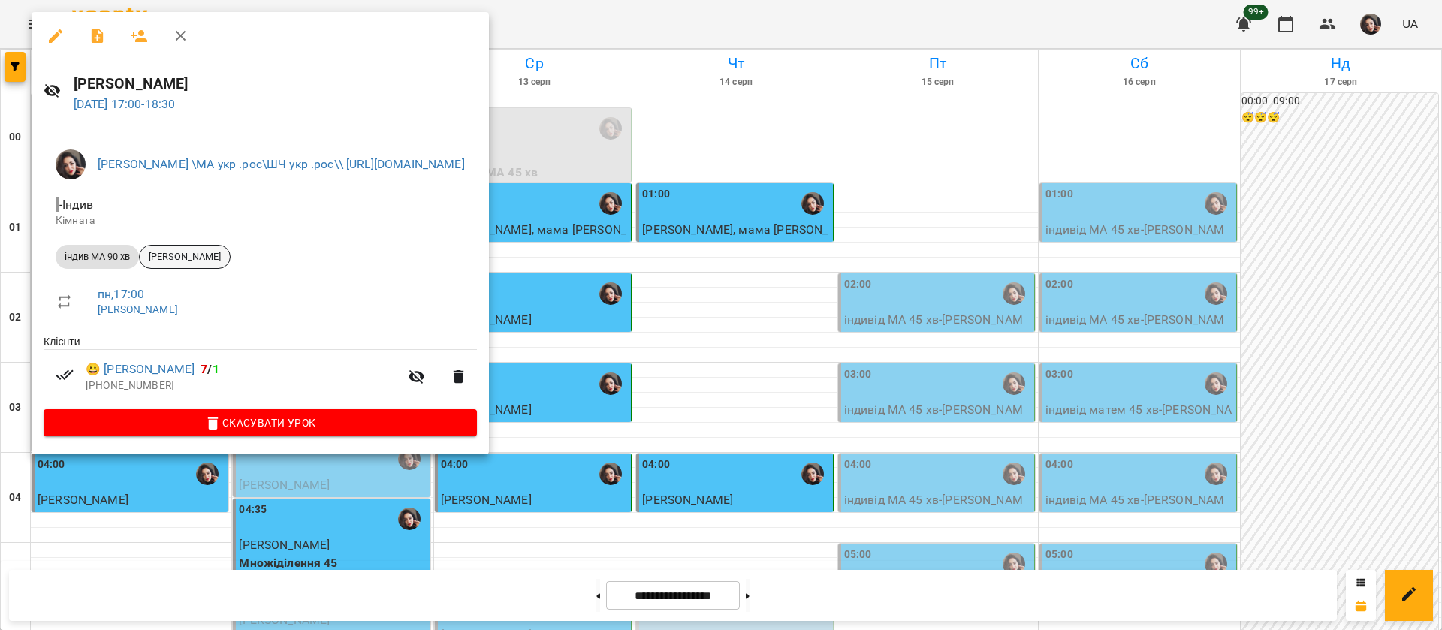
click at [212, 264] on div "[PERSON_NAME]" at bounding box center [185, 257] width 92 height 24
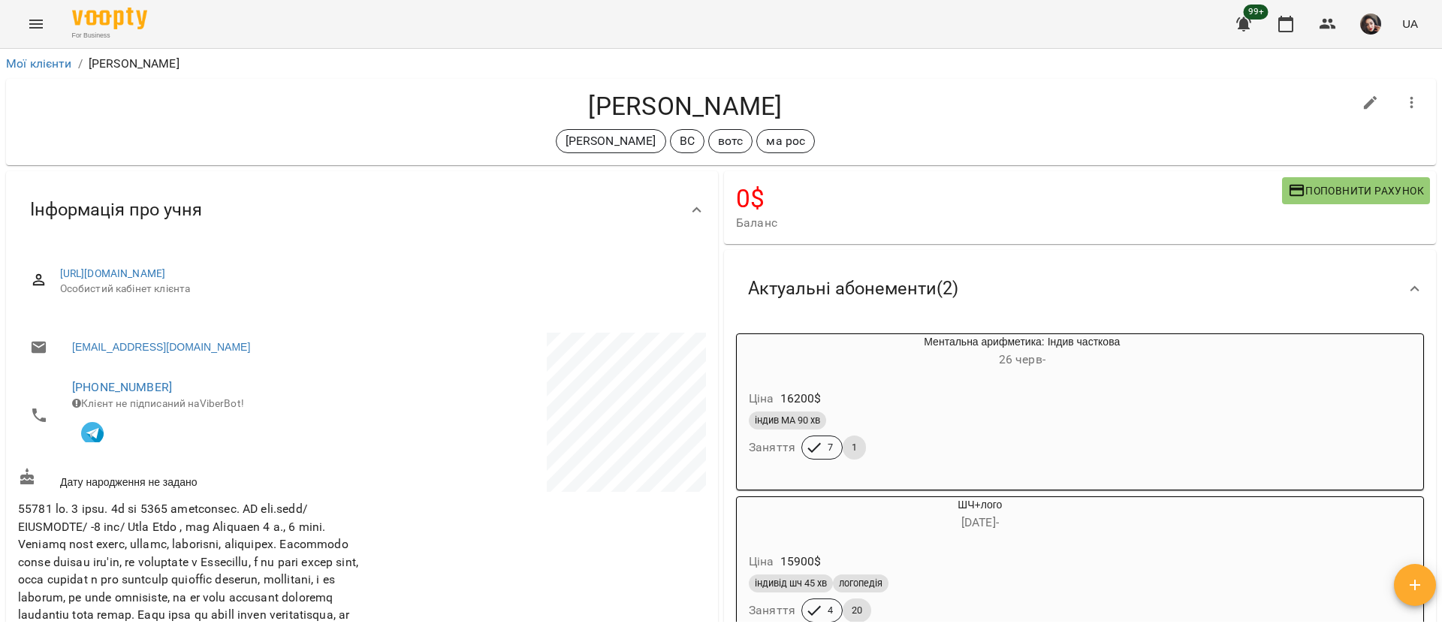
drag, startPoint x: 561, startPoint y: 101, endPoint x: 789, endPoint y: 104, distance: 228.3
click at [789, 104] on h4 "[PERSON_NAME]" at bounding box center [685, 106] width 1335 height 31
copy h4 "[PERSON_NAME]"
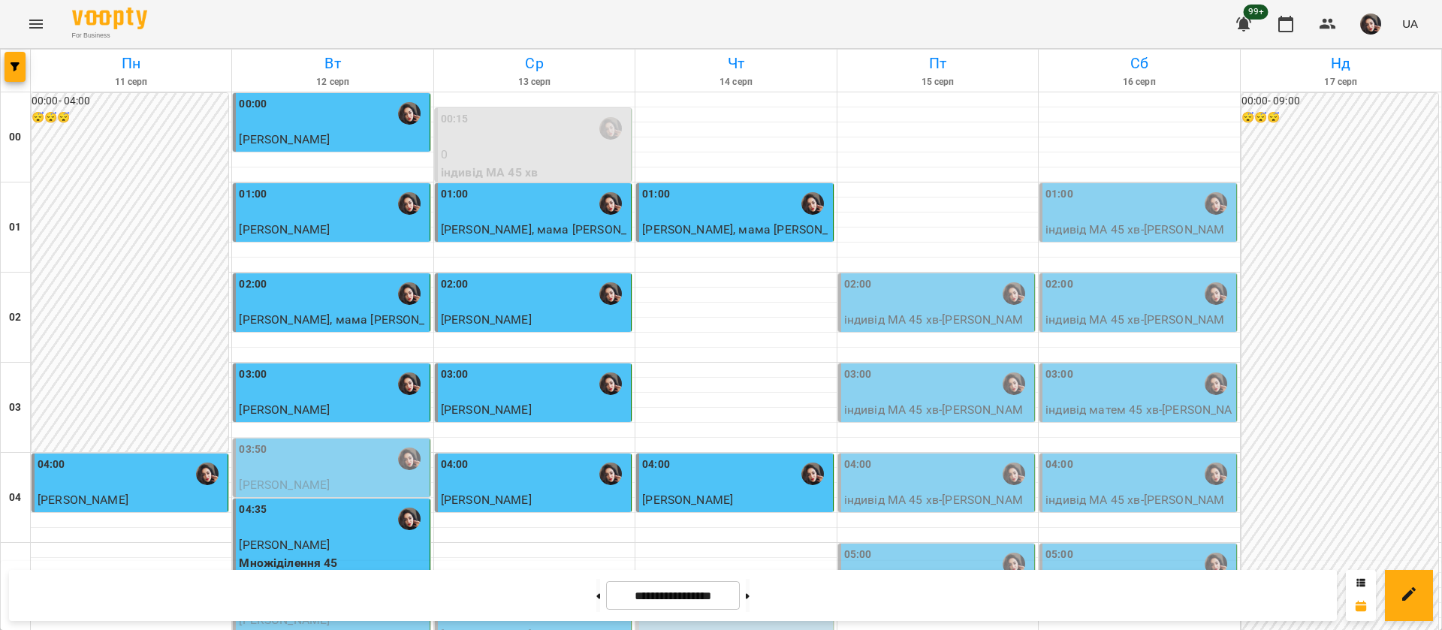
scroll to position [1352, 0]
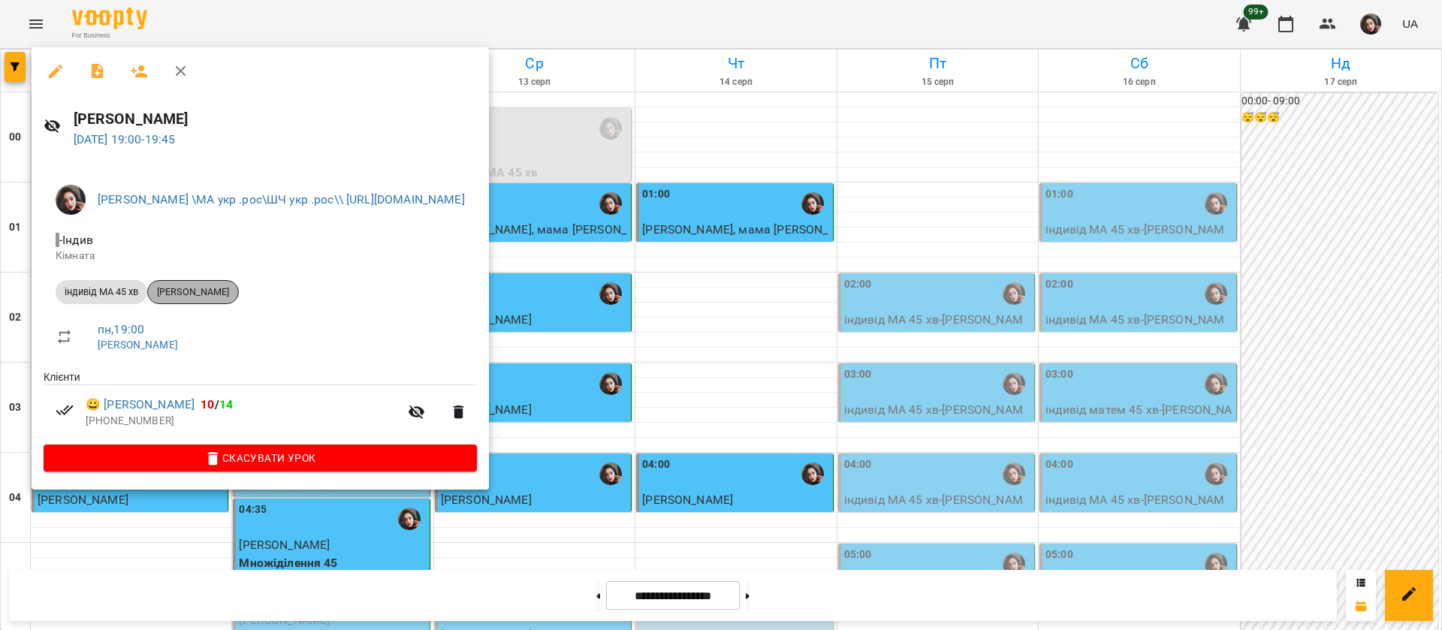
click at [195, 285] on div "[PERSON_NAME]" at bounding box center [193, 292] width 92 height 24
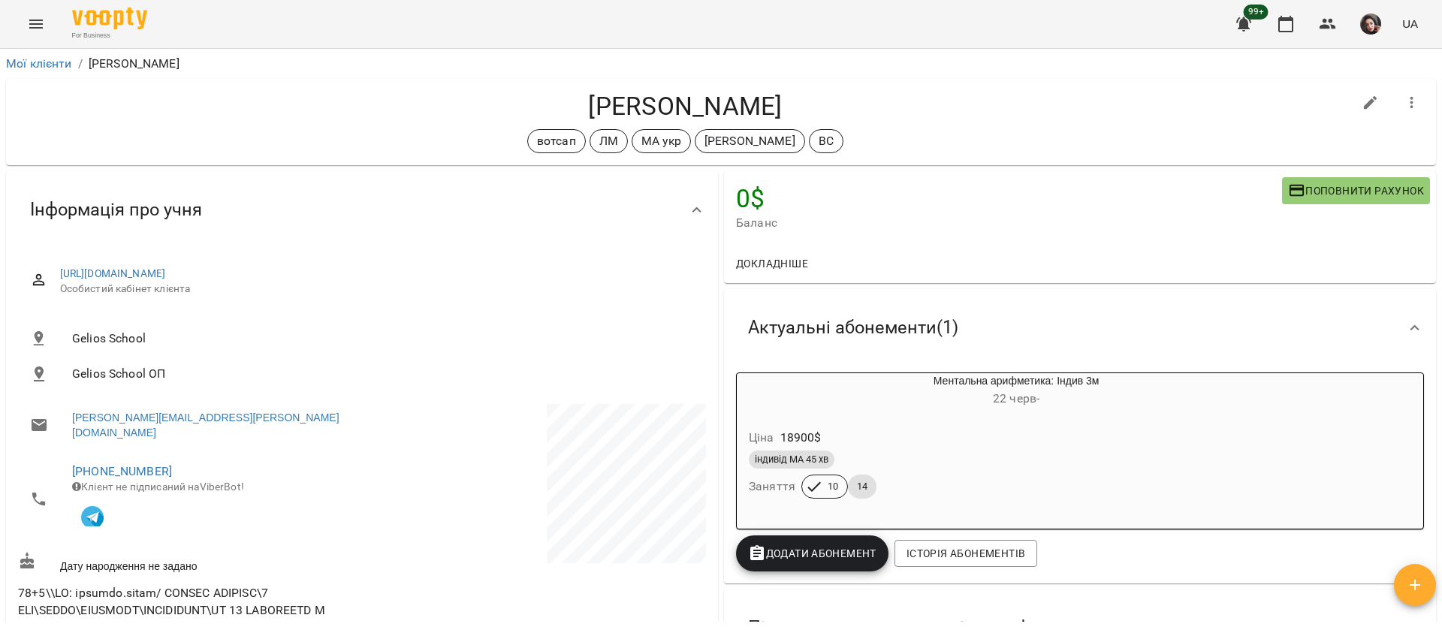
drag, startPoint x: 577, startPoint y: 100, endPoint x: 781, endPoint y: 91, distance: 204.5
click at [781, 91] on h4 "[PERSON_NAME]" at bounding box center [685, 106] width 1335 height 31
copy h4 "[PERSON_NAME]"
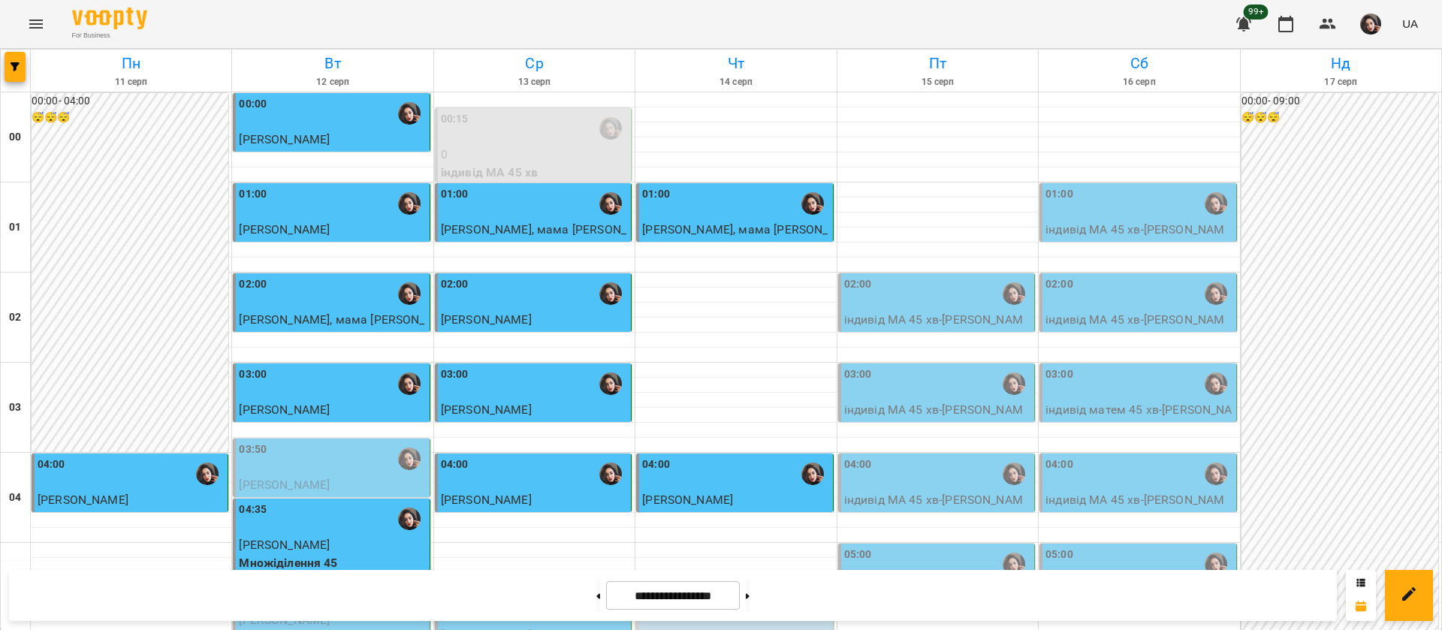
scroll to position [1693, 0]
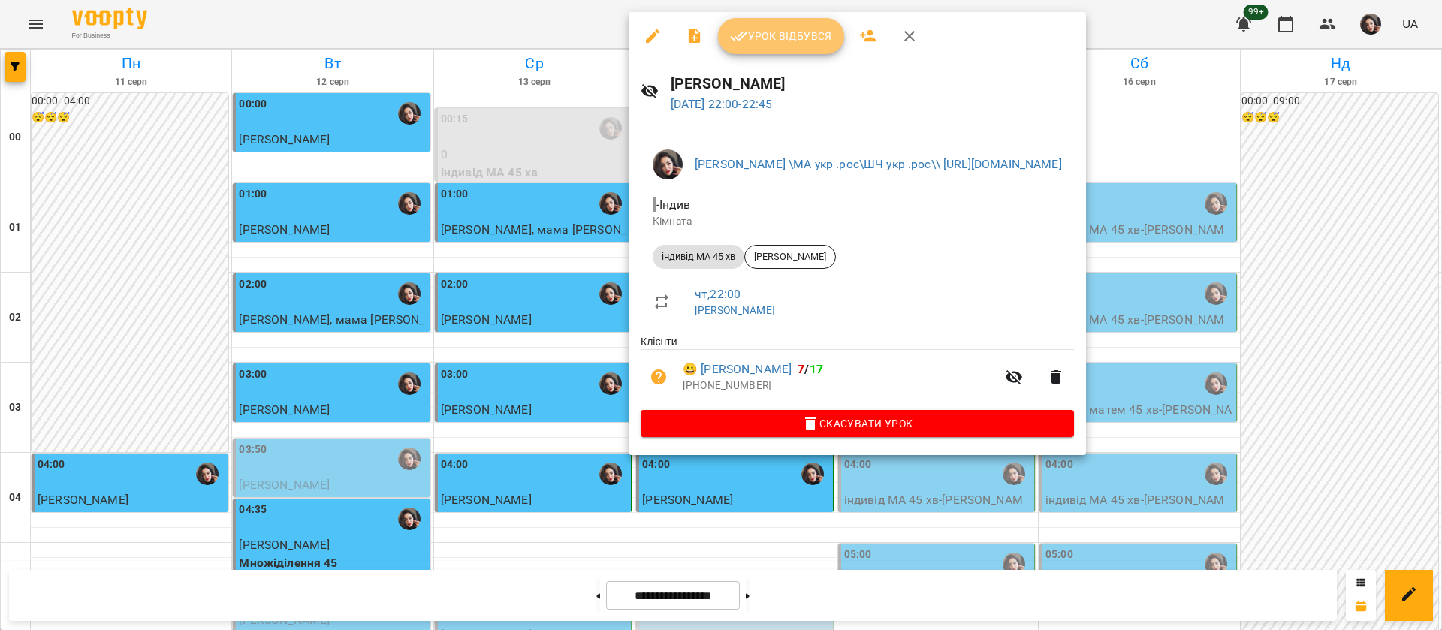
click at [759, 41] on span "Урок відбувся" at bounding box center [781, 36] width 102 height 18
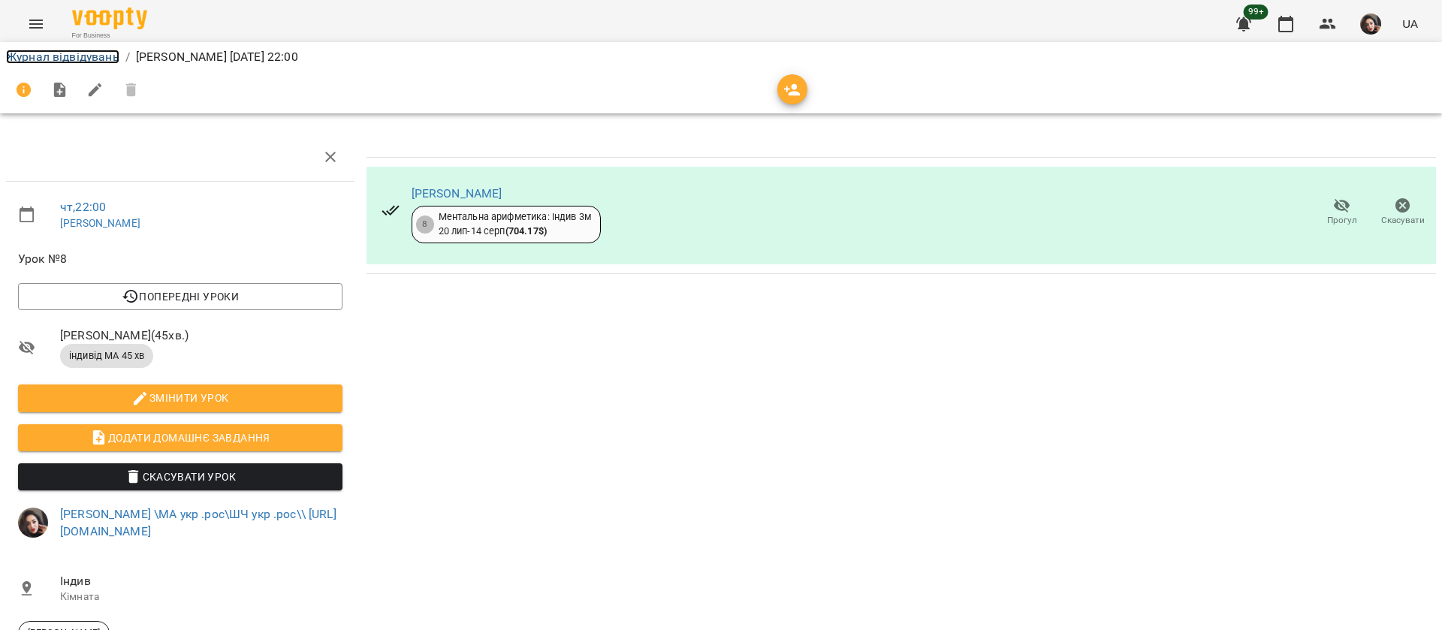
click at [13, 54] on link "Журнал відвідувань" at bounding box center [62, 57] width 113 height 14
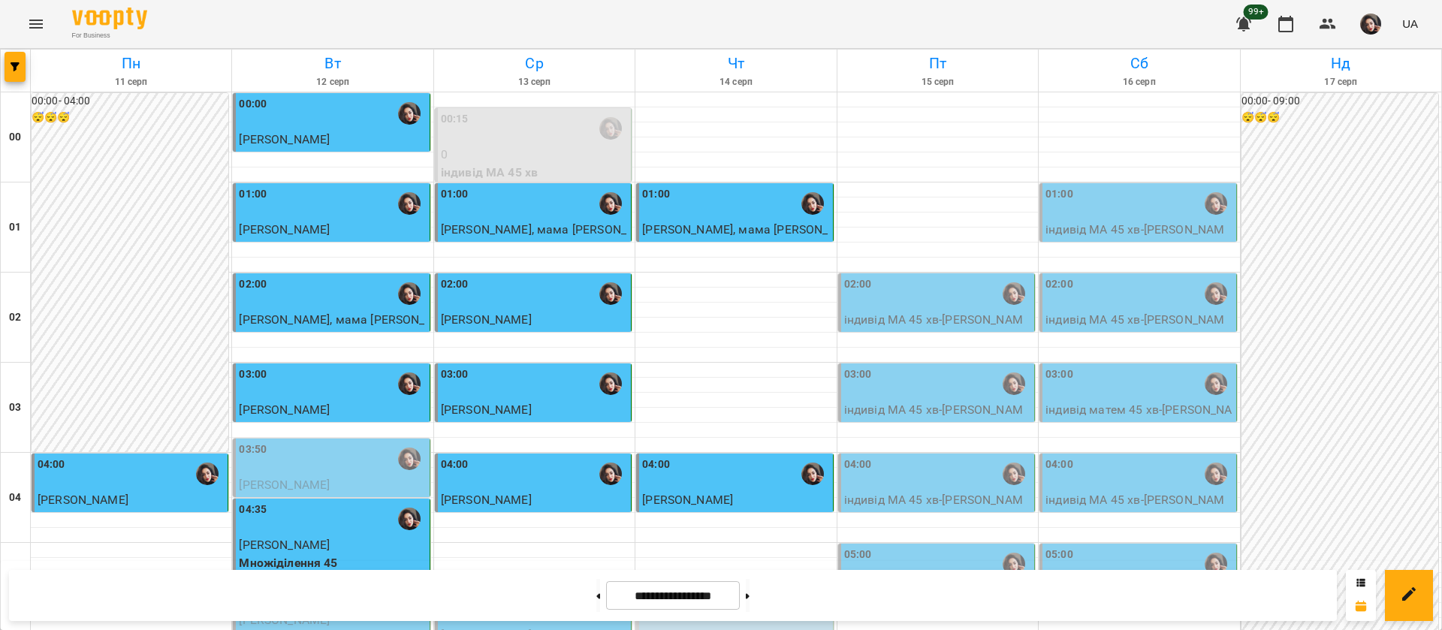
scroll to position [1690, 0]
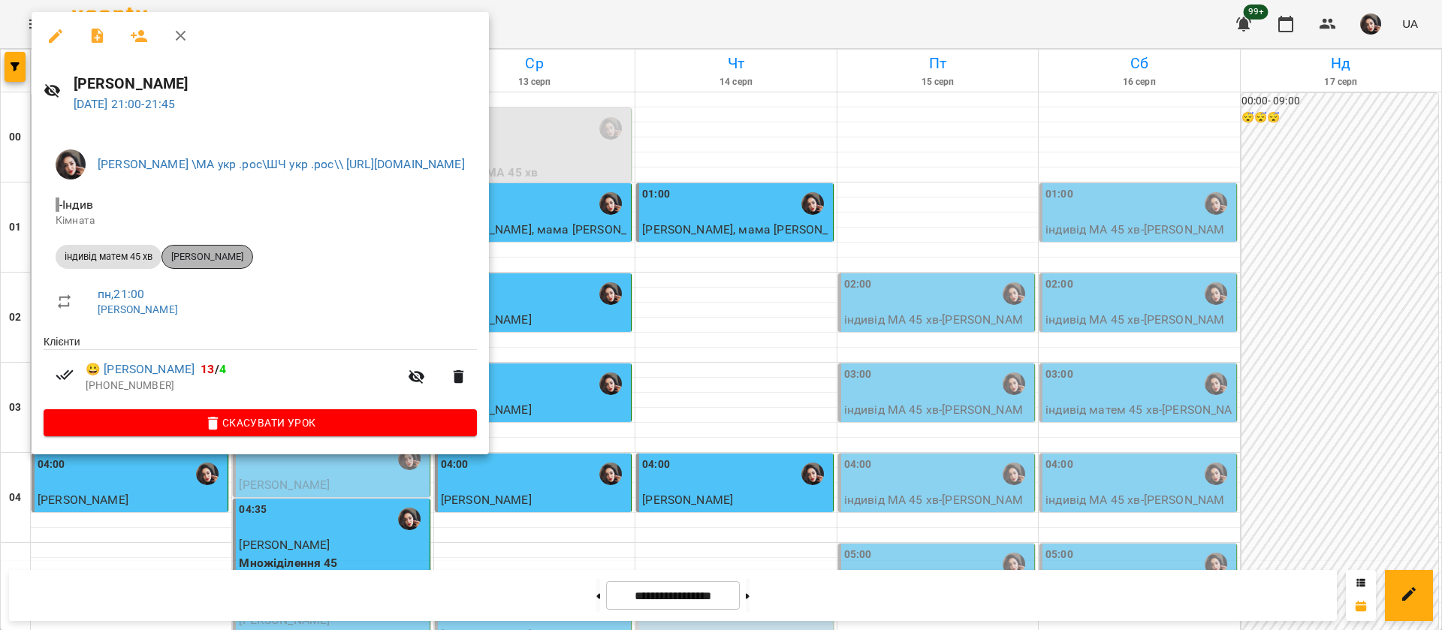
click at [195, 256] on span "[PERSON_NAME]" at bounding box center [207, 257] width 90 height 14
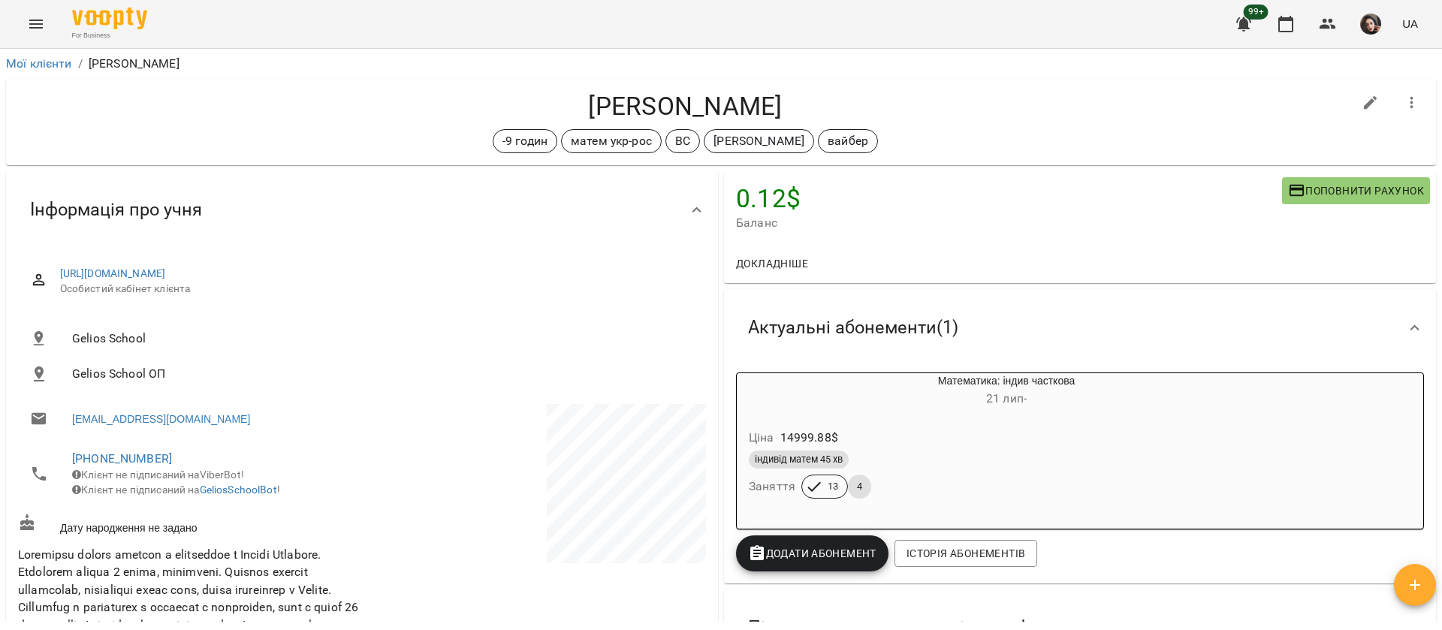
drag, startPoint x: 532, startPoint y: 103, endPoint x: 831, endPoint y: 97, distance: 299.7
click at [831, 97] on h4 "[PERSON_NAME]" at bounding box center [685, 106] width 1335 height 31
copy h4 "[PERSON_NAME]"
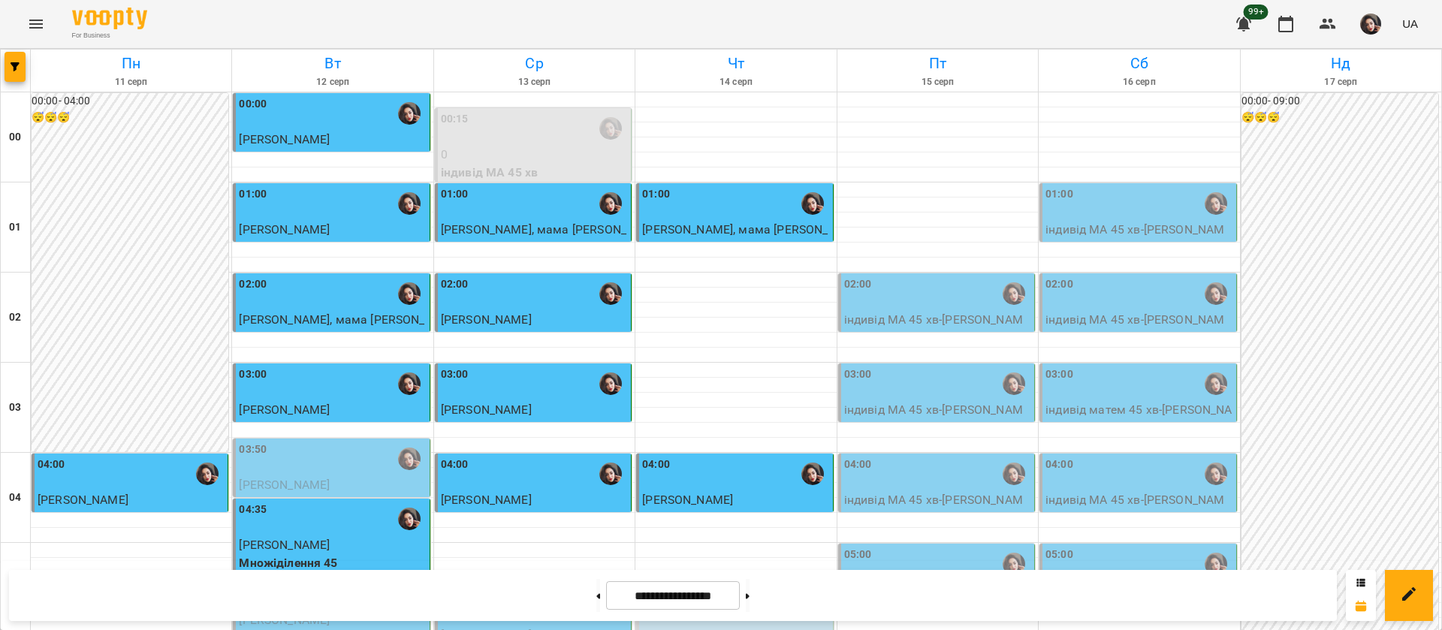
scroll to position [1693, 0]
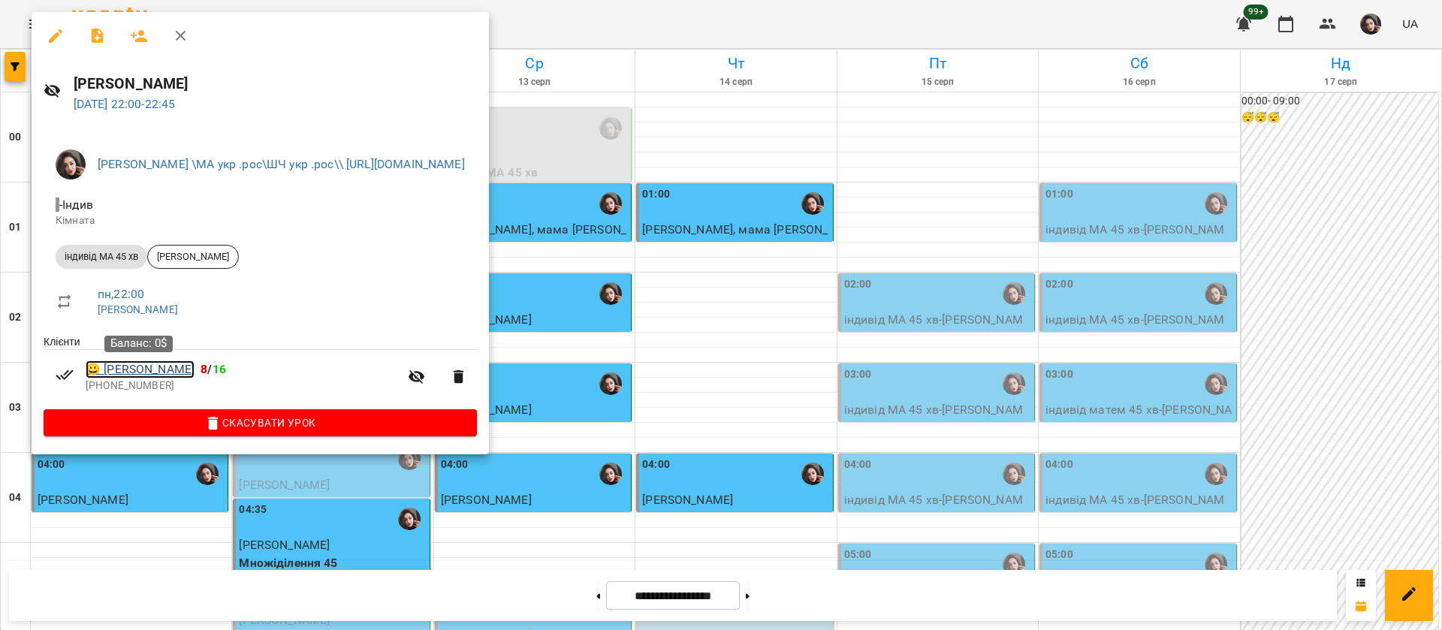
click at [168, 370] on link "😀 [PERSON_NAME]" at bounding box center [140, 369] width 109 height 18
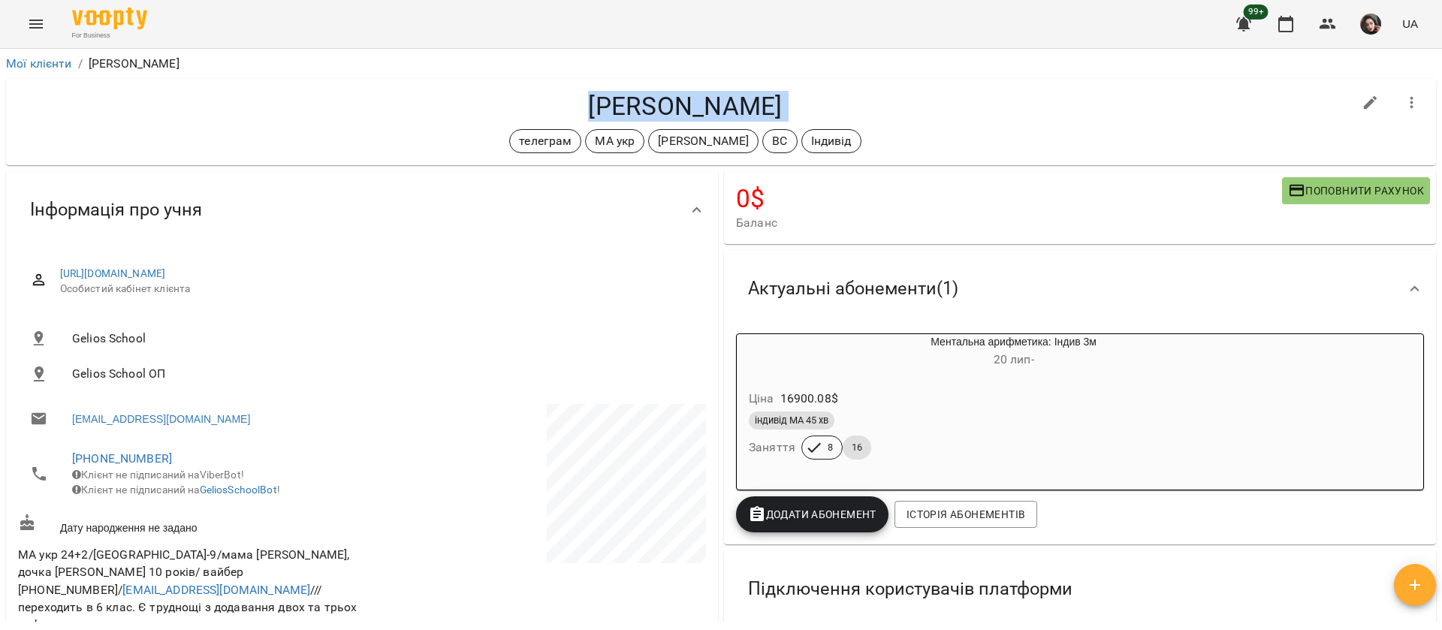
drag, startPoint x: 575, startPoint y: 108, endPoint x: 793, endPoint y: 125, distance: 219.2
click at [793, 125] on div "[PERSON_NAME] телеграм МА укр [PERSON_NAME] ВС Індивід" at bounding box center [685, 122] width 1335 height 62
copy div "[PERSON_NAME] телеграм МА укр [PERSON_NAME] ВС Індивід"
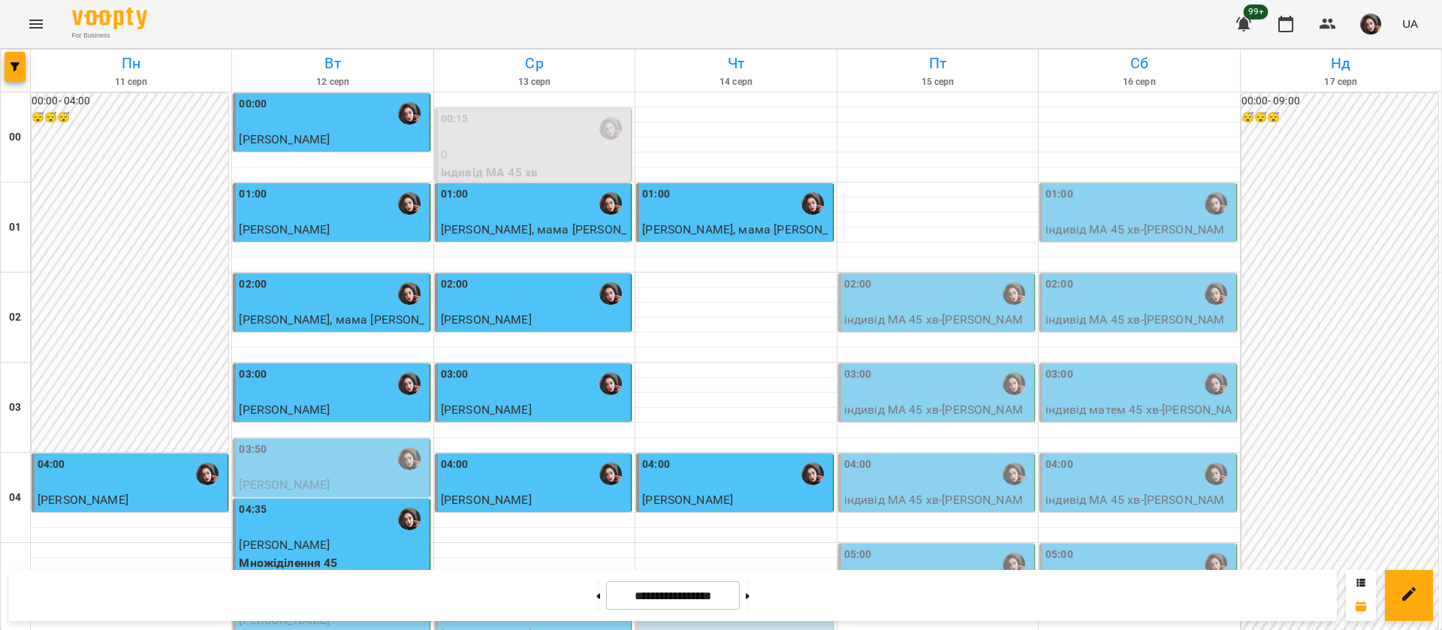
scroll to position [1693, 0]
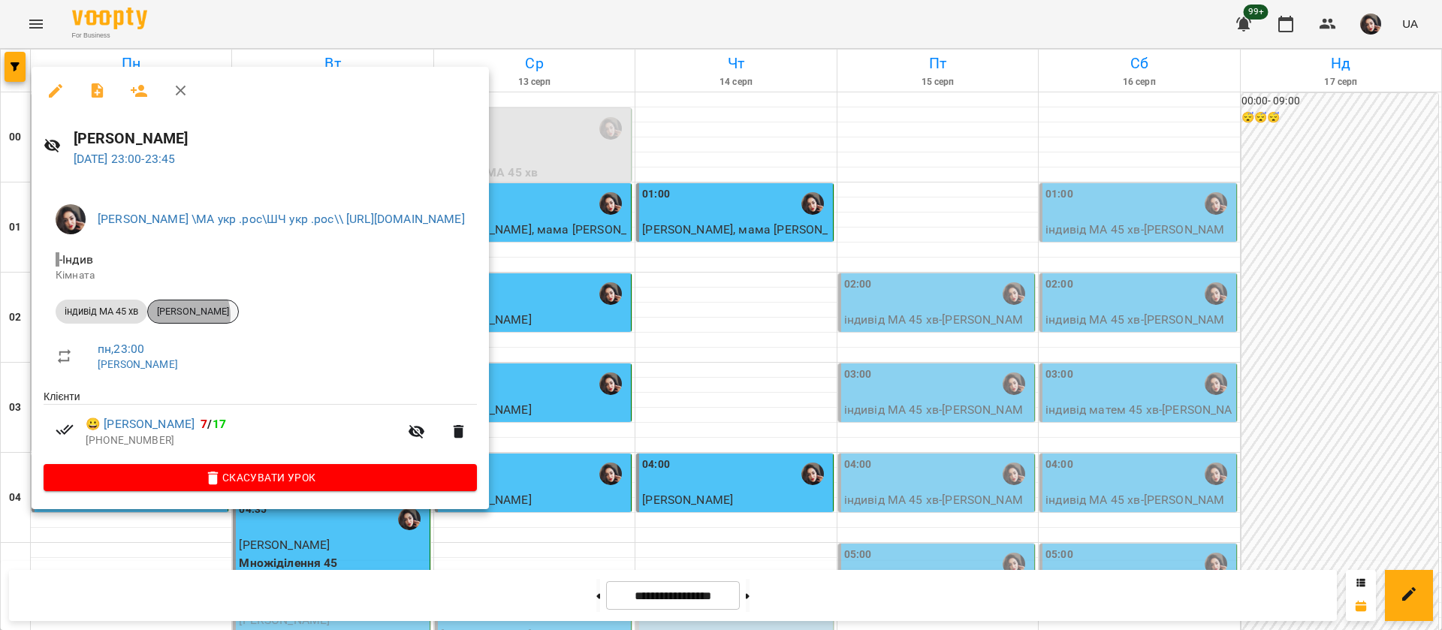
click at [180, 316] on span "[PERSON_NAME]" at bounding box center [193, 312] width 90 height 14
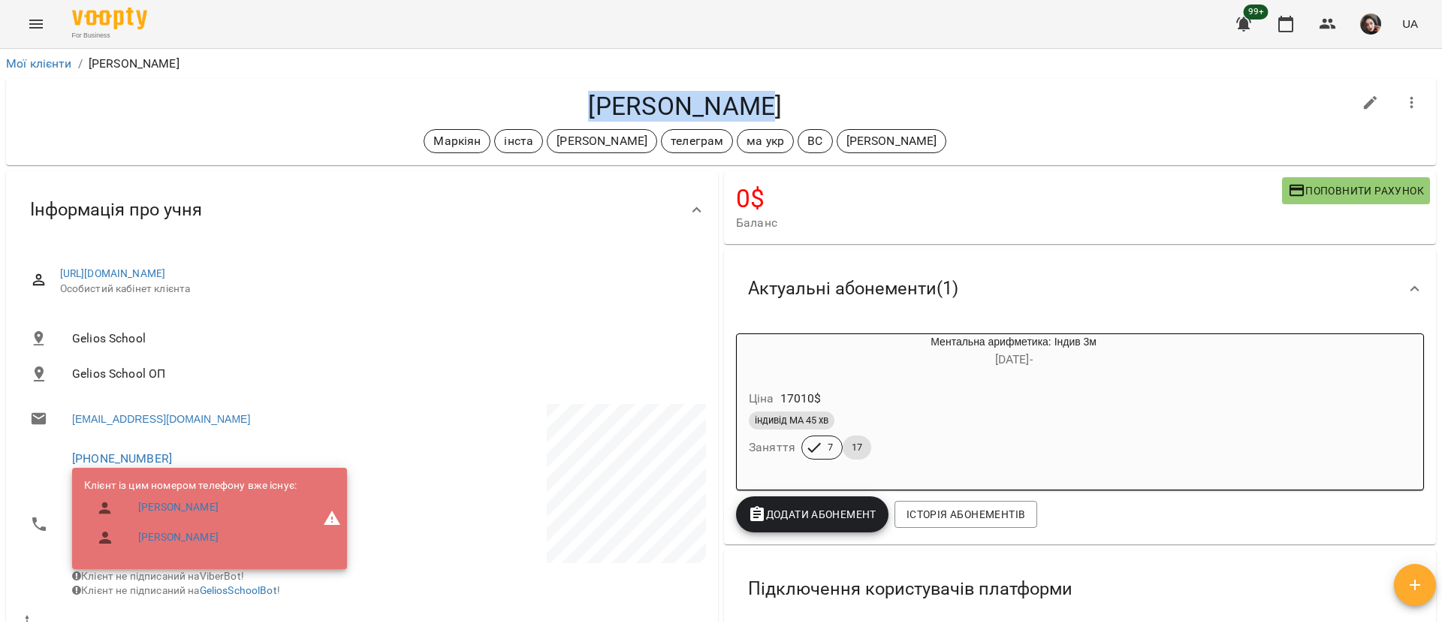
drag, startPoint x: 595, startPoint y: 105, endPoint x: 762, endPoint y: 98, distance: 167.6
click at [762, 98] on h4 "[PERSON_NAME]" at bounding box center [685, 106] width 1335 height 31
copy h4 "[PERSON_NAME]"
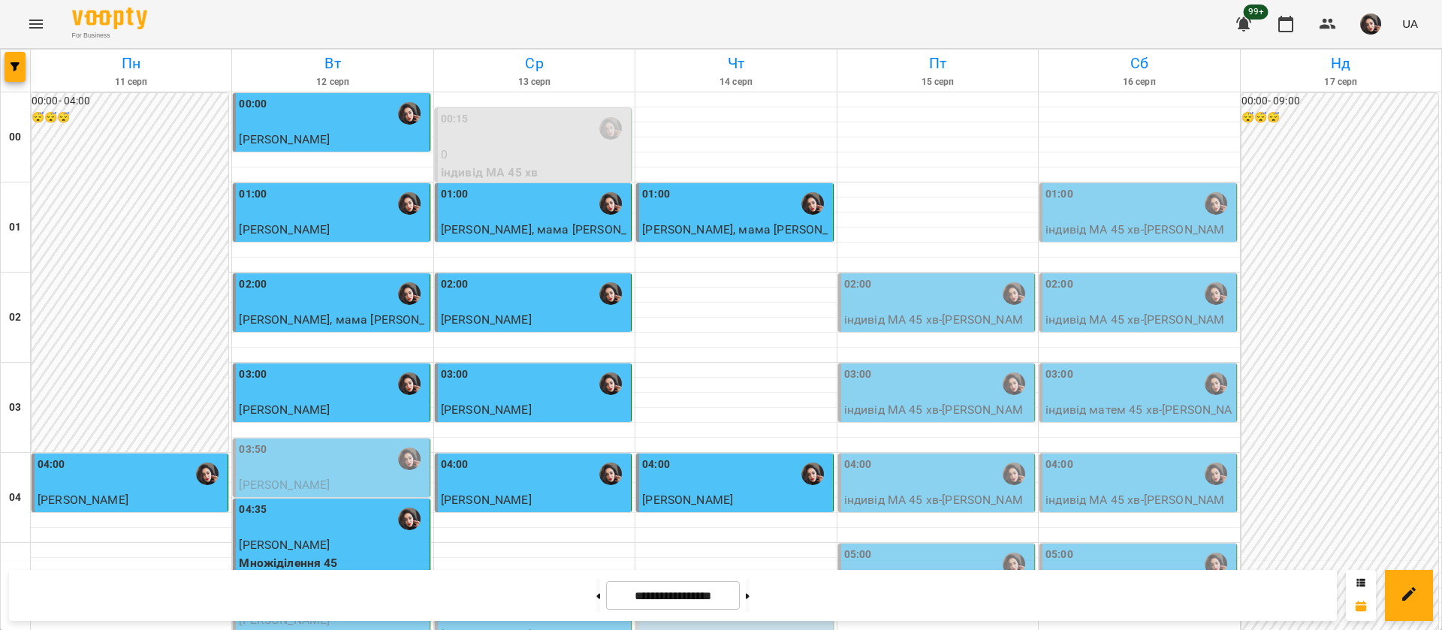
click at [365, 219] on div "01:00" at bounding box center [332, 203] width 187 height 35
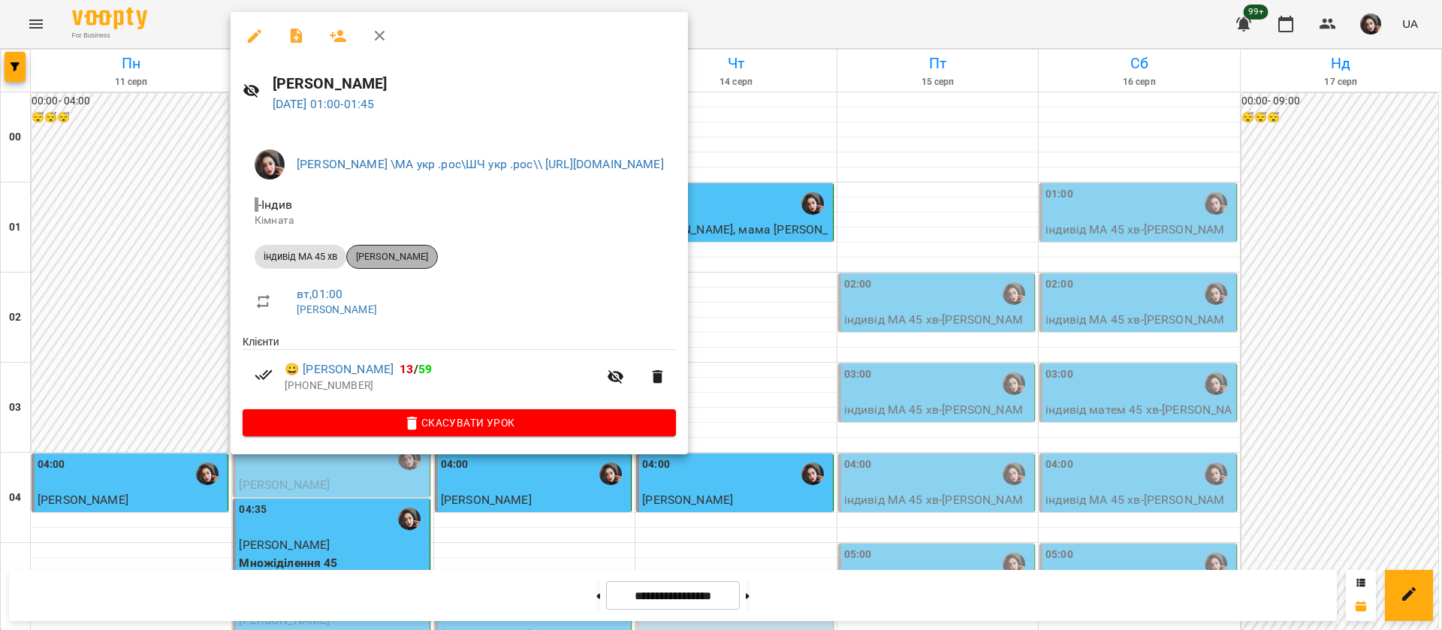
click at [393, 247] on div "[PERSON_NAME]" at bounding box center [392, 257] width 92 height 24
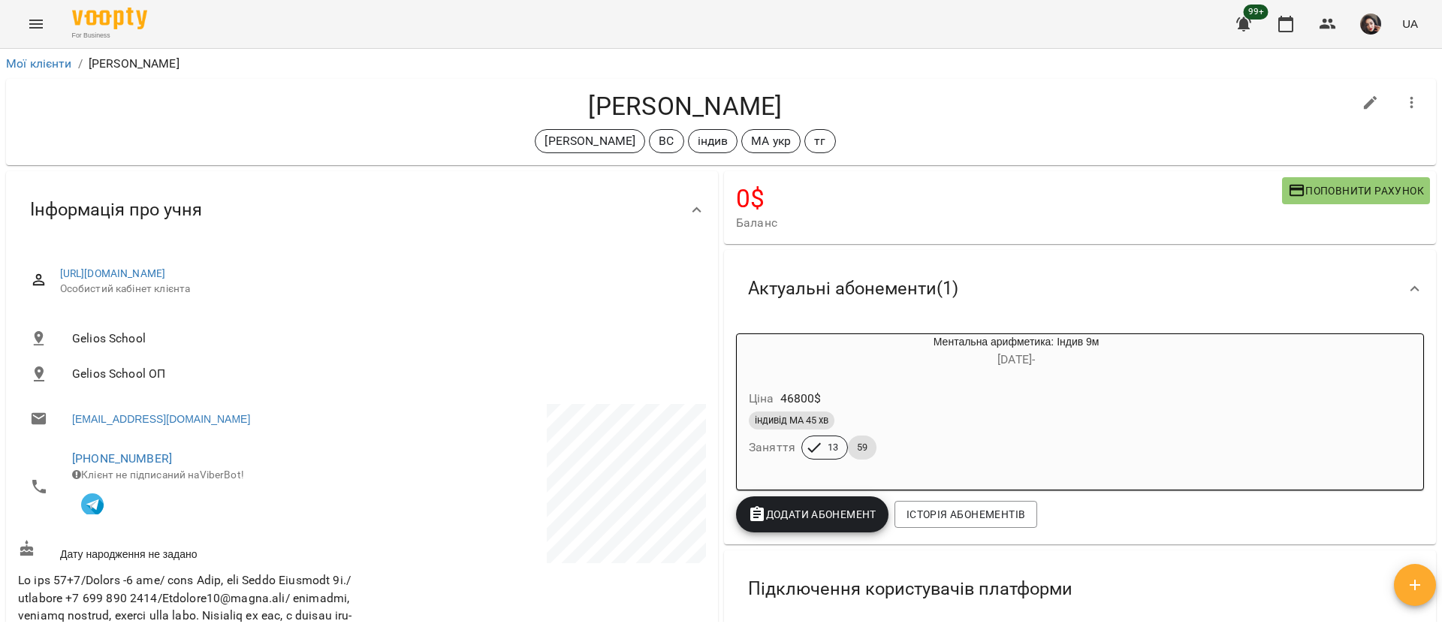
drag, startPoint x: 589, startPoint y: 104, endPoint x: 765, endPoint y: 119, distance: 177.2
click at [765, 119] on h4 "[PERSON_NAME]" at bounding box center [685, 106] width 1335 height 31
copy h4 "[PERSON_NAME]"
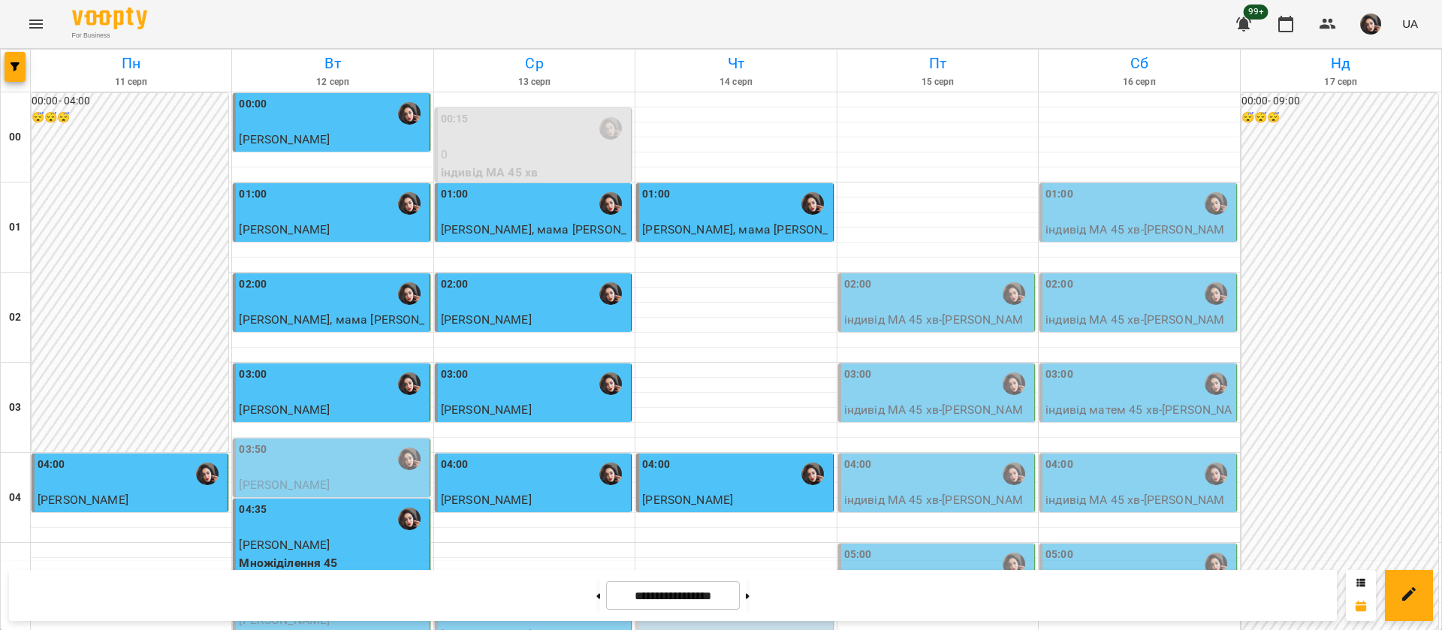
click at [369, 300] on div "02:00" at bounding box center [332, 293] width 187 height 35
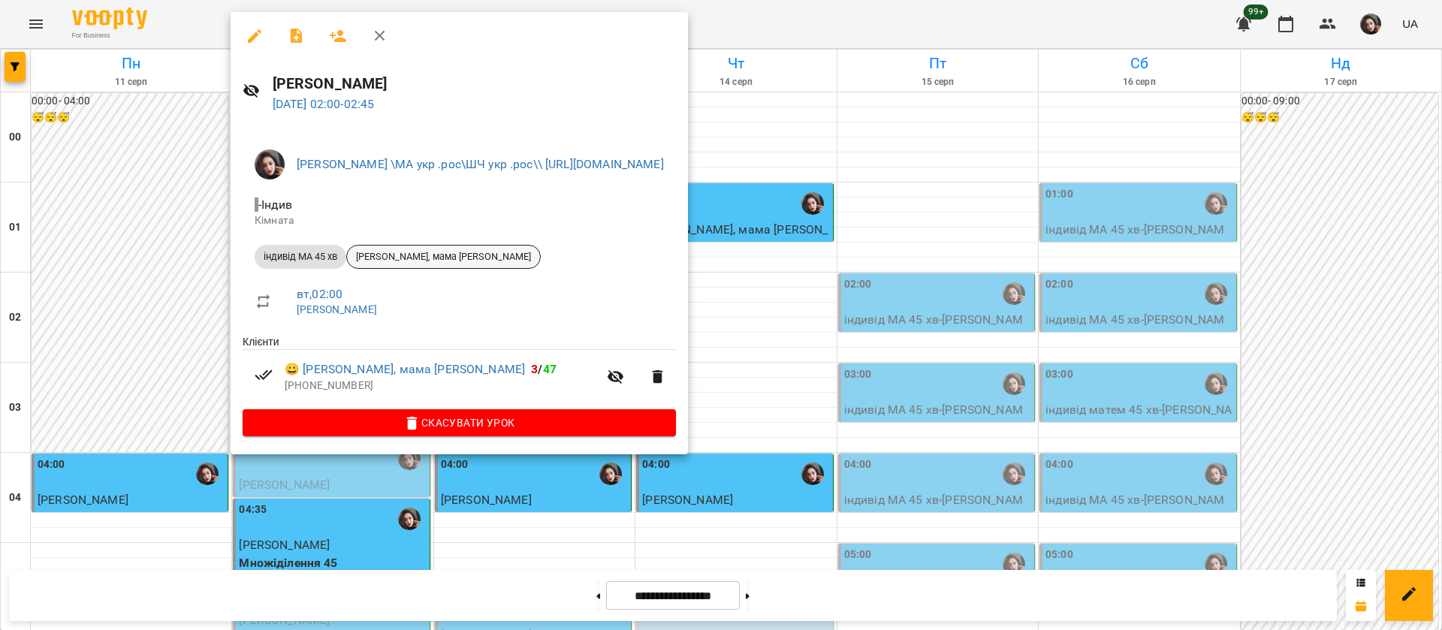
click at [400, 255] on span "[PERSON_NAME], мама [PERSON_NAME]" at bounding box center [443, 257] width 193 height 14
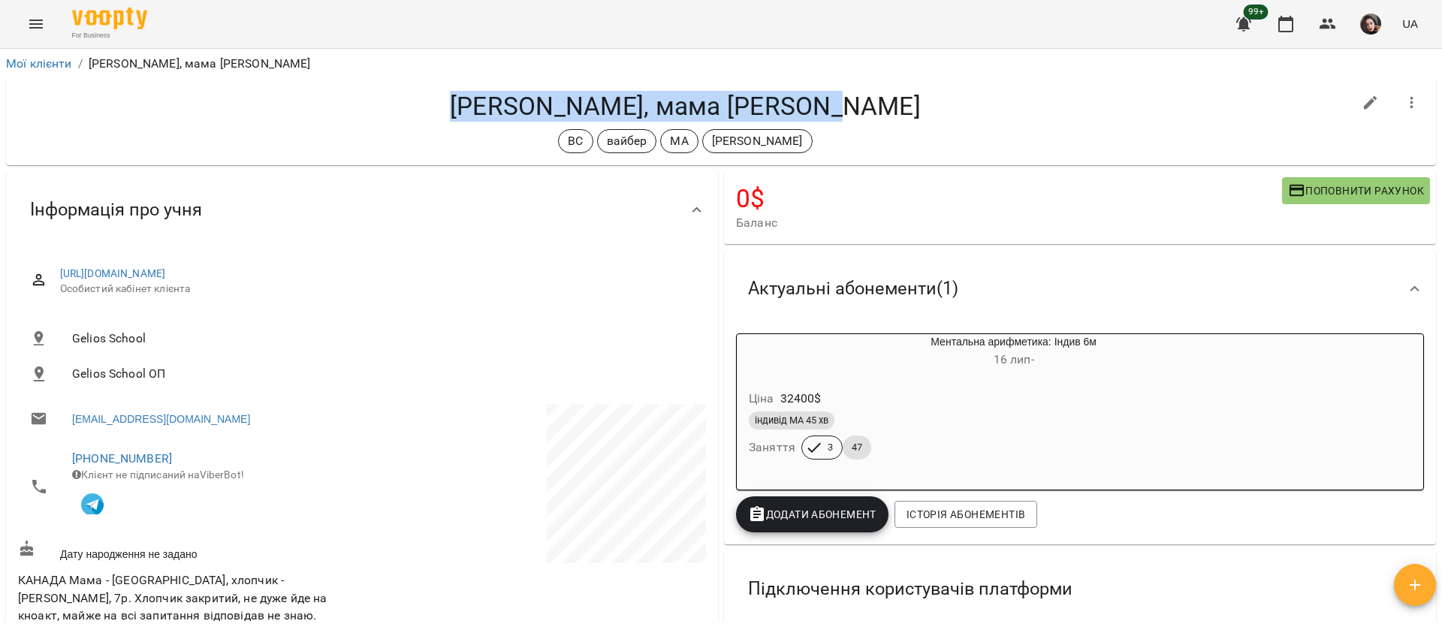
drag, startPoint x: 494, startPoint y: 106, endPoint x: 851, endPoint y: 84, distance: 357.4
click at [851, 84] on div "[PERSON_NAME], мама [PERSON_NAME] ВС вайбер МА [PERSON_NAME]" at bounding box center [721, 122] width 1430 height 86
copy h4 "[PERSON_NAME], мама [PERSON_NAME]"
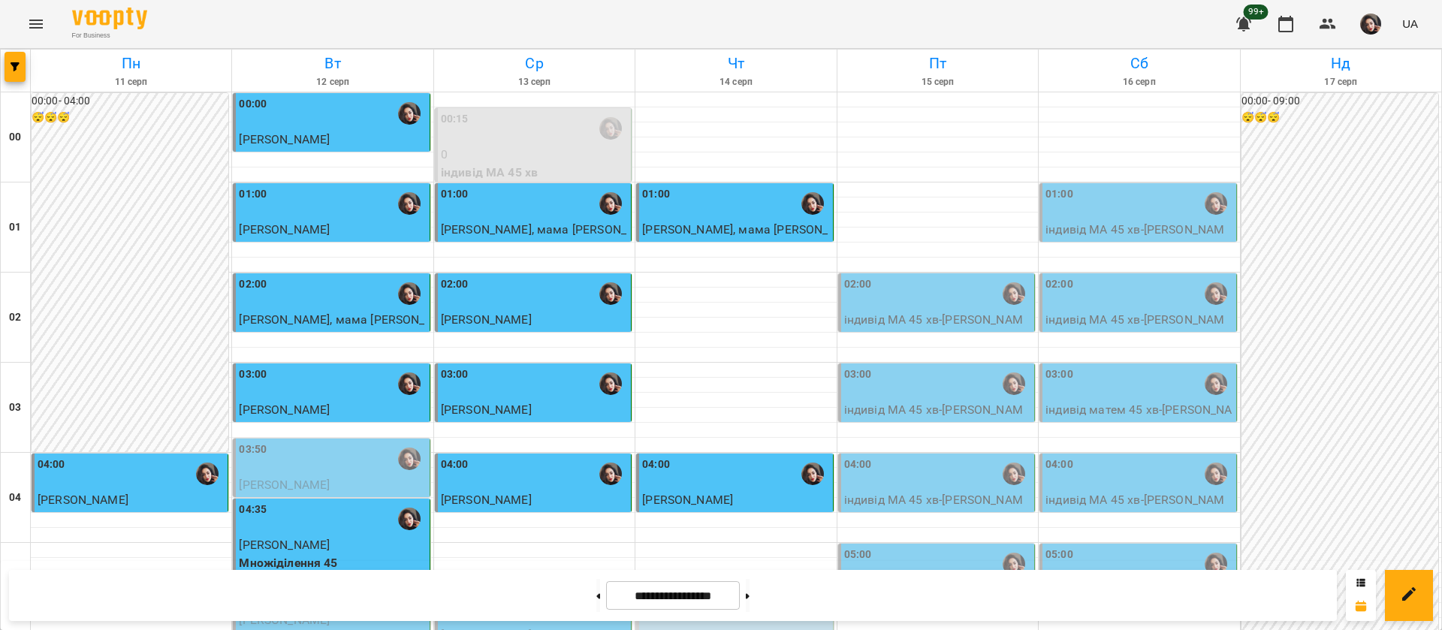
click at [318, 403] on span "[PERSON_NAME]" at bounding box center [284, 410] width 91 height 14
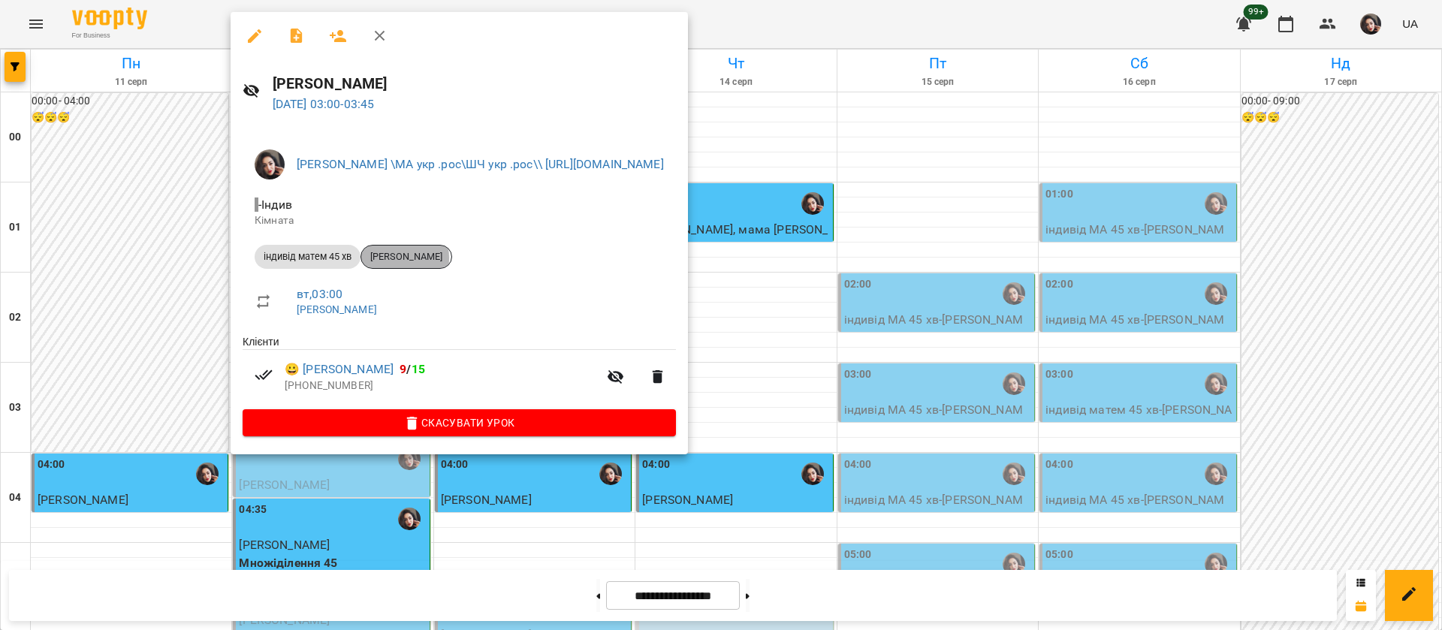
click at [394, 258] on span "[PERSON_NAME]" at bounding box center [406, 257] width 90 height 14
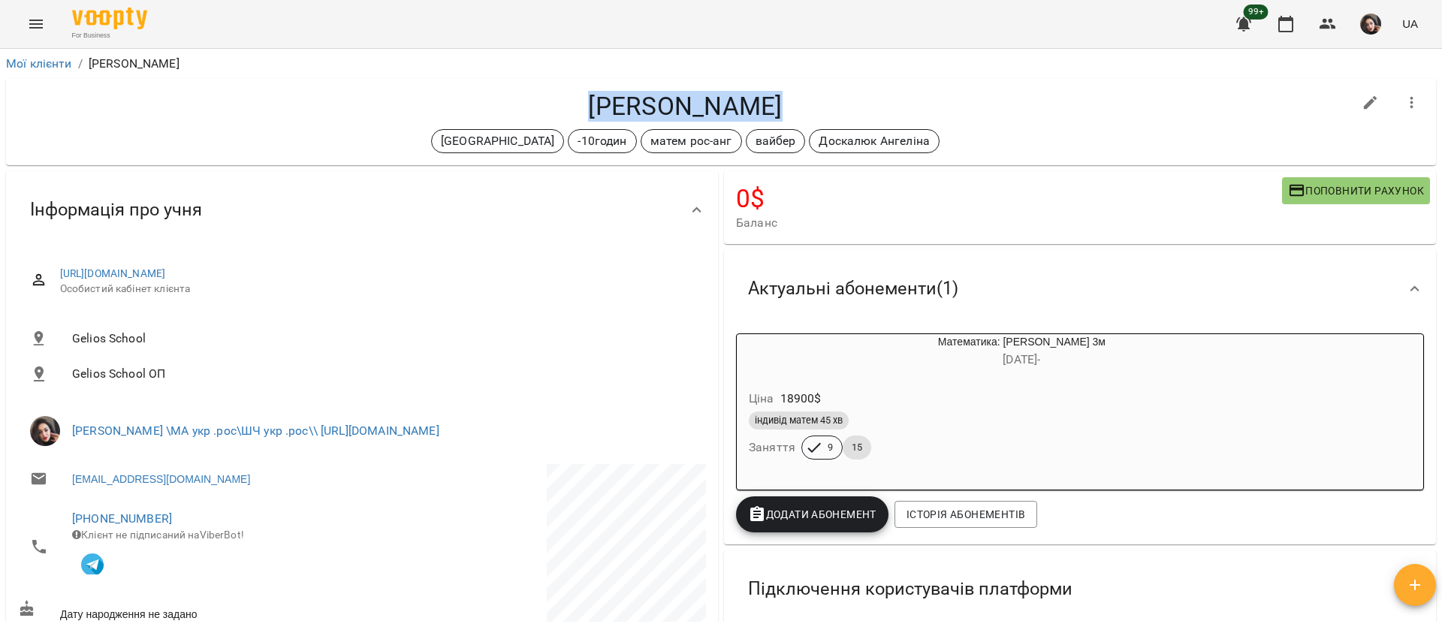
drag, startPoint x: 592, startPoint y: 95, endPoint x: 783, endPoint y: 98, distance: 190.8
click at [783, 98] on h4 "[PERSON_NAME]" at bounding box center [685, 106] width 1335 height 31
copy h4 "[PERSON_NAME]"
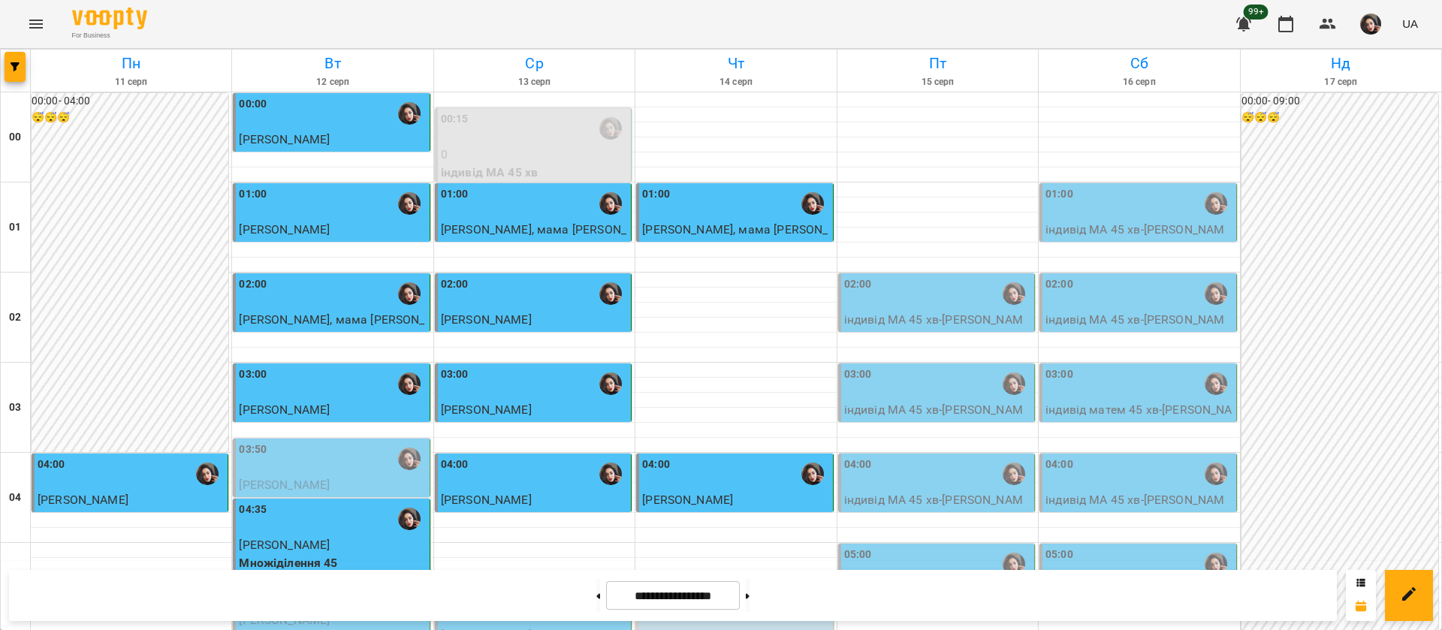
scroll to position [225, 0]
click at [349, 442] on div "03:50" at bounding box center [332, 459] width 187 height 35
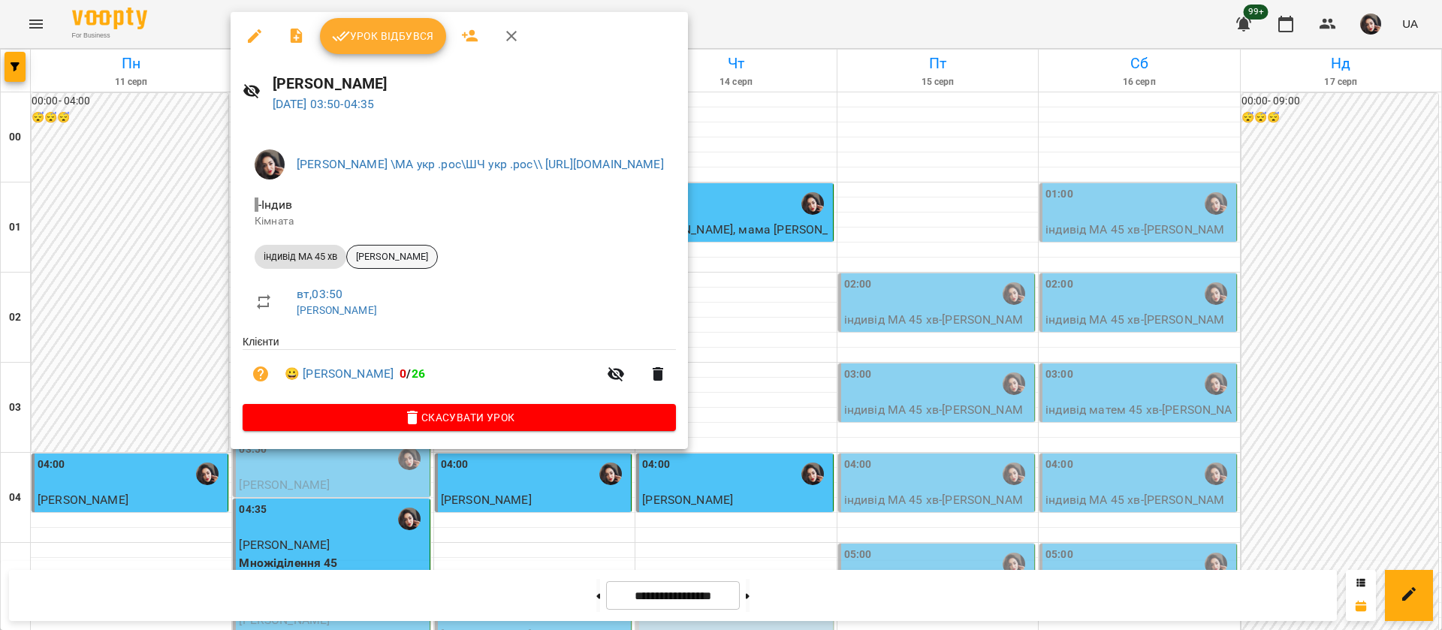
click at [370, 253] on span "[PERSON_NAME]" at bounding box center [392, 257] width 90 height 14
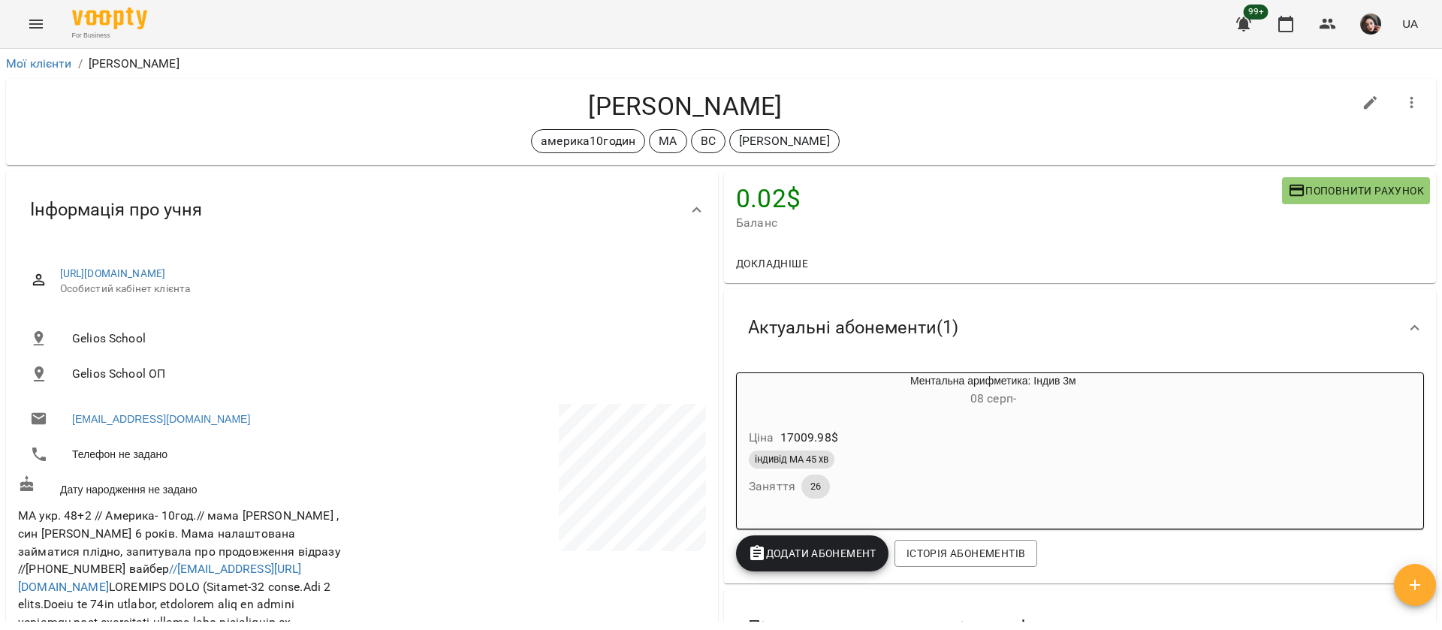
drag, startPoint x: 566, startPoint y: 103, endPoint x: 801, endPoint y: 98, distance: 235.1
click at [801, 98] on h4 "[PERSON_NAME]" at bounding box center [685, 106] width 1335 height 31
copy h4 "[PERSON_NAME]"
click at [35, 28] on icon "Menu" at bounding box center [36, 24] width 14 height 9
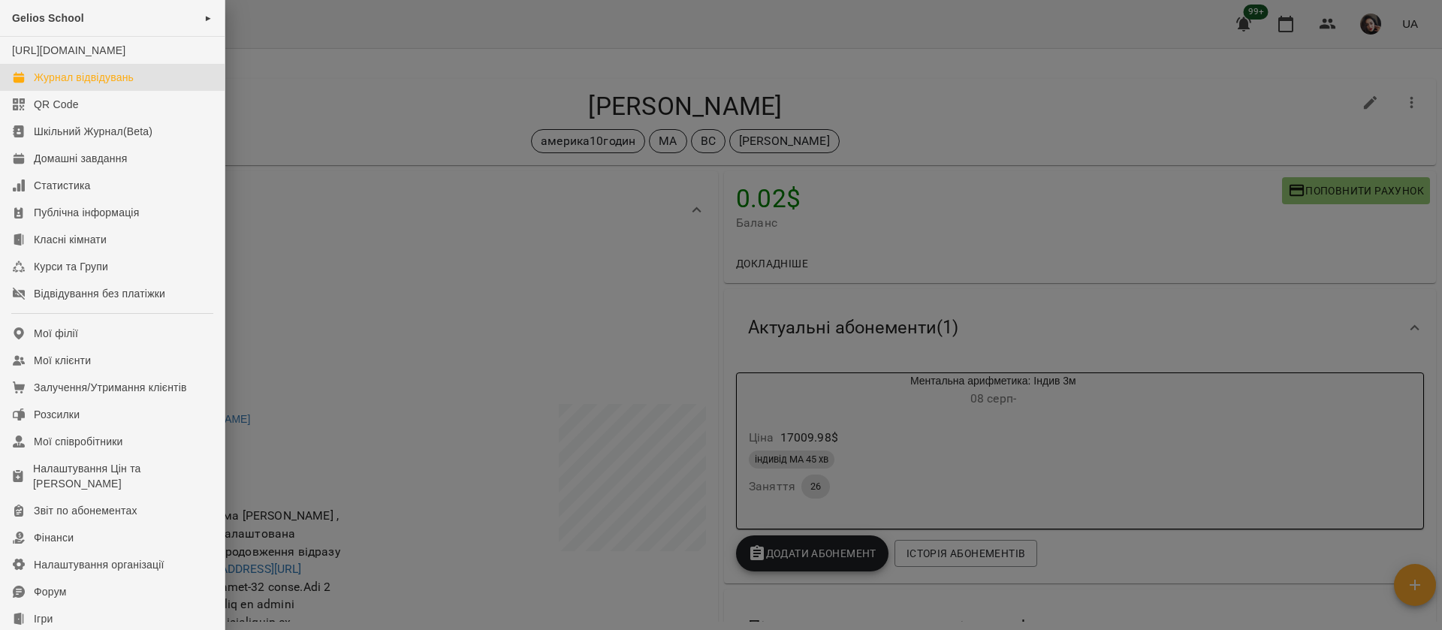
click at [66, 85] on div "Журнал відвідувань" at bounding box center [84, 77] width 100 height 15
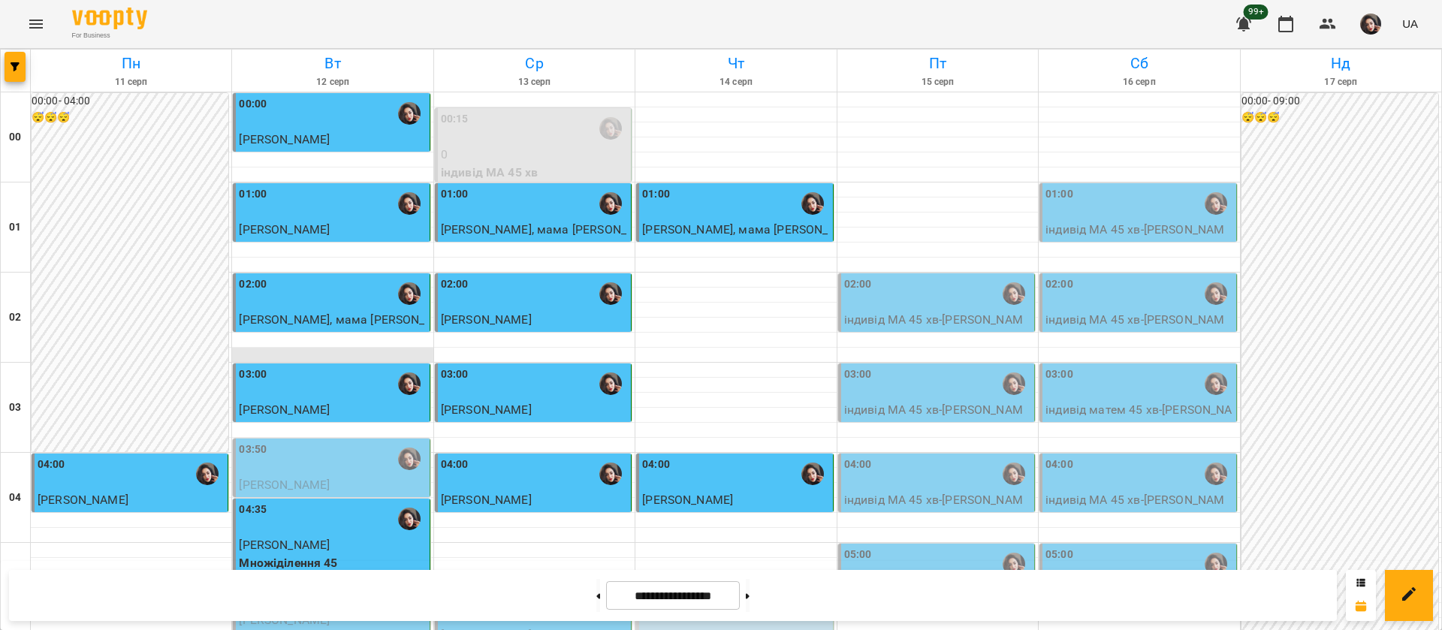
scroll to position [113, 0]
click at [324, 502] on div "04:35" at bounding box center [332, 519] width 187 height 35
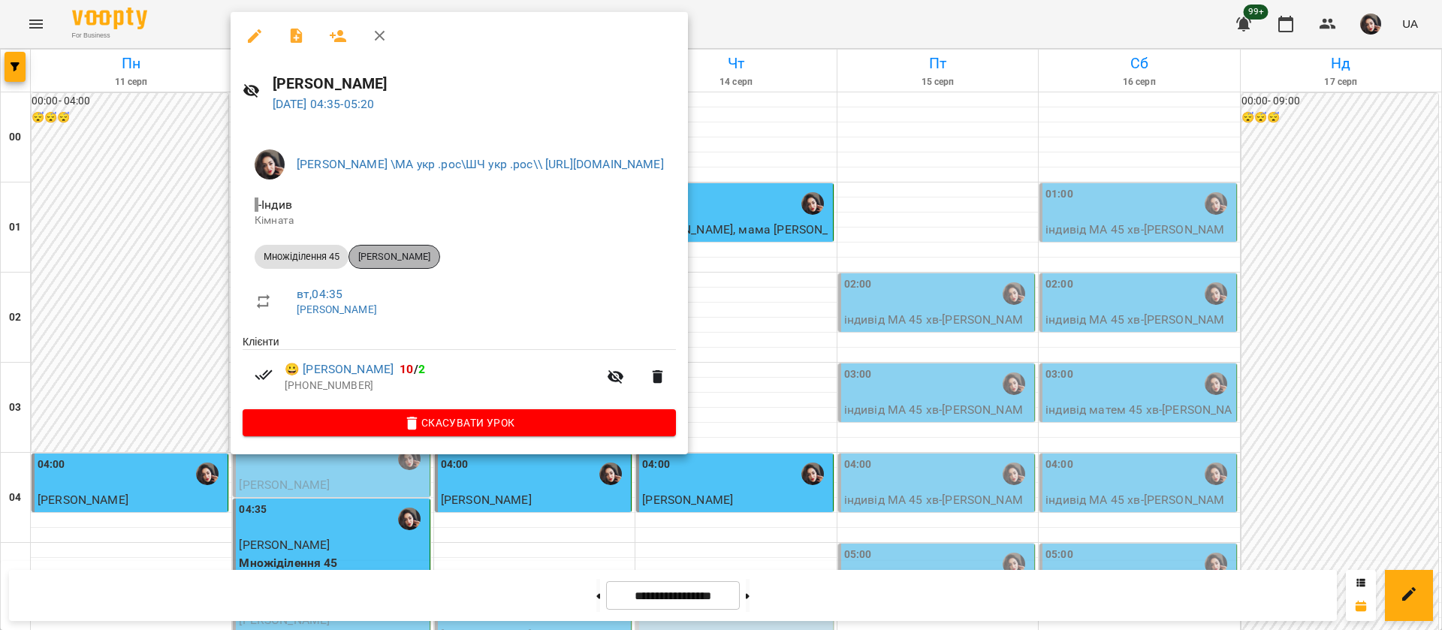
click at [382, 252] on span "[PERSON_NAME]" at bounding box center [394, 257] width 90 height 14
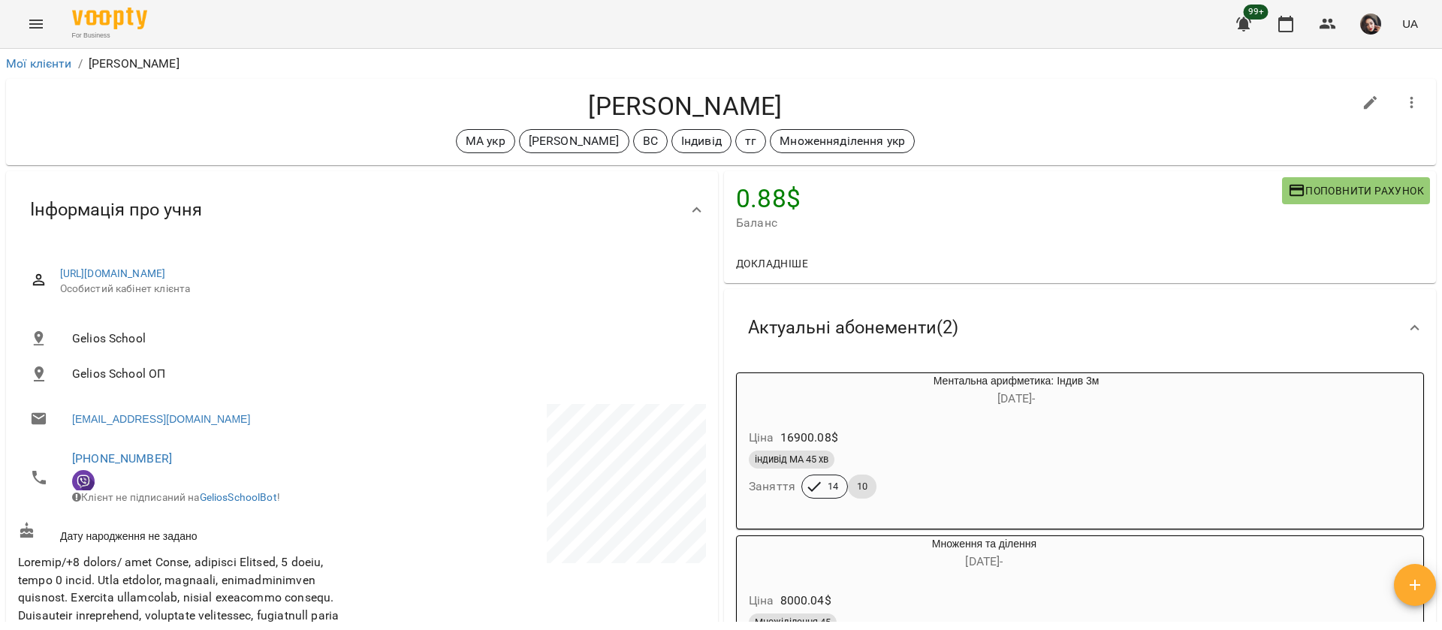
drag, startPoint x: 544, startPoint y: 108, endPoint x: 809, endPoint y: 95, distance: 264.7
click at [809, 95] on h4 "[PERSON_NAME]" at bounding box center [685, 106] width 1335 height 31
copy h4 "[PERSON_NAME]"
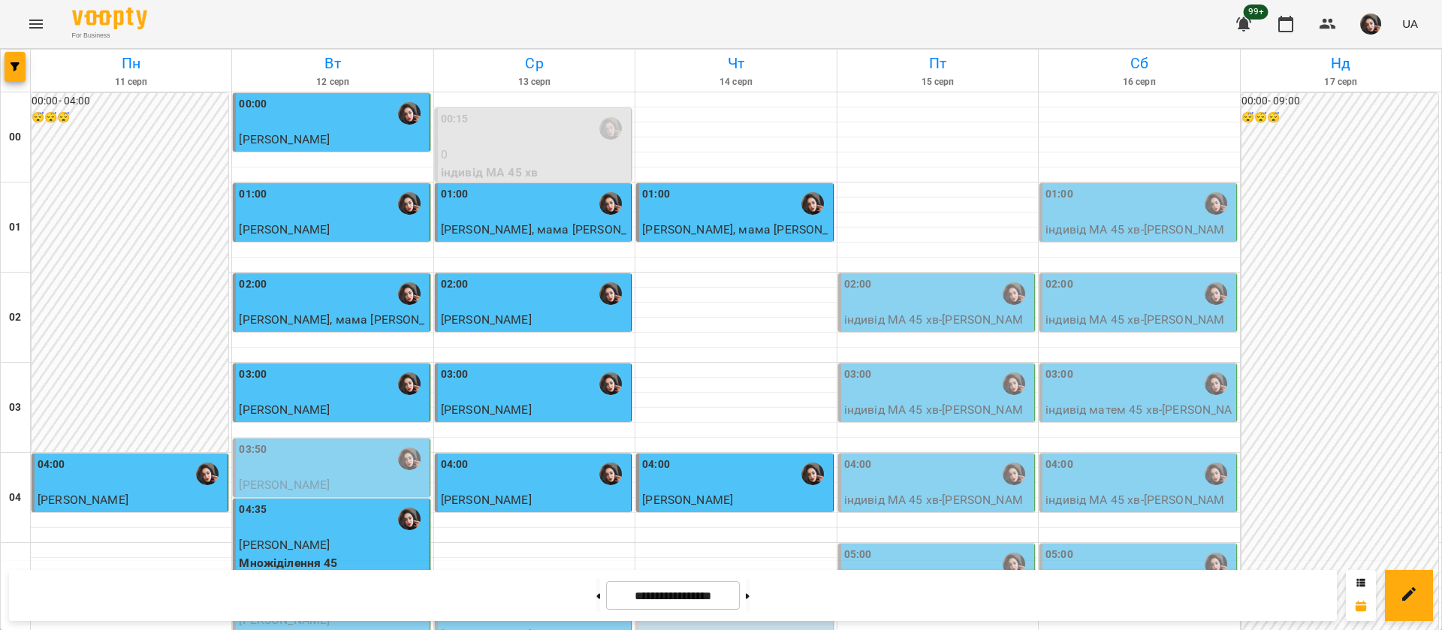
scroll to position [225, 0]
click at [327, 577] on div "05:20" at bounding box center [332, 594] width 187 height 35
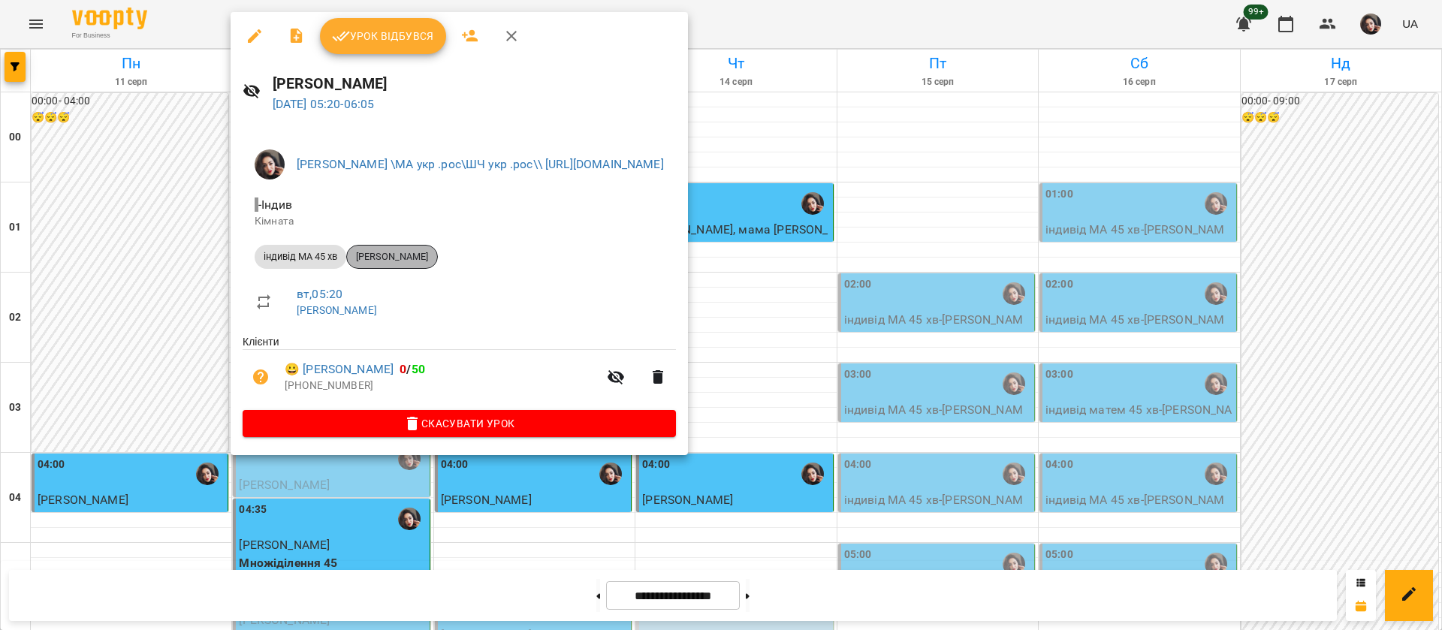
click at [412, 254] on span "[PERSON_NAME]" at bounding box center [392, 257] width 90 height 14
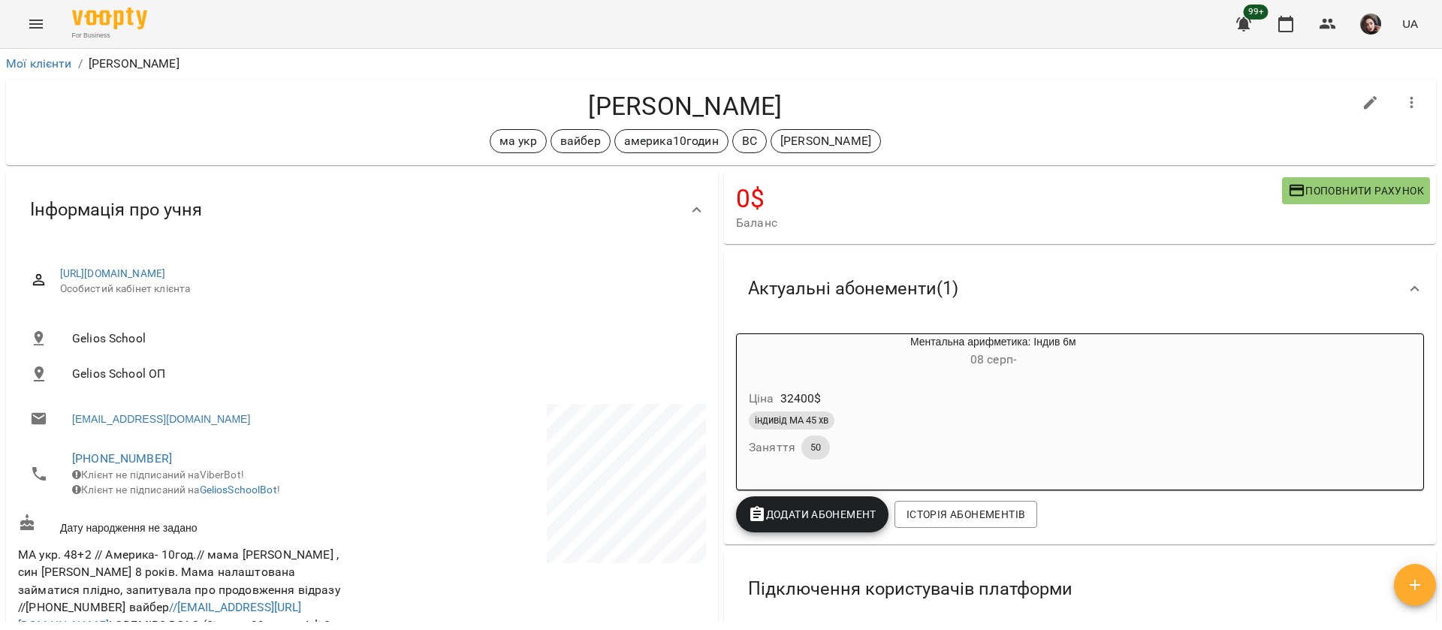
drag, startPoint x: 563, startPoint y: 106, endPoint x: 795, endPoint y: 100, distance: 232.9
click at [795, 100] on h4 "[PERSON_NAME]" at bounding box center [685, 106] width 1335 height 31
copy h4 "[PERSON_NAME]"
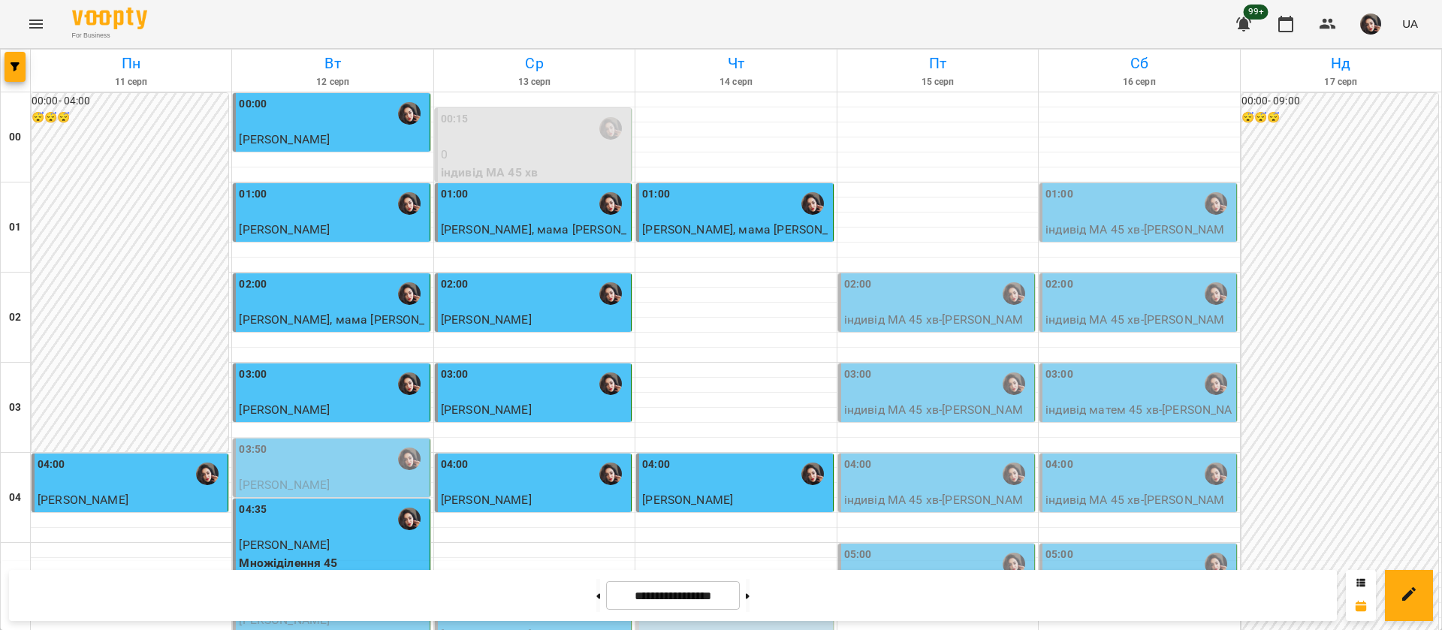
scroll to position [901, 0]
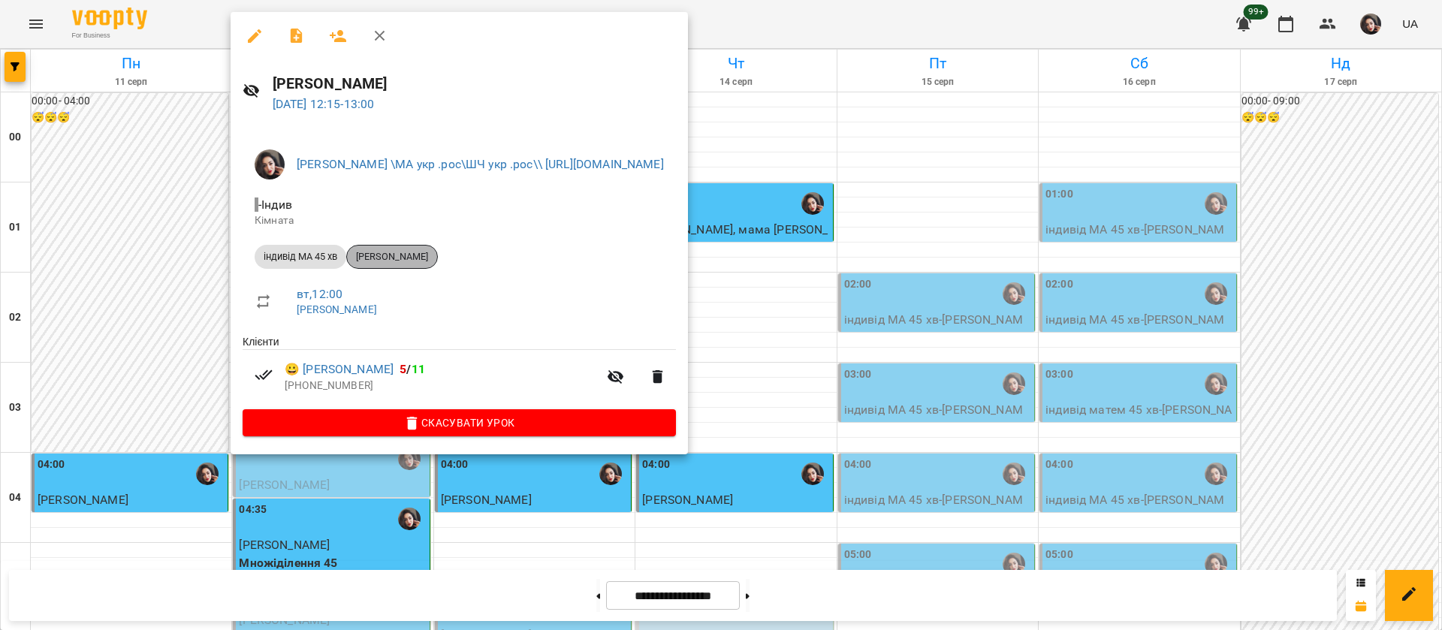
click at [419, 250] on span "[PERSON_NAME]" at bounding box center [392, 257] width 90 height 14
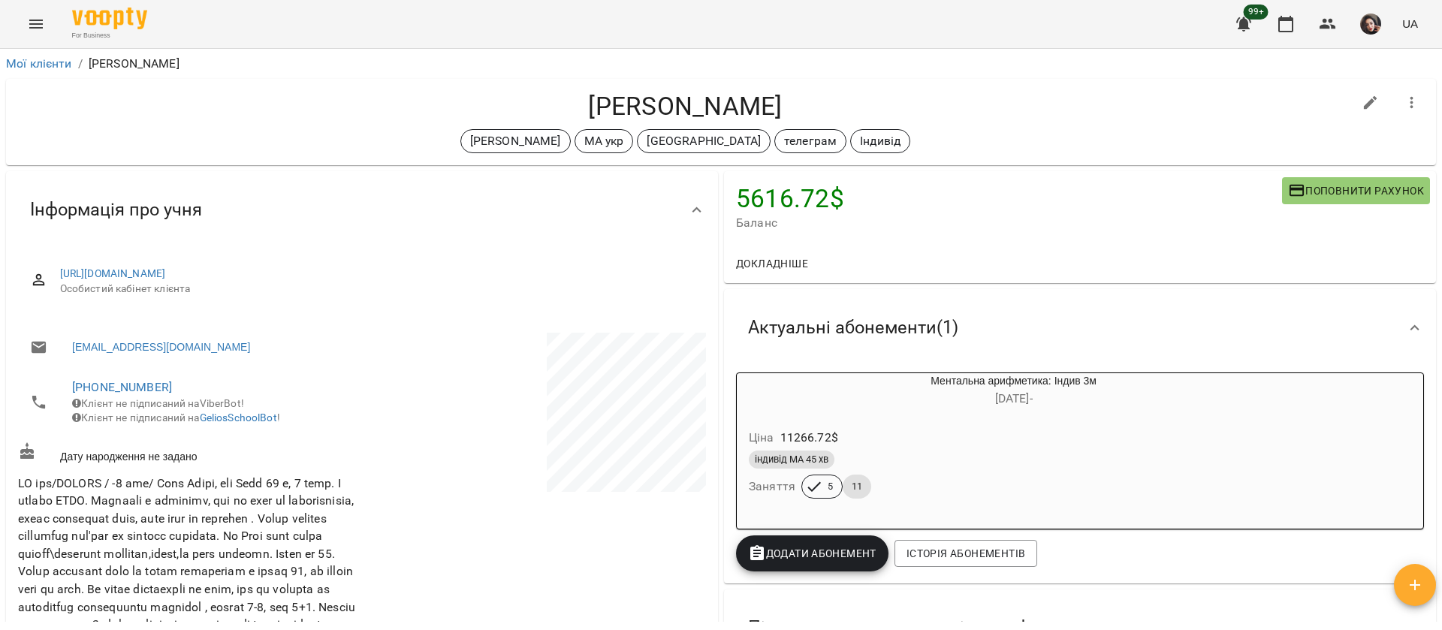
drag, startPoint x: 566, startPoint y: 109, endPoint x: 808, endPoint y: 110, distance: 242.6
click at [808, 110] on h4 "[PERSON_NAME]" at bounding box center [685, 106] width 1335 height 31
copy h4 "[PERSON_NAME]"
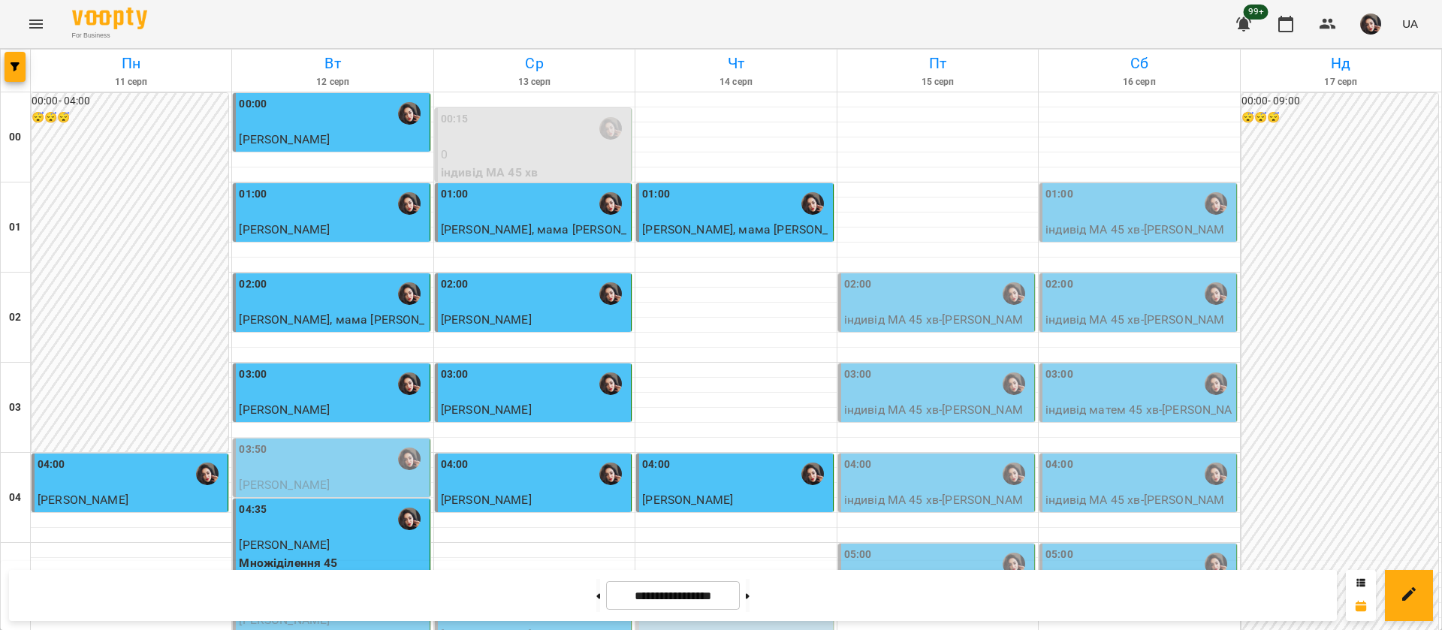
scroll to position [1127, 0]
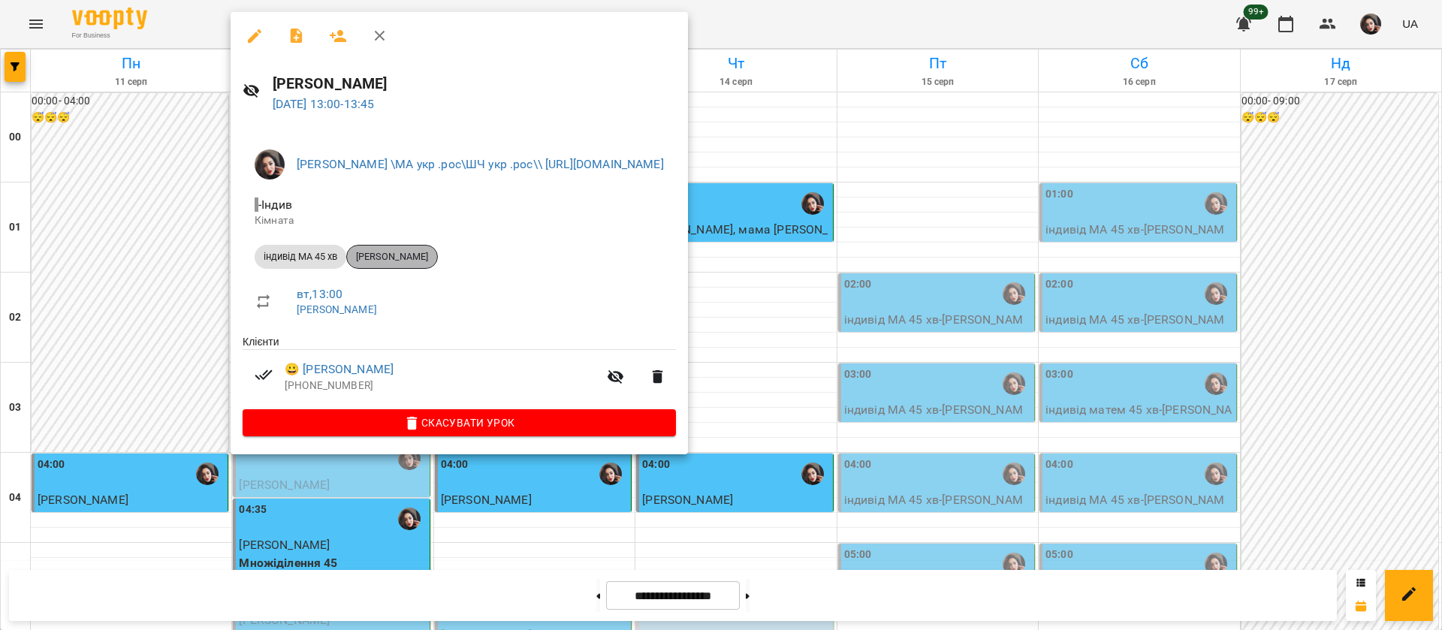
click at [397, 261] on span "[PERSON_NAME]" at bounding box center [392, 257] width 90 height 14
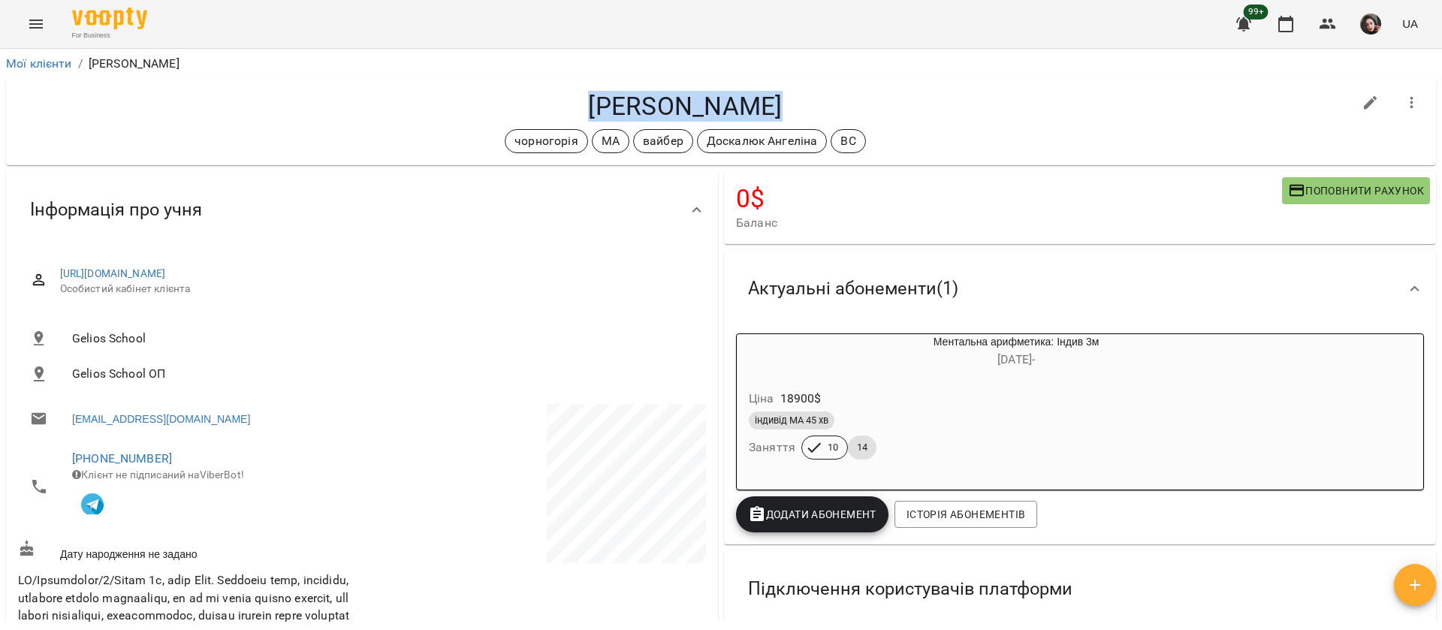
drag, startPoint x: 591, startPoint y: 106, endPoint x: 760, endPoint y: 109, distance: 169.0
click at [760, 109] on h4 "[PERSON_NAME]" at bounding box center [685, 106] width 1335 height 31
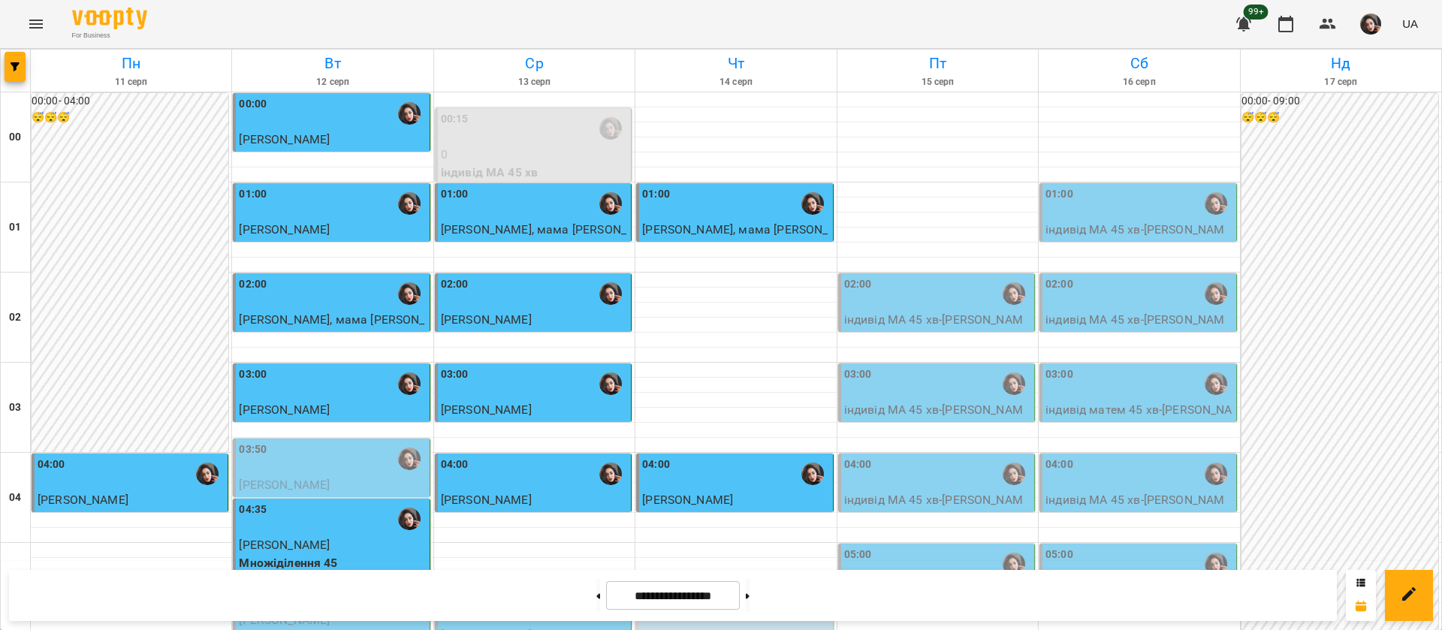
scroll to position [1127, 0]
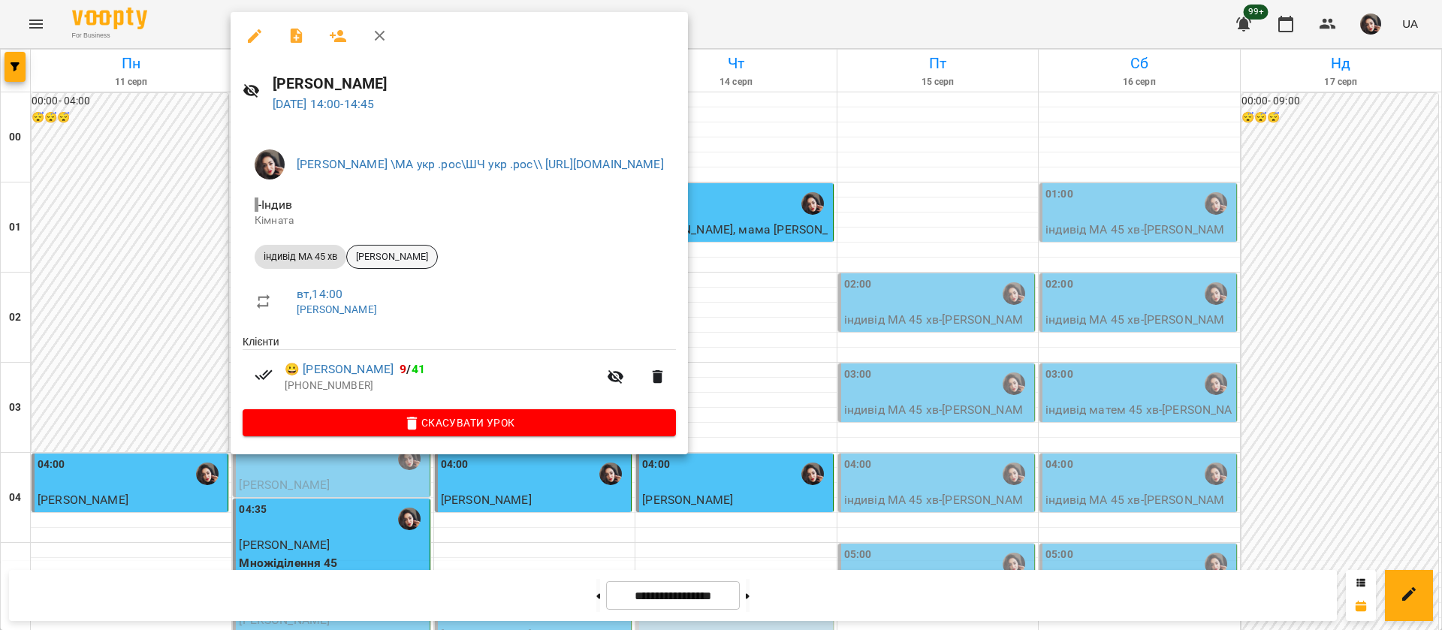
click at [397, 254] on span "[PERSON_NAME]" at bounding box center [392, 257] width 90 height 14
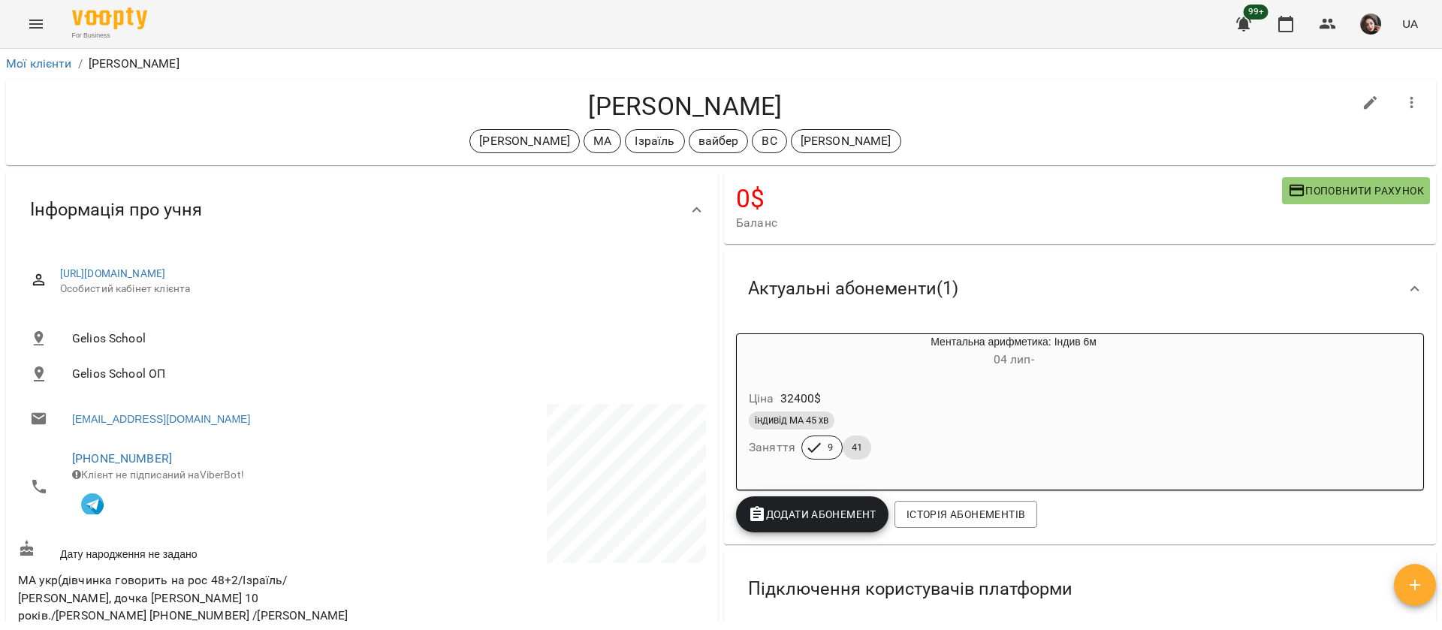
drag, startPoint x: 593, startPoint y: 103, endPoint x: 774, endPoint y: 90, distance: 180.7
click at [774, 91] on h4 "[PERSON_NAME]" at bounding box center [685, 106] width 1335 height 31
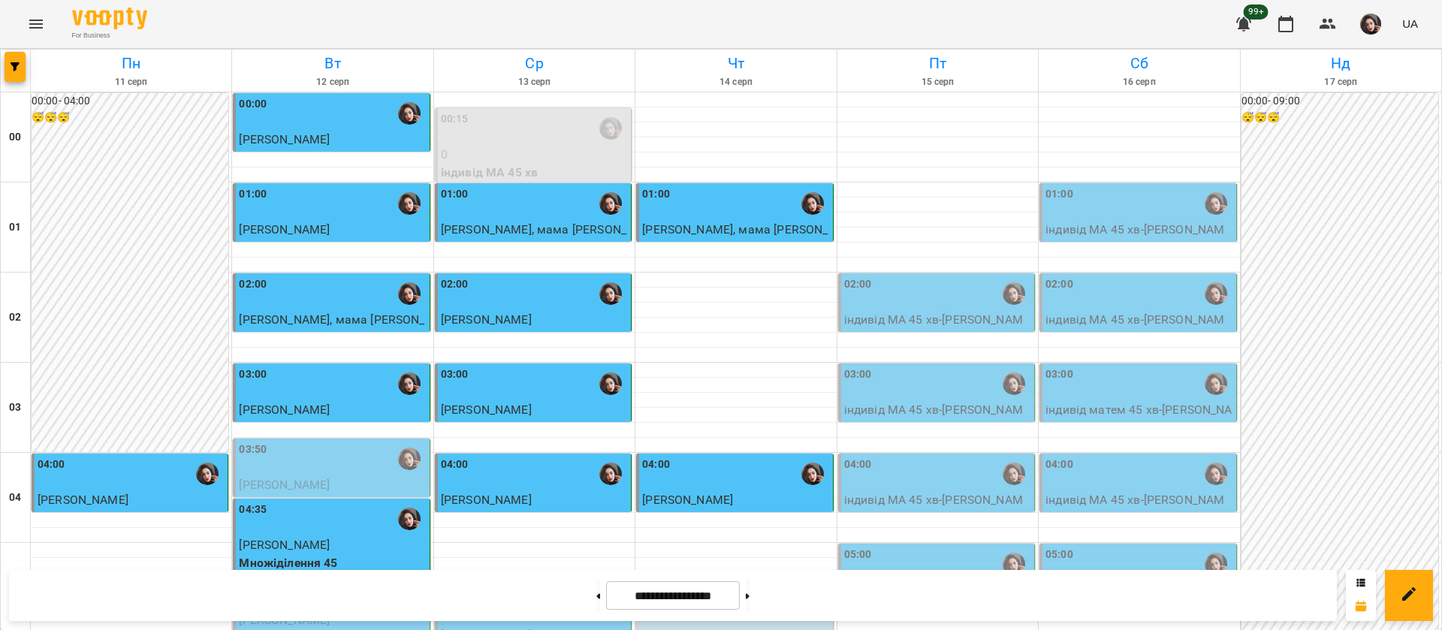
scroll to position [1127, 0]
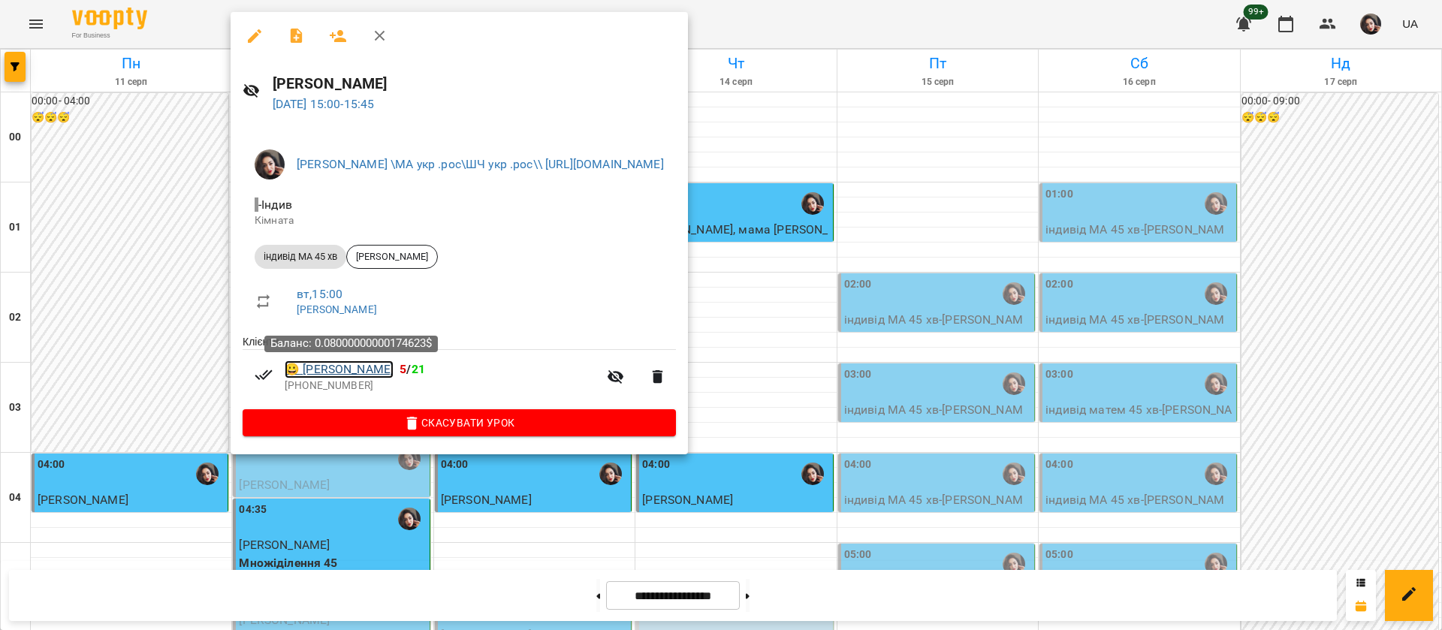
click at [360, 373] on link "😀 [PERSON_NAME]" at bounding box center [339, 369] width 109 height 18
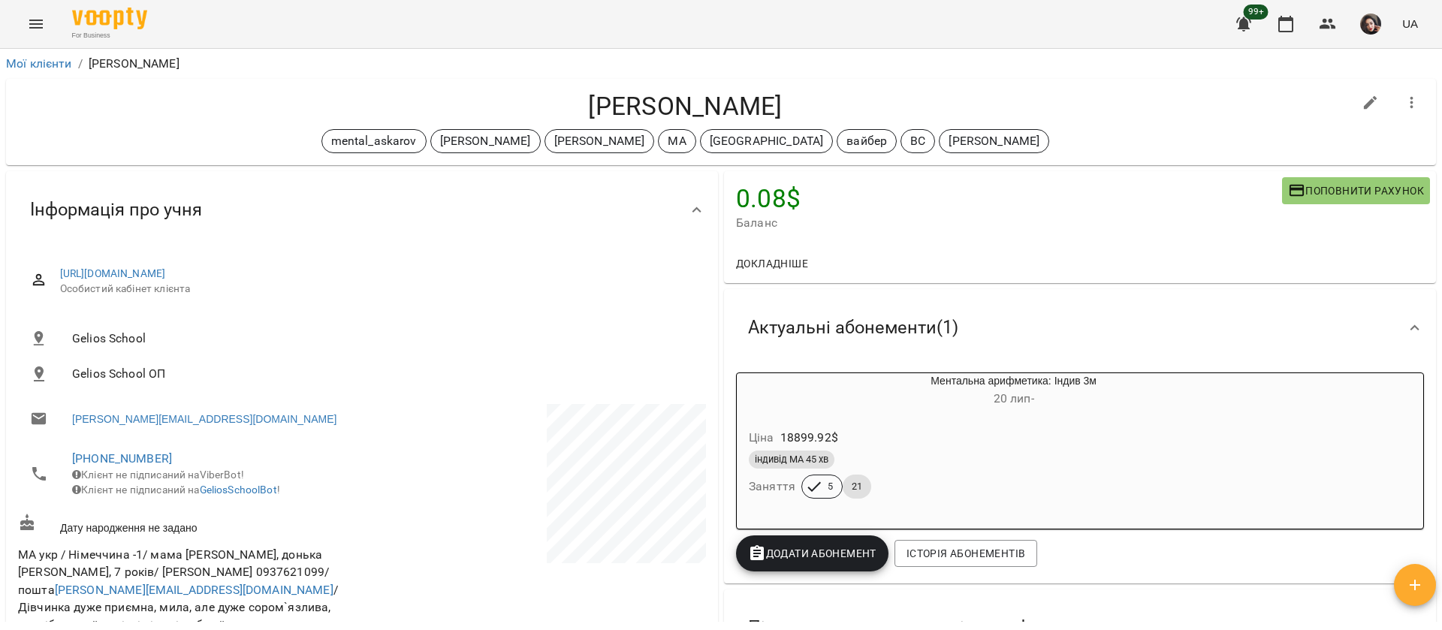
drag, startPoint x: 548, startPoint y: 101, endPoint x: 808, endPoint y: 108, distance: 260.7
click at [808, 108] on h4 "[PERSON_NAME]" at bounding box center [685, 106] width 1335 height 31
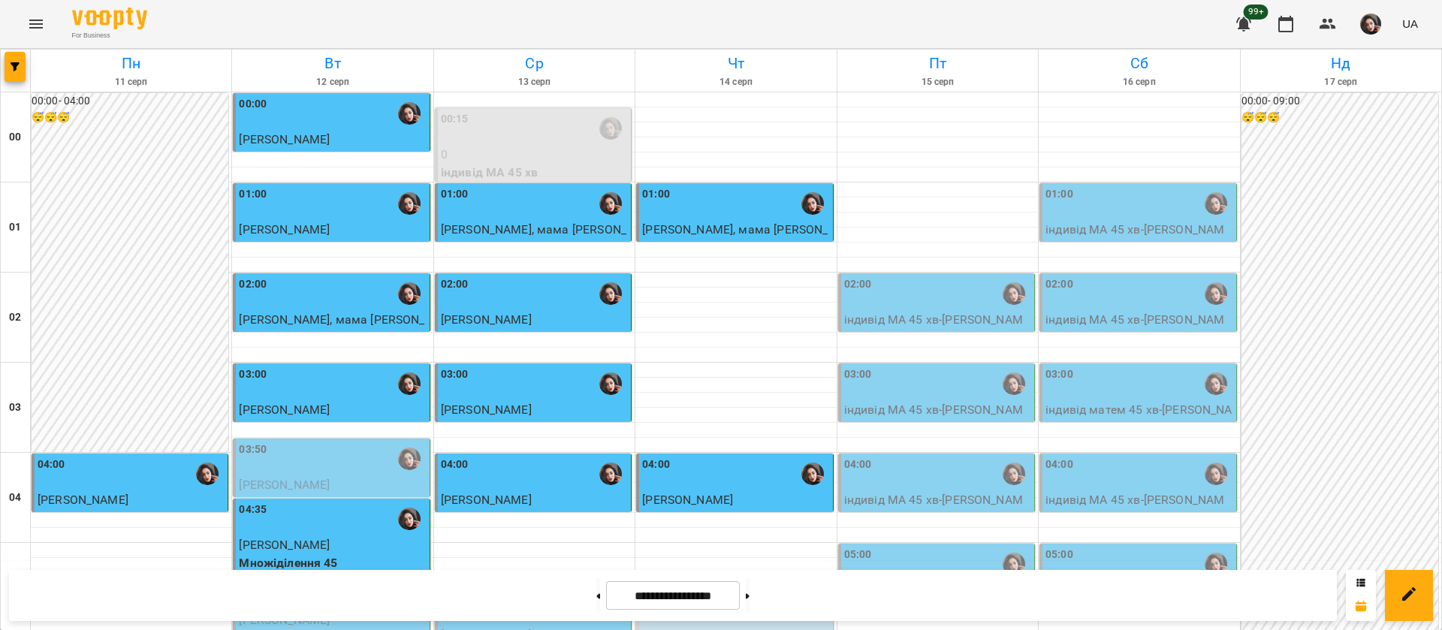
scroll to position [1465, 0]
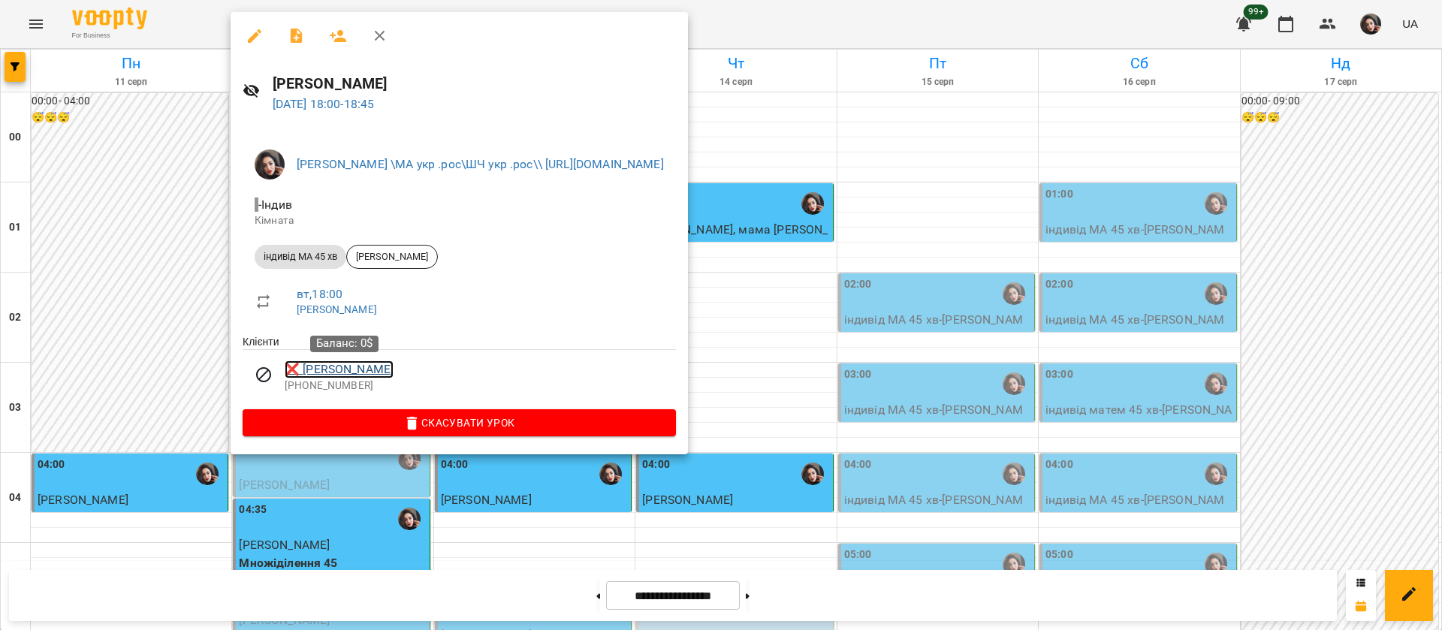
click at [352, 370] on link "❌ [PERSON_NAME]" at bounding box center [339, 369] width 109 height 18
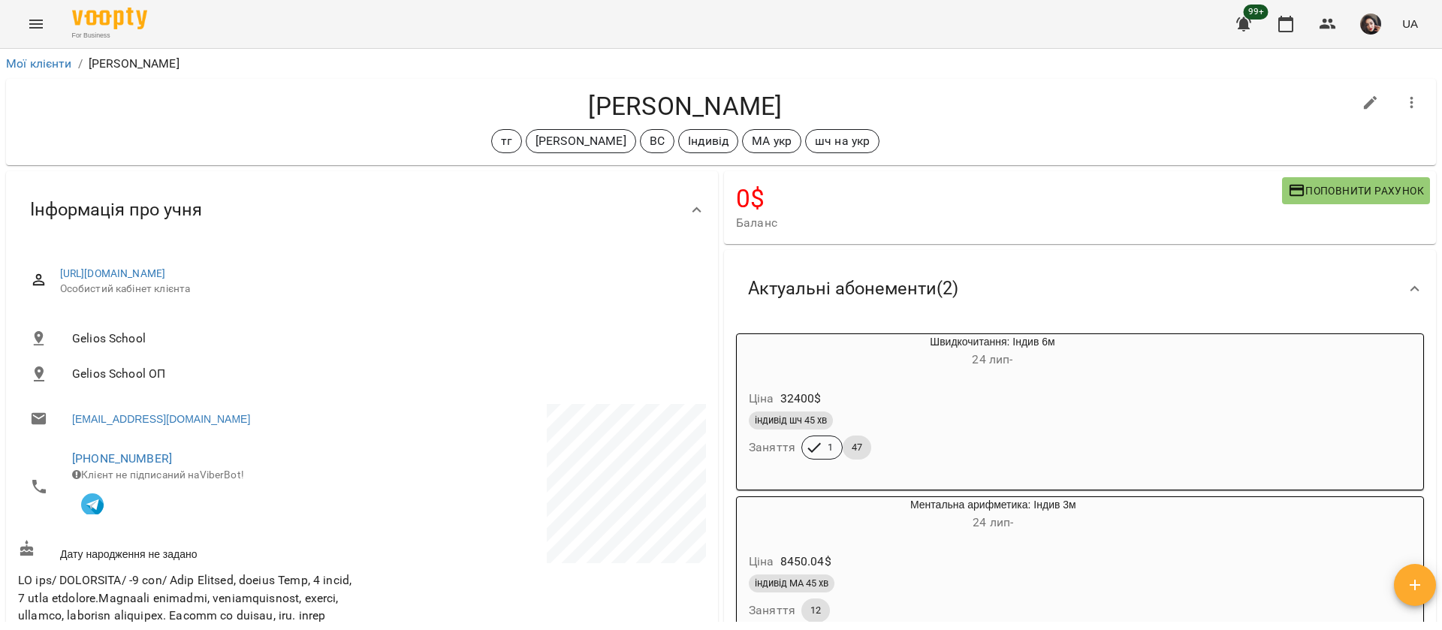
drag, startPoint x: 581, startPoint y: 103, endPoint x: 769, endPoint y: 103, distance: 188.5
click at [769, 103] on h4 "[PERSON_NAME]" at bounding box center [685, 106] width 1335 height 31
click at [559, 106] on h4 "[PERSON_NAME]" at bounding box center [685, 106] width 1335 height 31
drag, startPoint x: 559, startPoint y: 101, endPoint x: 789, endPoint y: 105, distance: 229.9
click at [789, 105] on h4 "[PERSON_NAME]" at bounding box center [685, 106] width 1335 height 31
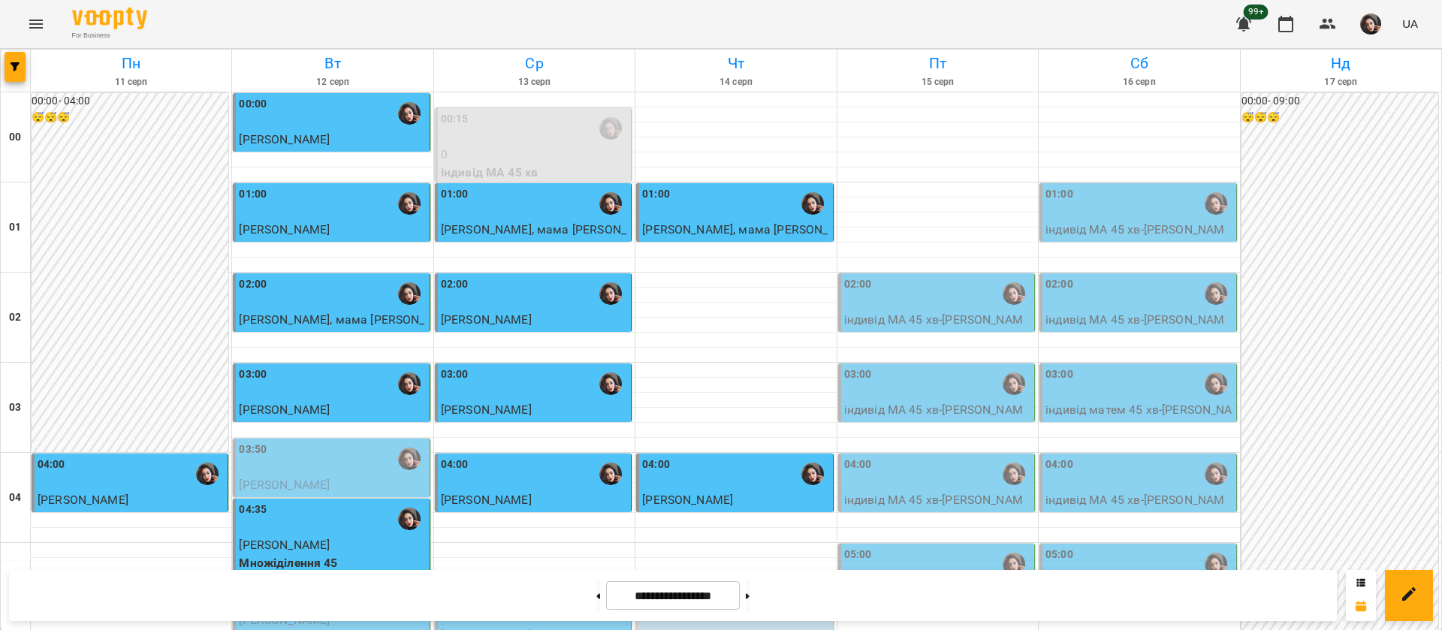
scroll to position [1577, 0]
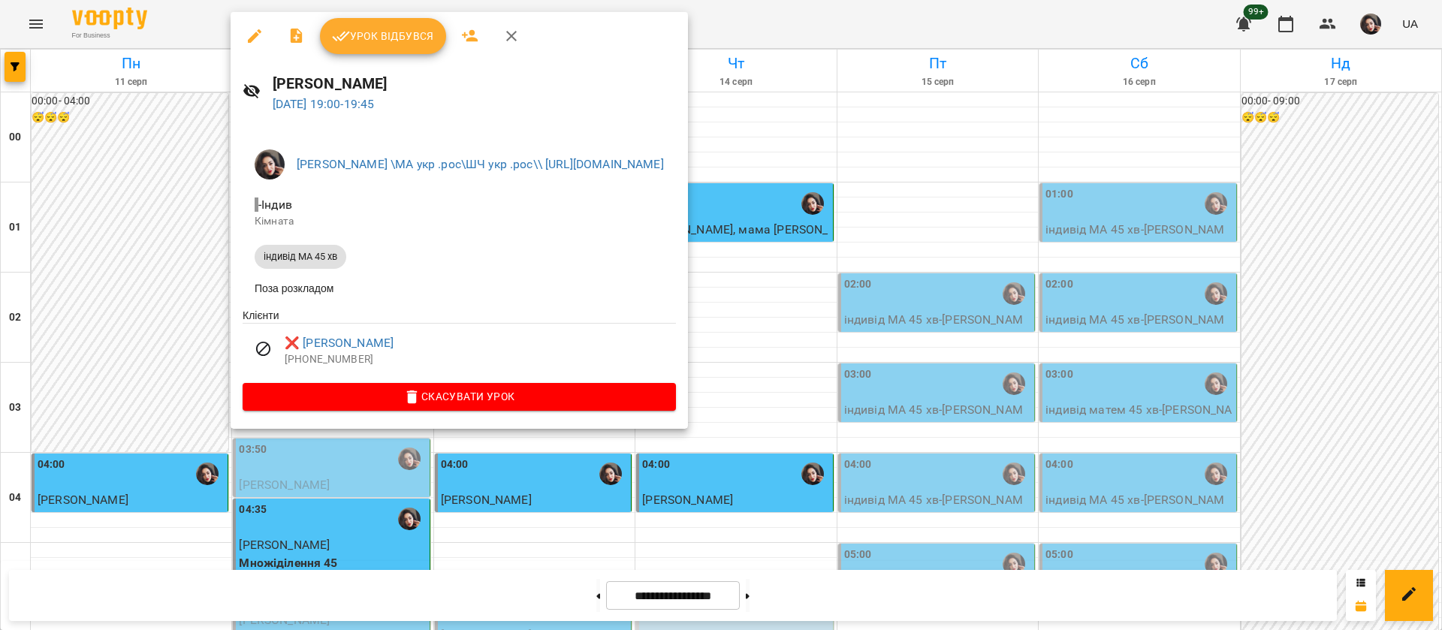
click at [195, 22] on div at bounding box center [721, 315] width 1442 height 630
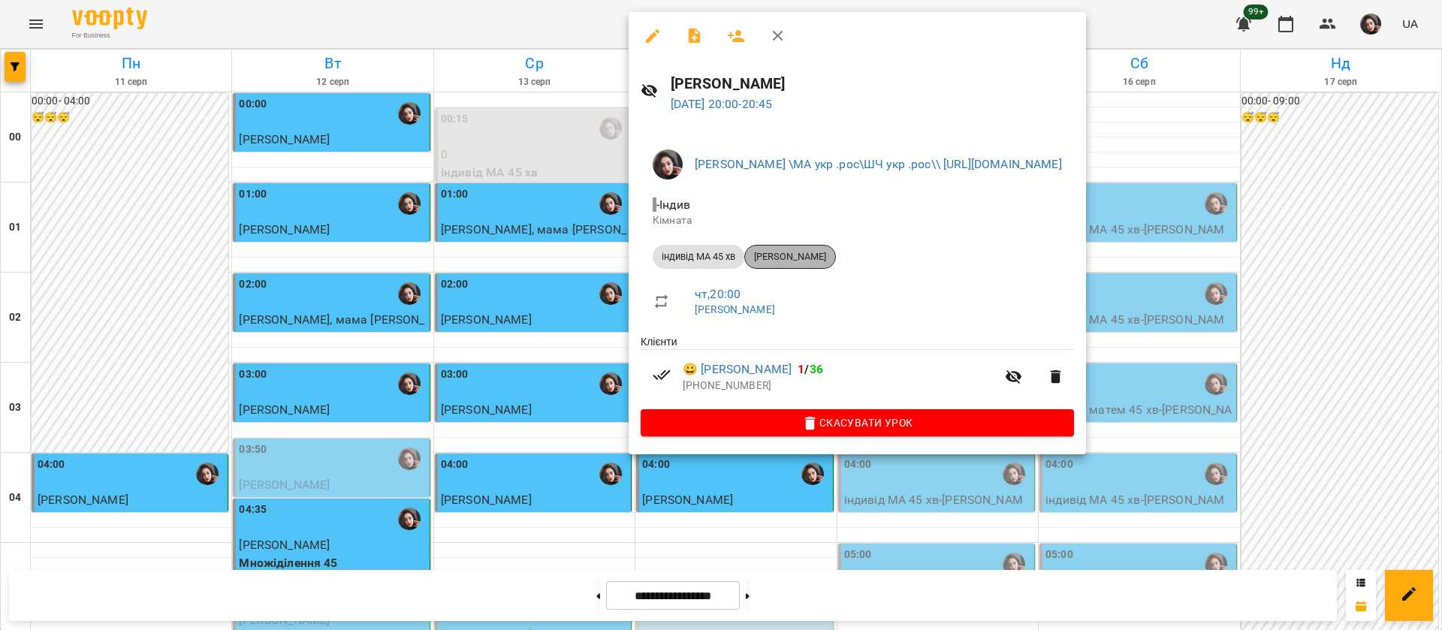
click at [801, 255] on span "[PERSON_NAME]" at bounding box center [790, 257] width 90 height 14
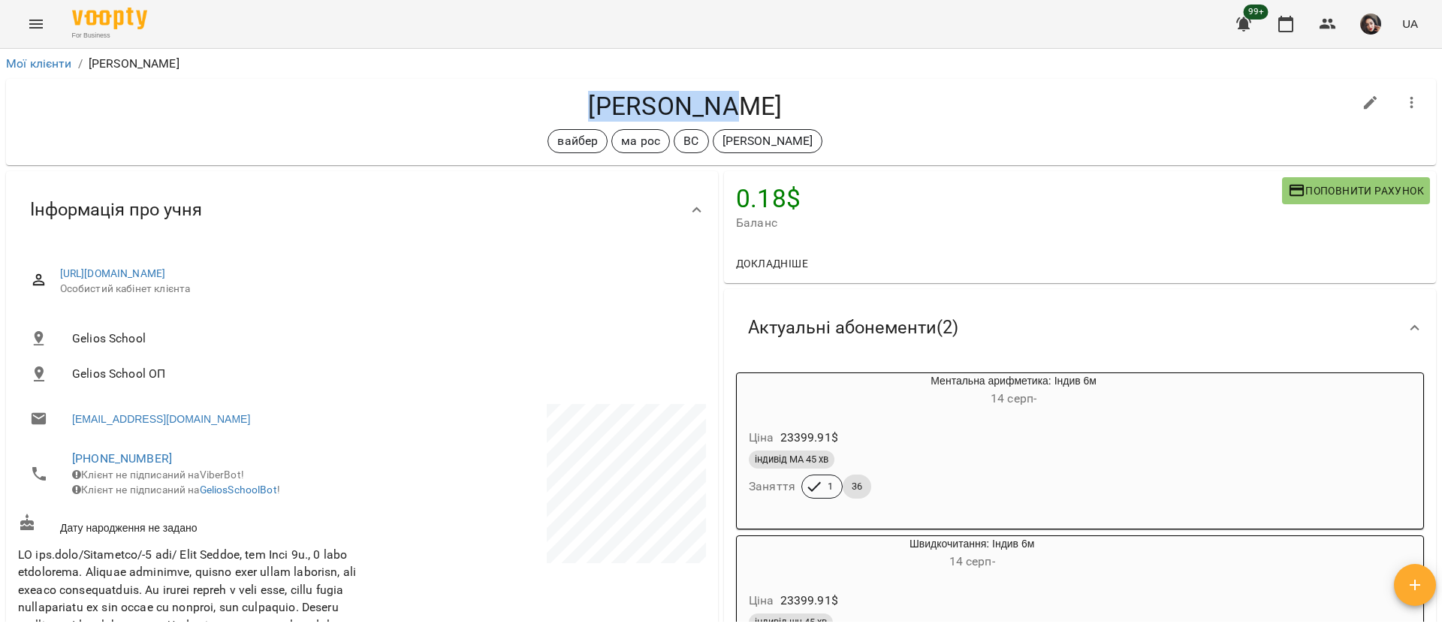
drag, startPoint x: 608, startPoint y: 101, endPoint x: 750, endPoint y: 110, distance: 143.0
click at [750, 110] on h4 "[PERSON_NAME]" at bounding box center [685, 106] width 1335 height 31
click at [38, 25] on icon "Menu" at bounding box center [36, 24] width 18 height 18
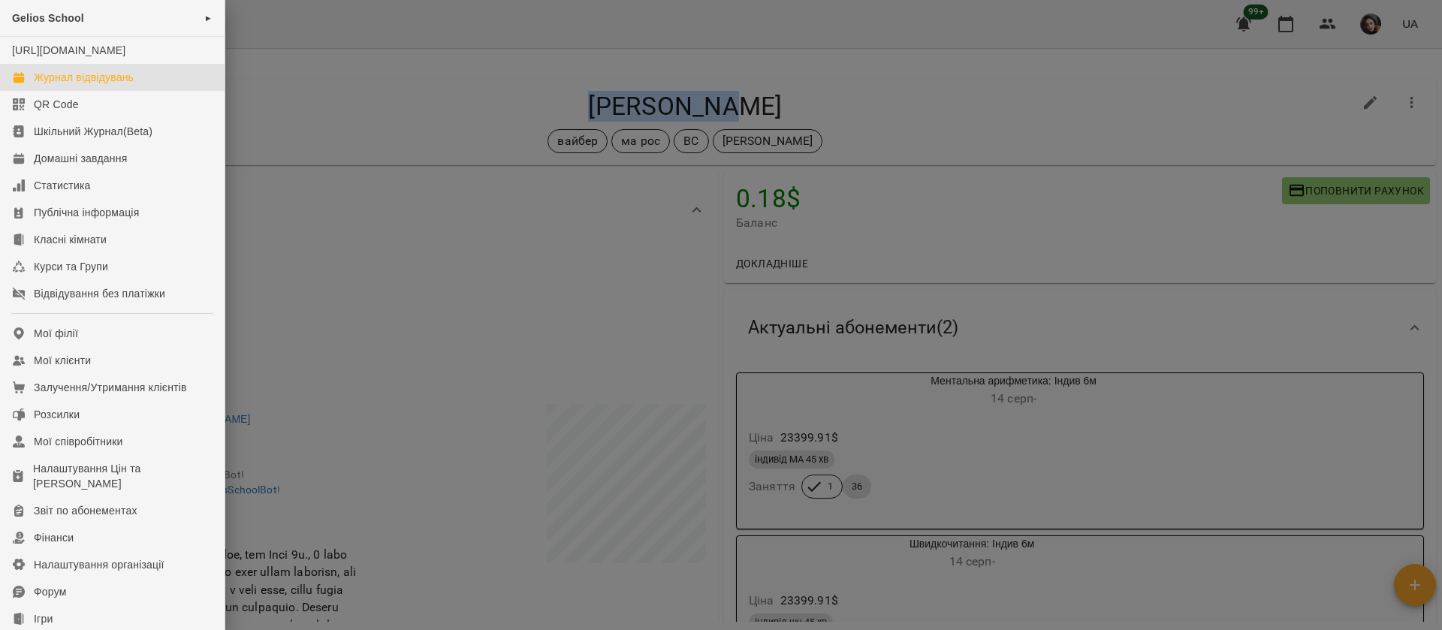
click at [55, 83] on link "Журнал відвідувань" at bounding box center [112, 77] width 225 height 27
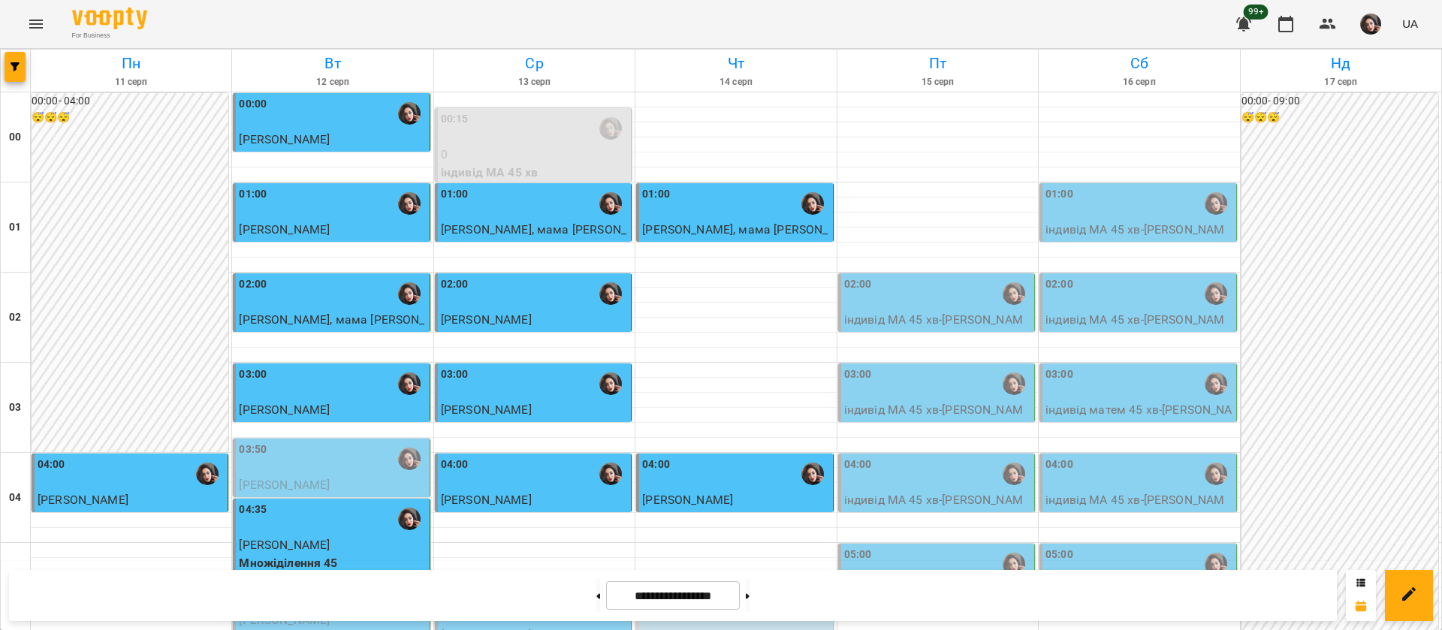
scroll to position [1690, 0]
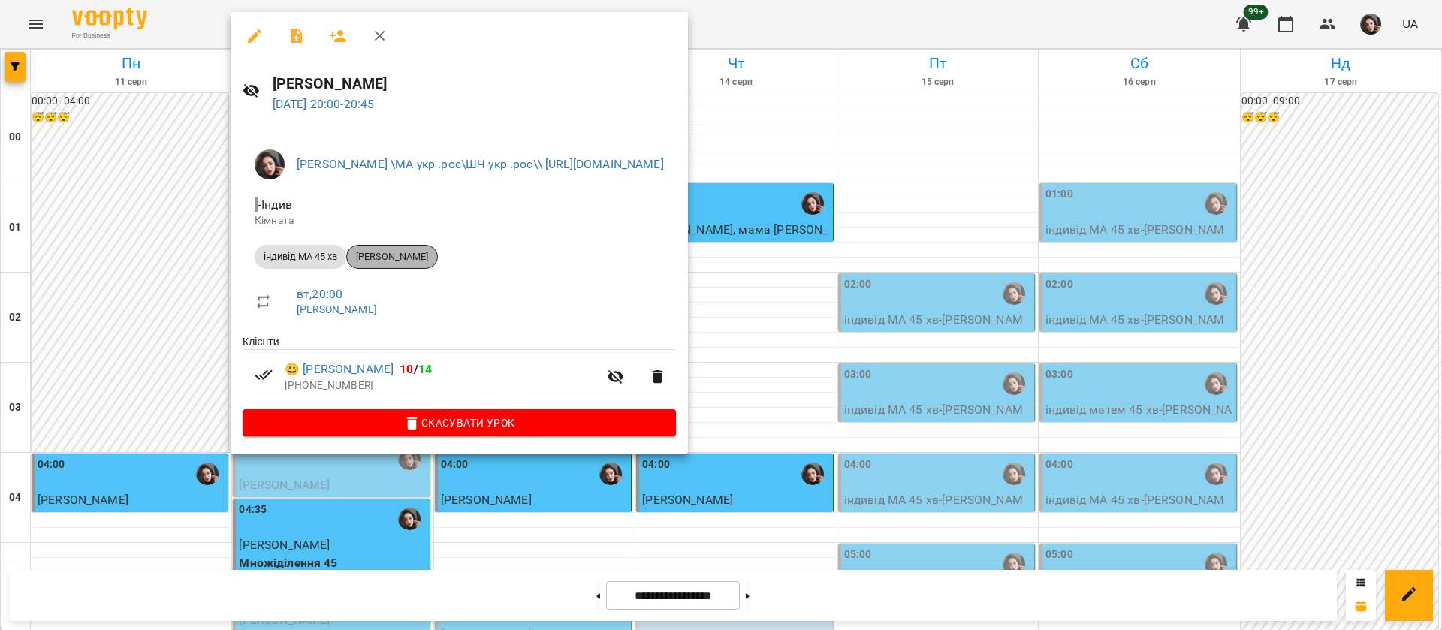
click at [389, 254] on span "[PERSON_NAME]" at bounding box center [392, 257] width 90 height 14
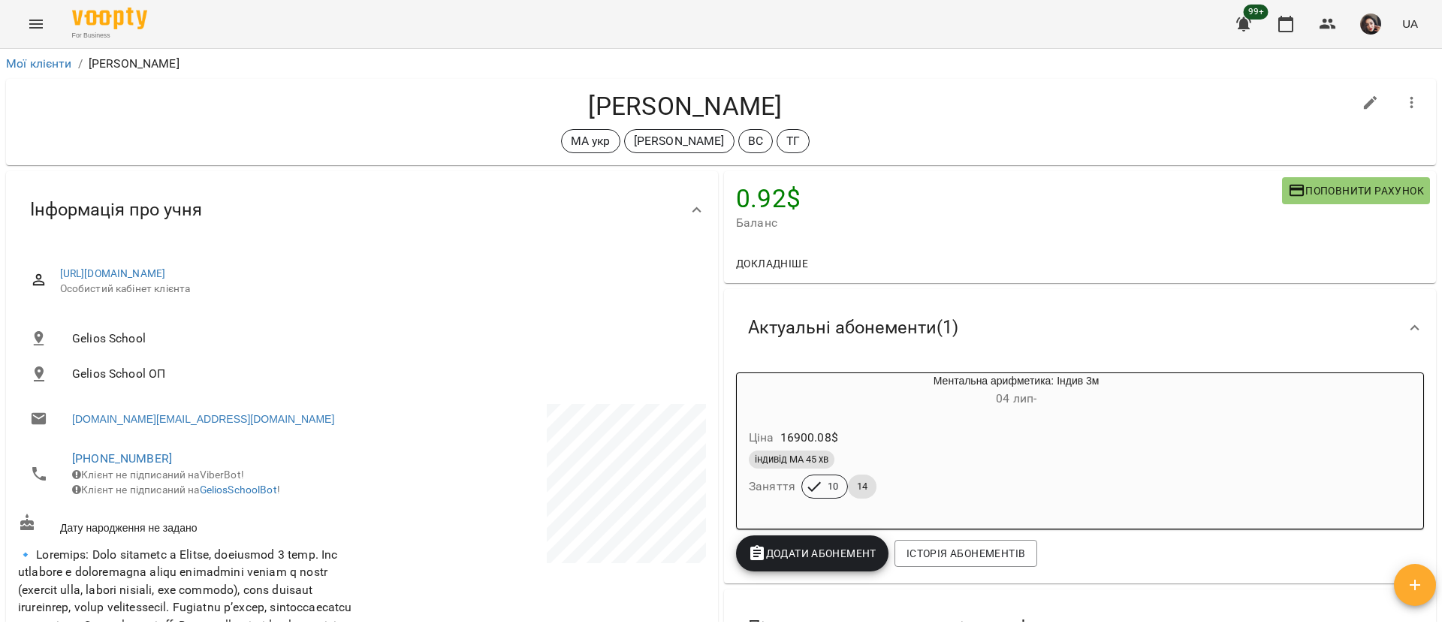
drag, startPoint x: 571, startPoint y: 104, endPoint x: 789, endPoint y: 114, distance: 218.1
click at [789, 114] on h4 "[PERSON_NAME]" at bounding box center [685, 106] width 1335 height 31
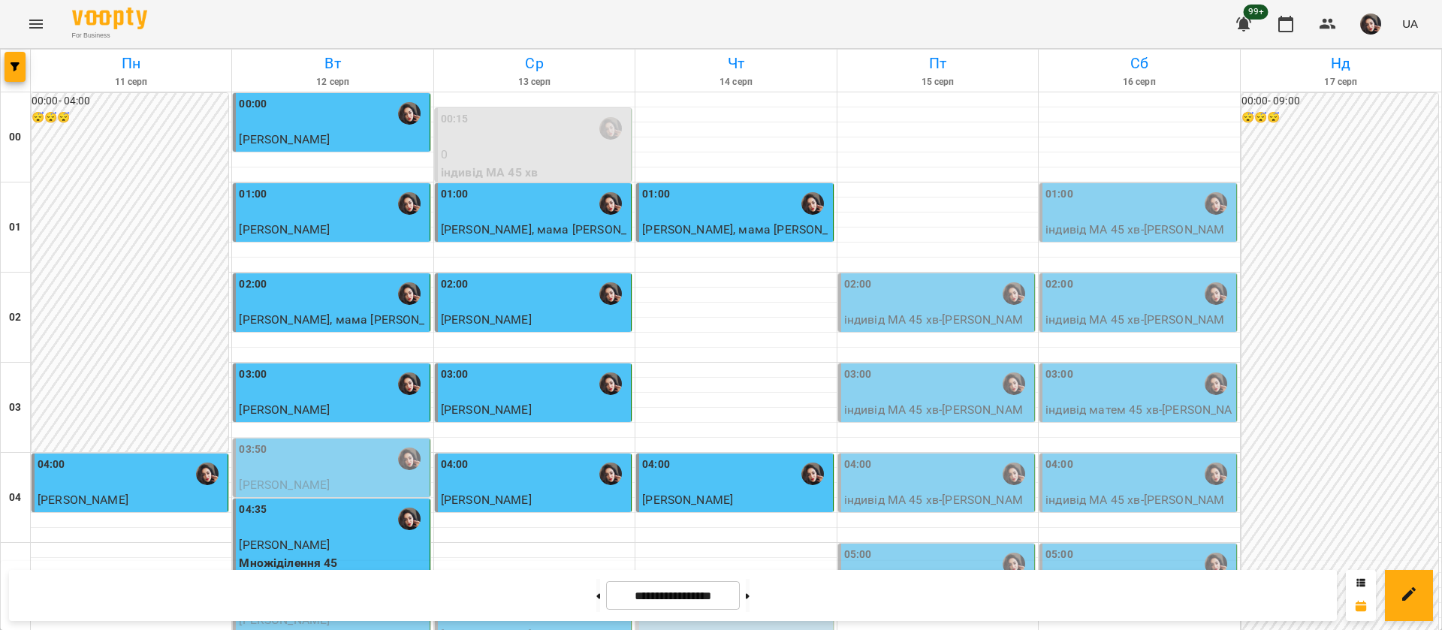
scroll to position [1690, 0]
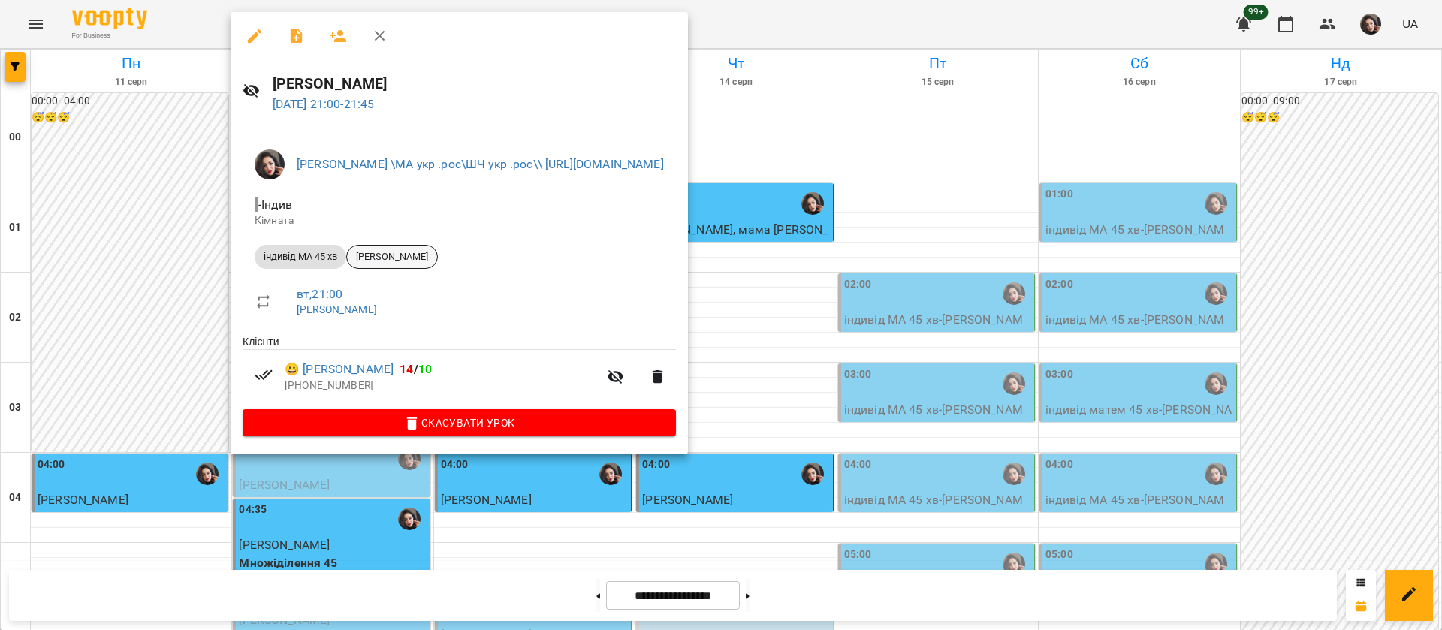
click at [388, 259] on span "[PERSON_NAME]" at bounding box center [392, 257] width 90 height 14
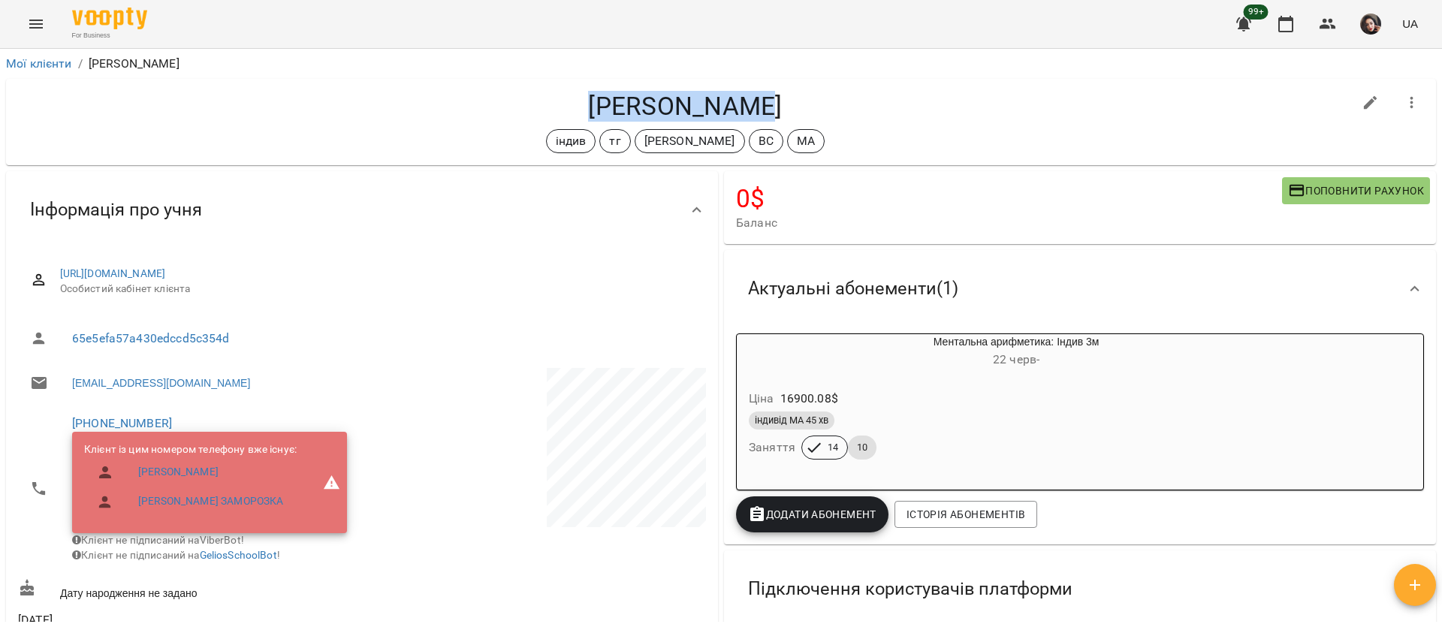
drag, startPoint x: 596, startPoint y: 110, endPoint x: 758, endPoint y: 116, distance: 162.3
click at [758, 116] on h4 "[PERSON_NAME]" at bounding box center [685, 106] width 1335 height 31
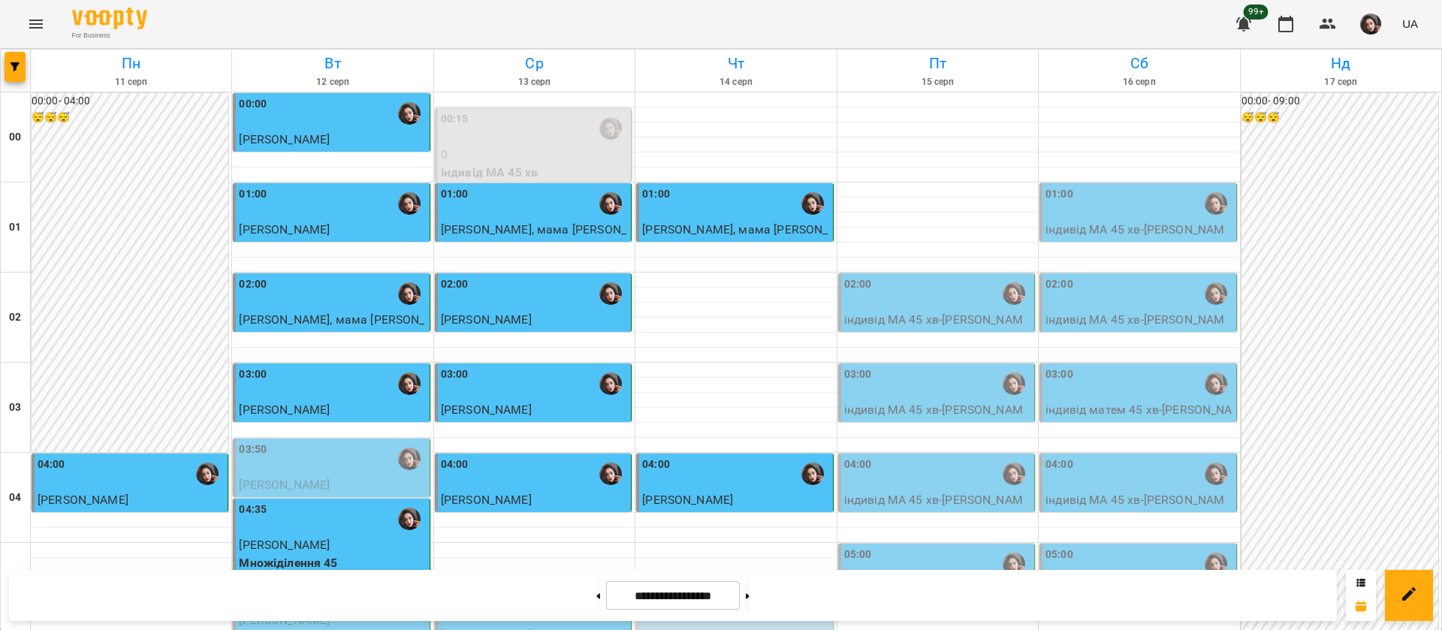
click at [532, 306] on div "02:00" at bounding box center [534, 293] width 187 height 35
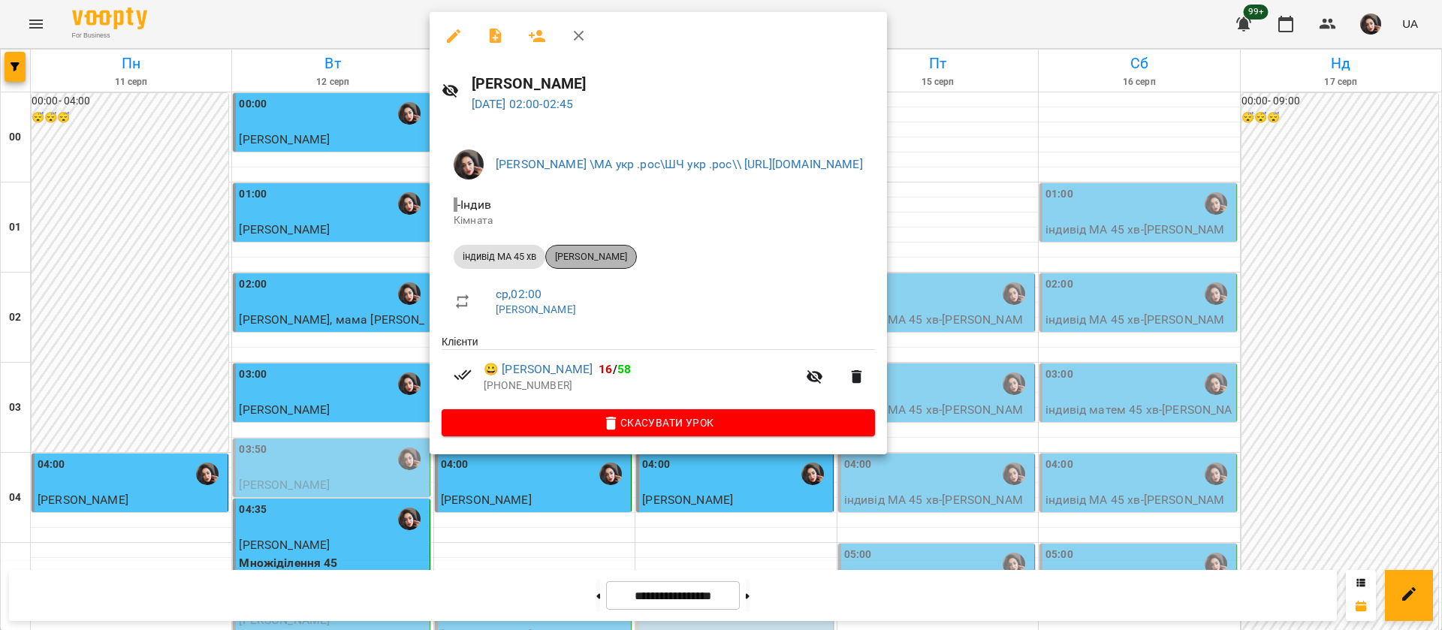
click at [606, 258] on span "[PERSON_NAME]" at bounding box center [591, 257] width 90 height 14
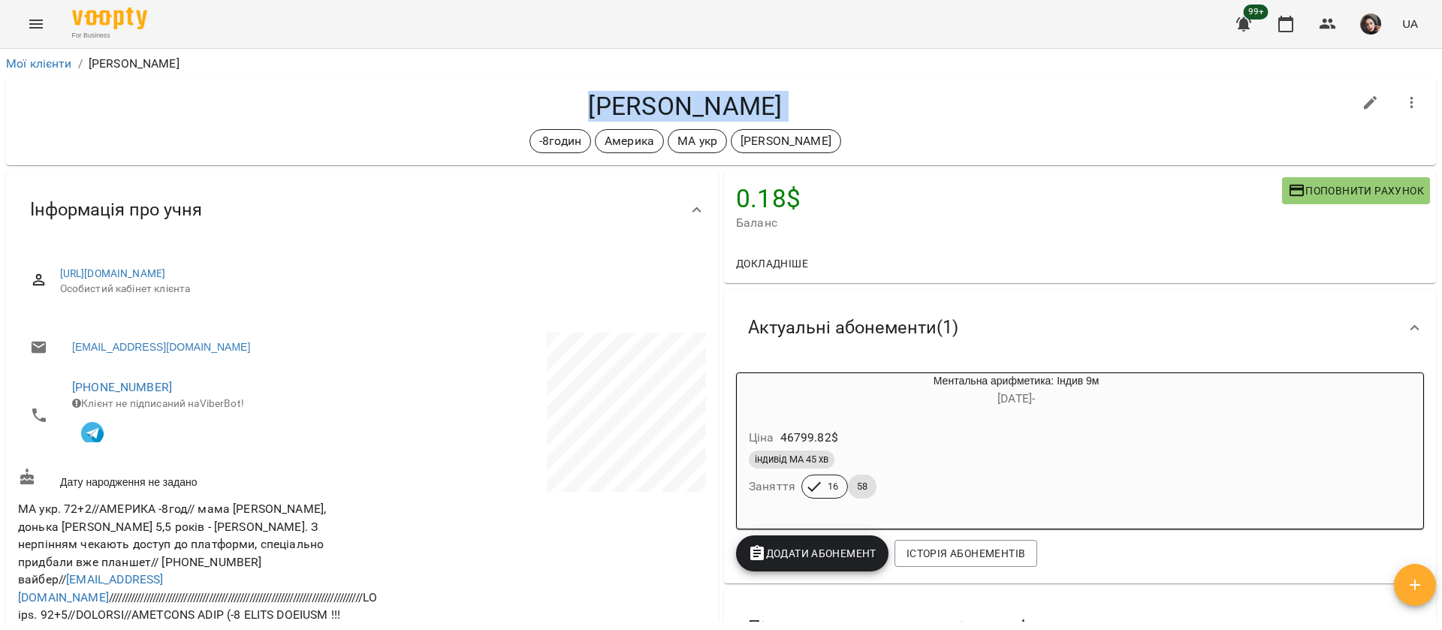
drag, startPoint x: 584, startPoint y: 104, endPoint x: 771, endPoint y: 122, distance: 187.2
click at [771, 122] on div "[PERSON_NAME] -8годин Америка МА укр [PERSON_NAME]" at bounding box center [685, 122] width 1335 height 62
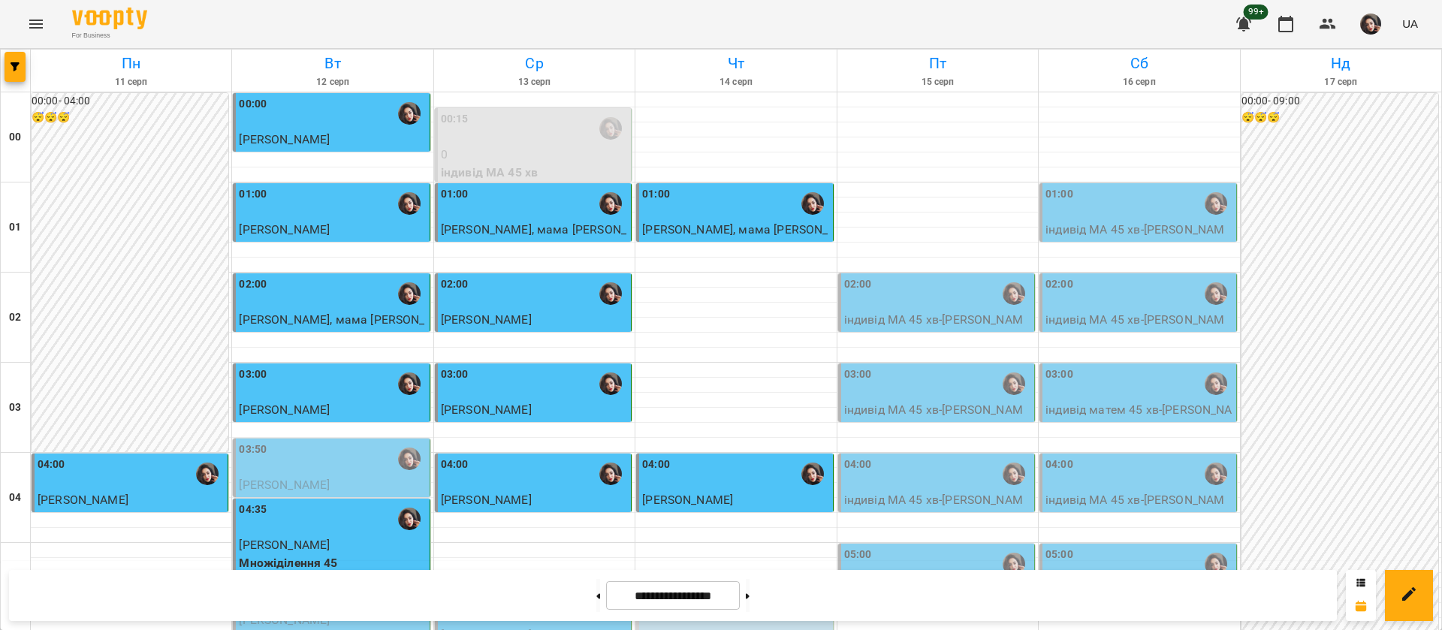
click at [539, 400] on div "03:00" at bounding box center [534, 384] width 187 height 35
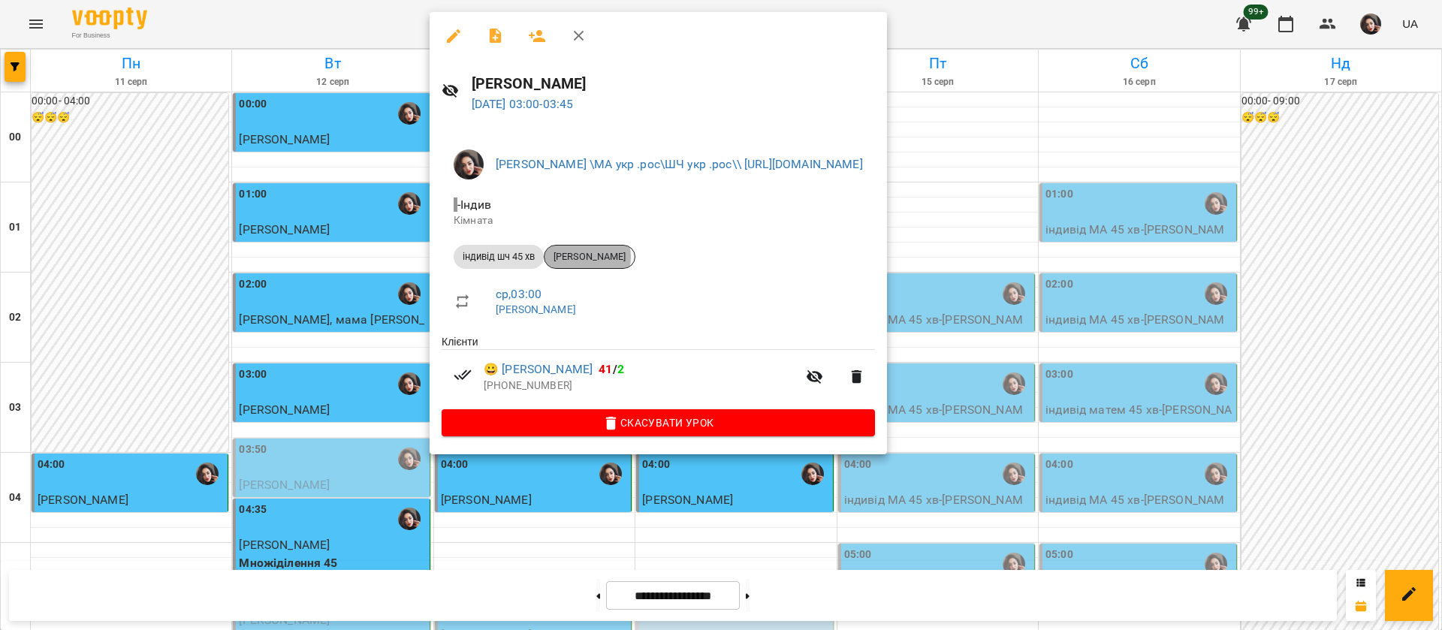
click at [588, 257] on span "[PERSON_NAME]" at bounding box center [589, 257] width 90 height 14
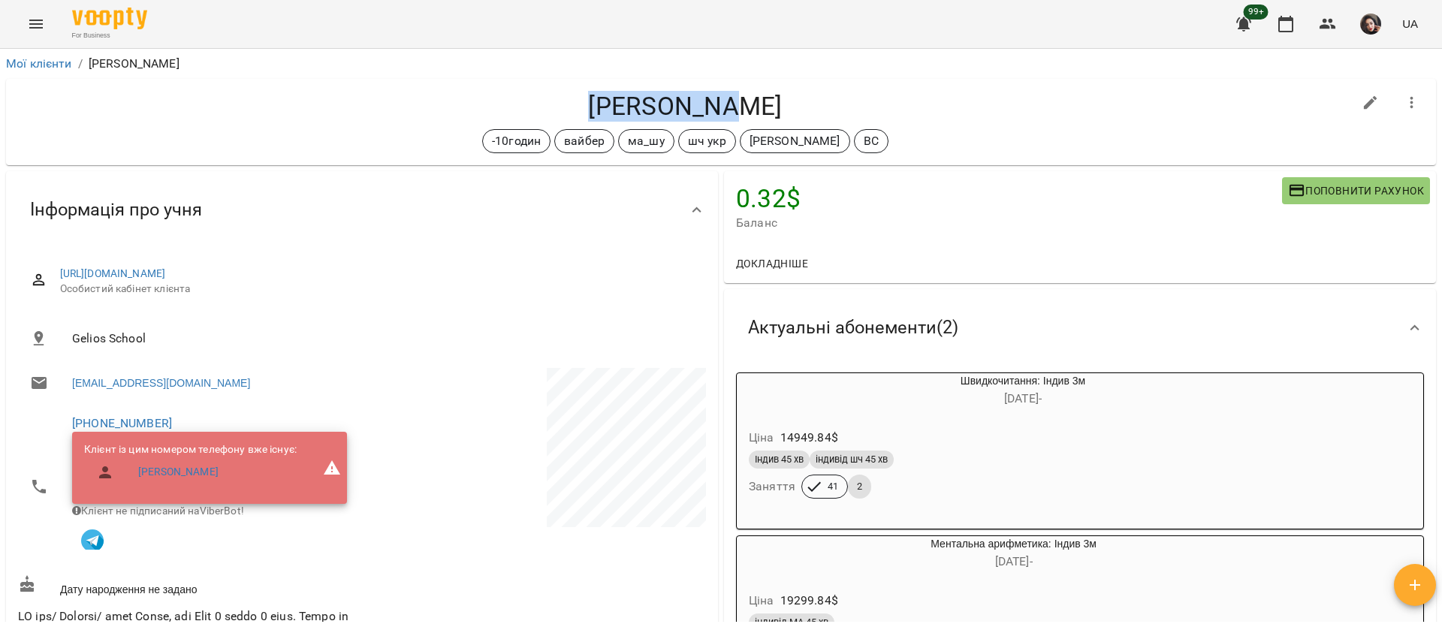
drag, startPoint x: 610, startPoint y: 98, endPoint x: 759, endPoint y: 102, distance: 148.8
click at [759, 102] on h4 "[PERSON_NAME]" at bounding box center [685, 106] width 1335 height 31
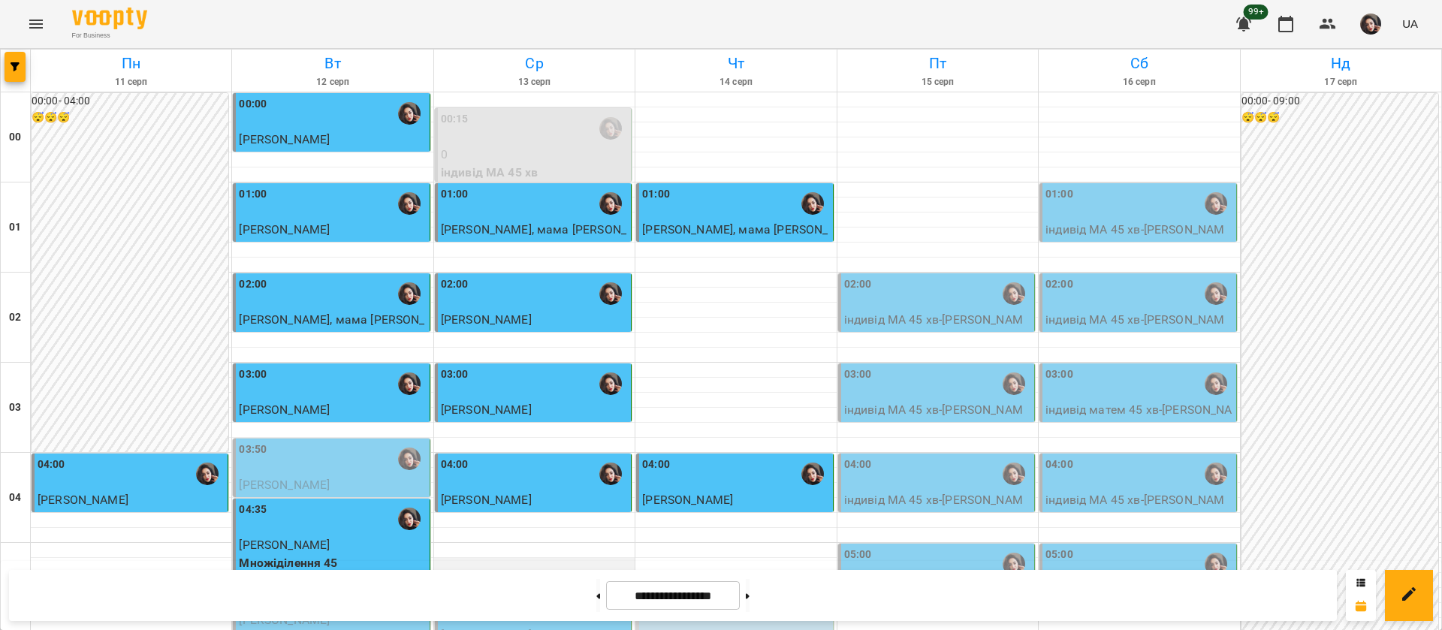
scroll to position [225, 0]
click at [534, 592] on div "05:30" at bounding box center [534, 609] width 187 height 35
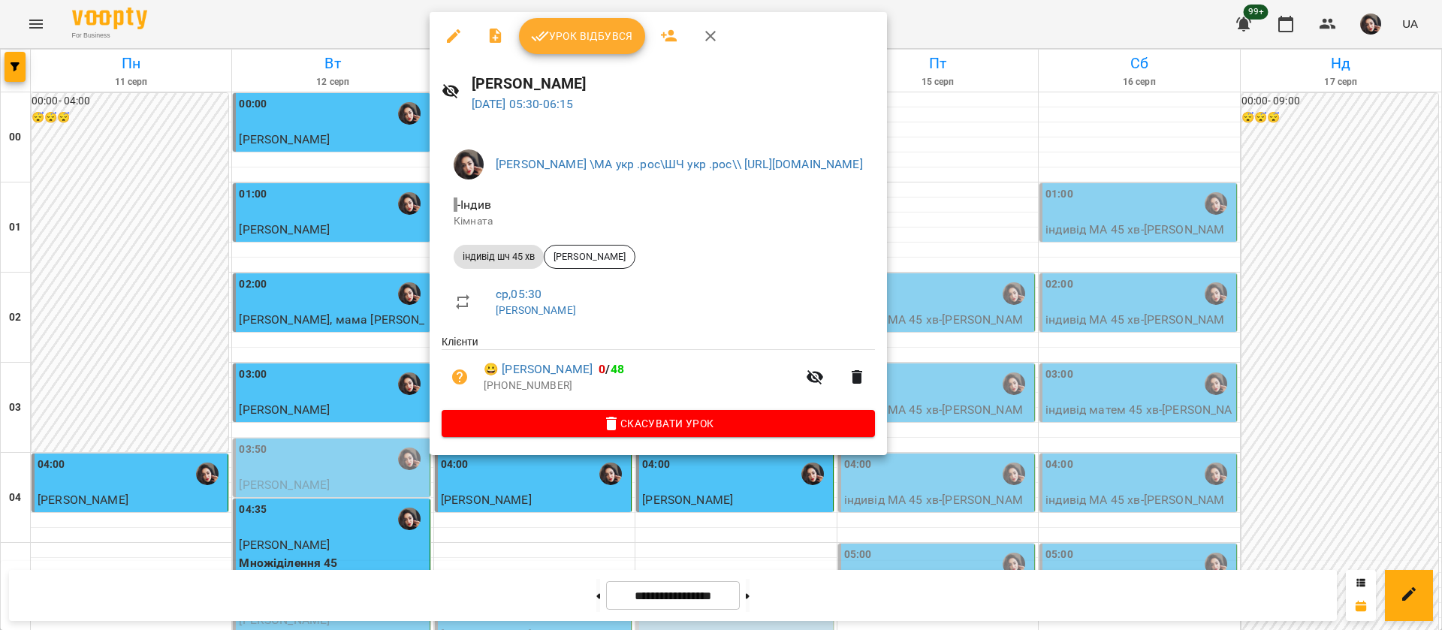
click at [605, 240] on li "індивід шч 45 хв [PERSON_NAME]" at bounding box center [658, 257] width 433 height 36
click at [602, 261] on span "[PERSON_NAME]" at bounding box center [589, 257] width 90 height 14
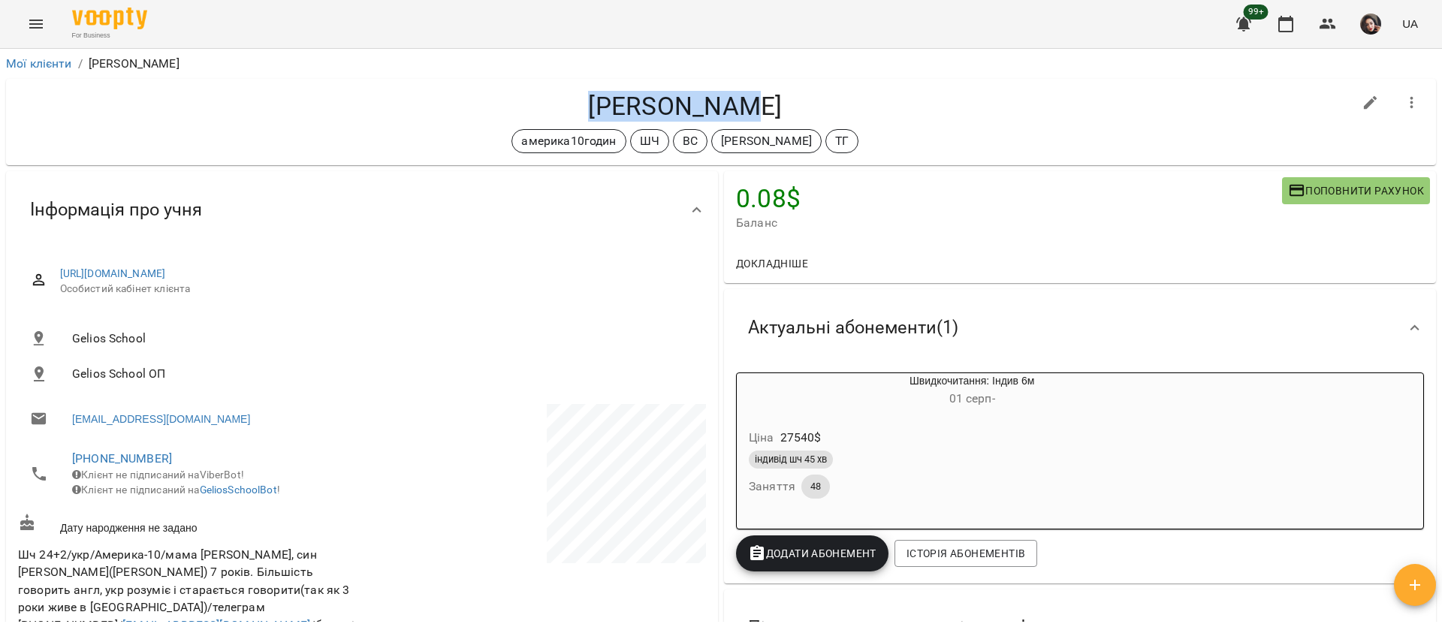
drag, startPoint x: 605, startPoint y: 100, endPoint x: 763, endPoint y: 77, distance: 160.1
click at [763, 77] on div "[PERSON_NAME] америка10годин ШЧ ВС [PERSON_NAME]" at bounding box center [721, 122] width 1436 height 92
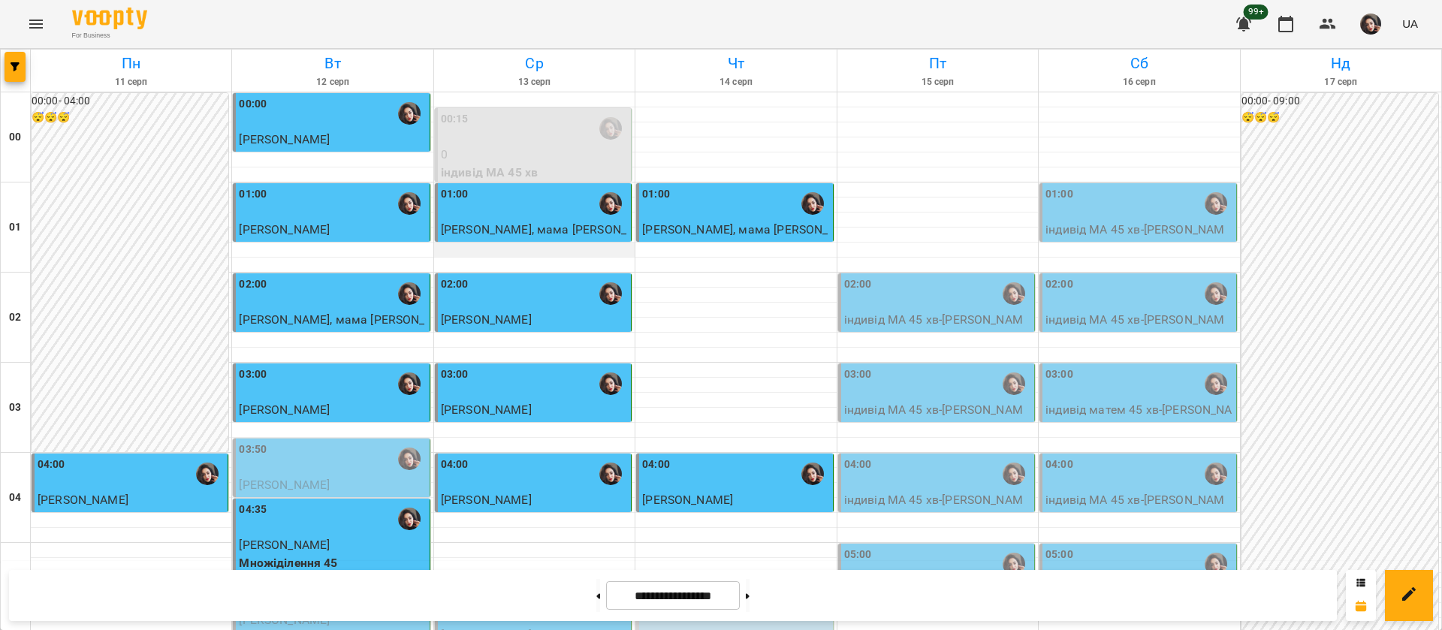
scroll to position [1690, 0]
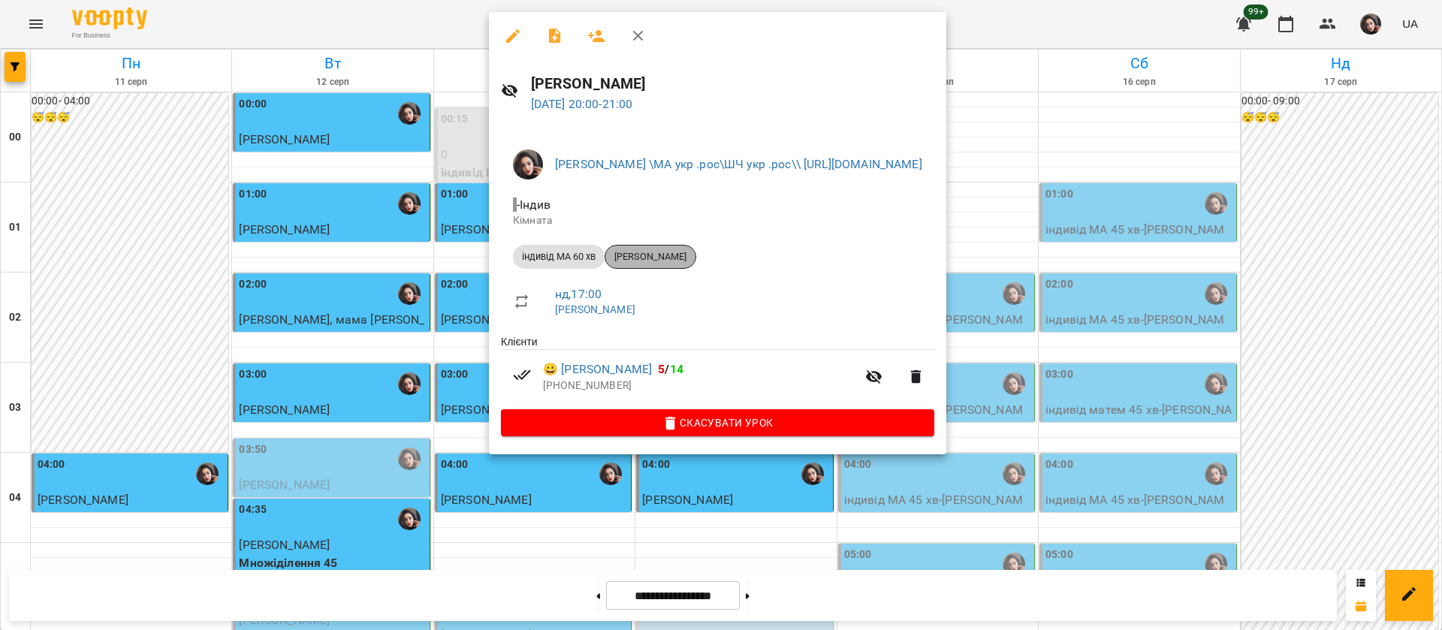
click at [664, 257] on span "[PERSON_NAME]" at bounding box center [650, 257] width 90 height 14
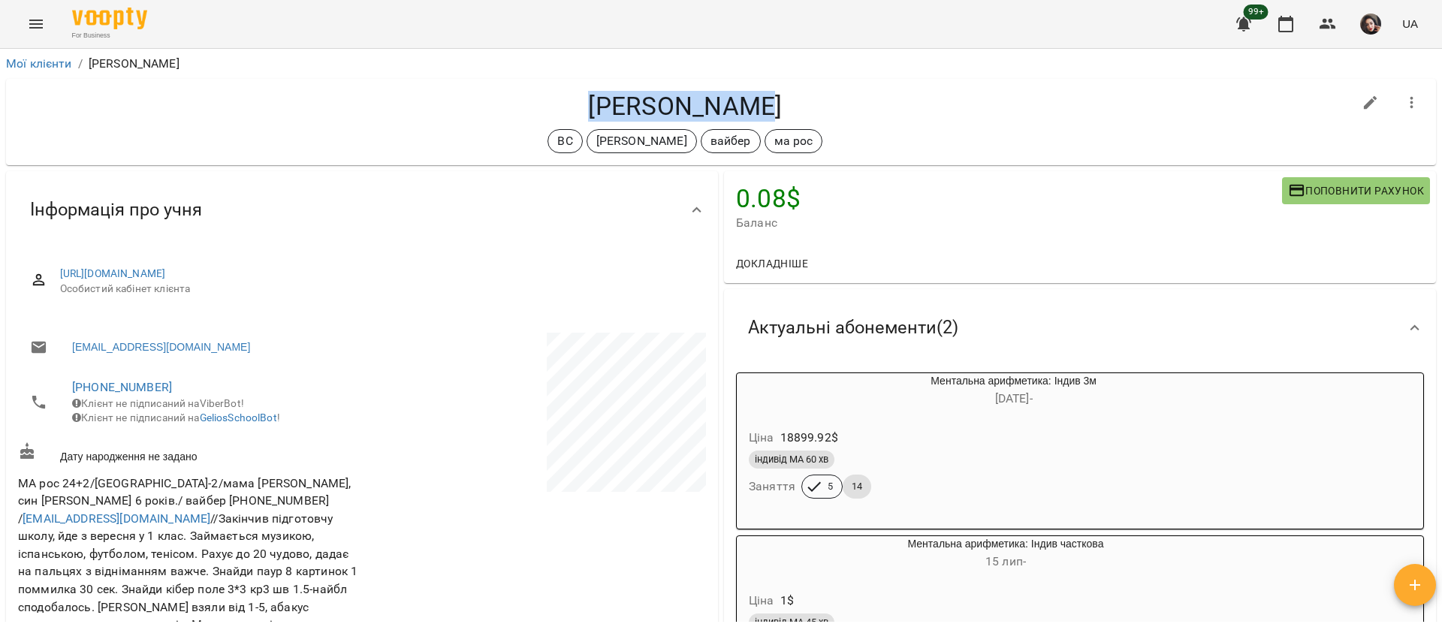
drag, startPoint x: 594, startPoint y: 101, endPoint x: 774, endPoint y: 109, distance: 179.7
click at [774, 109] on h4 "[PERSON_NAME]" at bounding box center [685, 106] width 1335 height 31
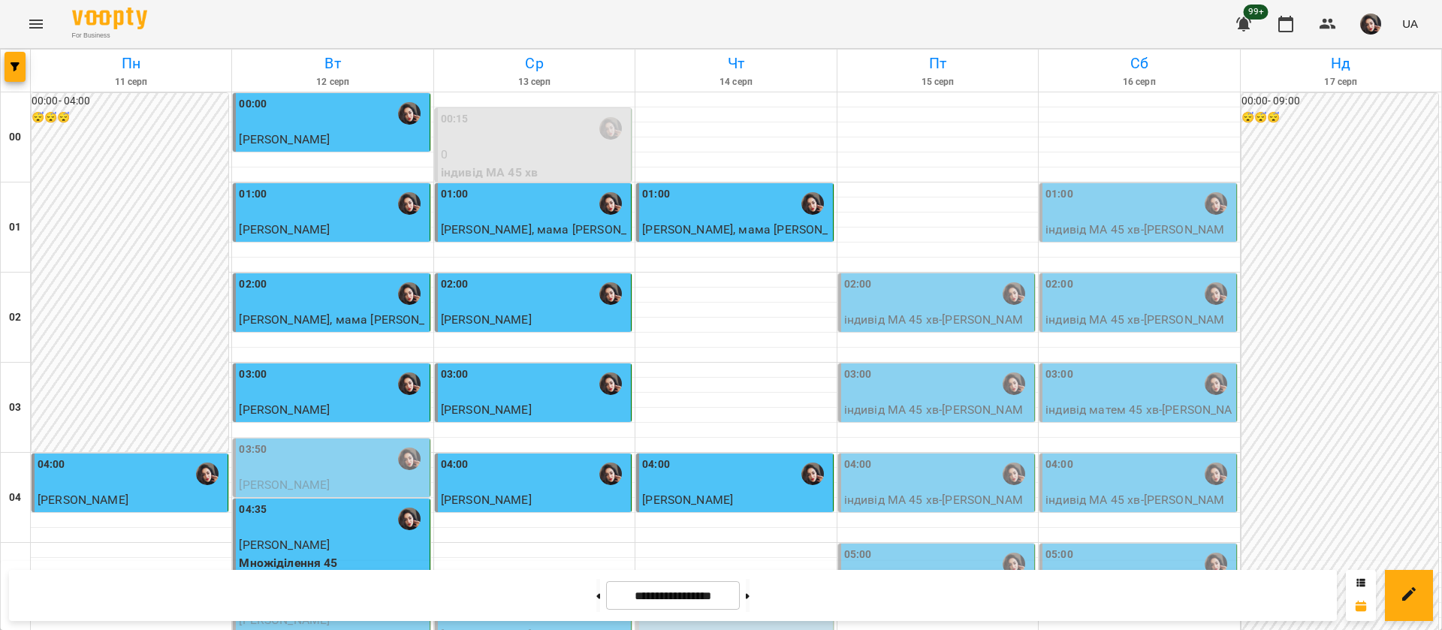
scroll to position [1690, 0]
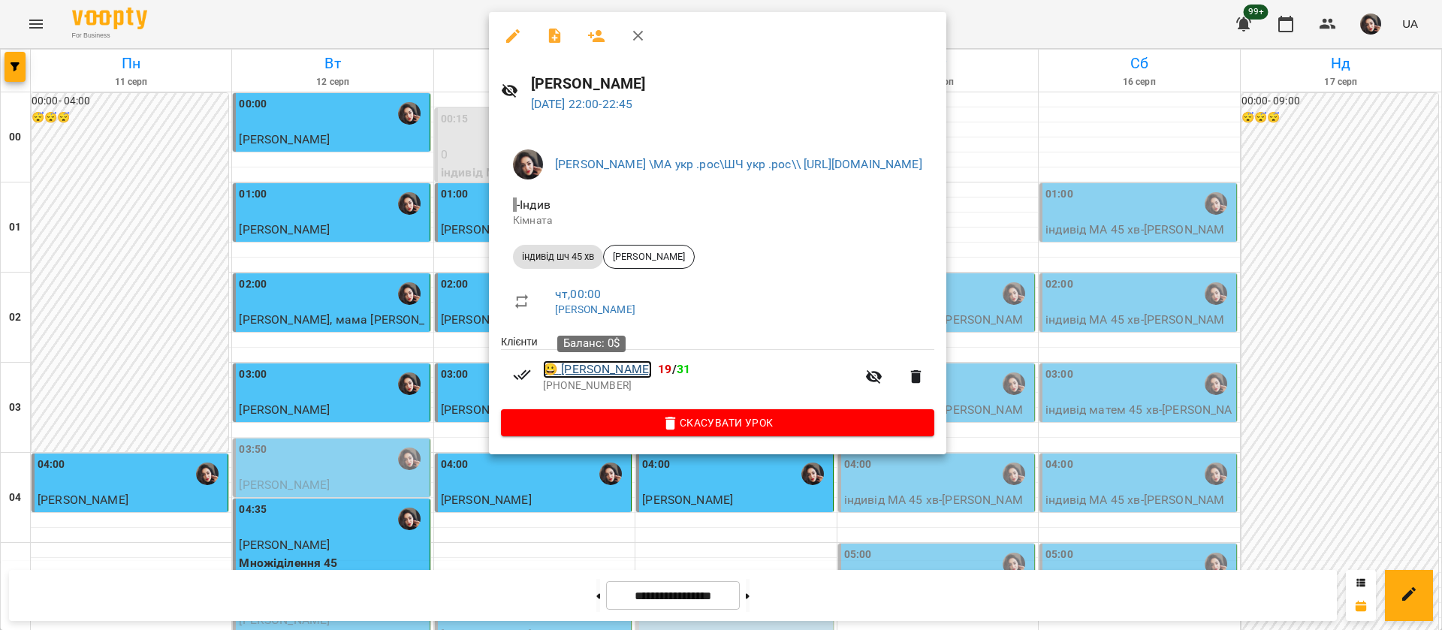
click at [593, 370] on link "😀 [PERSON_NAME]" at bounding box center [597, 369] width 109 height 18
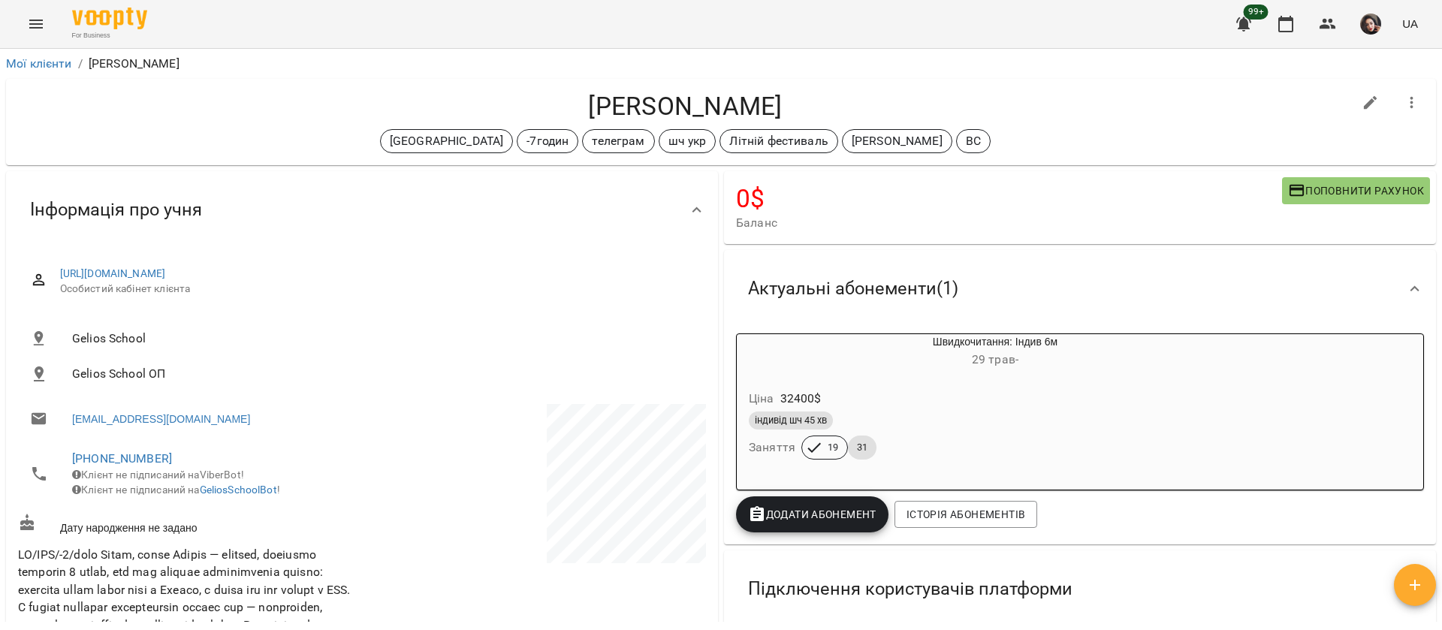
drag, startPoint x: 590, startPoint y: 107, endPoint x: 773, endPoint y: 111, distance: 183.3
click at [773, 111] on h4 "[PERSON_NAME]" at bounding box center [685, 106] width 1335 height 31
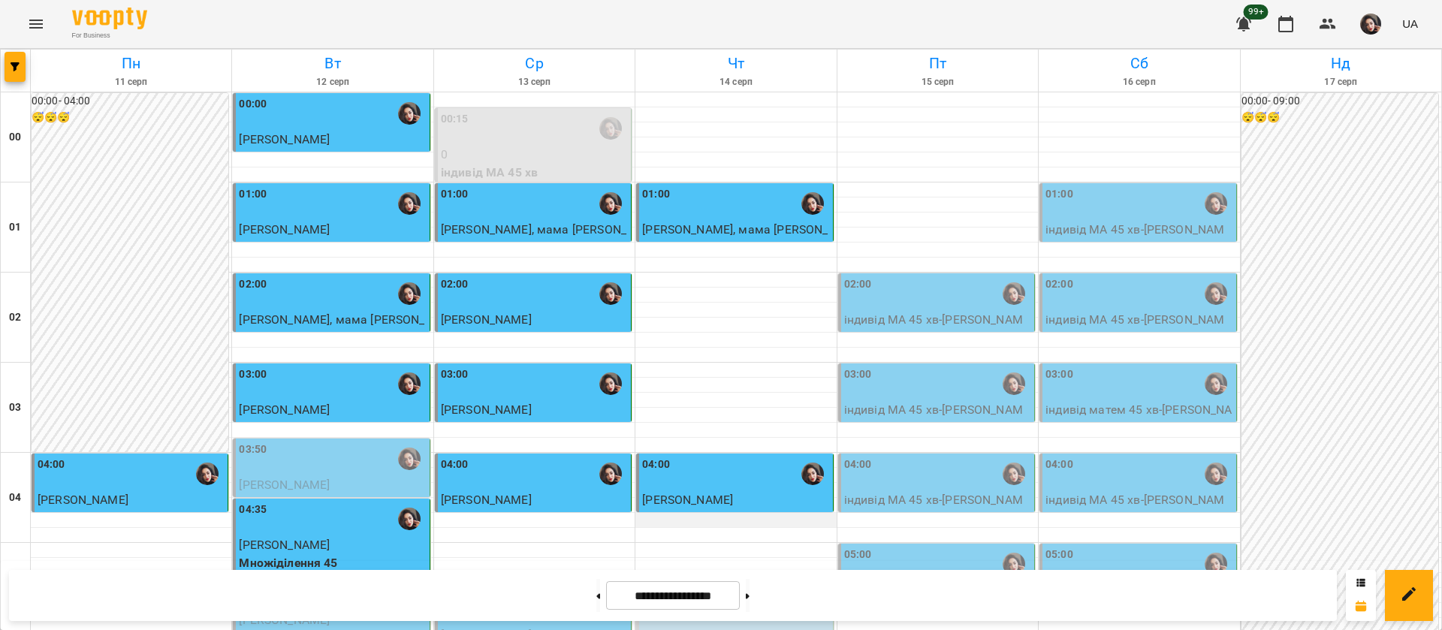
scroll to position [225, 0]
click at [748, 592] on div "05:30" at bounding box center [735, 609] width 187 height 35
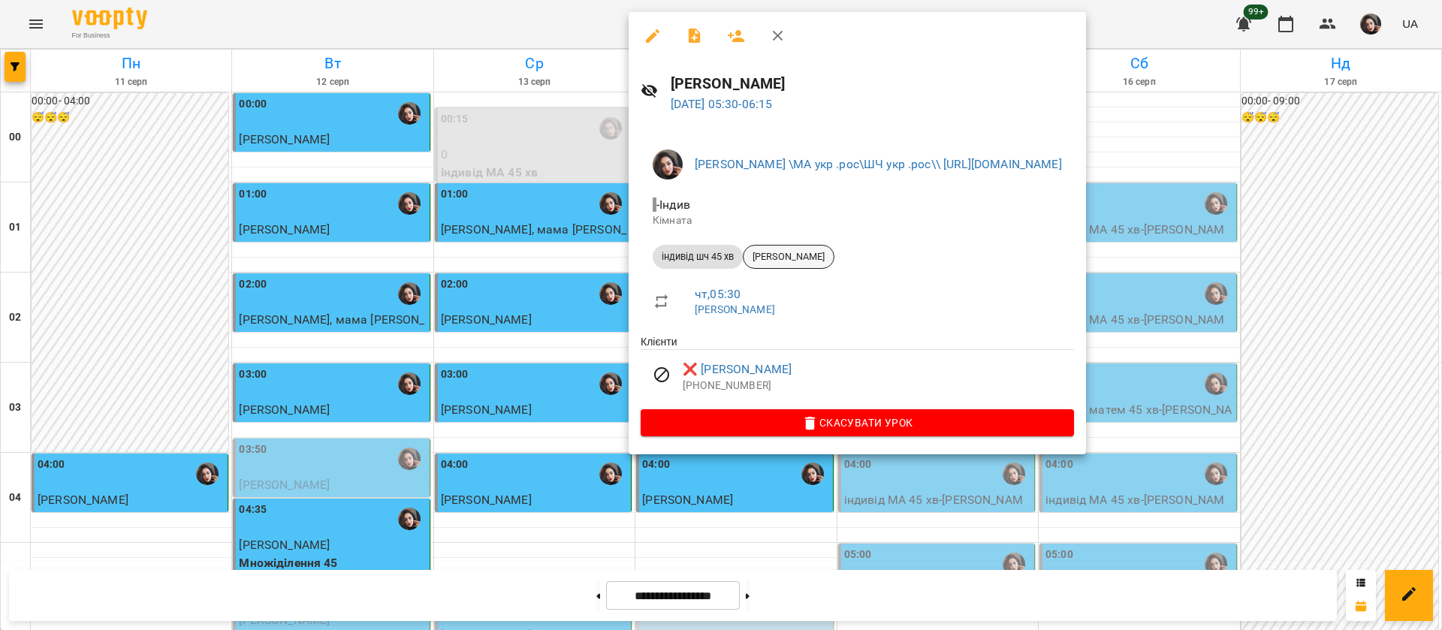
click at [774, 254] on span "[PERSON_NAME]" at bounding box center [789, 257] width 90 height 14
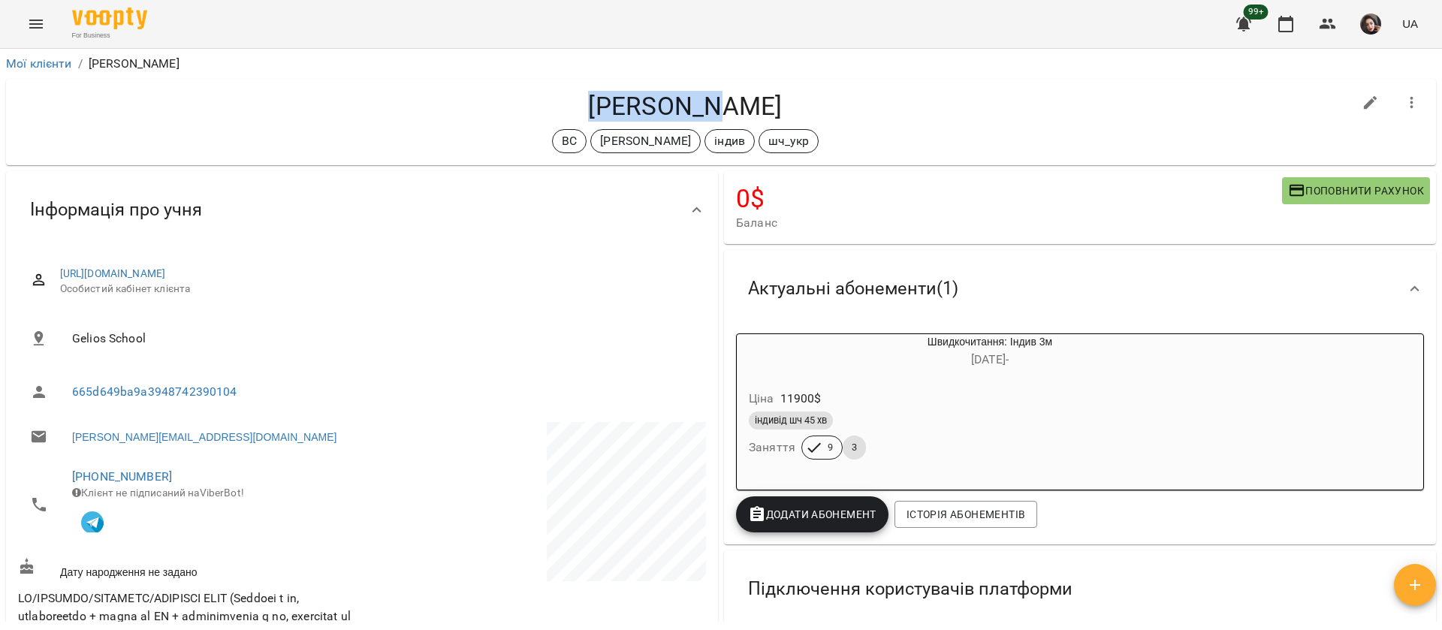
drag, startPoint x: 616, startPoint y: 98, endPoint x: 739, endPoint y: 96, distance: 123.2
click at [739, 96] on h4 "[PERSON_NAME]" at bounding box center [685, 106] width 1335 height 31
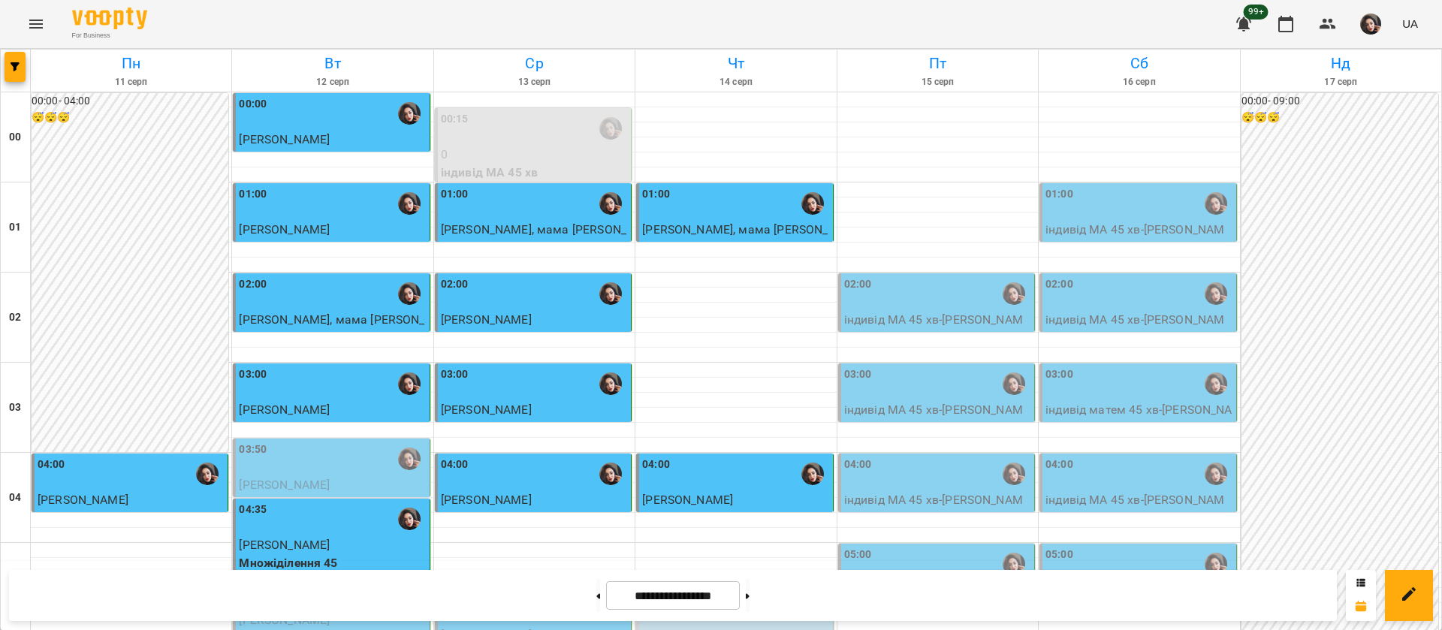
scroll to position [1352, 0]
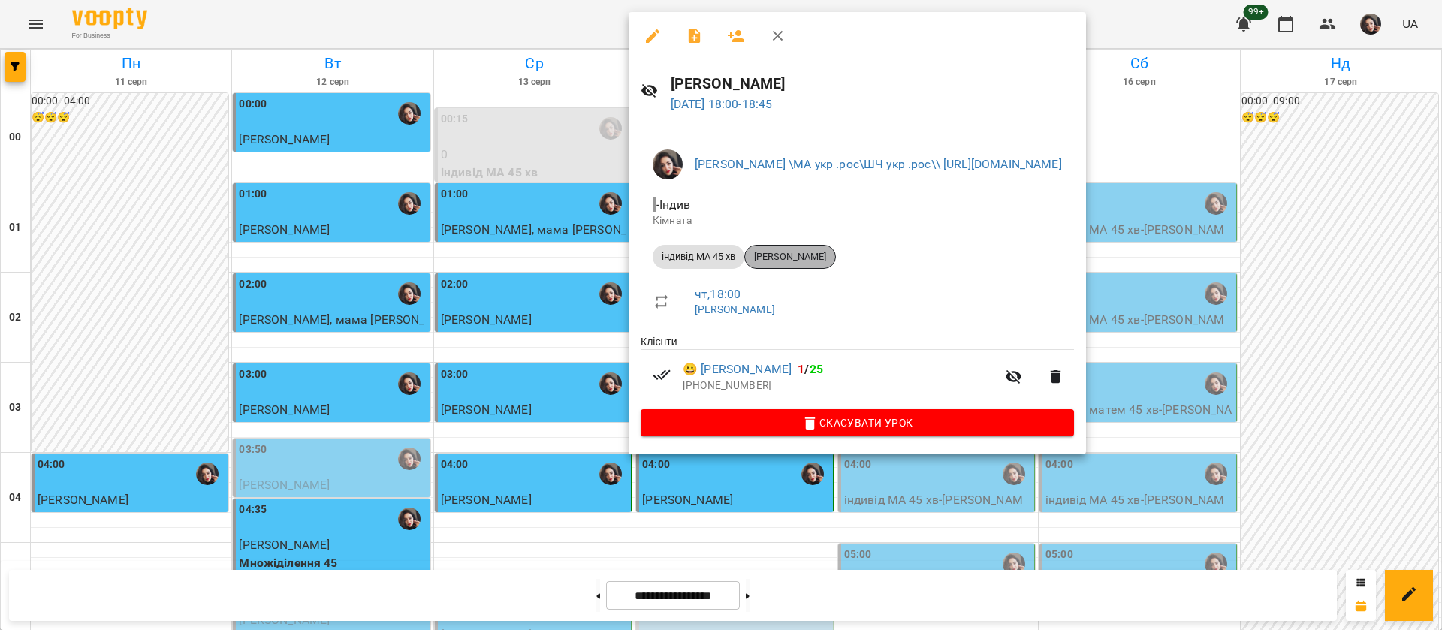
click at [774, 260] on span "[PERSON_NAME]" at bounding box center [790, 257] width 90 height 14
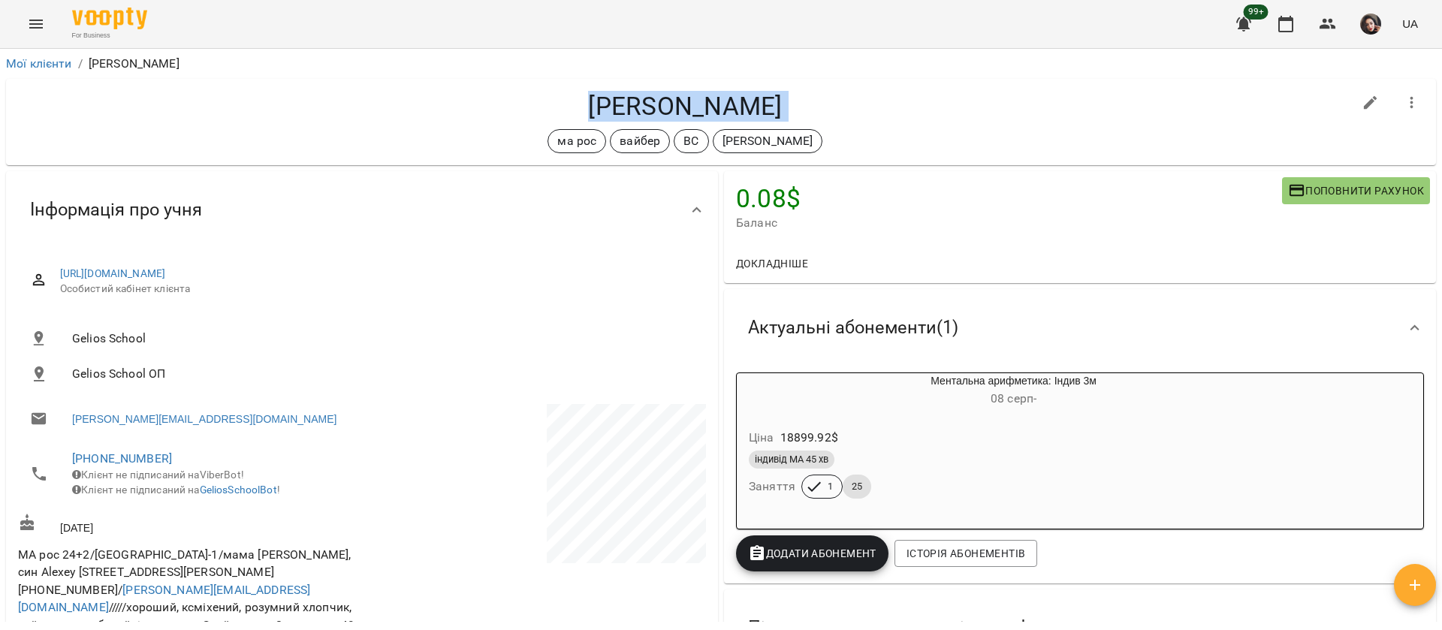
drag, startPoint x: 548, startPoint y: 104, endPoint x: 815, endPoint y: 125, distance: 268.2
click at [815, 125] on div "[PERSON_NAME] ма рос вайбер ВС [PERSON_NAME]" at bounding box center [685, 122] width 1335 height 62
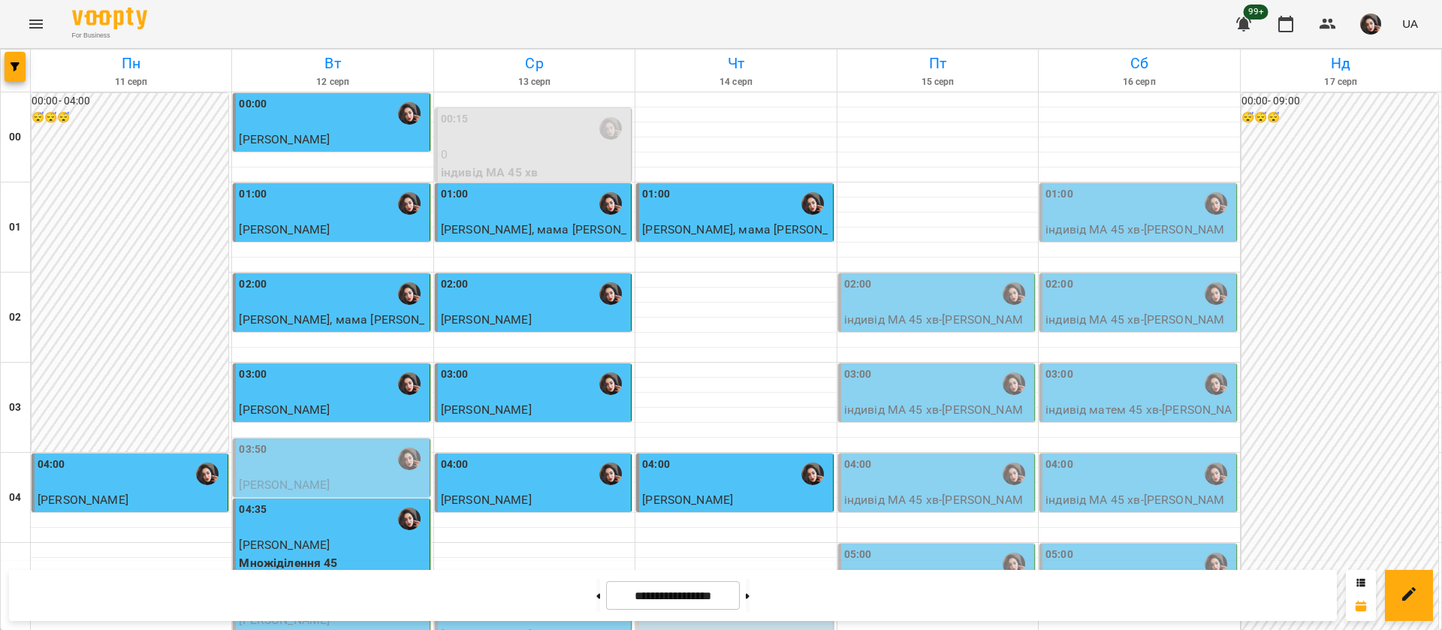
scroll to position [1577, 0]
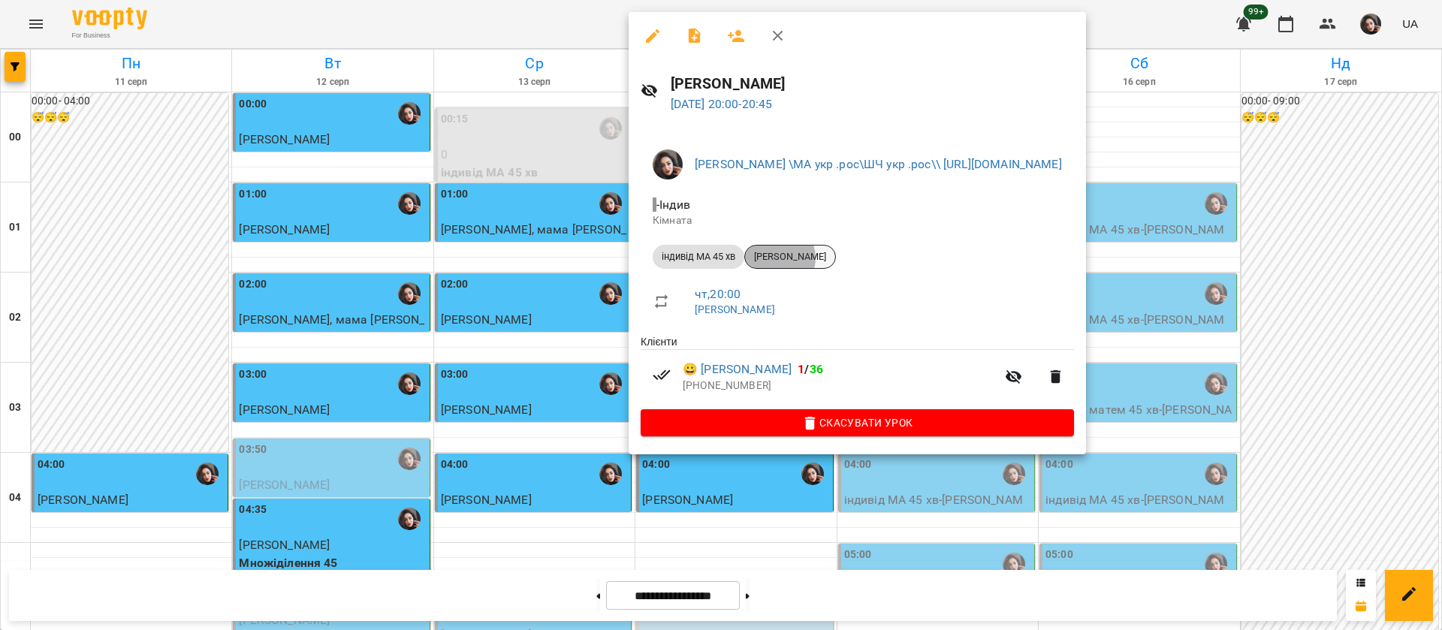
click at [781, 258] on span "[PERSON_NAME]" at bounding box center [790, 257] width 90 height 14
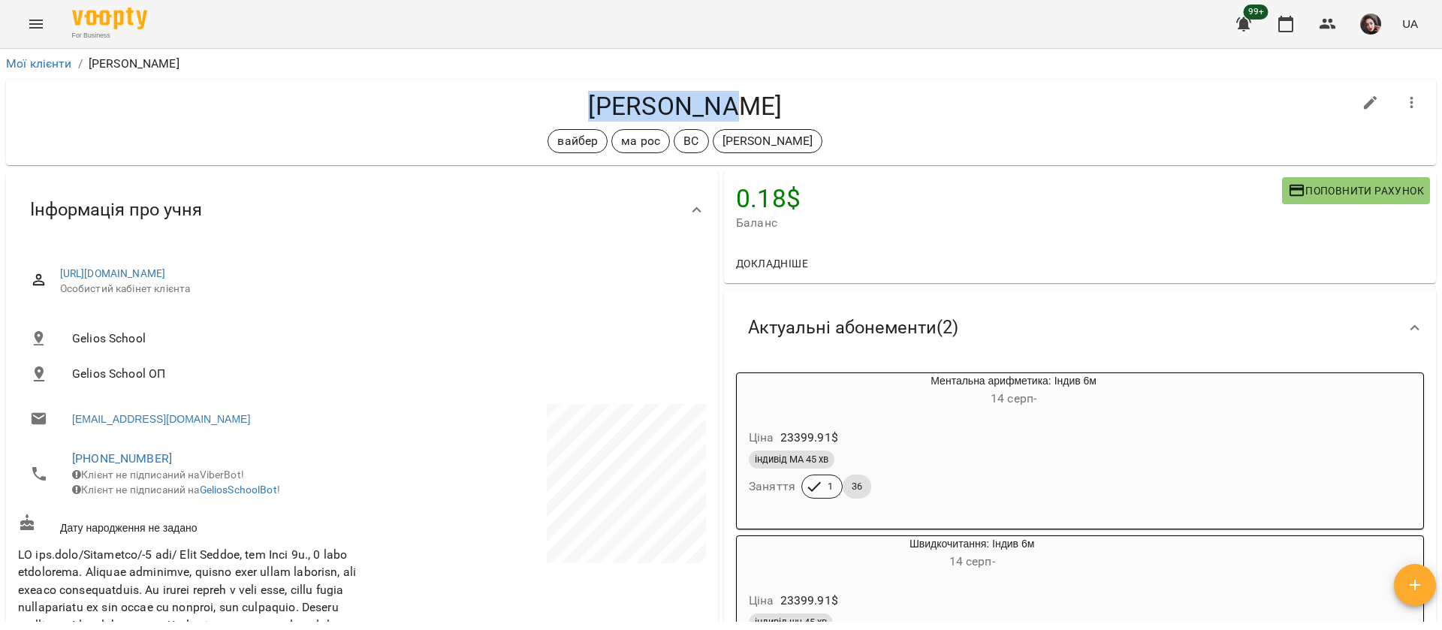
drag, startPoint x: 602, startPoint y: 107, endPoint x: 779, endPoint y: 105, distance: 176.5
click at [779, 105] on h4 "[PERSON_NAME]" at bounding box center [685, 106] width 1335 height 31
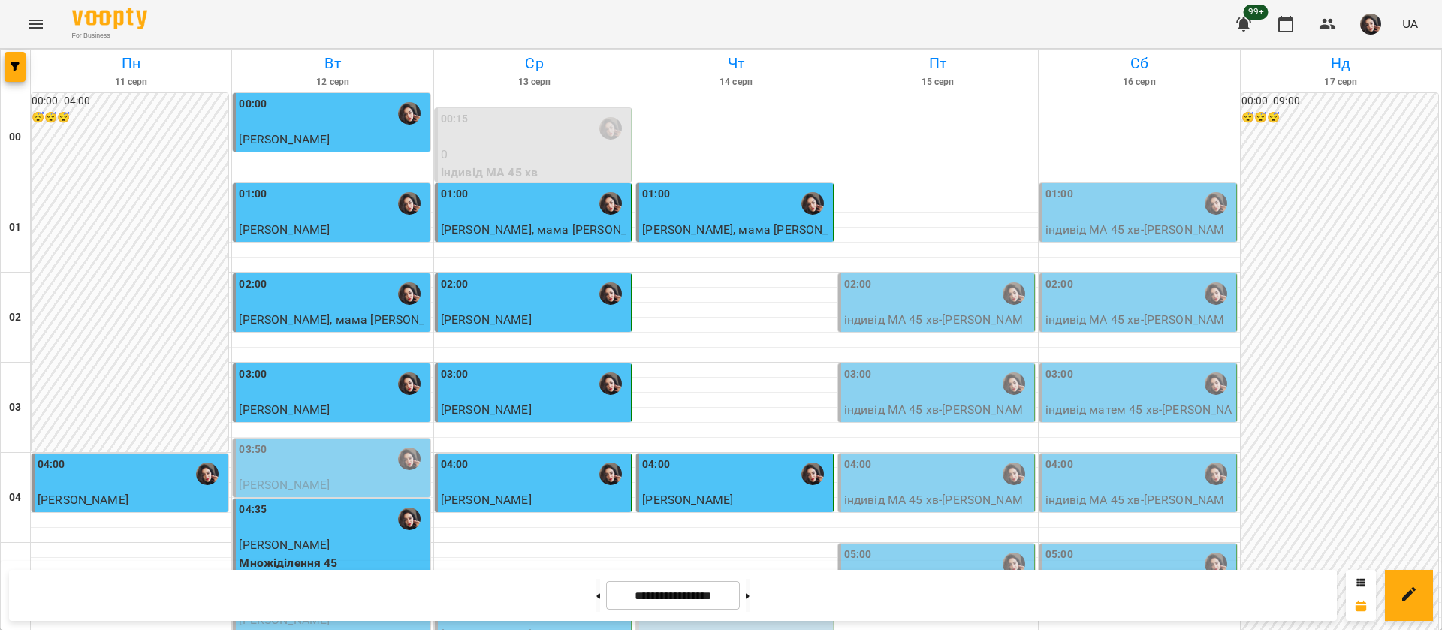
scroll to position [1352, 0]
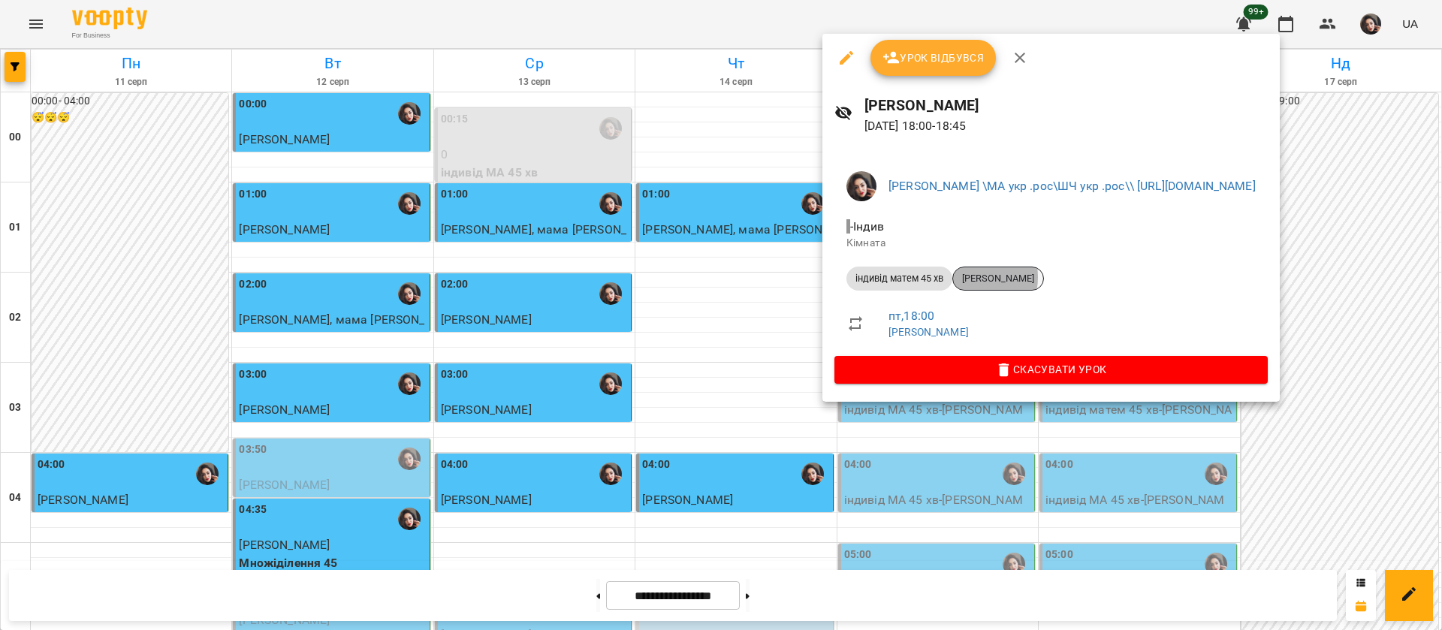
click at [973, 277] on span "[PERSON_NAME]" at bounding box center [998, 279] width 90 height 14
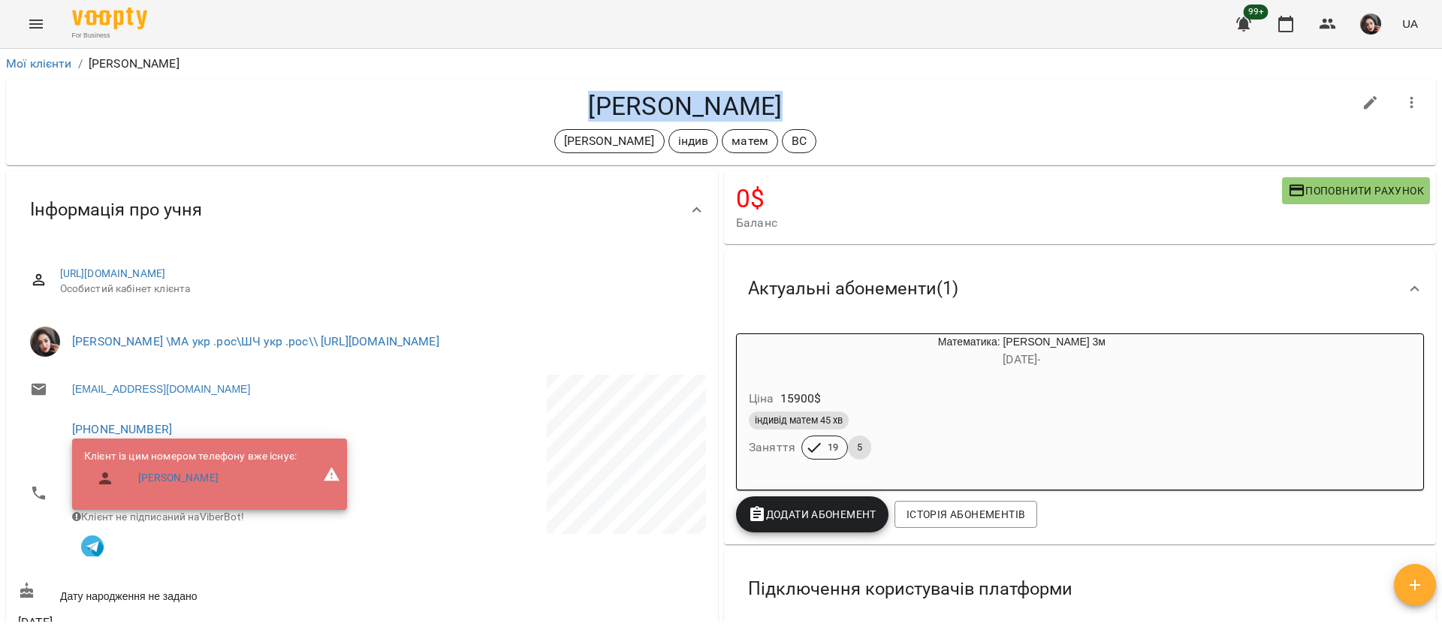
drag, startPoint x: 589, startPoint y: 107, endPoint x: 768, endPoint y: 89, distance: 180.4
click at [768, 89] on div "[PERSON_NAME] [PERSON_NAME] індив матем ВС" at bounding box center [721, 122] width 1430 height 86
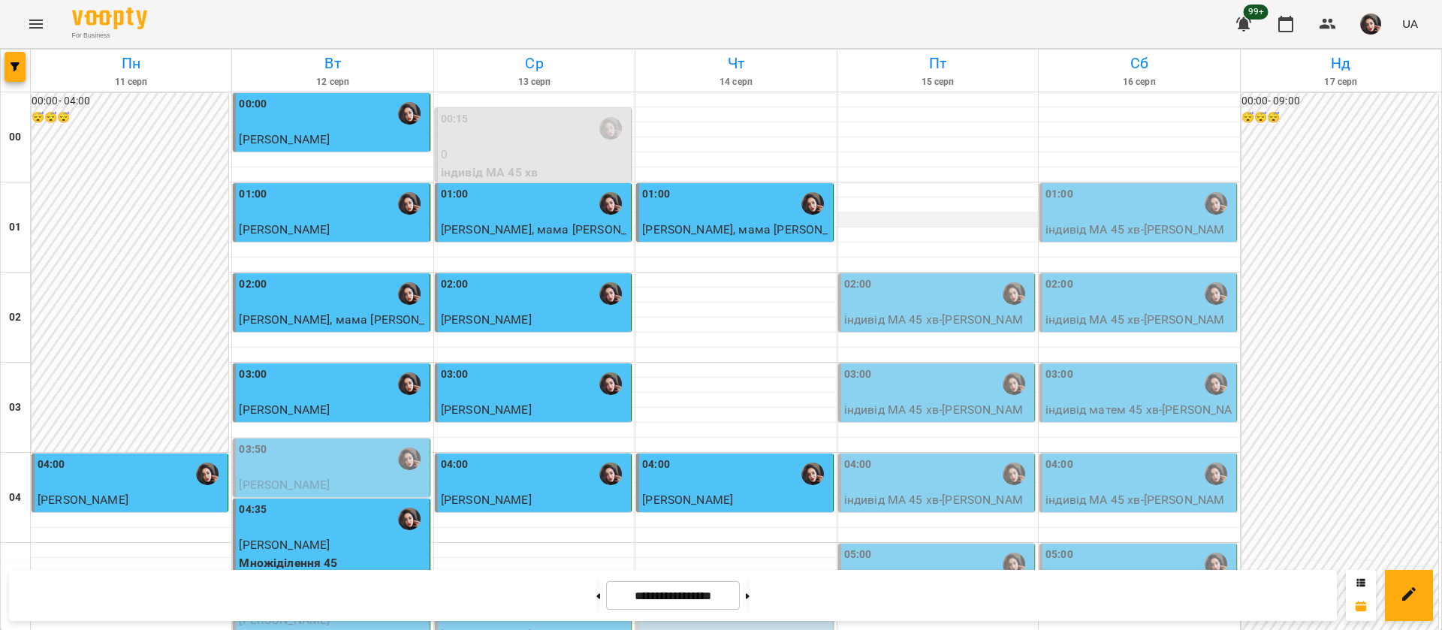
scroll to position [1577, 0]
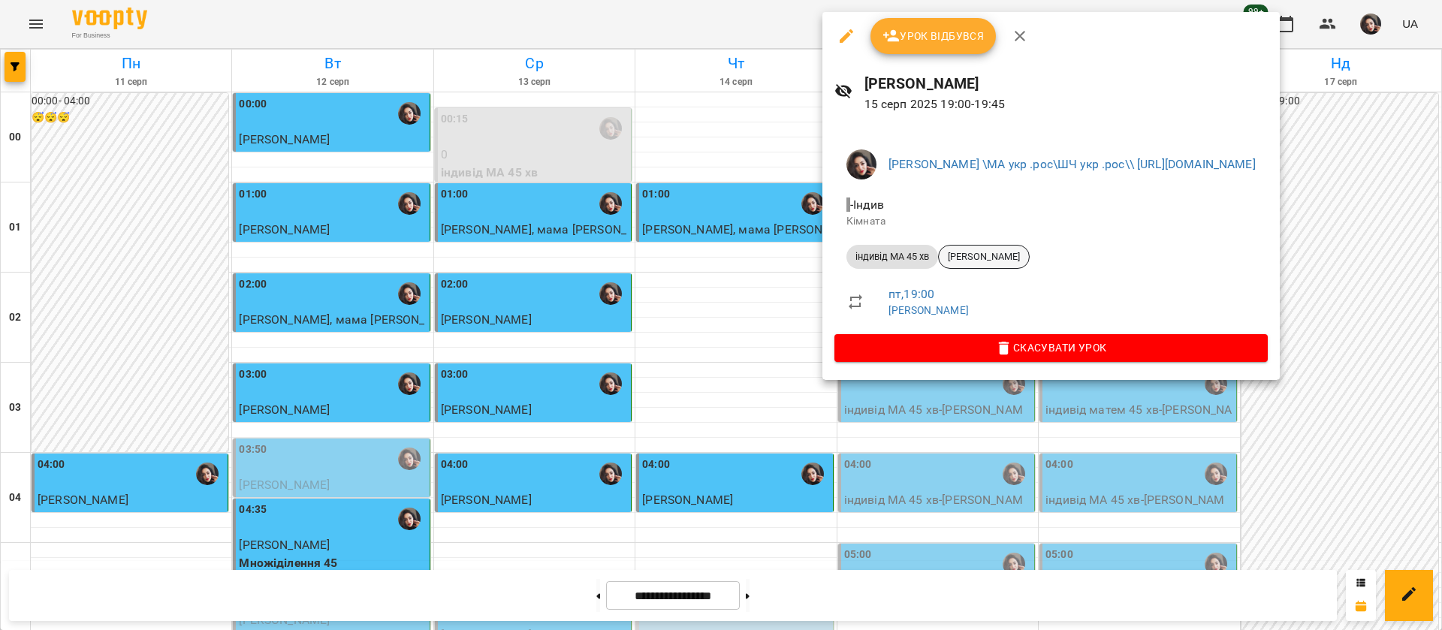
click at [973, 253] on span "[PERSON_NAME]" at bounding box center [984, 257] width 90 height 14
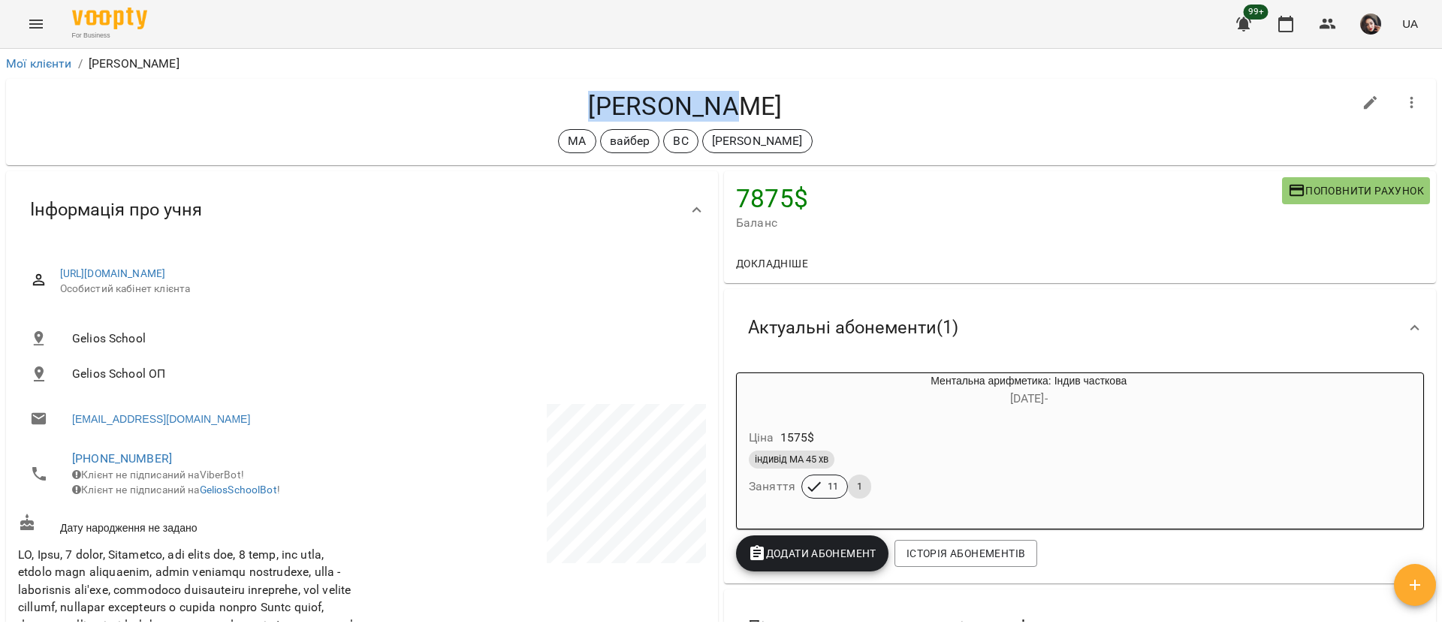
drag, startPoint x: 605, startPoint y: 105, endPoint x: 759, endPoint y: 116, distance: 155.1
click at [759, 116] on h4 "[PERSON_NAME]" at bounding box center [685, 106] width 1335 height 31
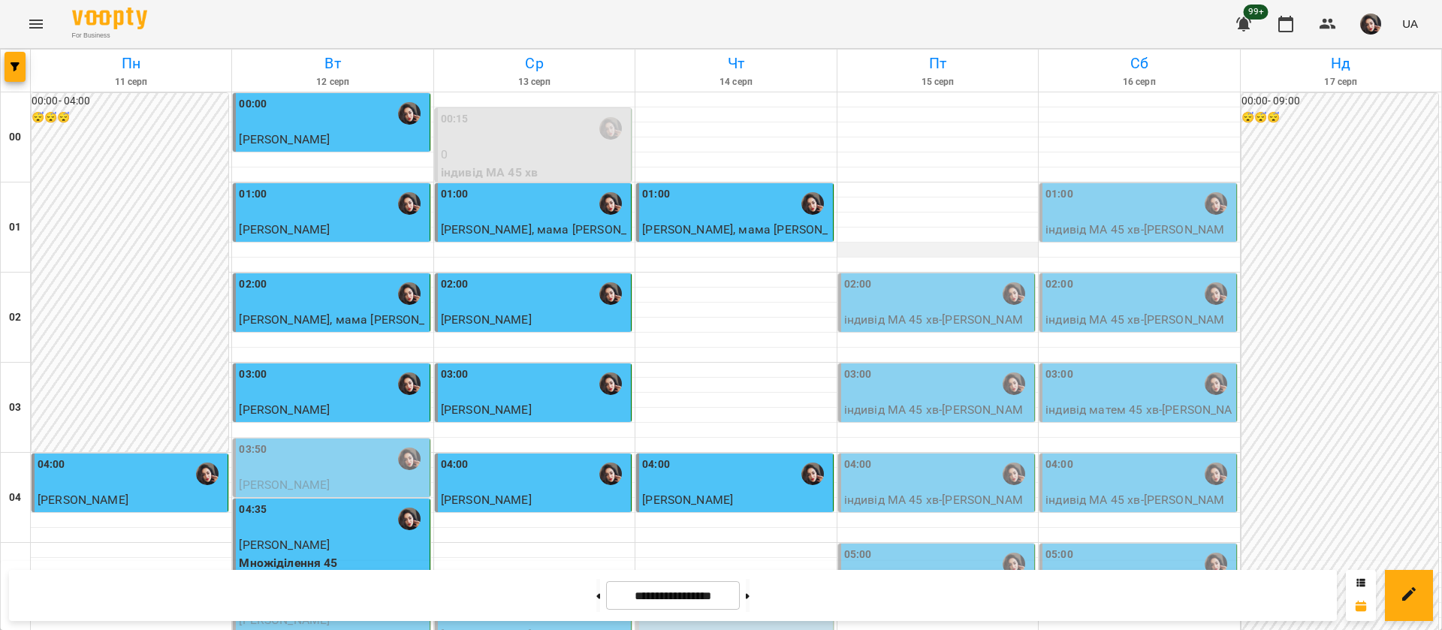
scroll to position [1577, 0]
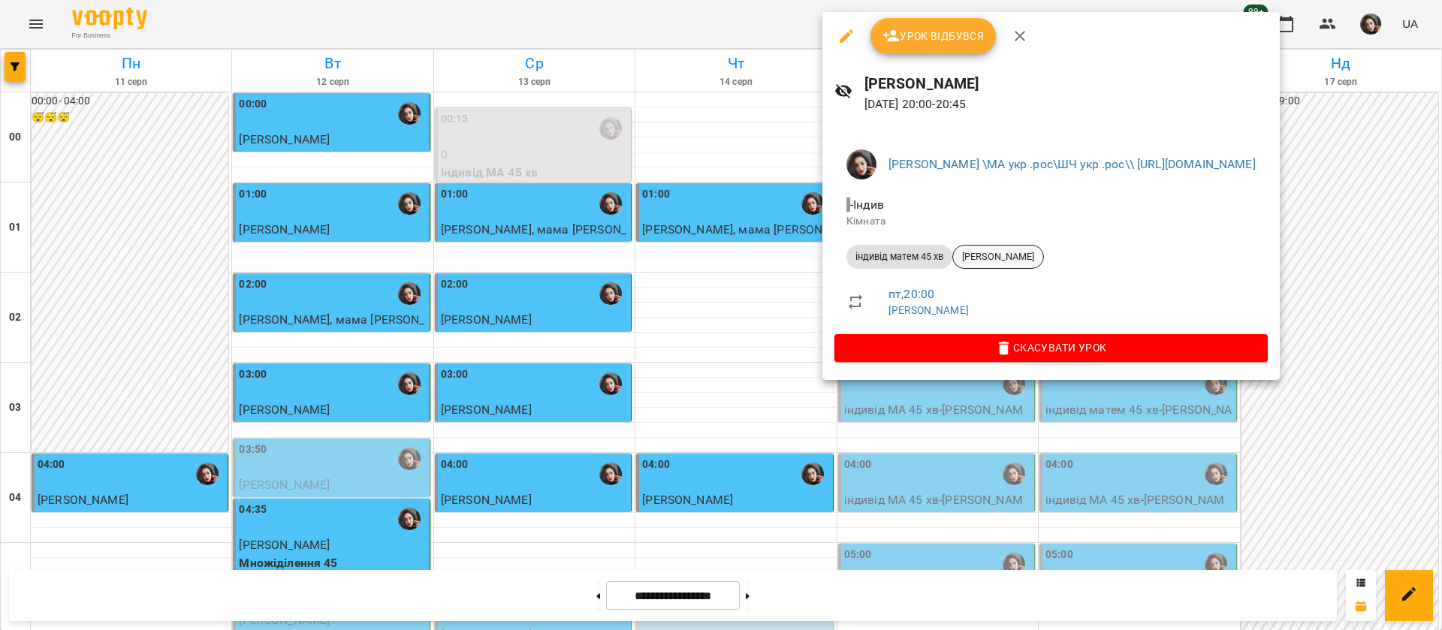
click at [1004, 261] on span "[PERSON_NAME]" at bounding box center [998, 257] width 90 height 14
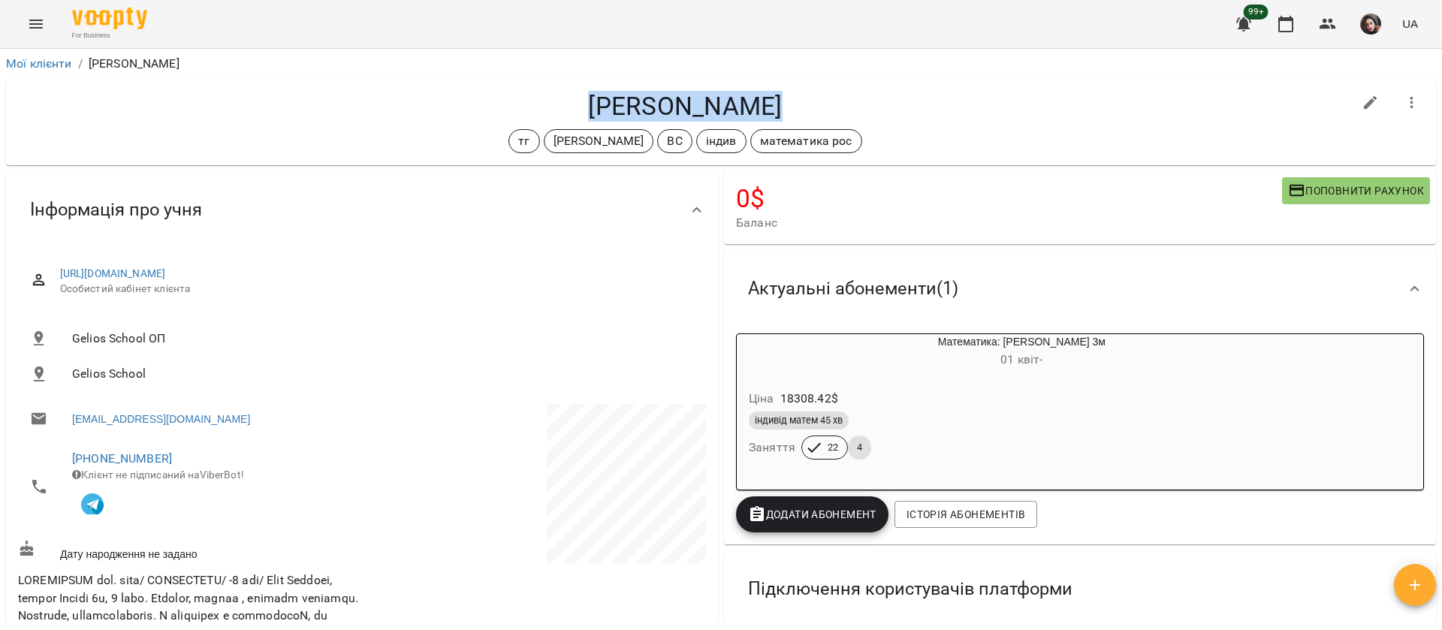
drag, startPoint x: 585, startPoint y: 101, endPoint x: 784, endPoint y: 118, distance: 199.7
click at [784, 118] on h4 "[PERSON_NAME]" at bounding box center [685, 106] width 1335 height 31
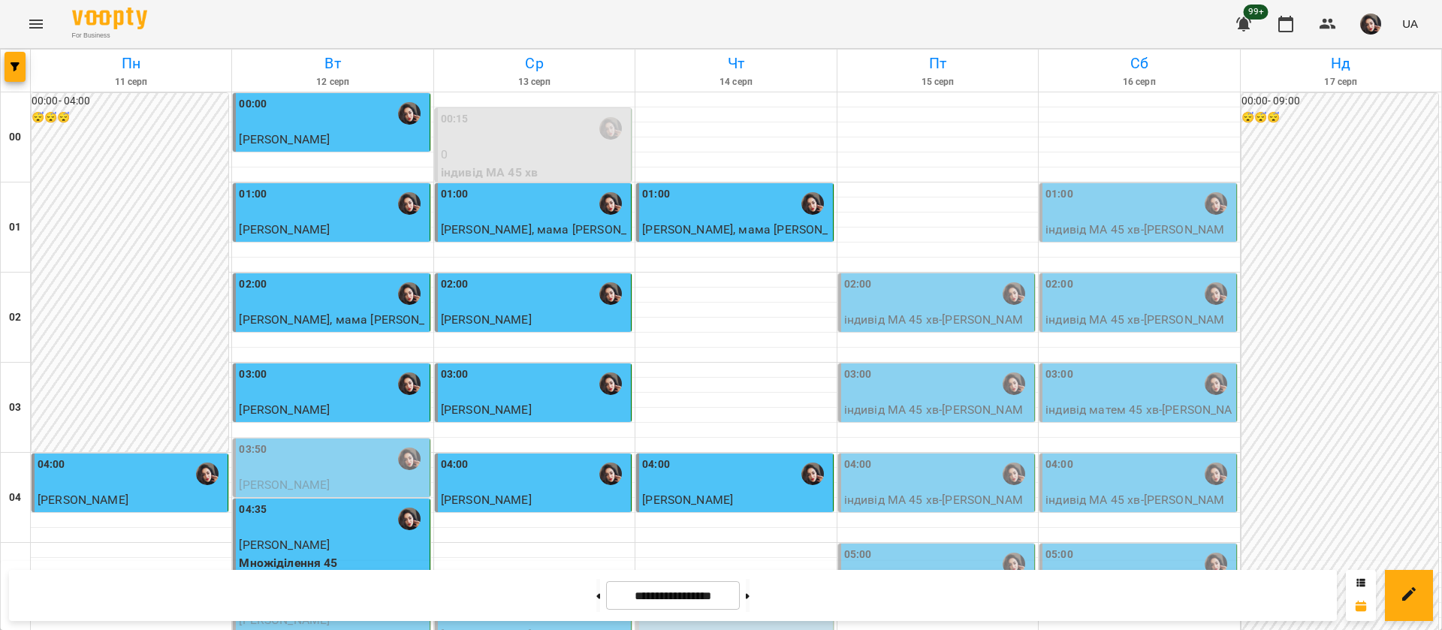
scroll to position [1693, 0]
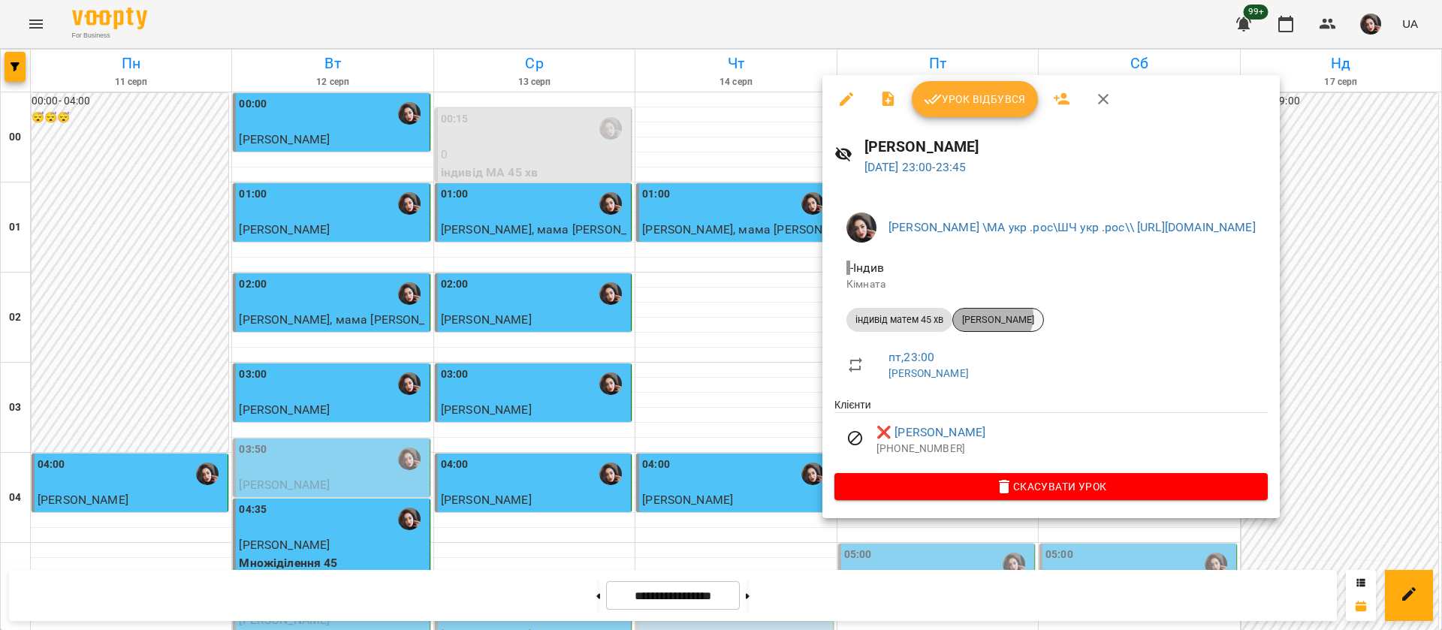
click at [993, 316] on span "[PERSON_NAME]" at bounding box center [998, 320] width 90 height 14
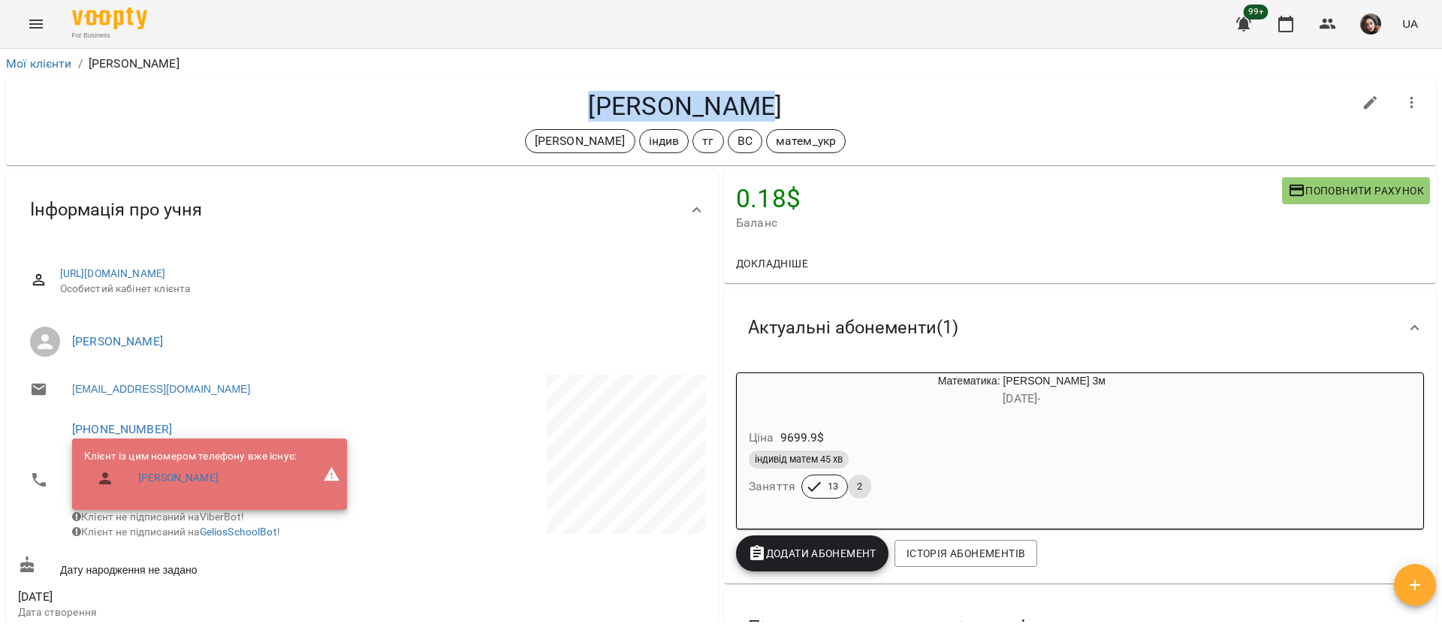
drag, startPoint x: 607, startPoint y: 101, endPoint x: 792, endPoint y: 92, distance: 184.9
click at [792, 92] on h4 "[PERSON_NAME]" at bounding box center [685, 106] width 1335 height 31
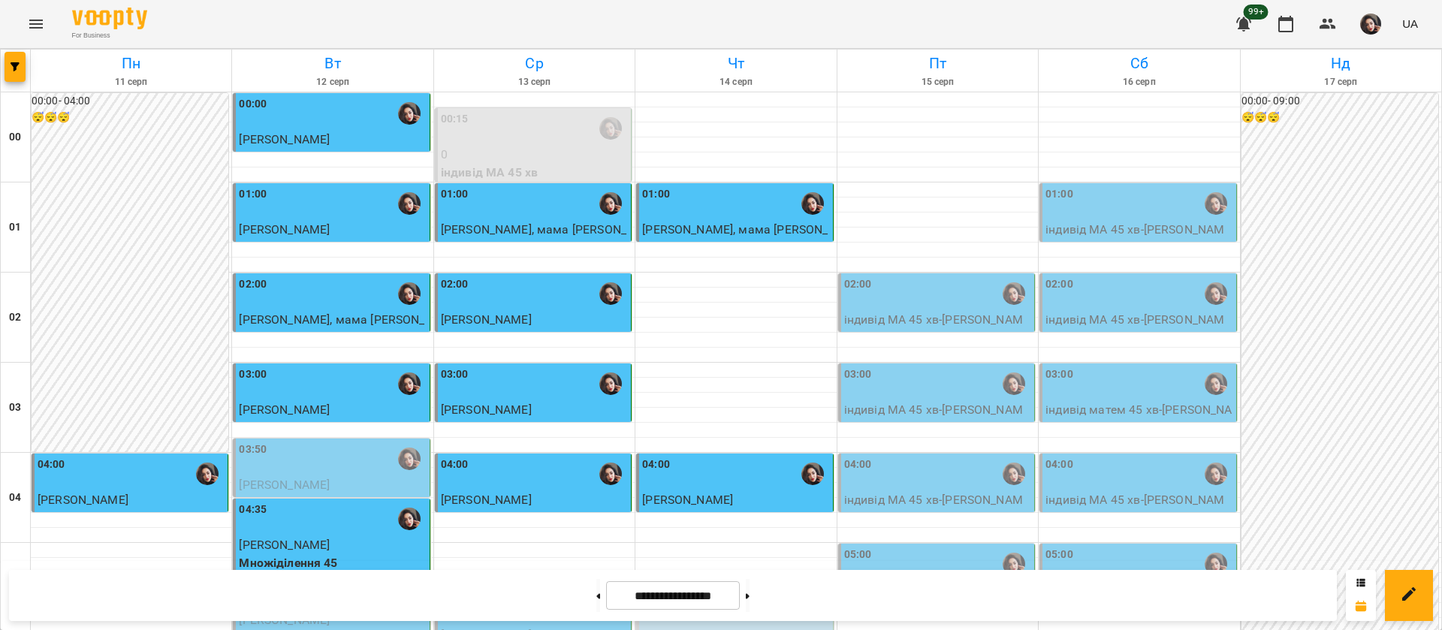
click at [1111, 298] on div "02:00" at bounding box center [1138, 293] width 187 height 35
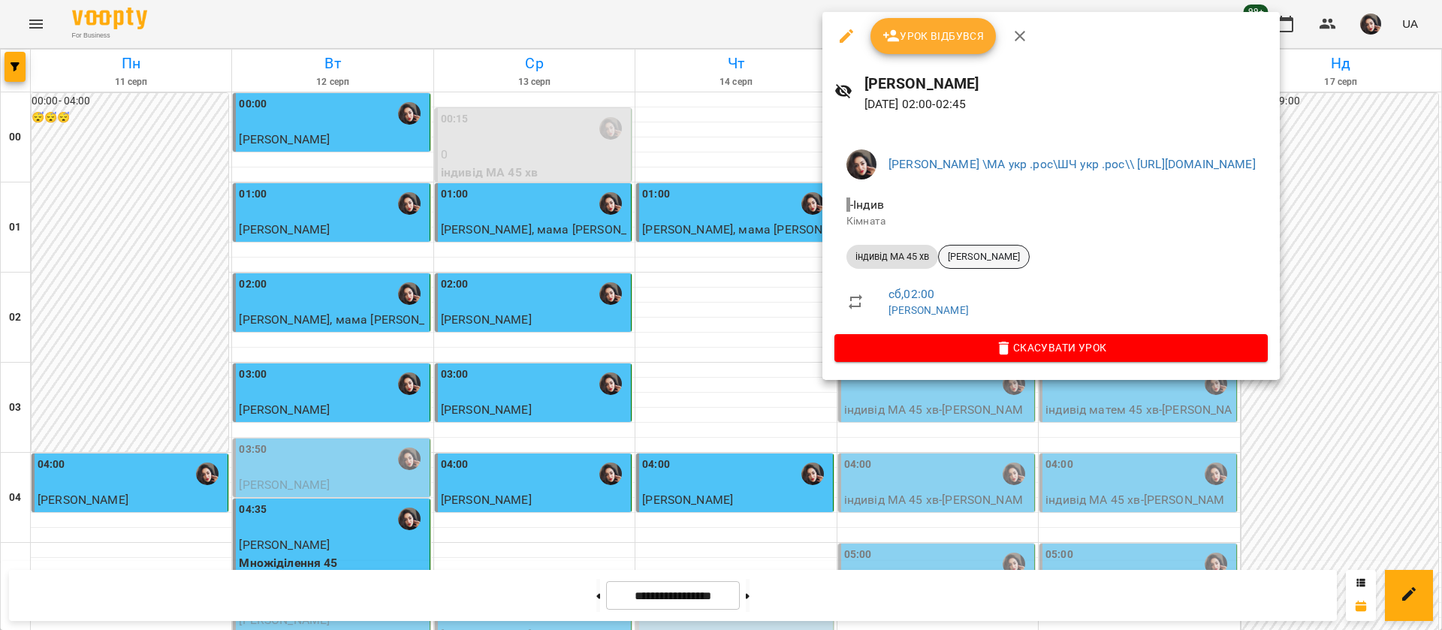
click at [974, 260] on span "[PERSON_NAME]" at bounding box center [984, 257] width 90 height 14
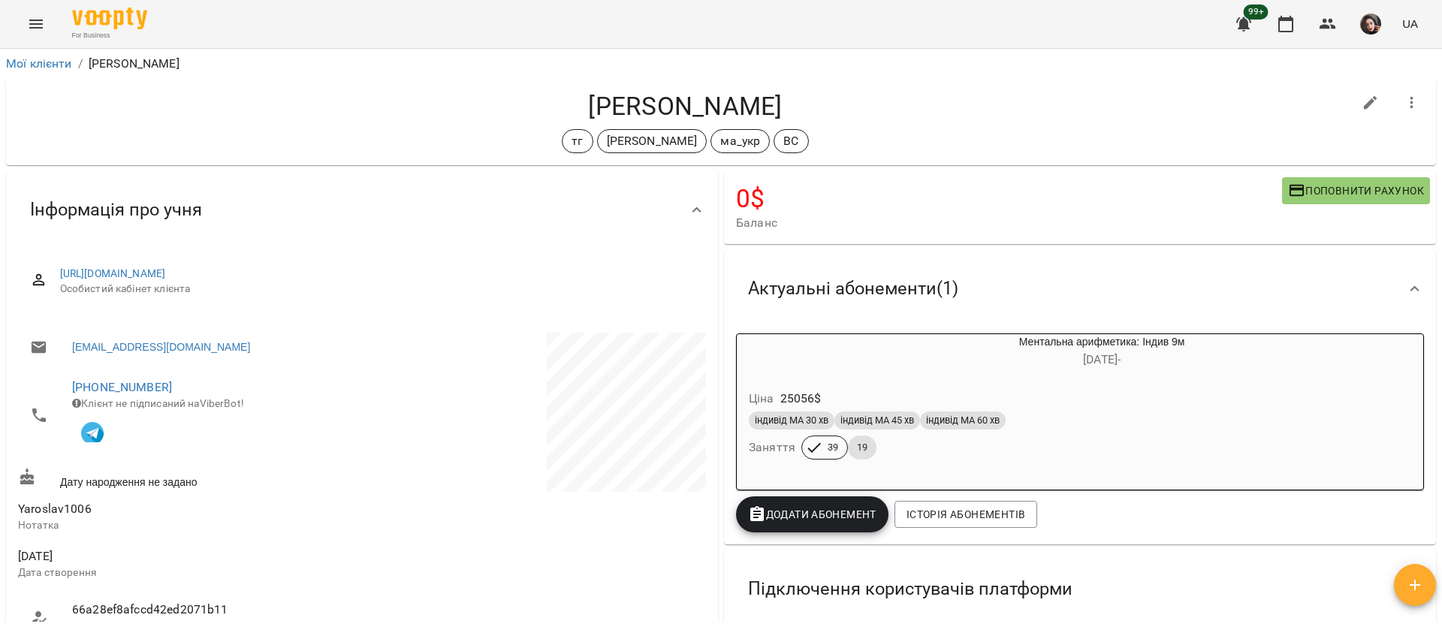
drag, startPoint x: 571, startPoint y: 102, endPoint x: 775, endPoint y: 92, distance: 204.6
click at [775, 92] on h4 "[PERSON_NAME]" at bounding box center [685, 106] width 1335 height 31
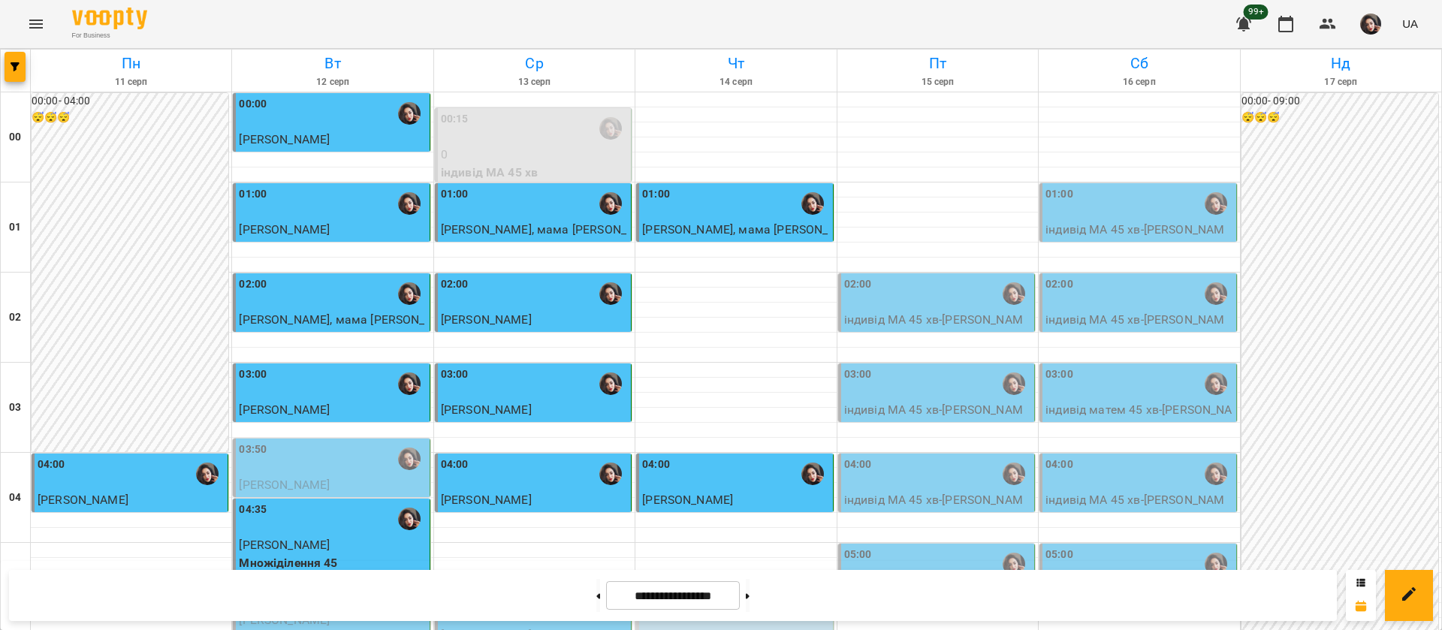
scroll to position [676, 0]
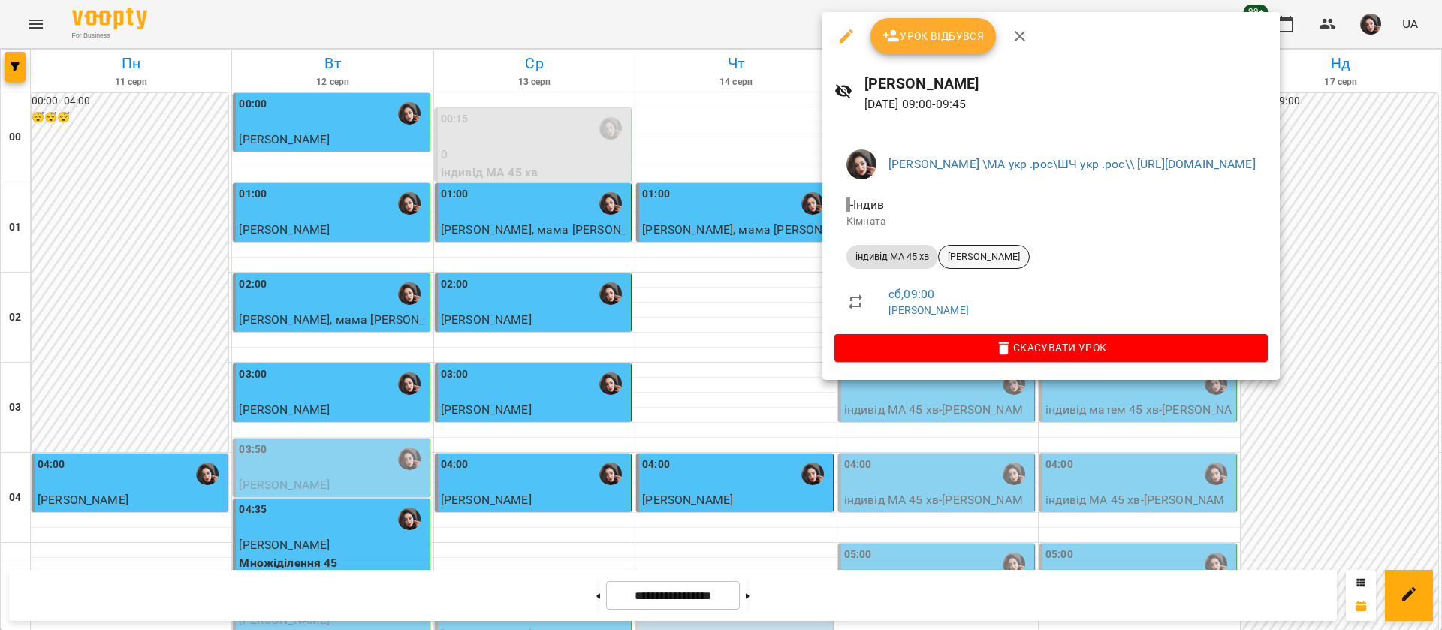
click at [1018, 258] on span "[PERSON_NAME]" at bounding box center [984, 257] width 90 height 14
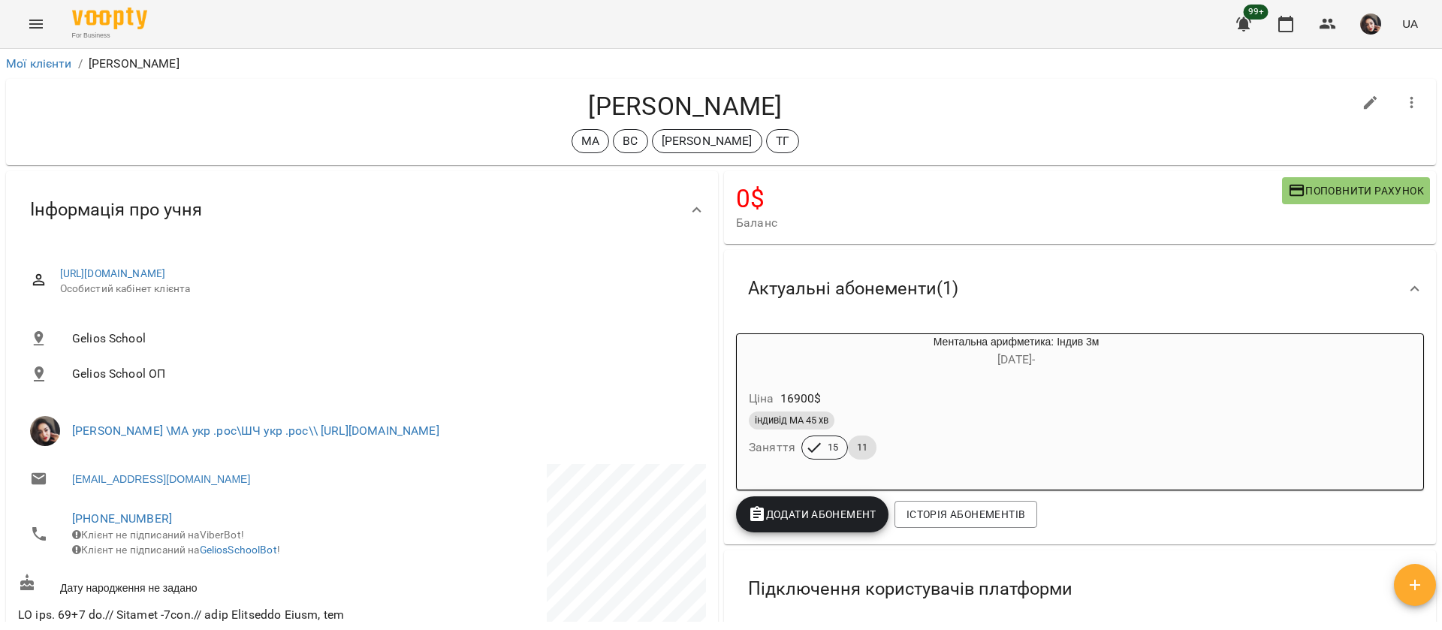
drag, startPoint x: 557, startPoint y: 98, endPoint x: 800, endPoint y: 97, distance: 242.6
click at [800, 97] on h4 "[PERSON_NAME]" at bounding box center [685, 106] width 1335 height 31
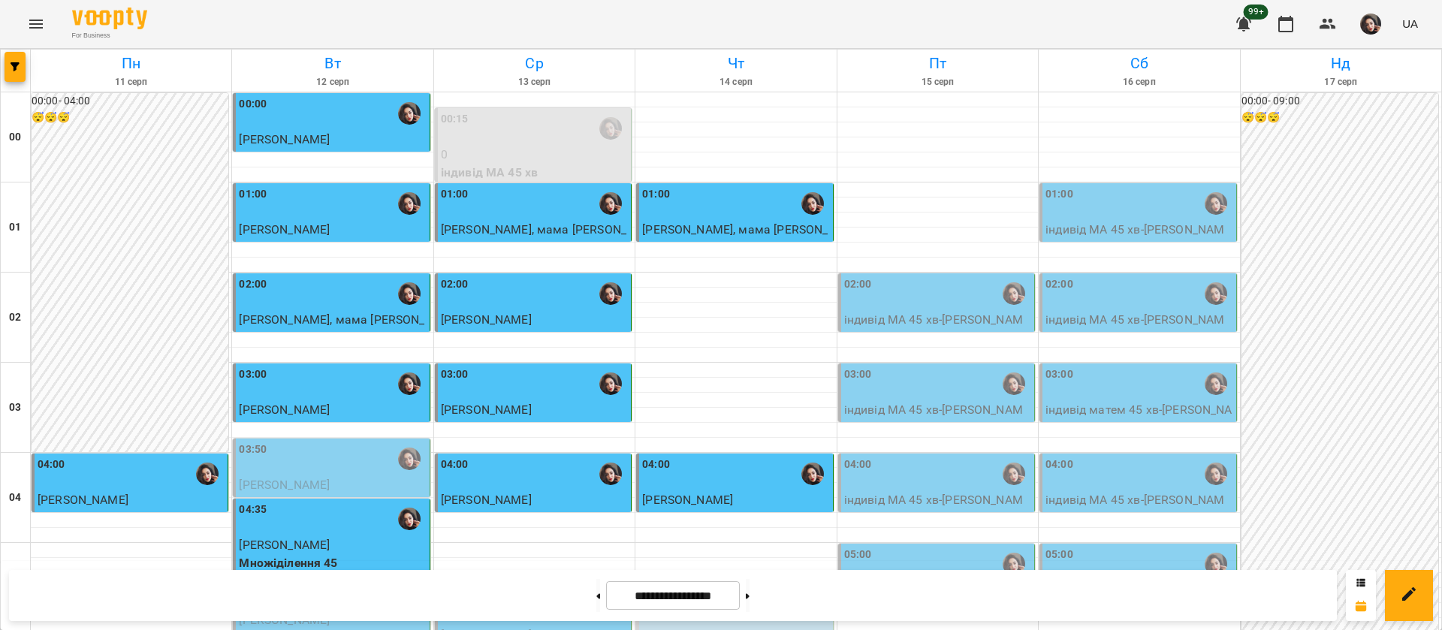
scroll to position [1577, 0]
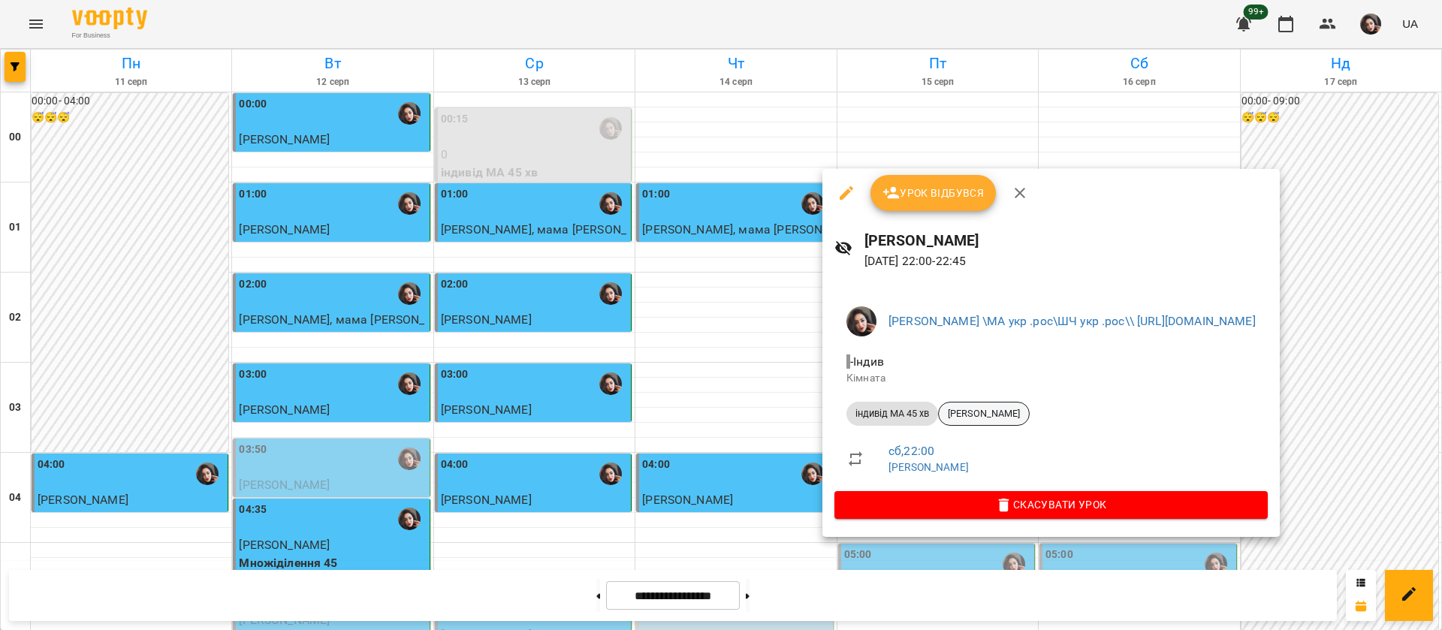
click at [975, 412] on span "[PERSON_NAME]" at bounding box center [984, 414] width 90 height 14
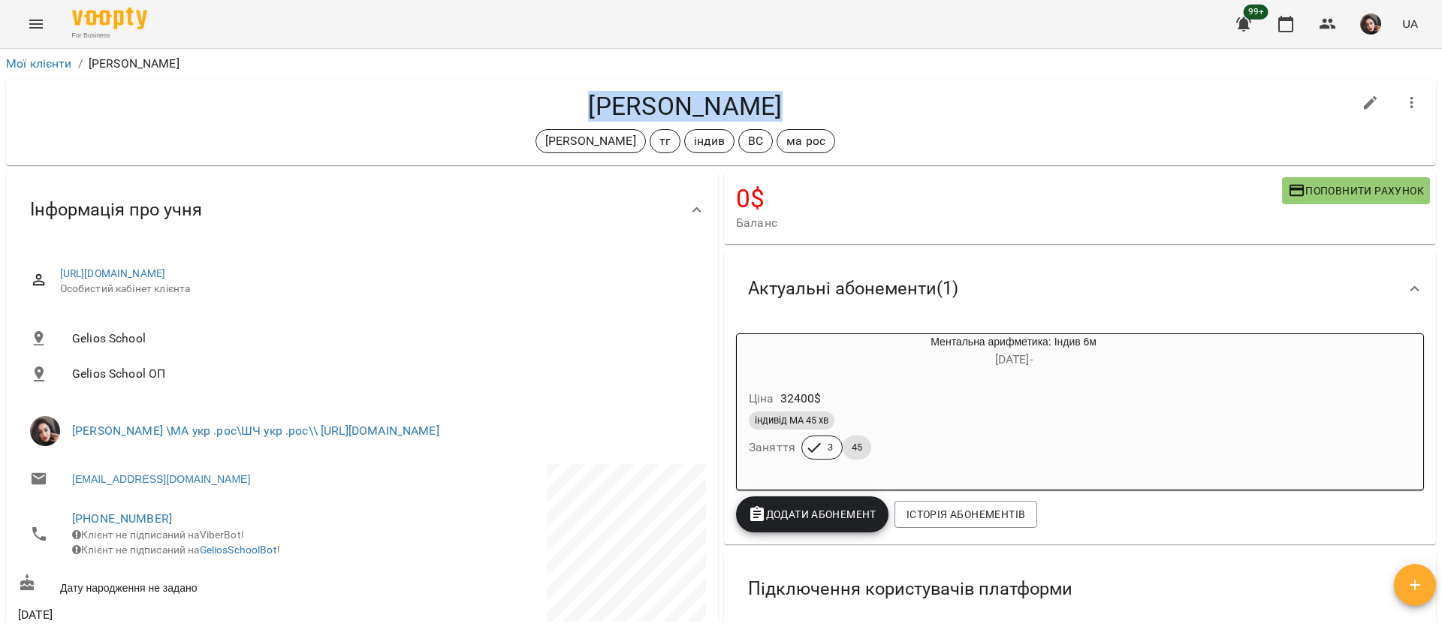
drag, startPoint x: 578, startPoint y: 101, endPoint x: 779, endPoint y: 89, distance: 200.9
click at [779, 89] on div "[PERSON_NAME] тг індив ВС ма рос" at bounding box center [721, 122] width 1430 height 86
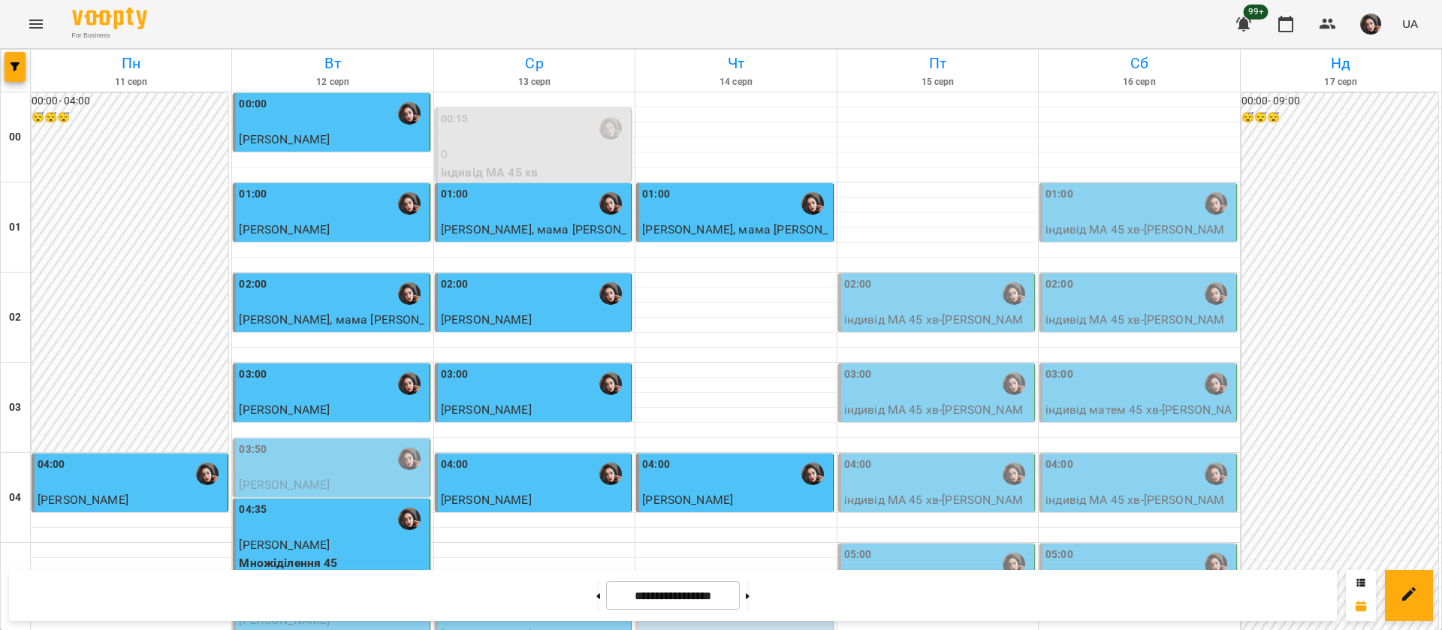
scroll to position [676, 0]
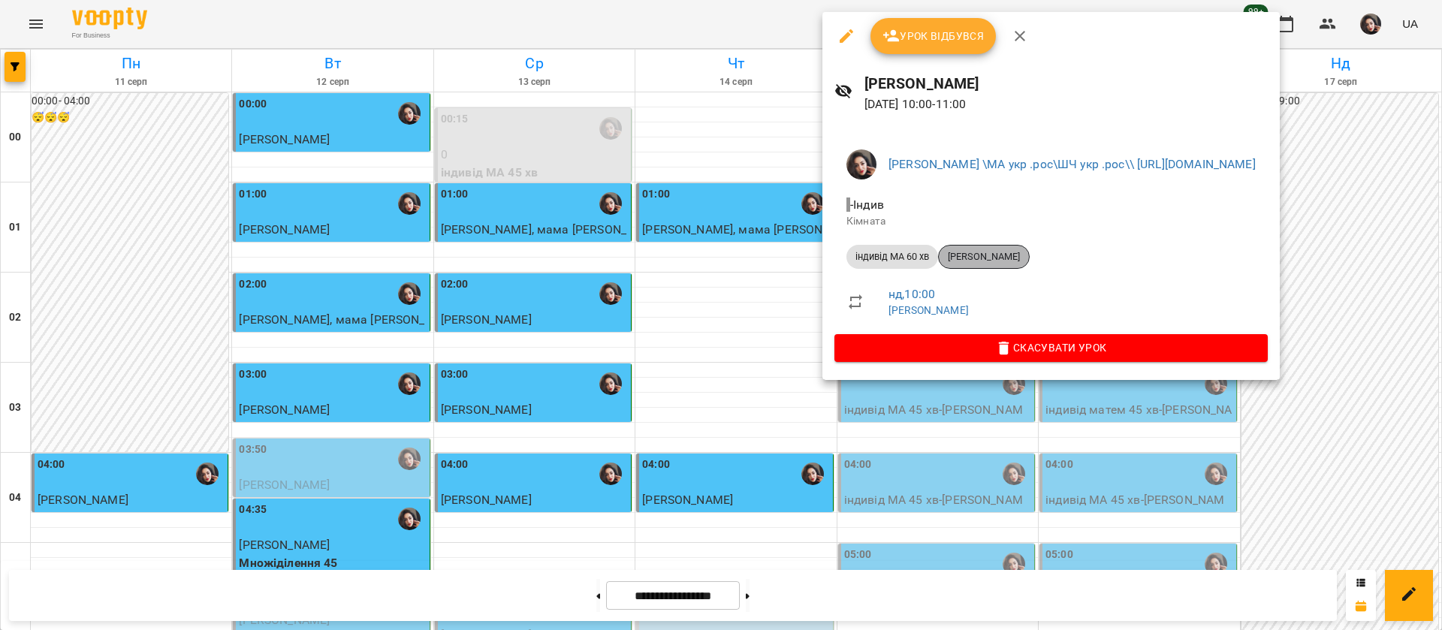
click at [1002, 254] on span "[PERSON_NAME]" at bounding box center [984, 257] width 90 height 14
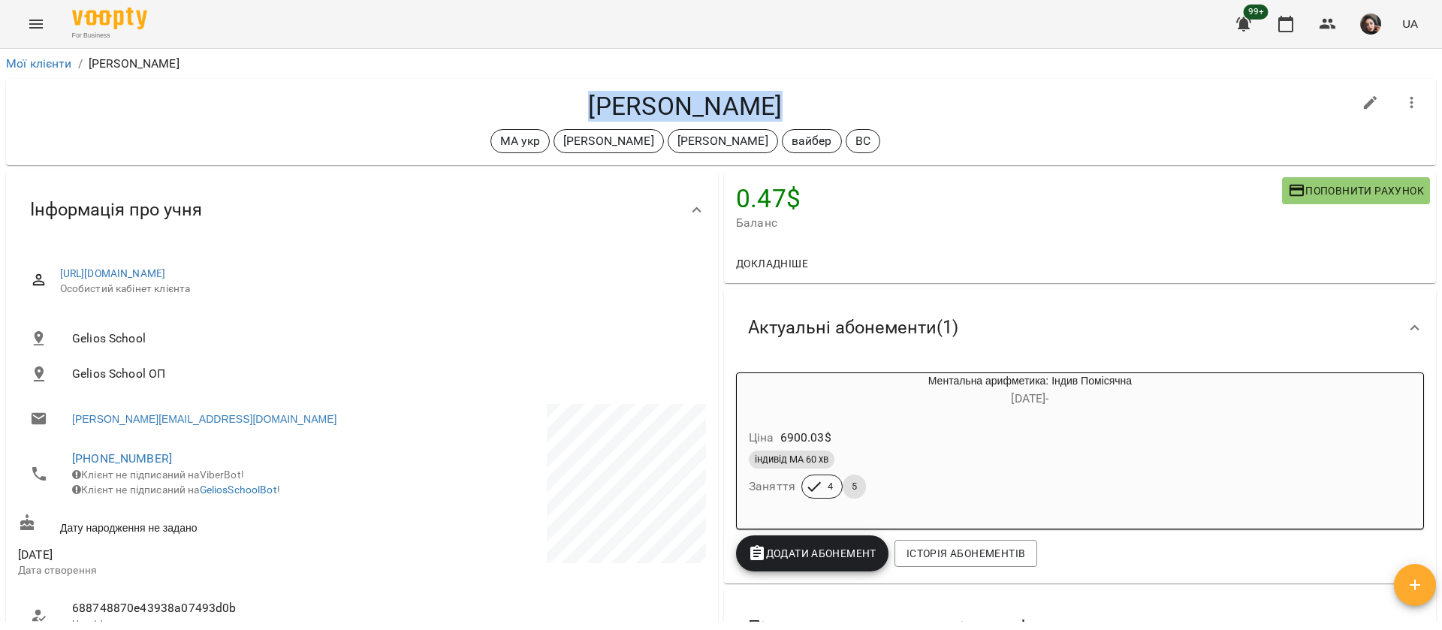
drag, startPoint x: 599, startPoint y: 101, endPoint x: 762, endPoint y: 102, distance: 163.7
click at [762, 102] on h4 "[PERSON_NAME]" at bounding box center [685, 106] width 1335 height 31
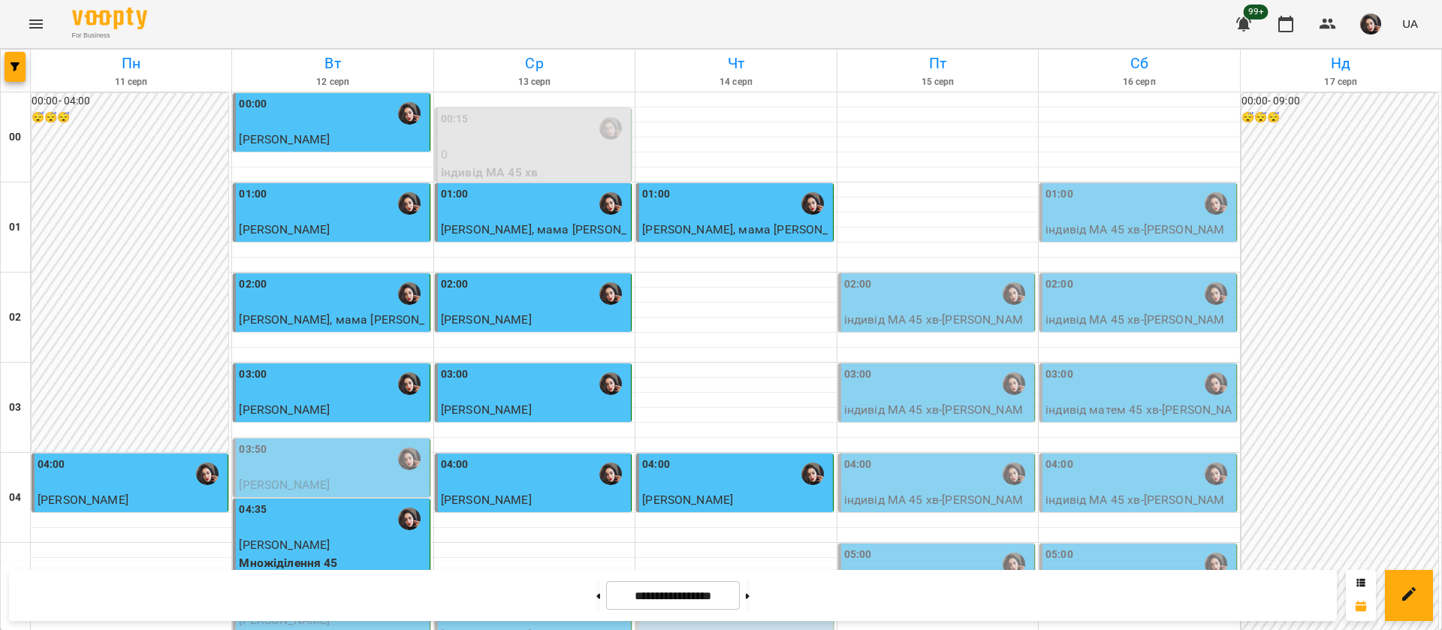
scroll to position [1465, 0]
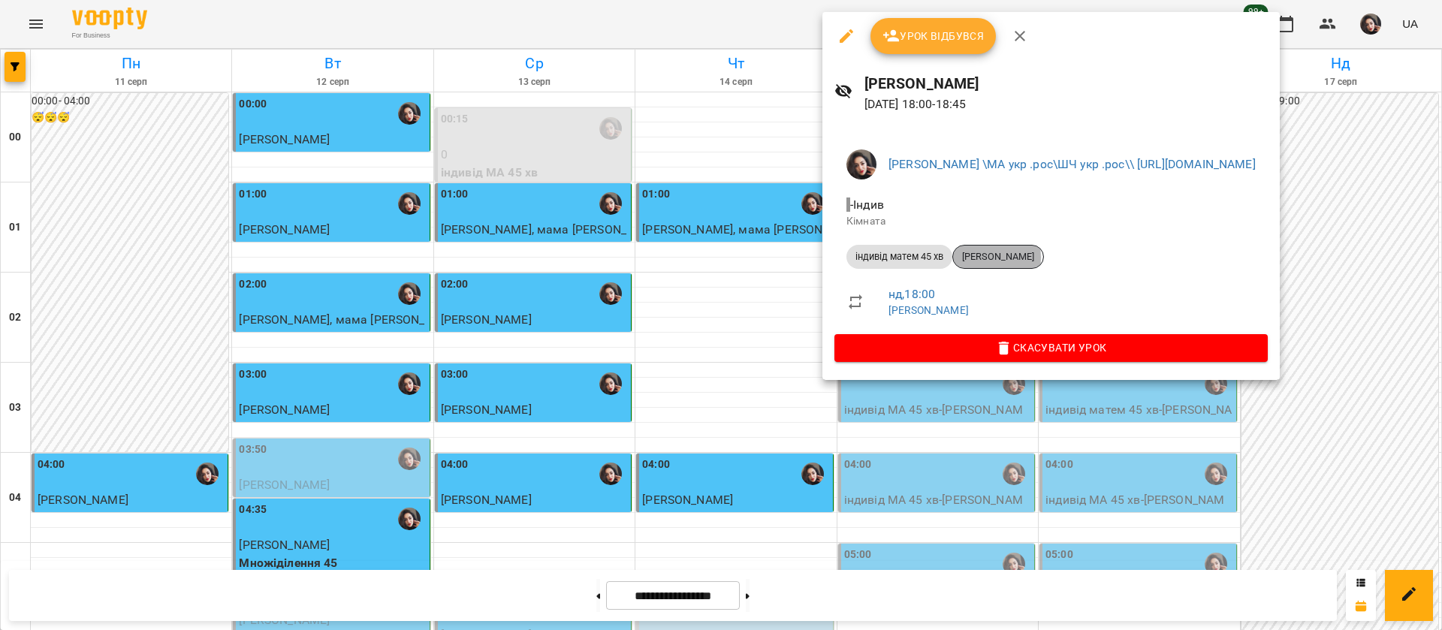
click at [985, 258] on span "[PERSON_NAME]" at bounding box center [998, 257] width 90 height 14
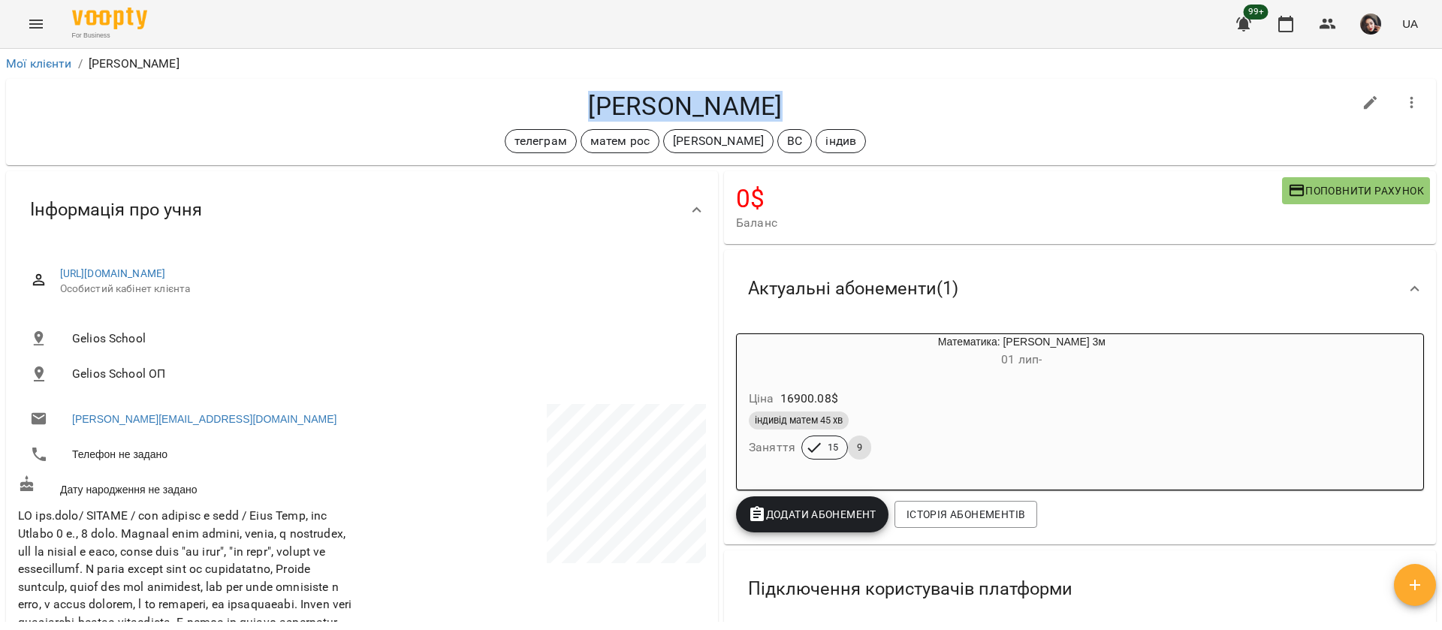
drag, startPoint x: 587, startPoint y: 106, endPoint x: 776, endPoint y: 116, distance: 189.6
click at [776, 116] on h4 "[PERSON_NAME]" at bounding box center [685, 106] width 1335 height 31
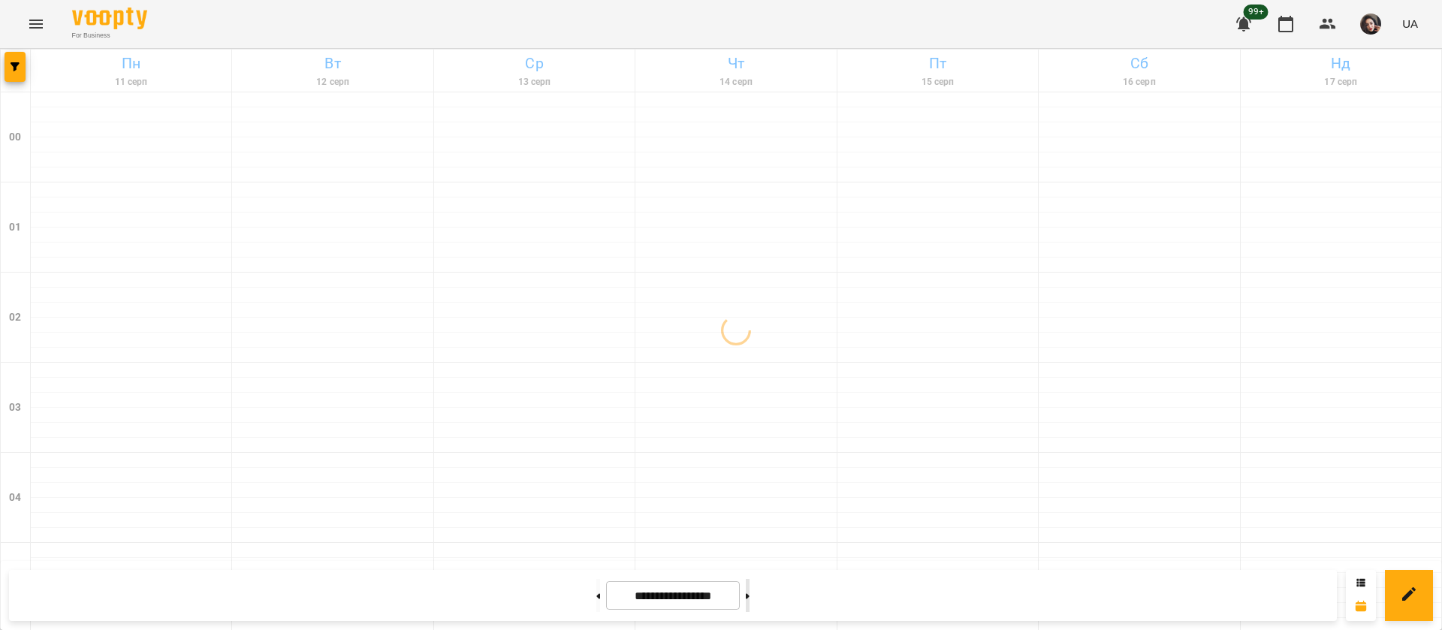
click at [750, 598] on button at bounding box center [748, 595] width 4 height 33
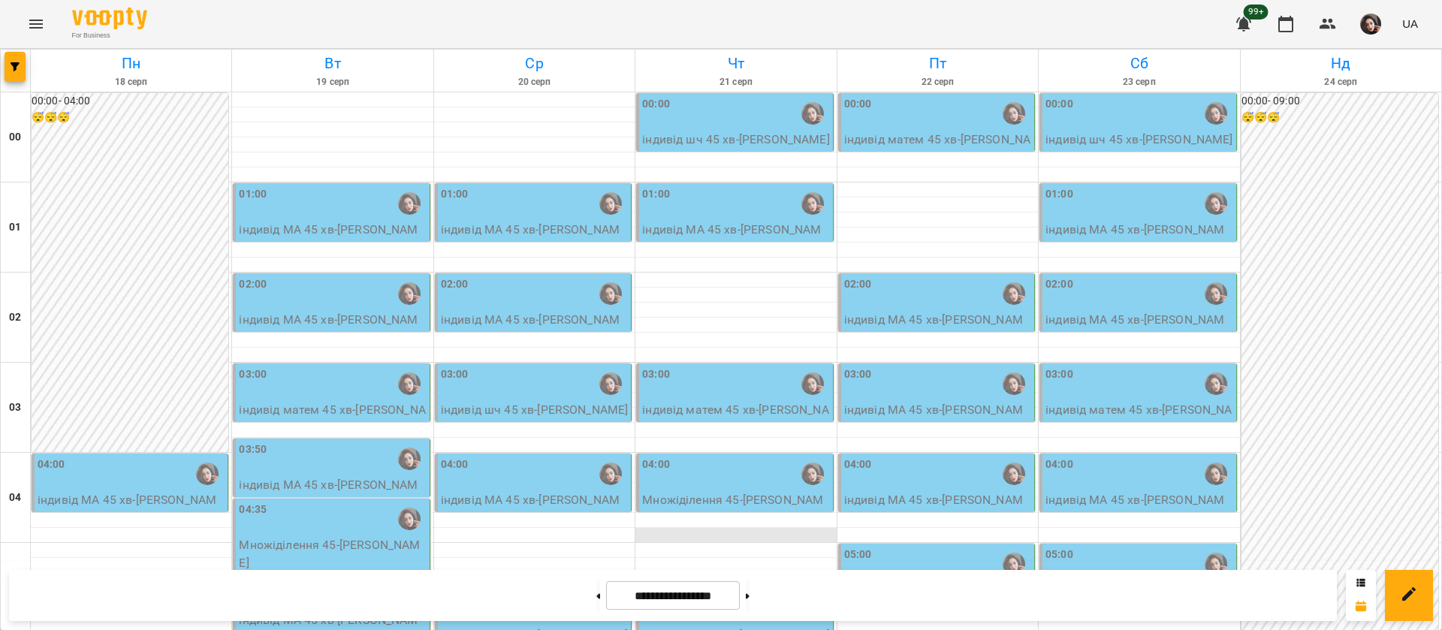
scroll to position [1693, 0]
click at [750, 601] on button at bounding box center [748, 595] width 4 height 33
type input "**********"
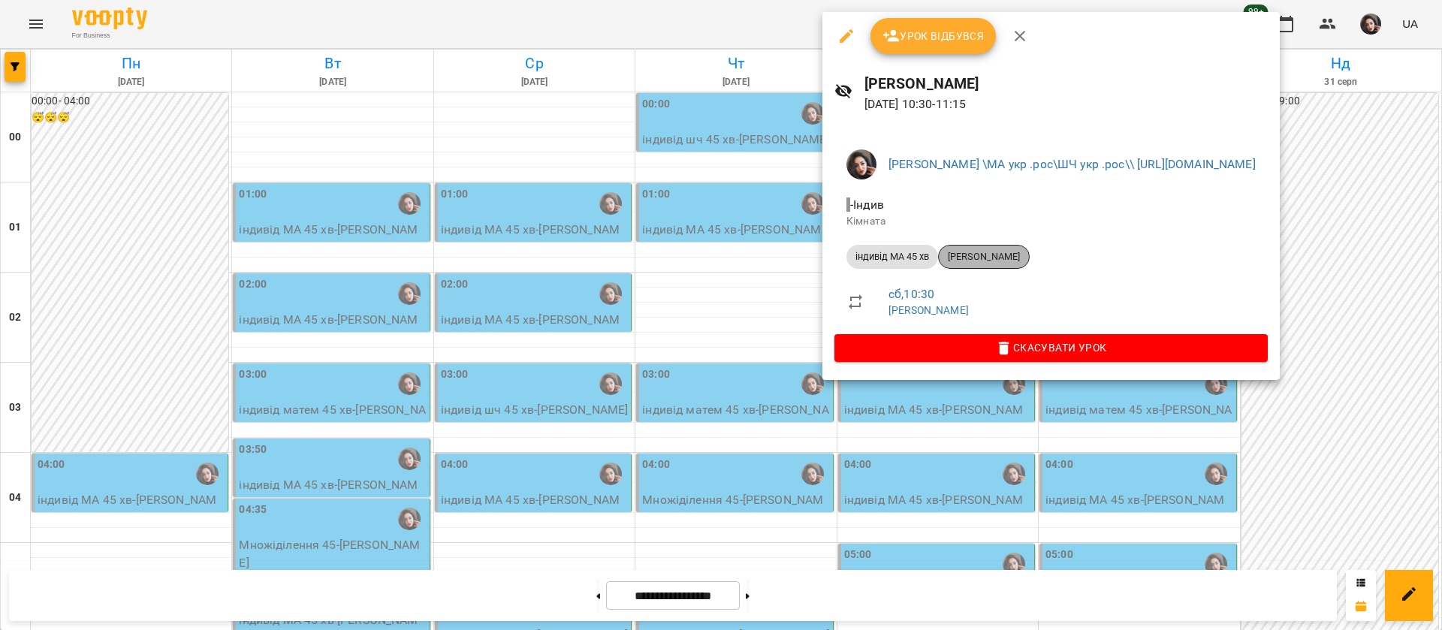
click at [998, 261] on span "[PERSON_NAME]" at bounding box center [984, 257] width 90 height 14
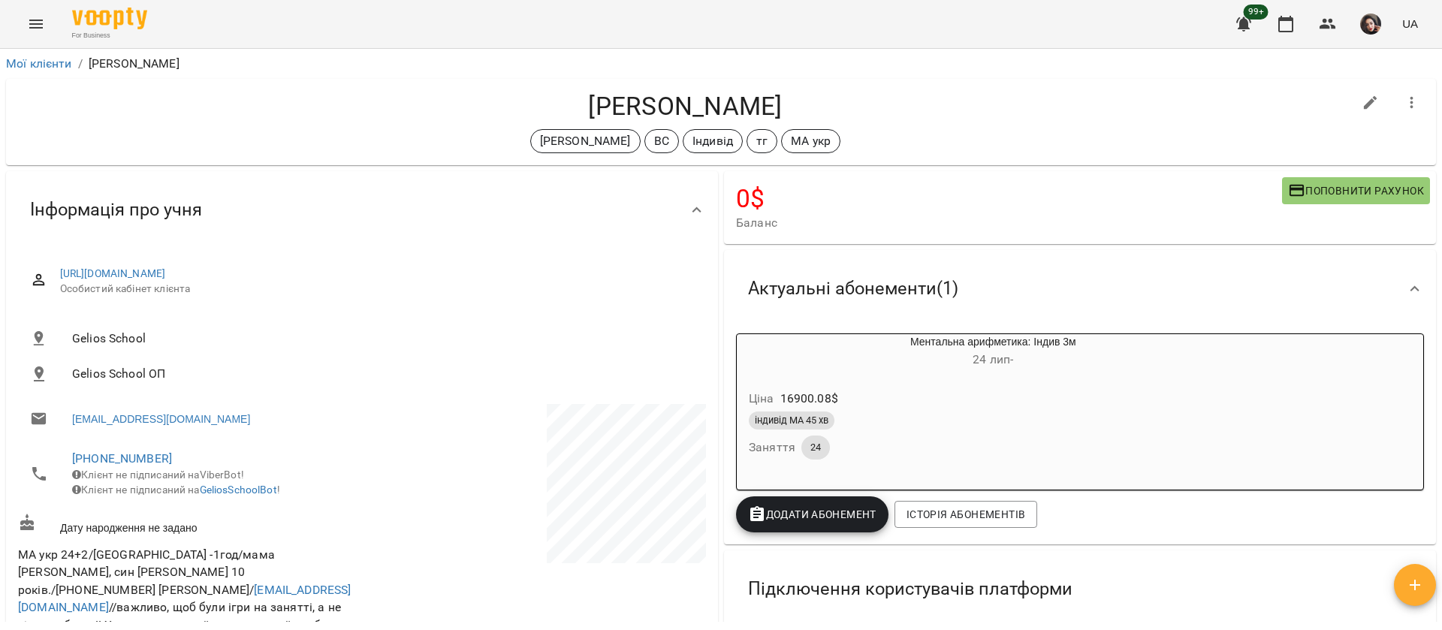
drag, startPoint x: 575, startPoint y: 95, endPoint x: 811, endPoint y: 95, distance: 236.6
click at [811, 95] on h4 "[PERSON_NAME]" at bounding box center [685, 106] width 1335 height 31
